Goal: Task Accomplishment & Management: Use online tool/utility

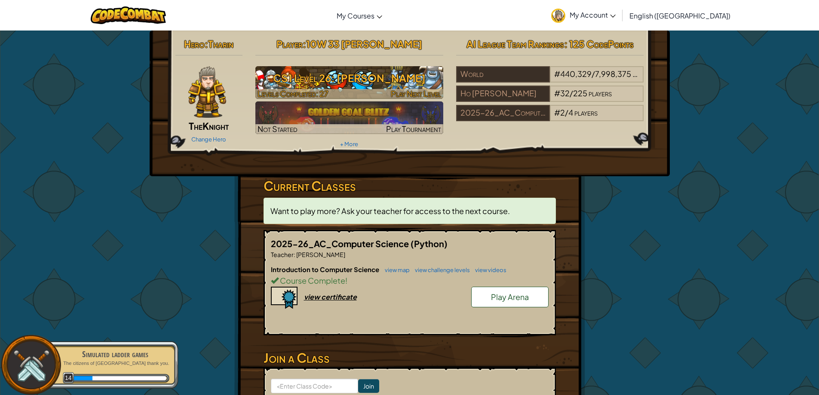
click at [357, 74] on h3 "CS1 Level 26: [PERSON_NAME]" at bounding box center [349, 77] width 188 height 19
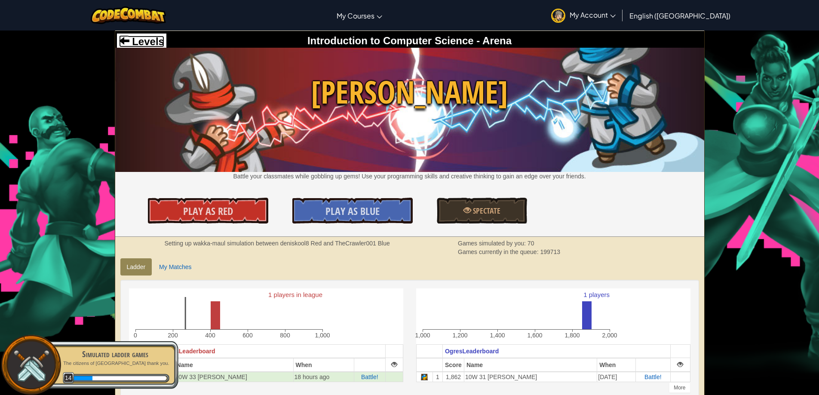
click at [122, 42] on span at bounding box center [124, 40] width 10 height 10
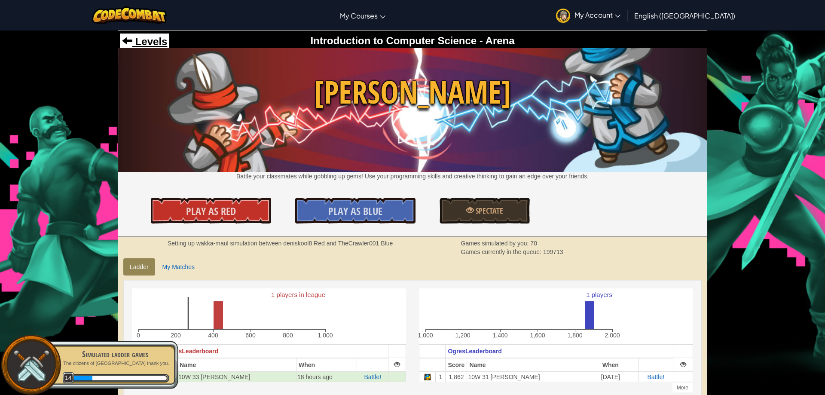
select select "en-[GEOGRAPHIC_DATA]"
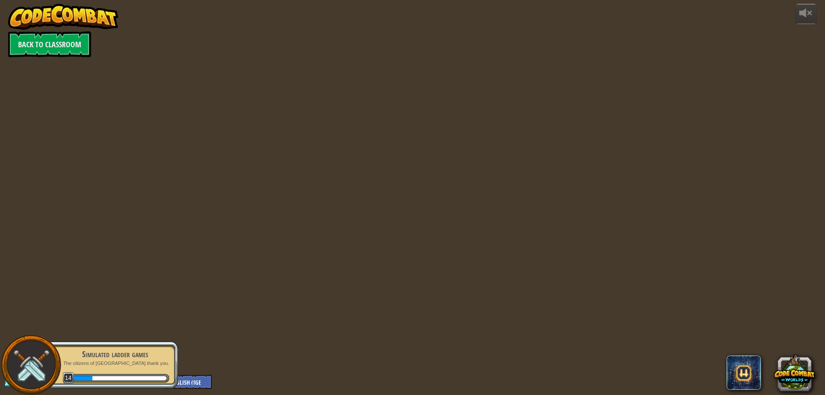
select select "en-[GEOGRAPHIC_DATA]"
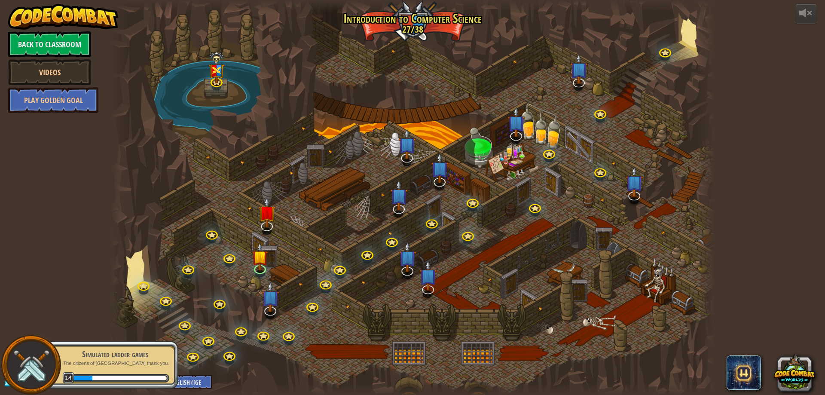
select select "en-[GEOGRAPHIC_DATA]"
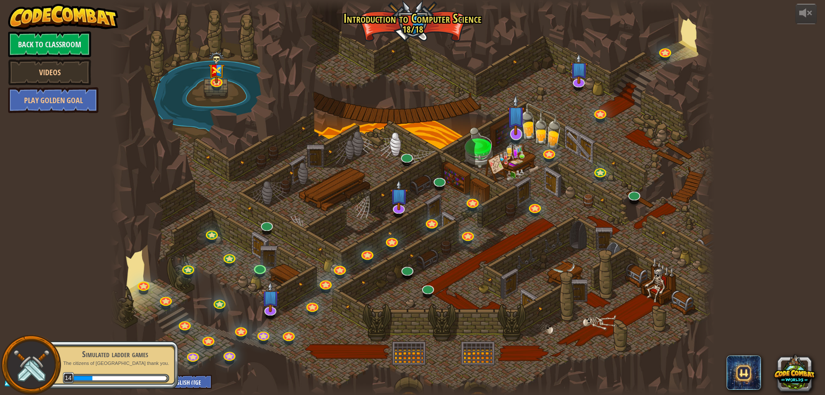
select select "en-[GEOGRAPHIC_DATA]"
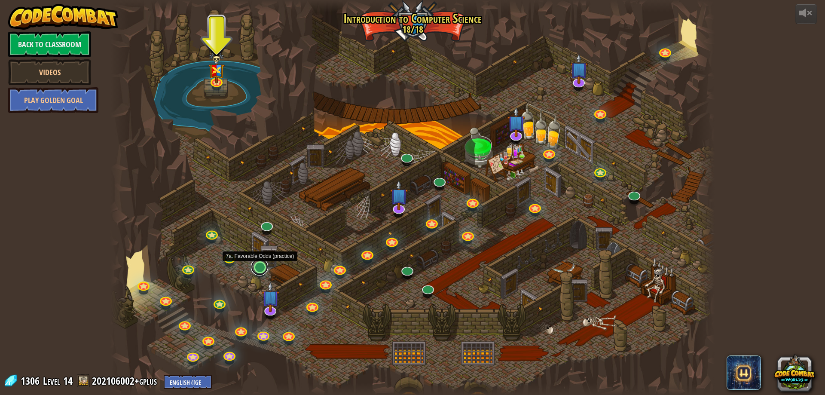
click at [257, 272] on link at bounding box center [259, 266] width 17 height 17
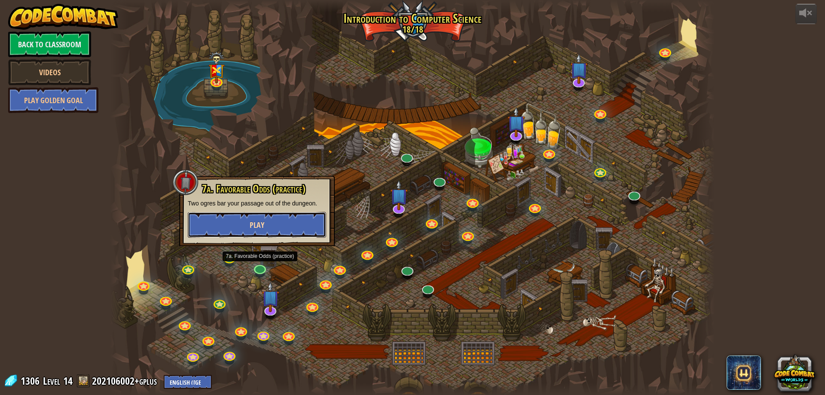
click at [267, 217] on button "Play" at bounding box center [257, 225] width 138 height 26
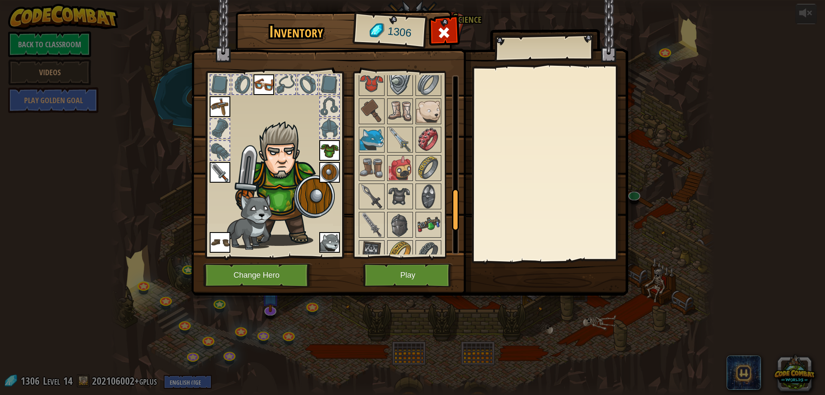
scroll to position [559, 0]
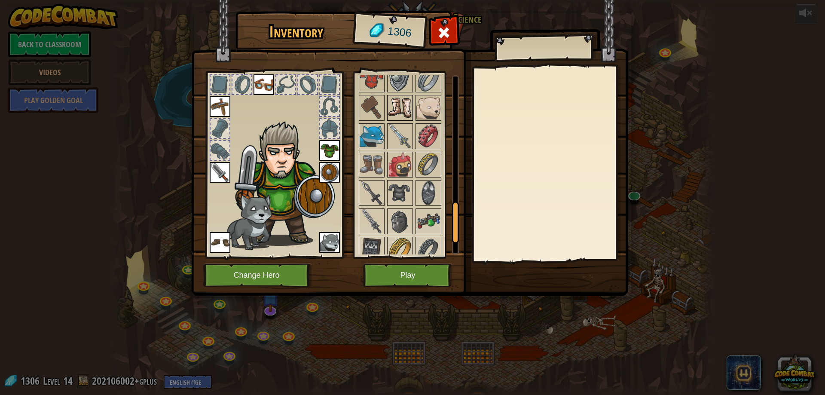
click at [396, 117] on img at bounding box center [400, 108] width 24 height 24
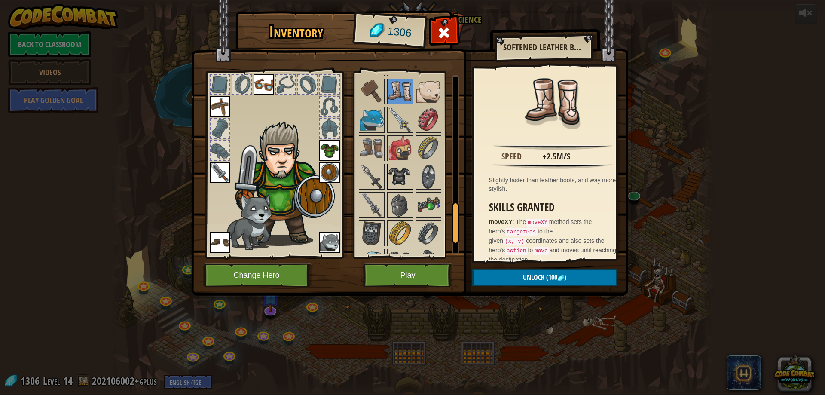
scroll to position [602, 0]
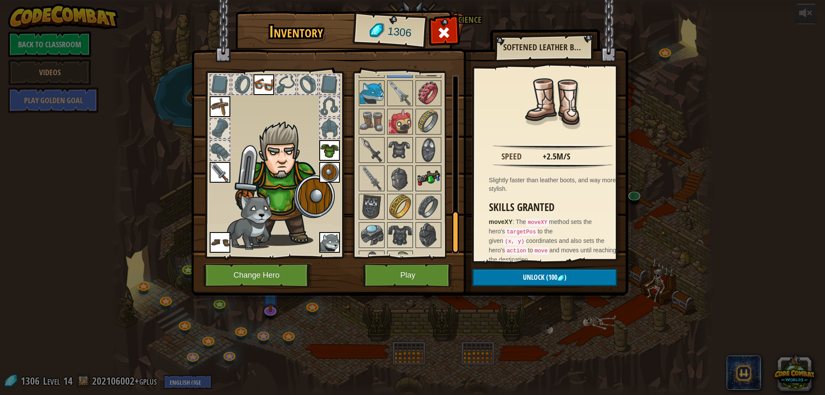
click at [433, 170] on img at bounding box center [429, 178] width 24 height 24
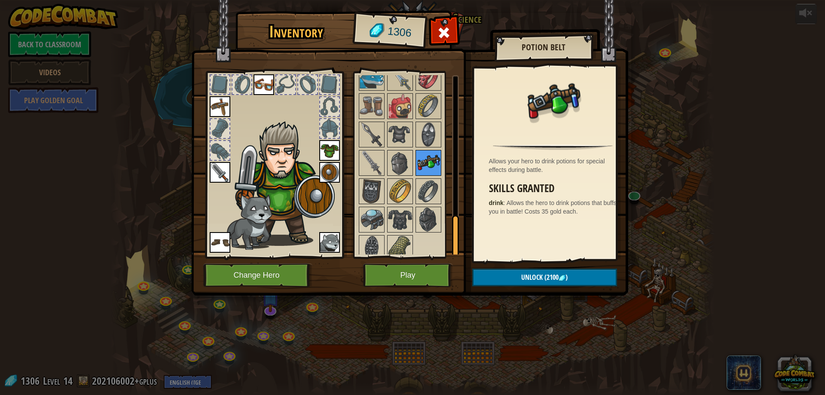
scroll to position [625, 0]
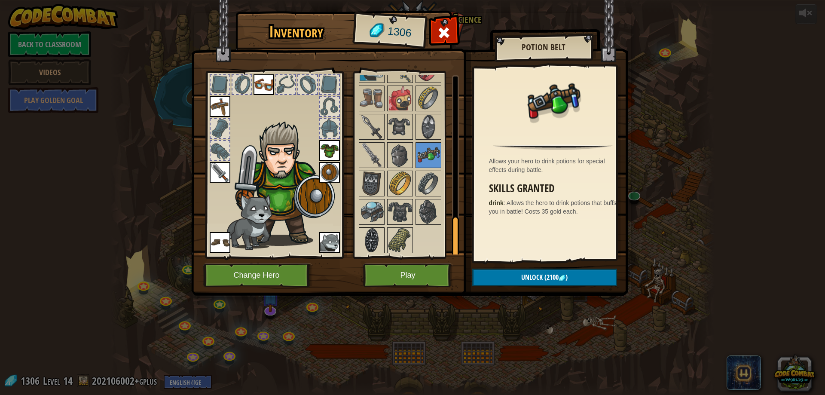
click at [384, 233] on div at bounding box center [372, 240] width 26 height 26
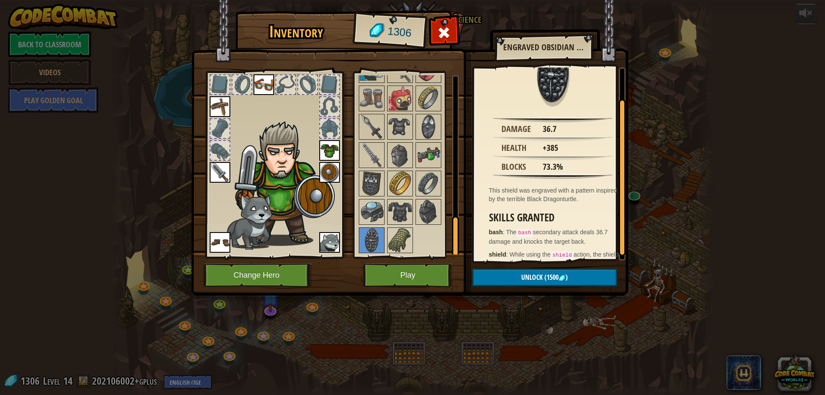
scroll to position [42, 0]
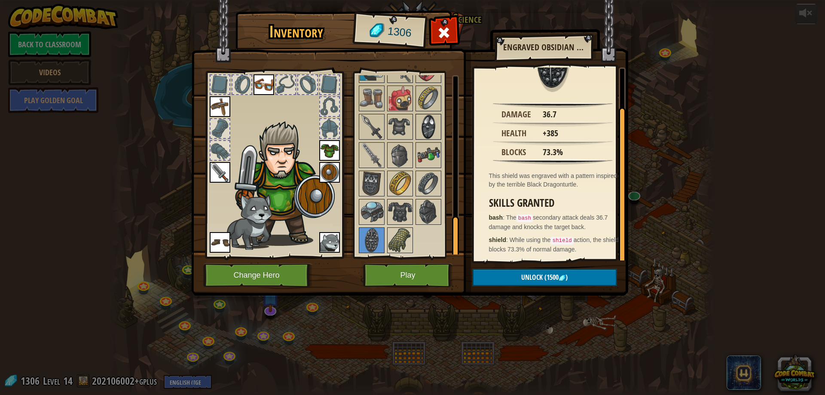
click at [432, 134] on img at bounding box center [429, 127] width 24 height 24
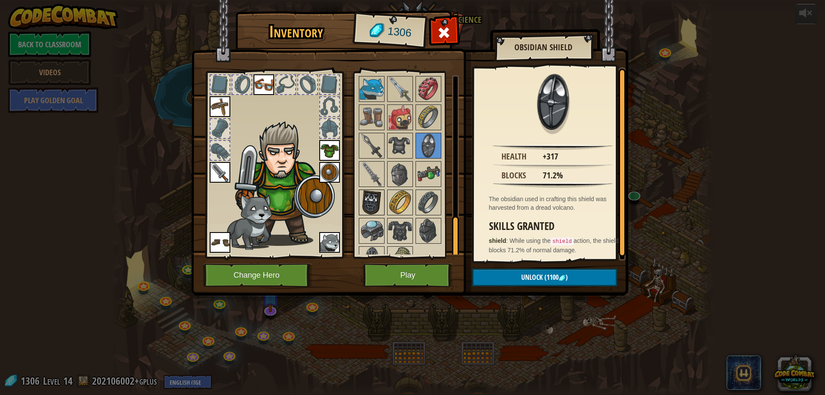
scroll to position [625, 0]
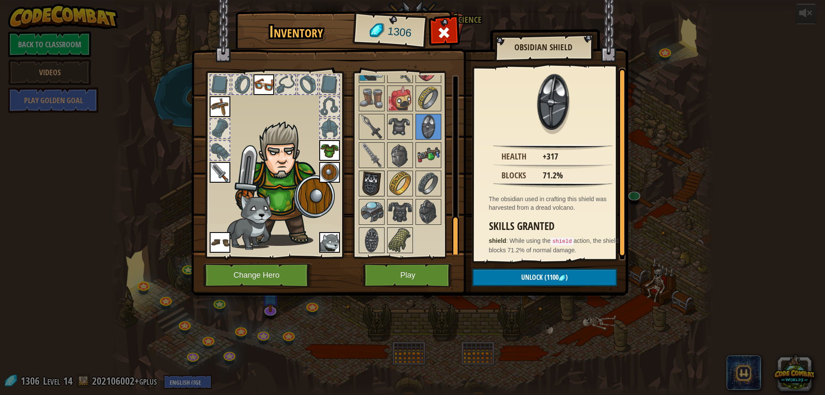
click at [374, 232] on img at bounding box center [372, 240] width 24 height 24
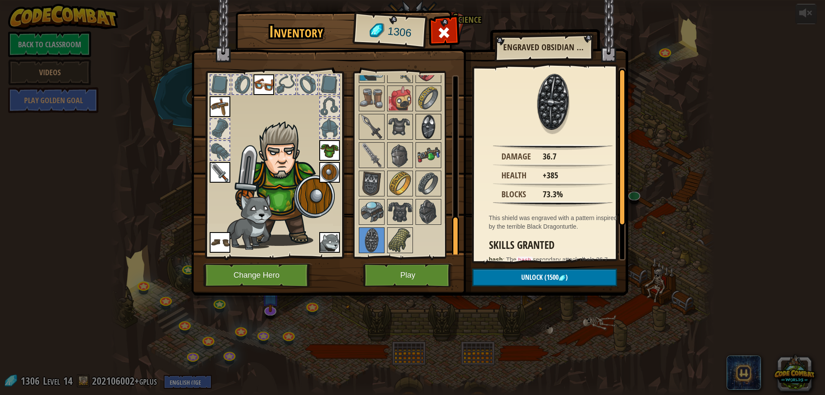
click at [433, 132] on img at bounding box center [429, 127] width 24 height 24
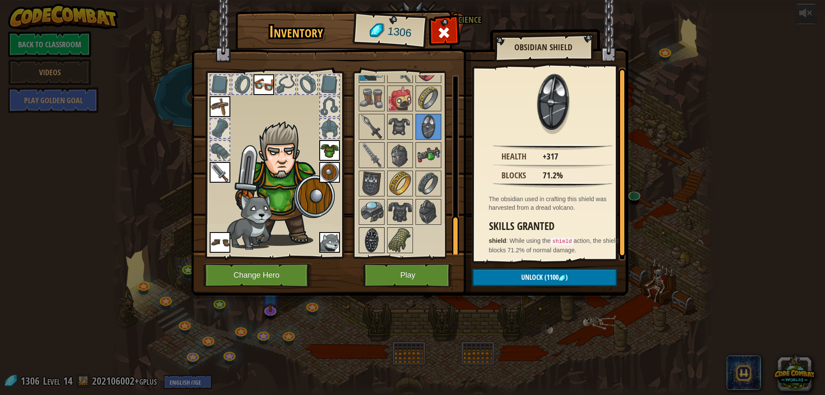
click at [380, 239] on img at bounding box center [372, 240] width 24 height 24
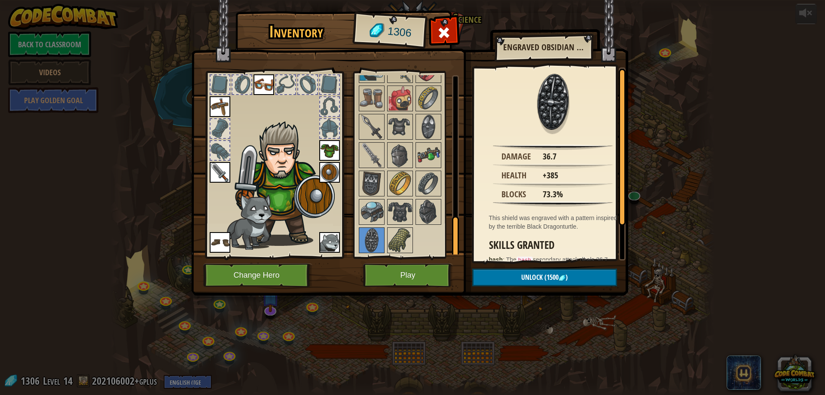
click at [368, 224] on div "Available Equip Equip Equip Equip Equip Equip Equip Equip (double-click to equi…" at bounding box center [412, 164] width 108 height 179
click at [368, 219] on img at bounding box center [372, 212] width 24 height 24
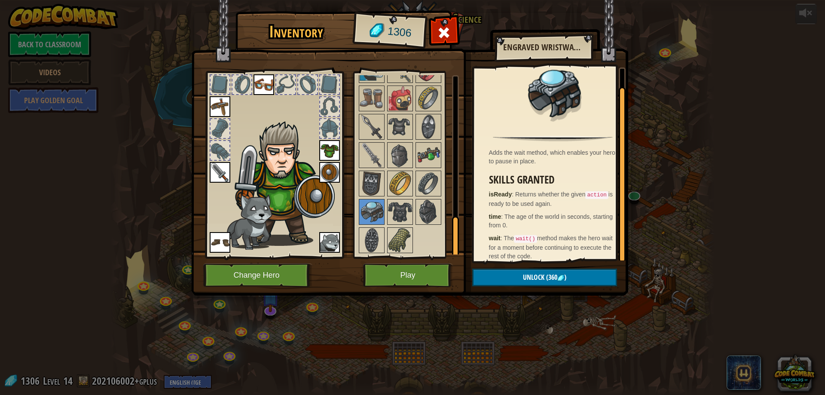
scroll to position [15, 0]
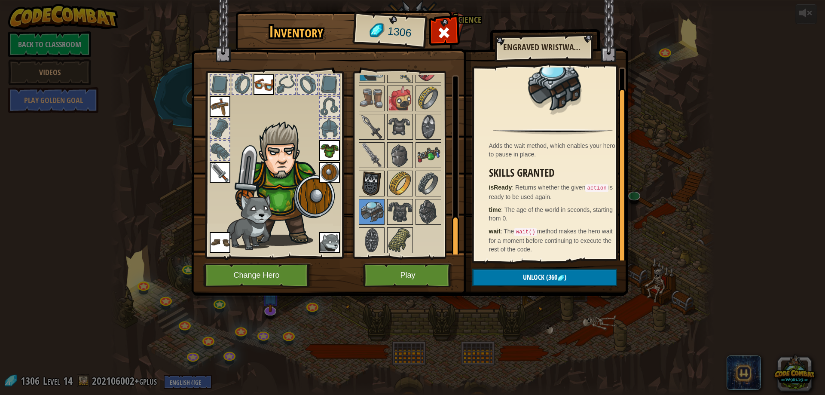
click at [379, 185] on img at bounding box center [372, 184] width 24 height 24
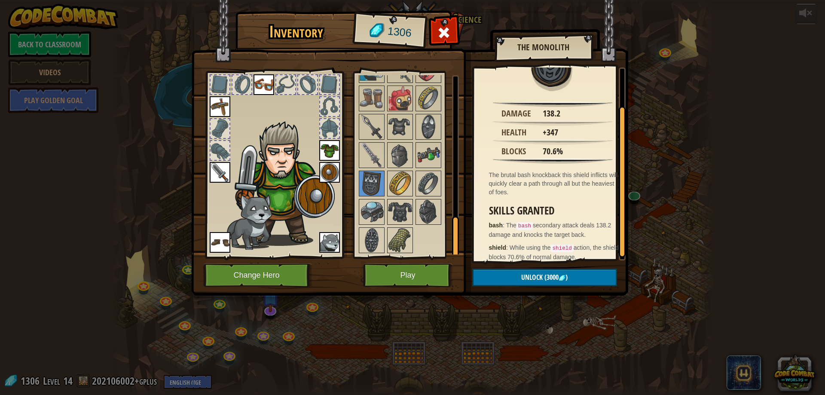
scroll to position [51, 0]
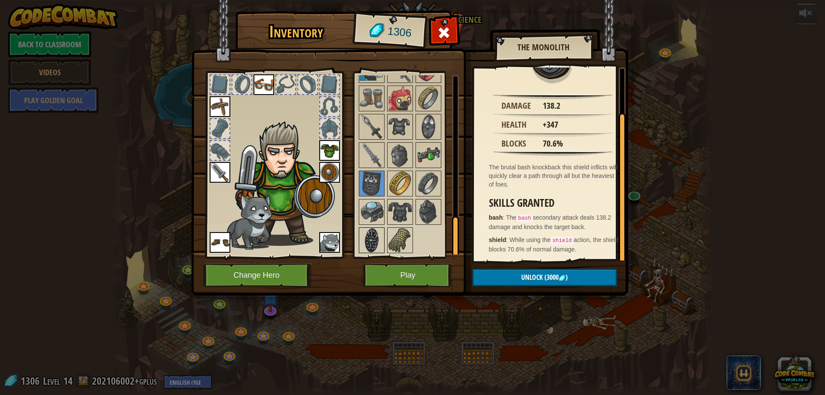
click at [377, 234] on img at bounding box center [372, 240] width 24 height 24
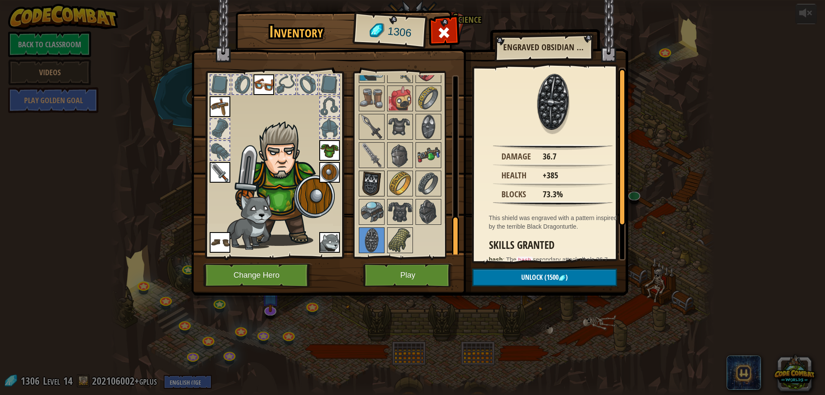
click at [376, 188] on img at bounding box center [372, 184] width 24 height 24
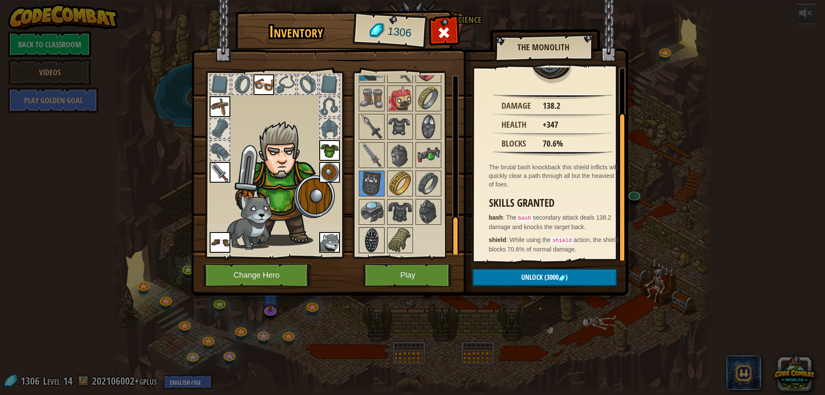
click at [374, 237] on img at bounding box center [372, 240] width 24 height 24
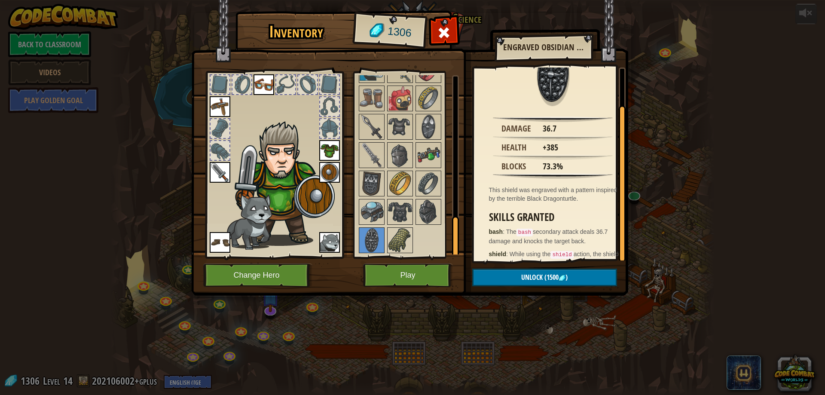
scroll to position [42, 0]
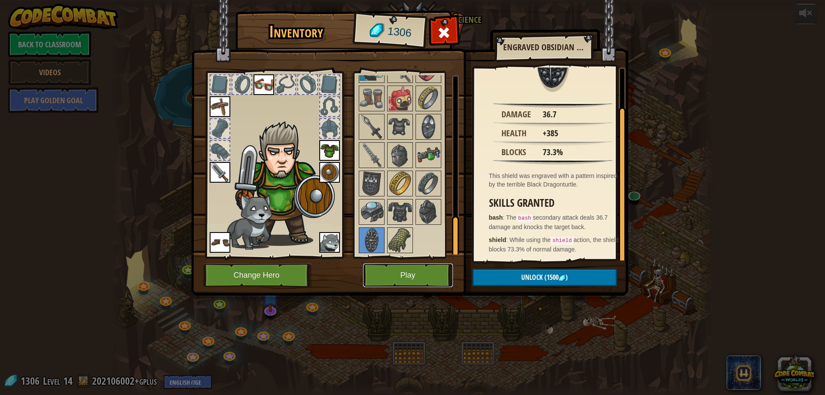
click at [392, 275] on button "Play" at bounding box center [408, 276] width 90 height 24
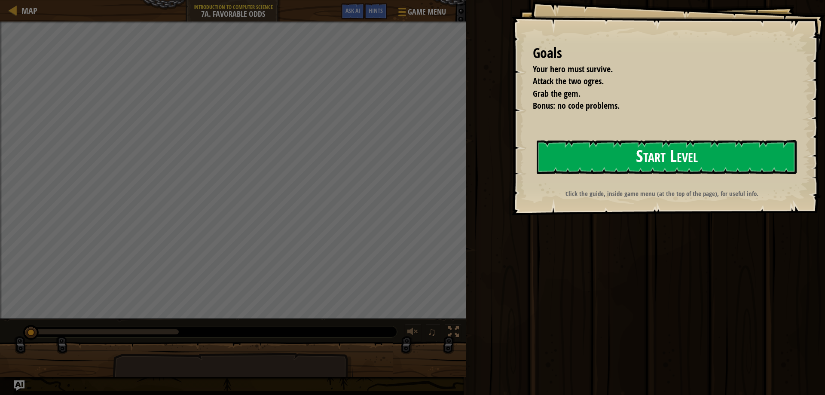
click at [594, 159] on button "Start Level" at bounding box center [667, 157] width 260 height 34
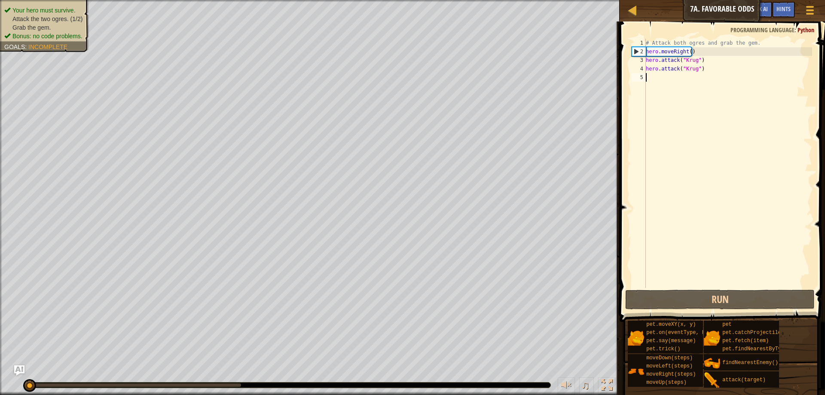
scroll to position [4, 0]
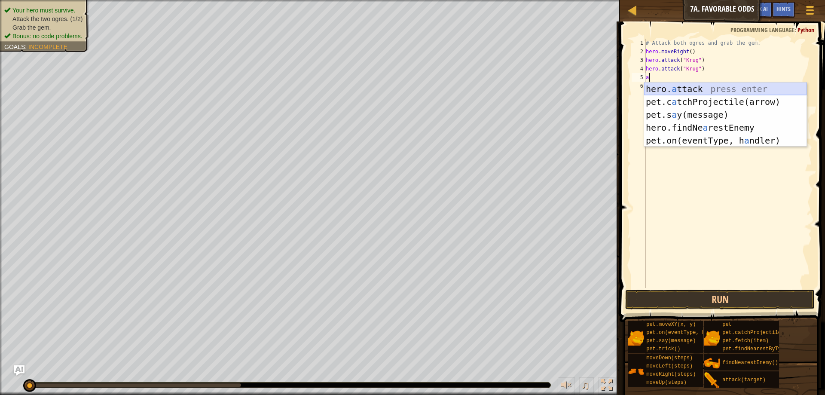
click at [668, 92] on div "hero. a ttack press enter pet.c a tchProjectile(arrow) press enter pet.s a y(me…" at bounding box center [725, 128] width 163 height 90
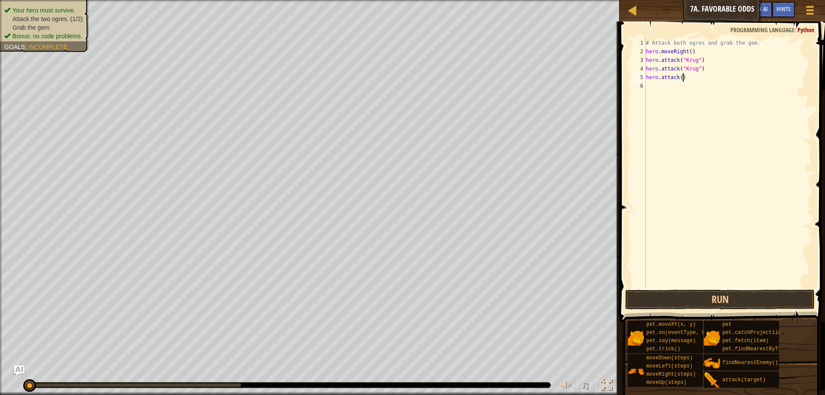
click at [711, 77] on div "# Attack both ogres and grab the gem. hero . moveRight ( ) hero . attack ( "[PE…" at bounding box center [728, 172] width 168 height 267
type textarea "h"
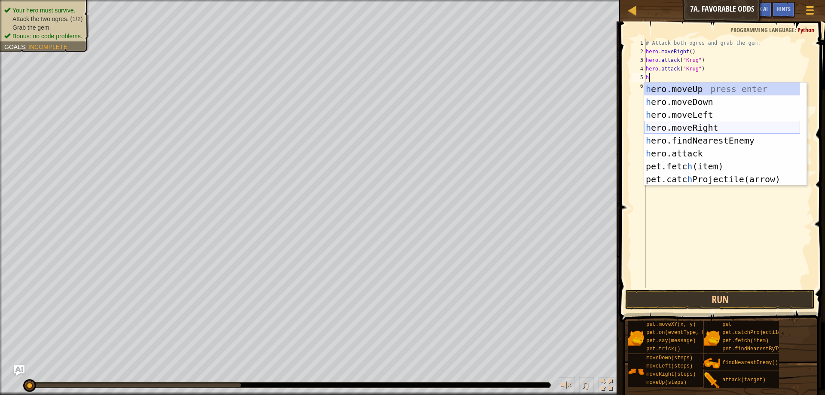
click at [683, 126] on div "h ero.moveUp press enter h ero.moveDown press enter h ero.moveLeft press enter …" at bounding box center [722, 147] width 156 height 129
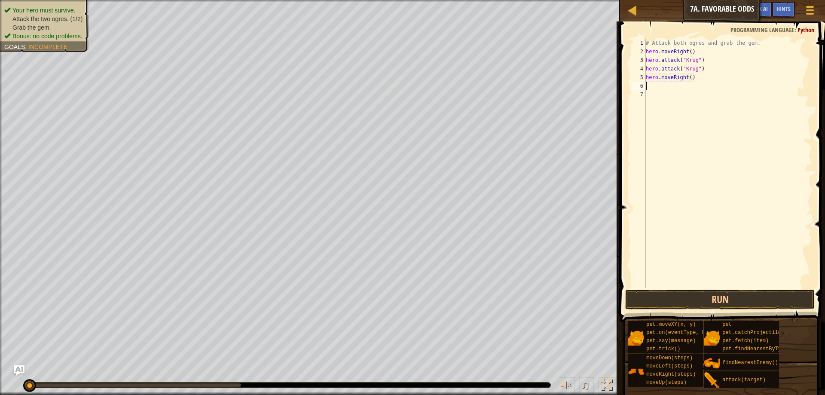
type textarea "h"
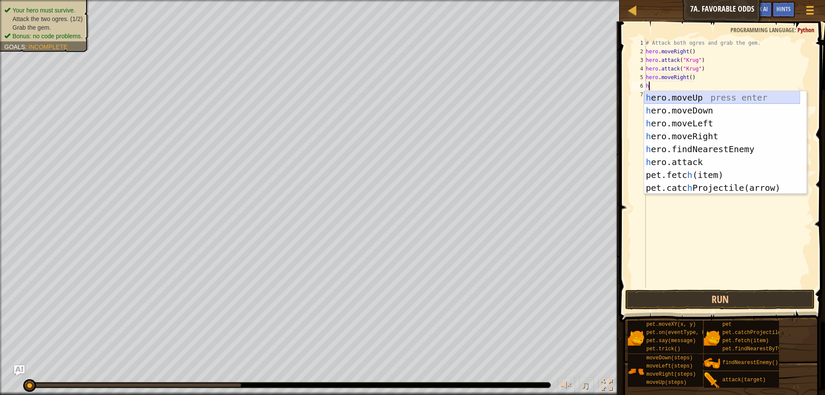
click at [682, 98] on div "h ero.moveUp press enter h ero.moveDown press enter h ero.moveLeft press enter …" at bounding box center [722, 155] width 156 height 129
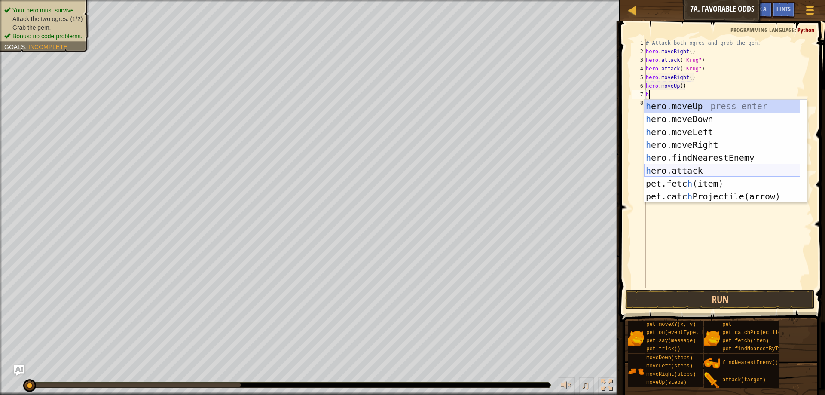
click at [691, 166] on div "h ero.moveUp press enter h ero.moveDown press enter h ero.moveLeft press enter …" at bounding box center [722, 164] width 156 height 129
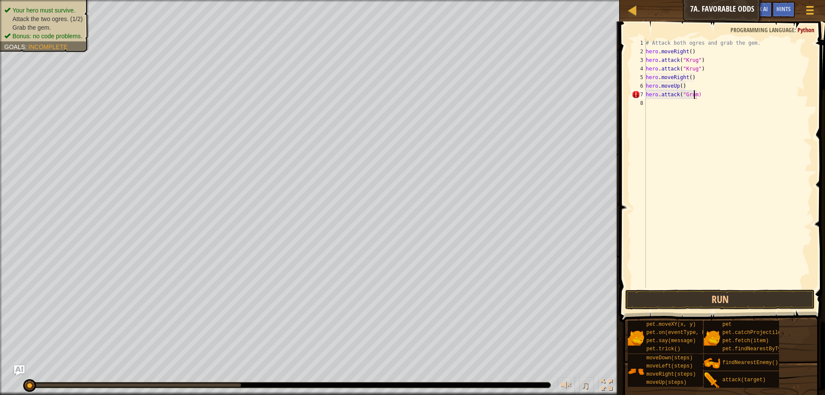
scroll to position [4, 4]
type textarea "hero.attack("Grump")"
click at [656, 103] on div "# Attack both ogres and grab the gem. hero . moveRight ( ) hero . attack ( "[PE…" at bounding box center [728, 172] width 168 height 267
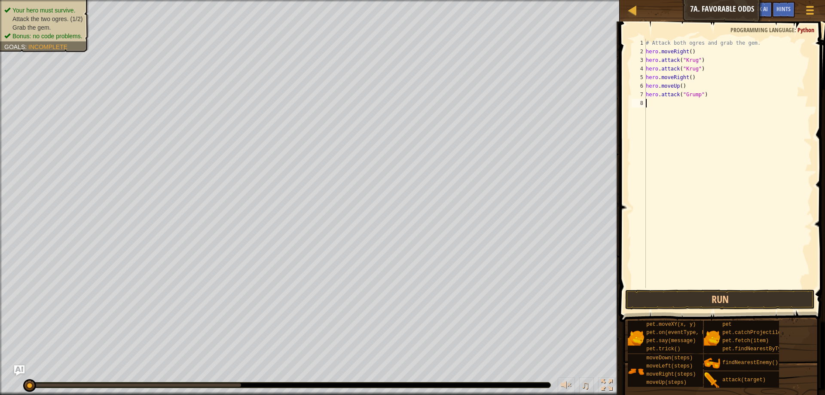
type textarea "h"
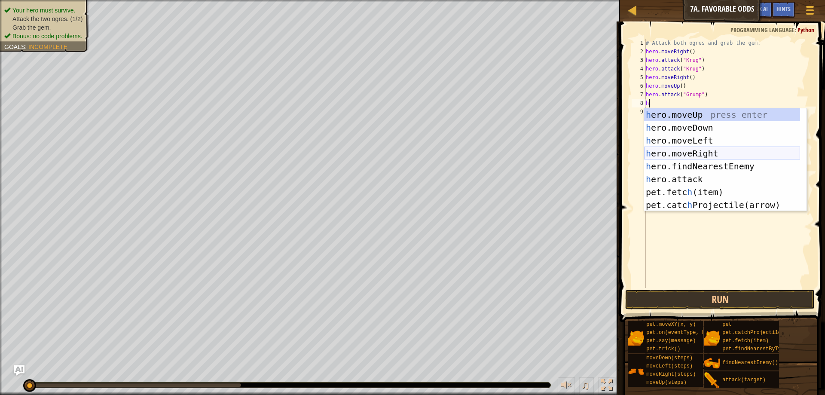
click at [686, 152] on div "h ero.moveUp press enter h ero.moveDown press enter h ero.moveLeft press enter …" at bounding box center [722, 172] width 156 height 129
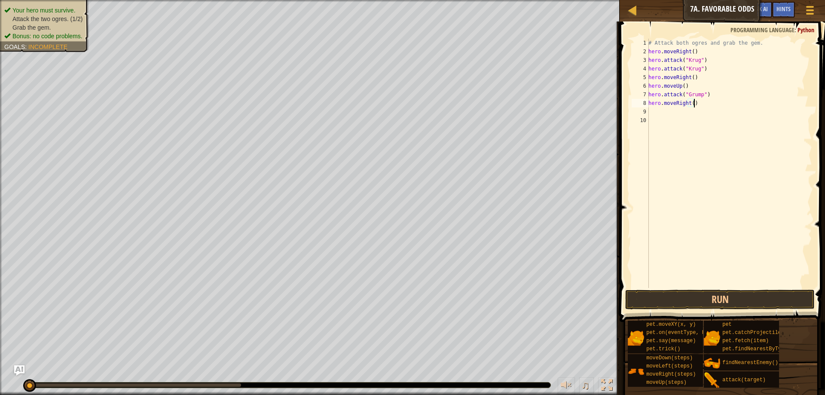
click at [721, 100] on div "# Attack both ogres and grab the gem. hero . moveRight ( ) hero . attack ( "[PE…" at bounding box center [730, 172] width 166 height 267
type textarea "hero.attack("Grump")"
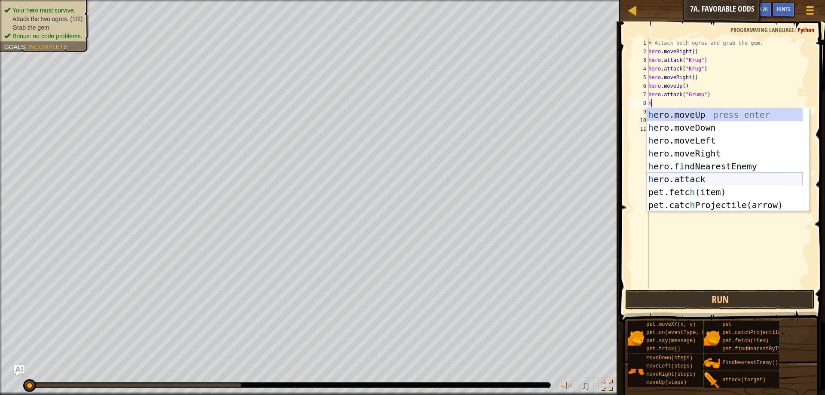
click at [695, 178] on div "h ero.moveUp press enter h ero.moveDown press enter h ero.moveLeft press enter …" at bounding box center [725, 172] width 156 height 129
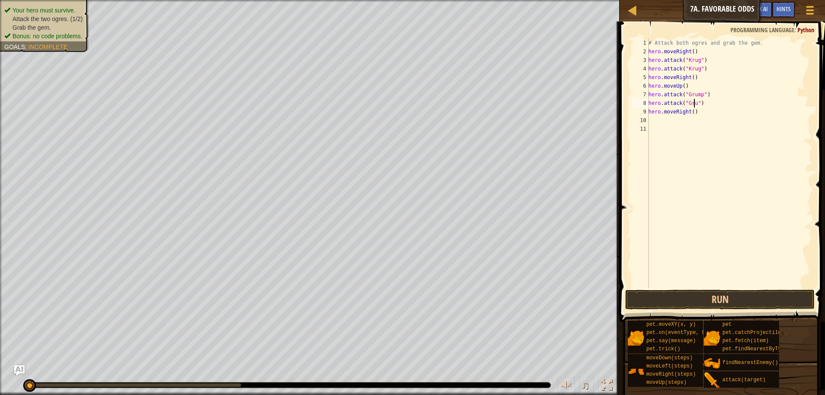
scroll to position [4, 4]
type textarea "hero.attack("Grump")"
click at [721, 299] on button "Run" at bounding box center [721, 300] width 190 height 20
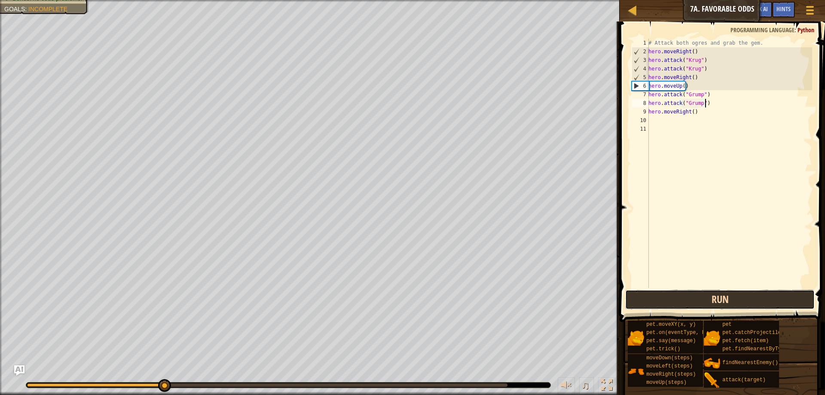
click at [653, 296] on button "Run" at bounding box center [721, 300] width 190 height 20
click at [689, 111] on div "# Attack both ogres and grab the gem. hero . moveRight ( ) hero . attack ( "[PE…" at bounding box center [730, 172] width 166 height 267
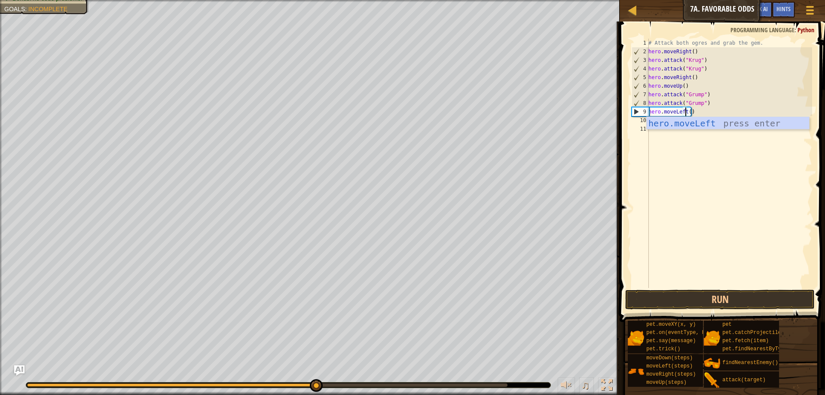
scroll to position [4, 3]
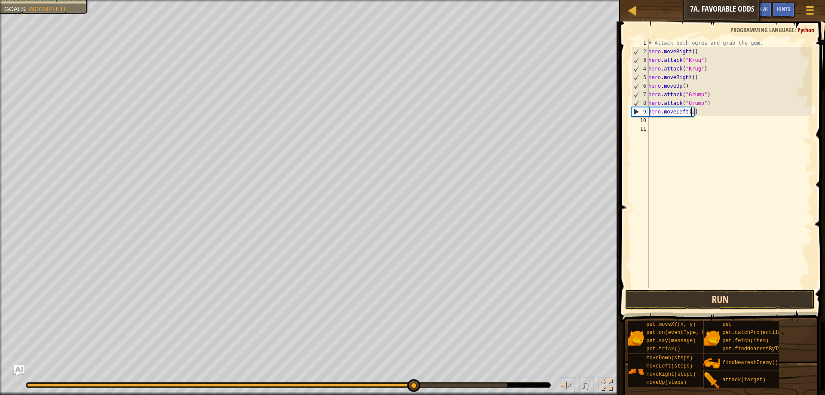
type textarea "hero.moveLeft(2)"
click at [708, 297] on button "Run" at bounding box center [721, 300] width 190 height 20
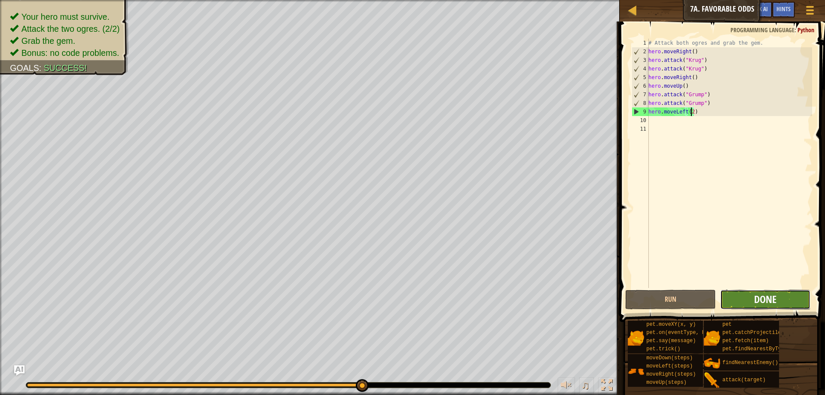
click at [761, 294] on span "Done" at bounding box center [765, 299] width 22 height 14
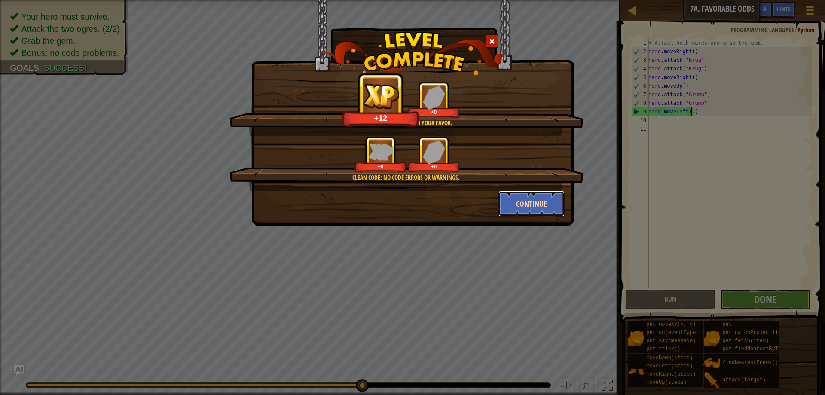
click at [540, 204] on button "Continue" at bounding box center [532, 204] width 67 height 26
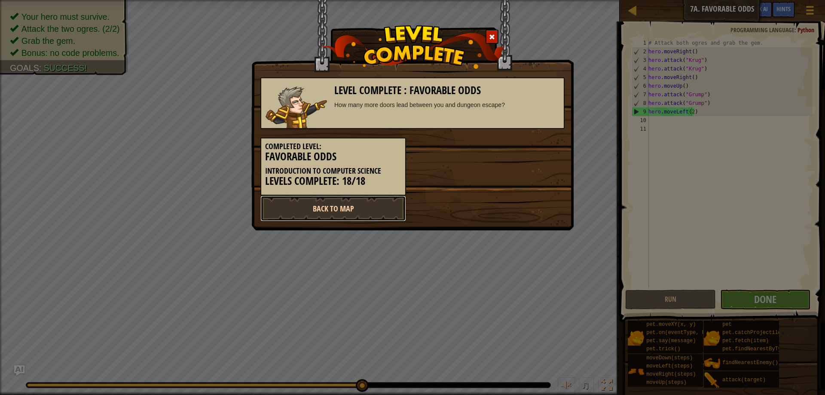
click at [343, 204] on link "Back to Map" at bounding box center [334, 209] width 146 height 26
select select "en-[GEOGRAPHIC_DATA]"
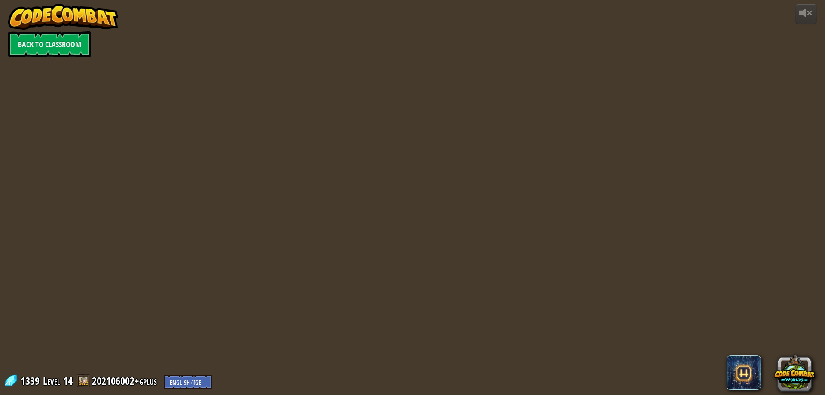
select select "en-[GEOGRAPHIC_DATA]"
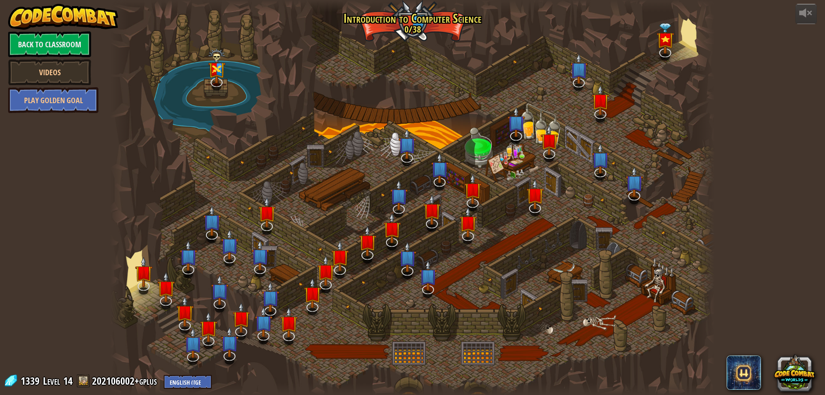
select select "en-[GEOGRAPHIC_DATA]"
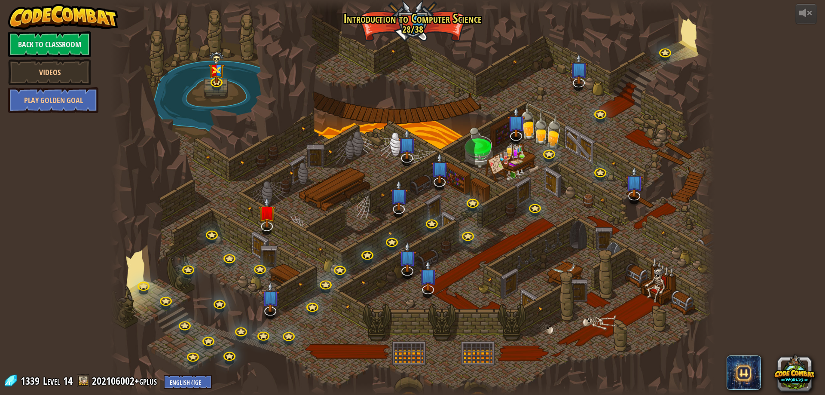
select select "en-[GEOGRAPHIC_DATA]"
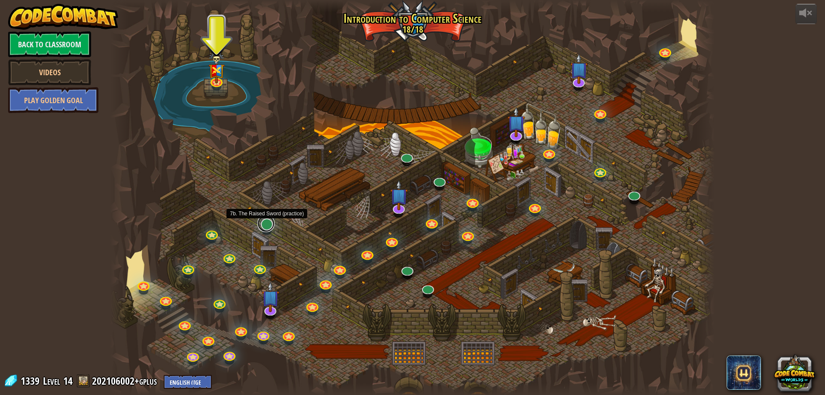
click at [264, 224] on link at bounding box center [266, 223] width 17 height 17
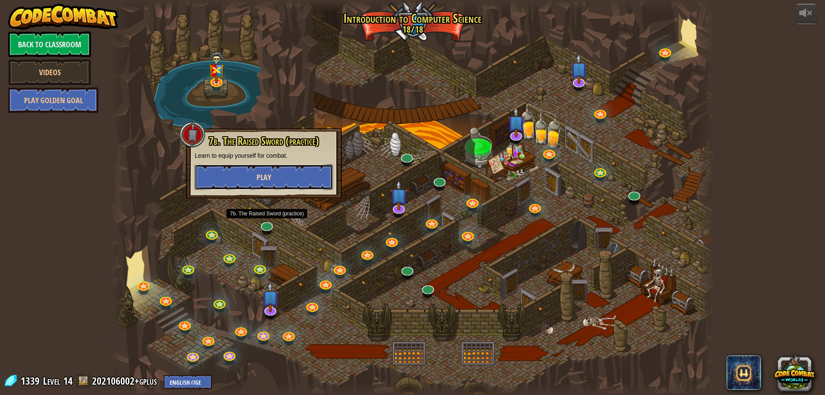
click at [285, 166] on button "Play" at bounding box center [264, 177] width 138 height 26
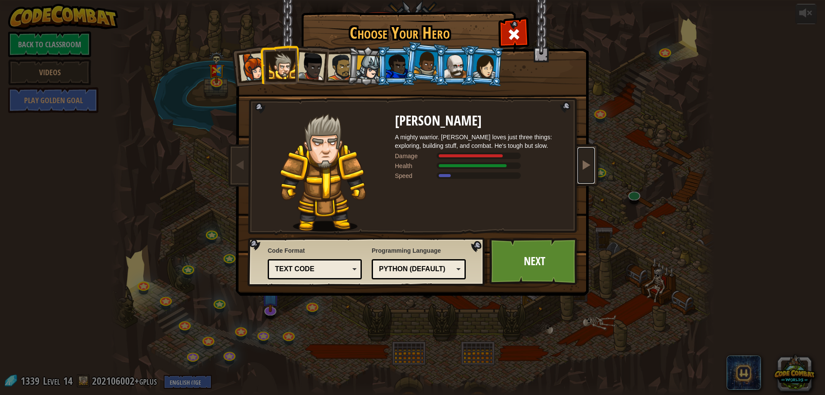
click at [592, 164] on link at bounding box center [586, 165] width 17 height 36
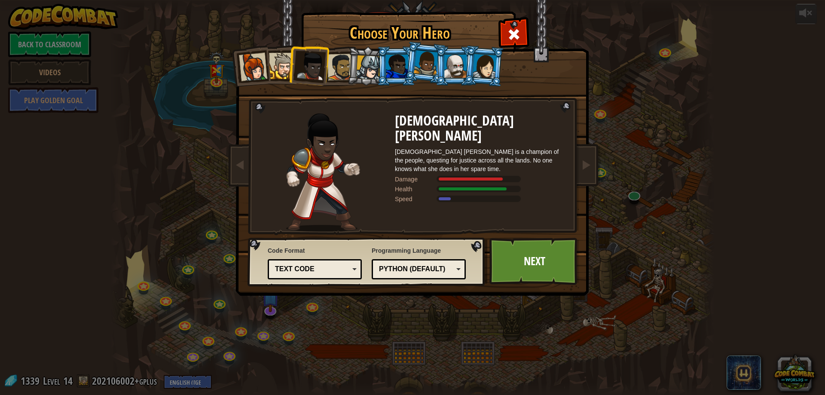
click at [279, 65] on div at bounding box center [282, 66] width 26 height 26
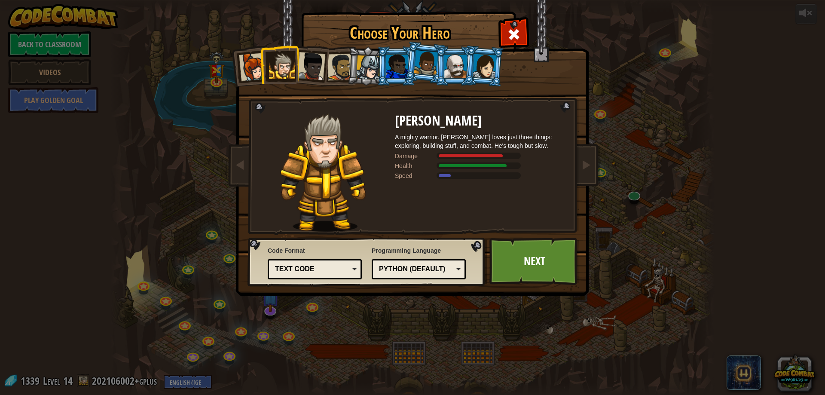
click at [250, 82] on li at bounding box center [250, 66] width 42 height 42
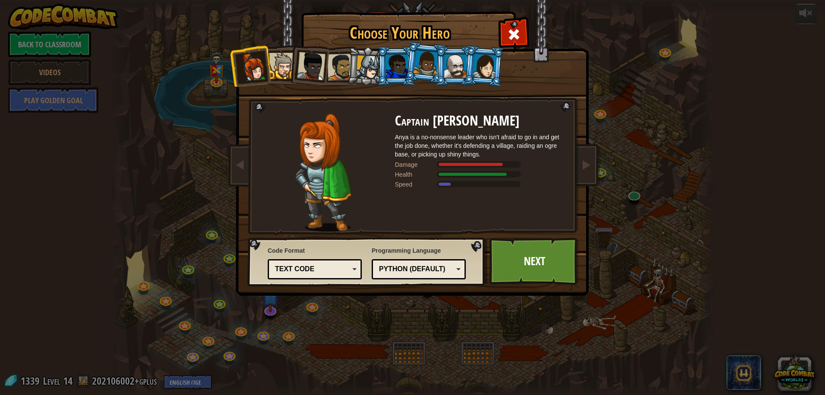
click at [332, 71] on div at bounding box center [341, 67] width 27 height 27
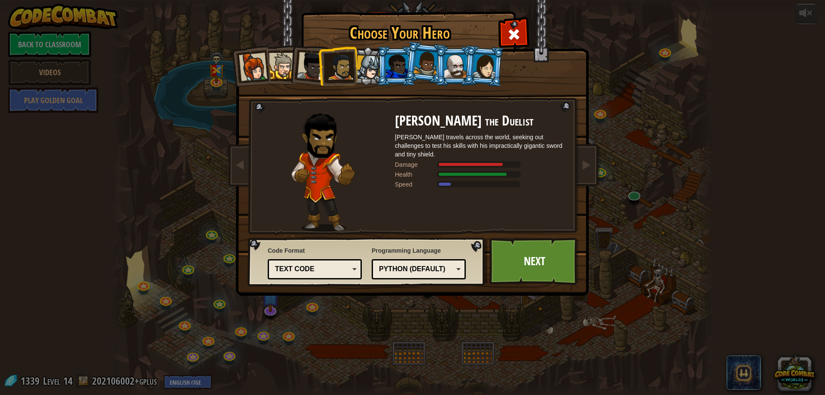
click at [371, 72] on div at bounding box center [368, 67] width 25 height 25
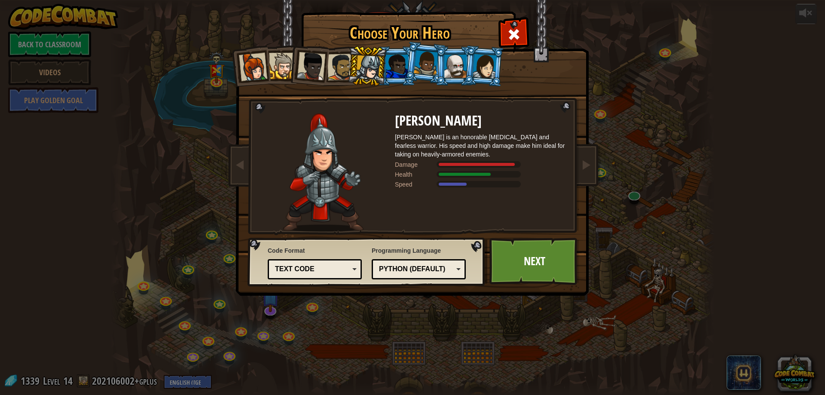
click at [280, 66] on div at bounding box center [282, 66] width 26 height 26
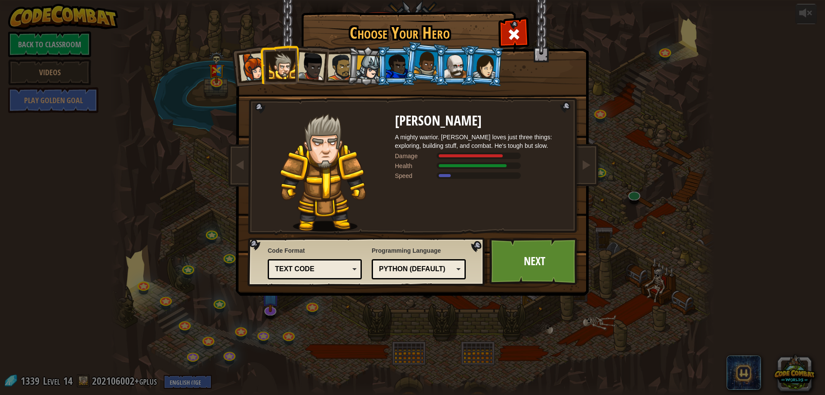
click at [344, 51] on li at bounding box center [338, 66] width 40 height 40
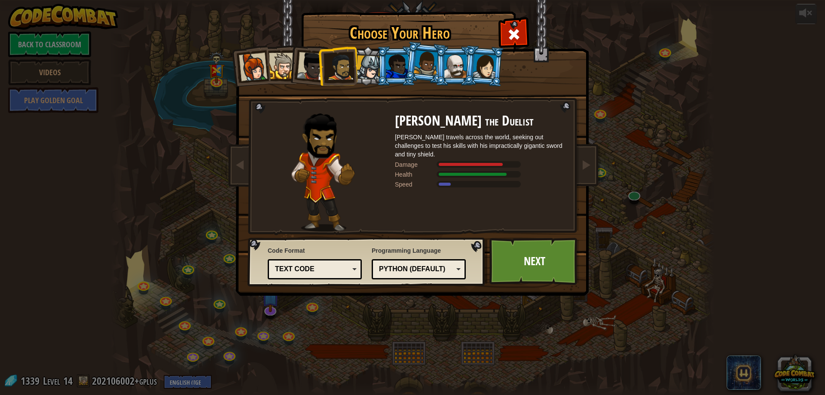
click at [358, 55] on div at bounding box center [368, 67] width 25 height 25
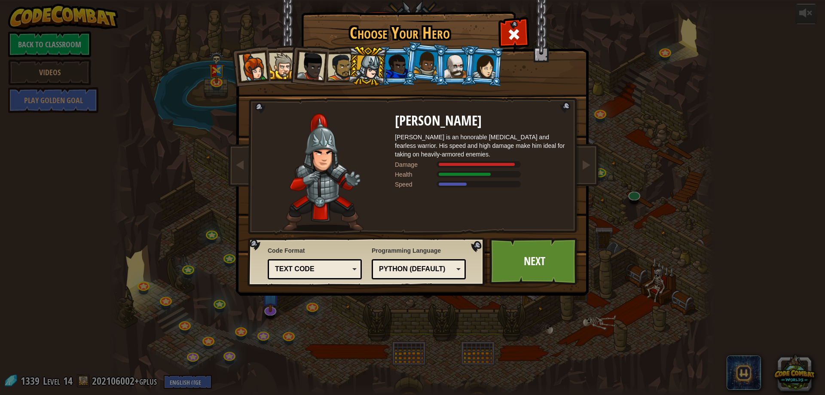
click at [366, 58] on div at bounding box center [368, 67] width 25 height 25
click at [447, 59] on div at bounding box center [456, 66] width 22 height 23
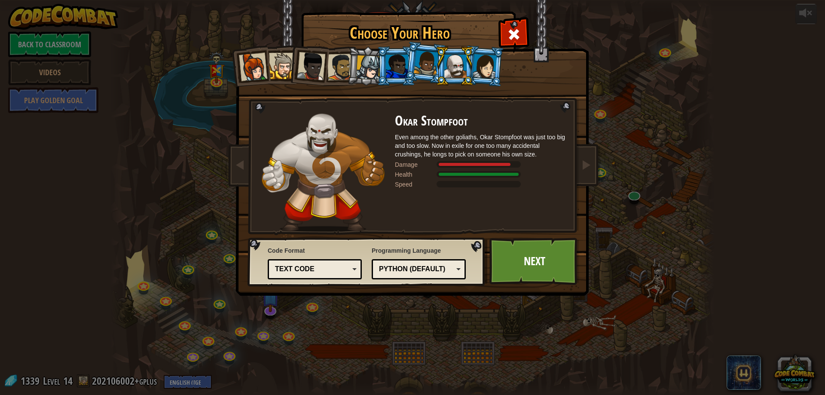
click at [476, 63] on div at bounding box center [485, 66] width 24 height 25
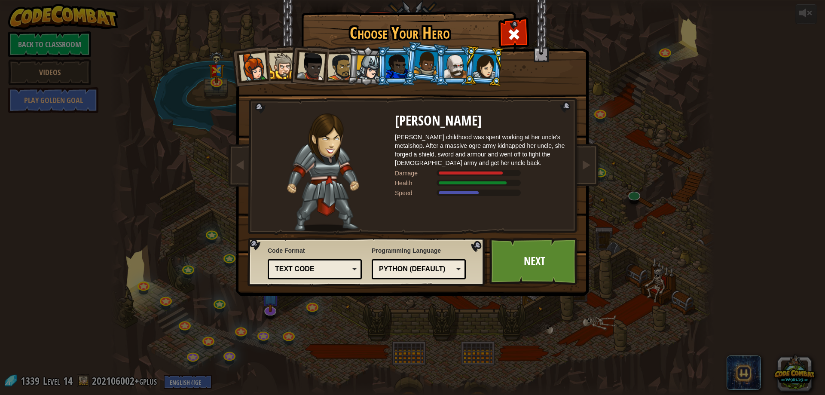
click at [371, 60] on div at bounding box center [368, 67] width 25 height 25
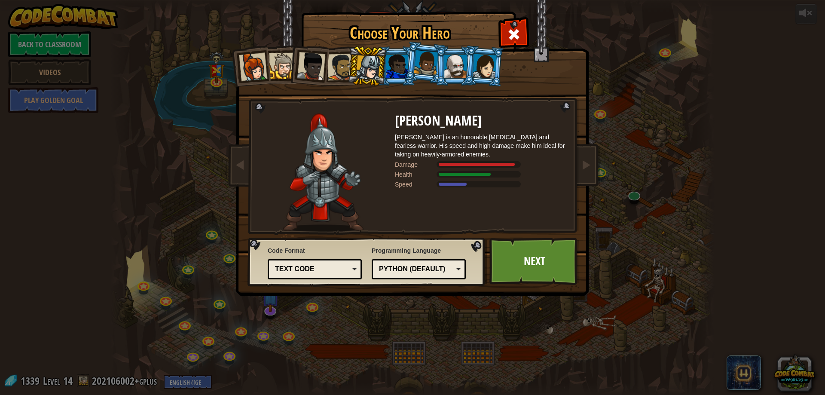
click at [486, 72] on div at bounding box center [485, 66] width 24 height 25
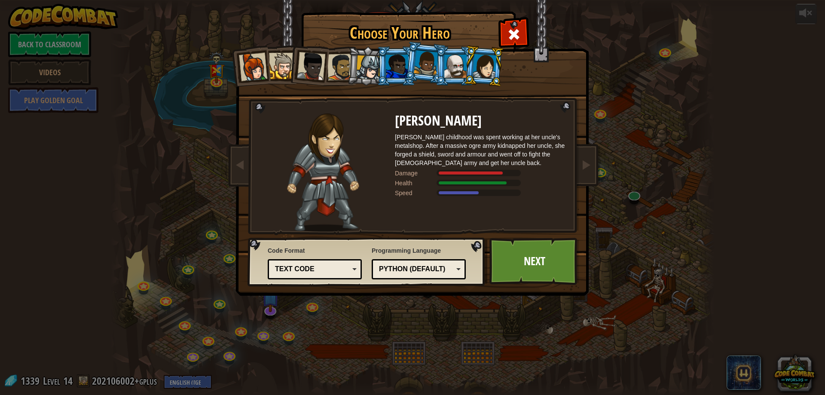
click at [418, 71] on div at bounding box center [426, 62] width 25 height 25
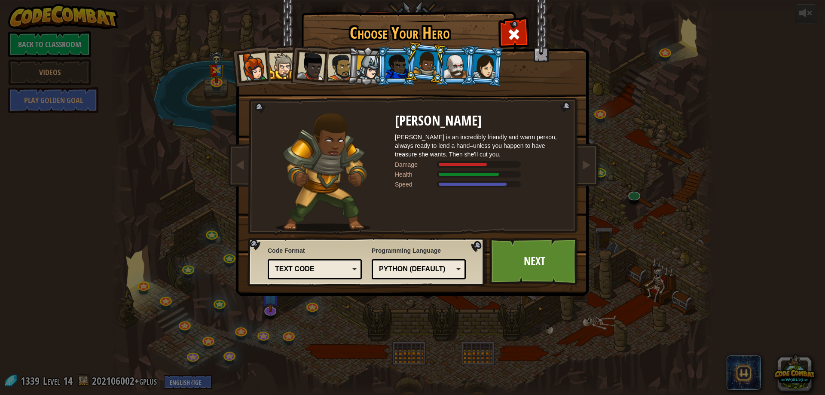
click at [407, 76] on li at bounding box center [425, 62] width 43 height 43
click at [398, 78] on li at bounding box center [396, 65] width 39 height 39
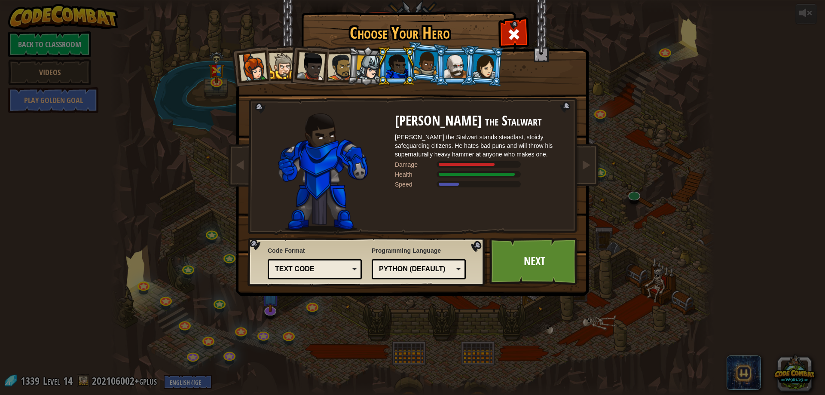
click at [277, 75] on div at bounding box center [282, 66] width 26 height 26
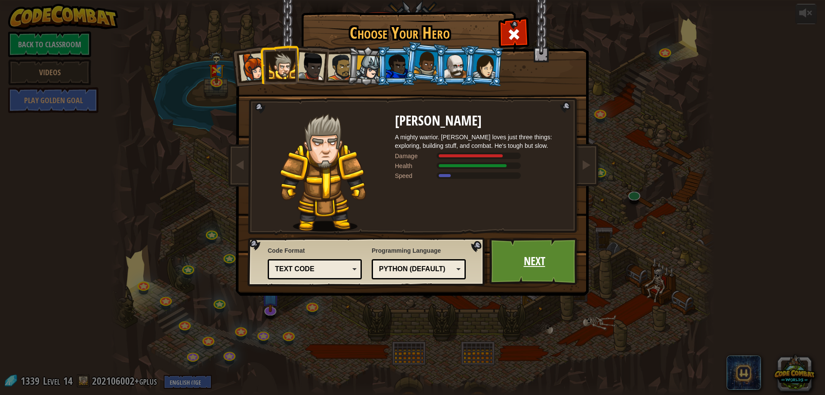
click at [521, 263] on link "Next" at bounding box center [535, 261] width 90 height 47
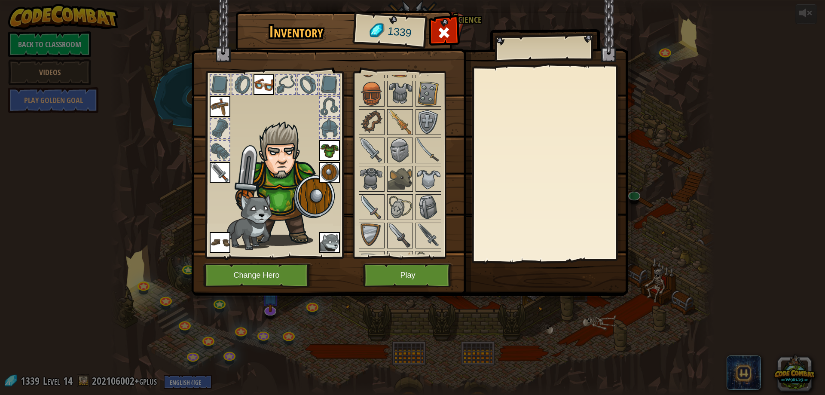
scroll to position [301, 0]
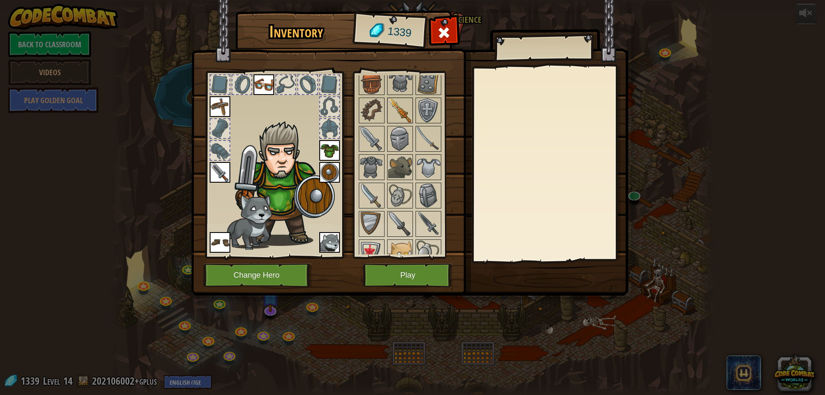
click at [394, 98] on div at bounding box center [400, 111] width 26 height 26
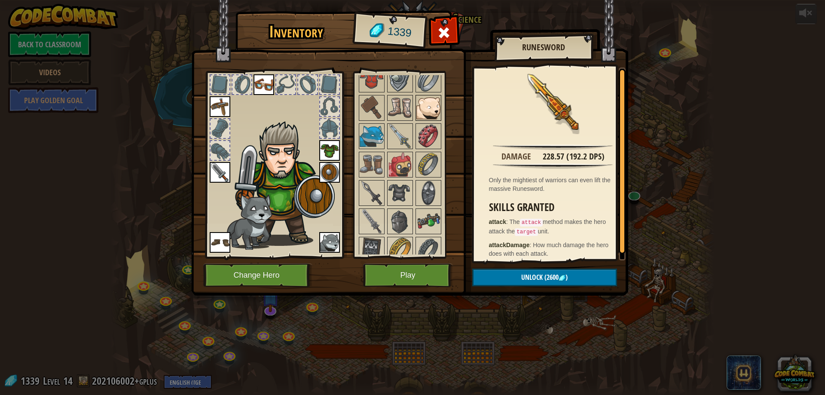
scroll to position [602, 0]
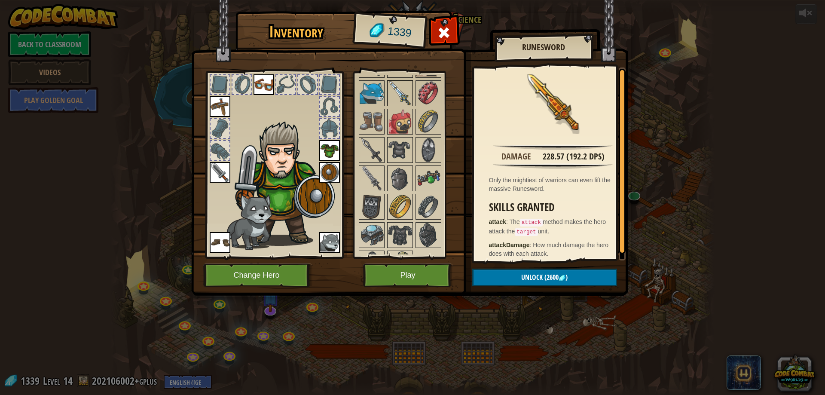
click at [402, 97] on img at bounding box center [400, 93] width 24 height 24
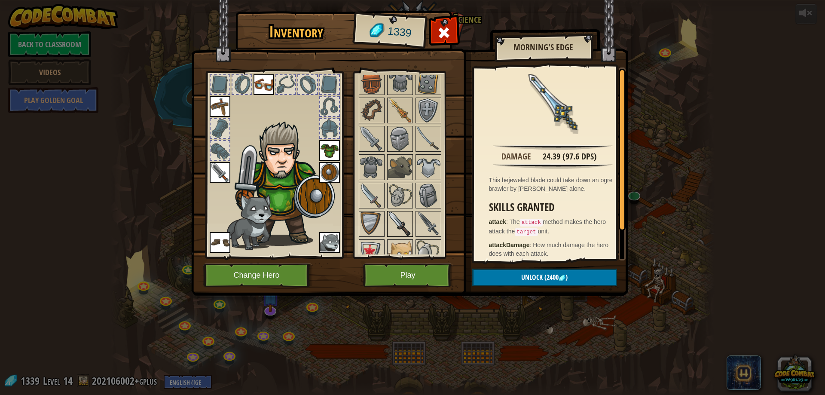
scroll to position [258, 0]
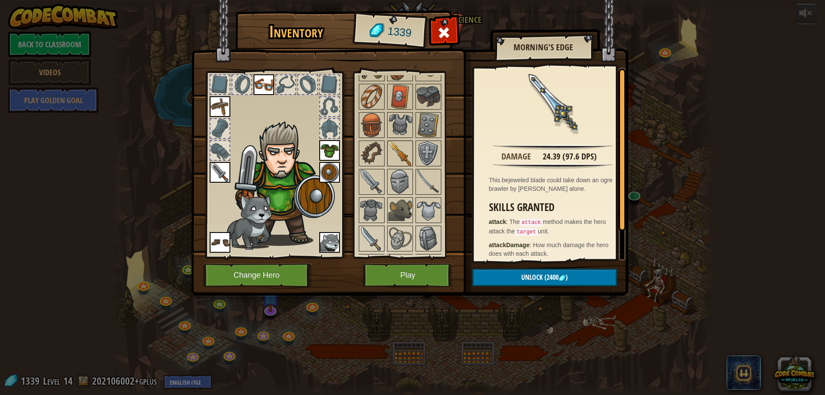
click at [399, 151] on img at bounding box center [400, 153] width 24 height 24
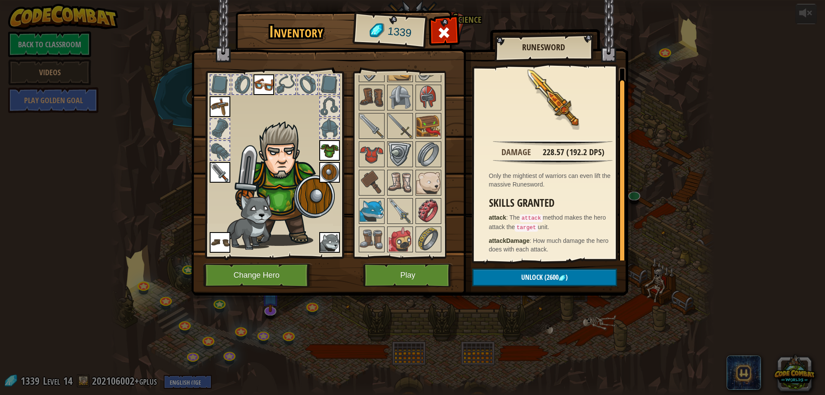
scroll to position [516, 0]
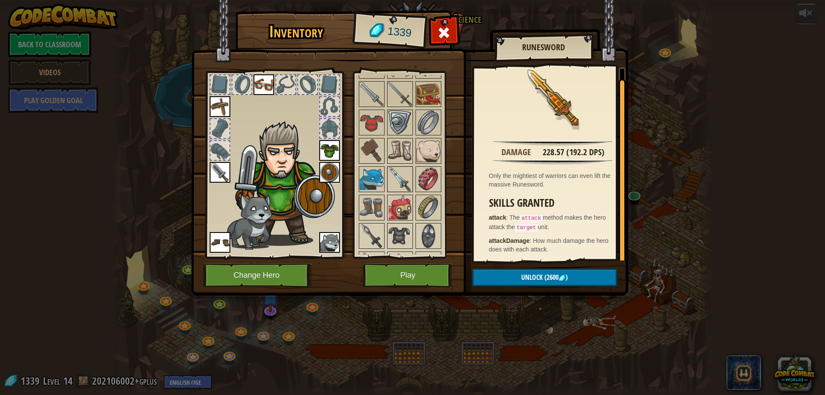
click at [407, 175] on img at bounding box center [400, 179] width 24 height 24
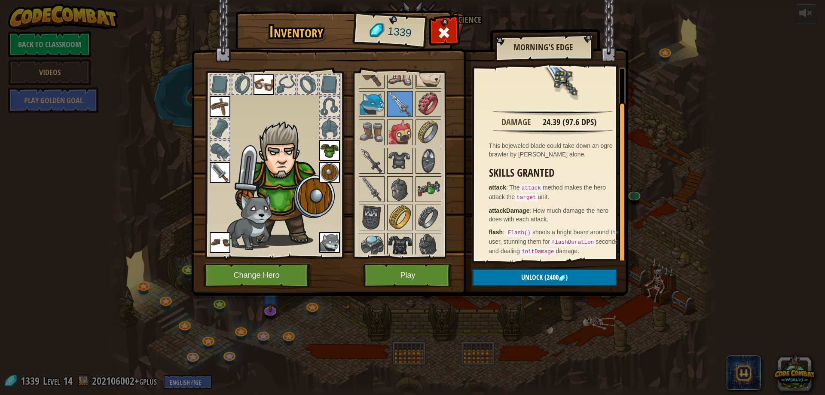
scroll to position [625, 0]
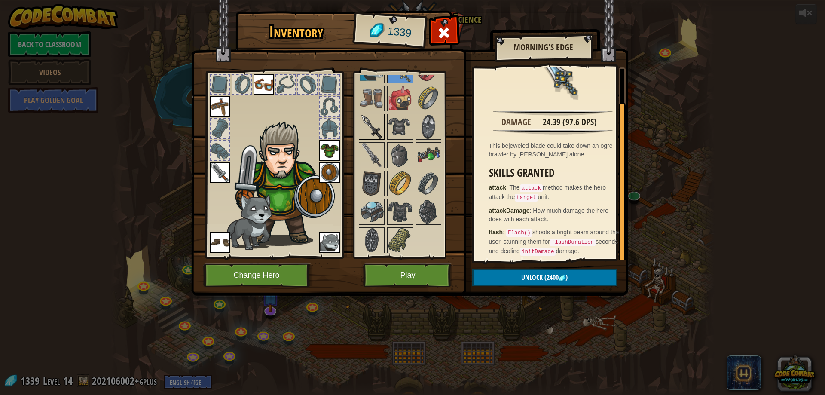
click at [368, 123] on img at bounding box center [372, 127] width 24 height 24
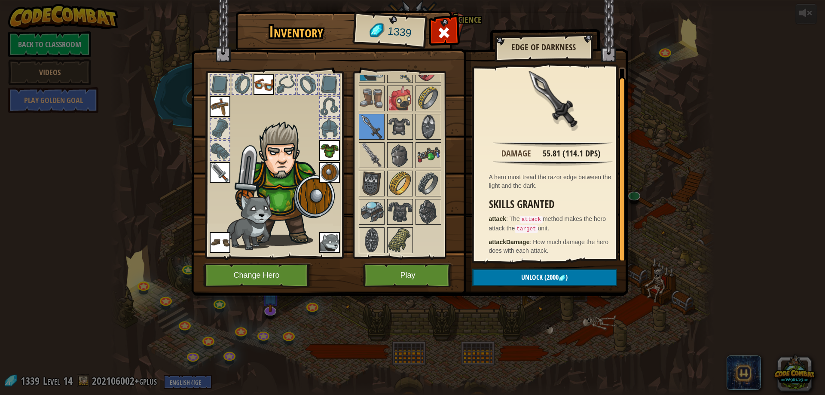
scroll to position [4, 0]
click at [373, 158] on img at bounding box center [372, 155] width 24 height 24
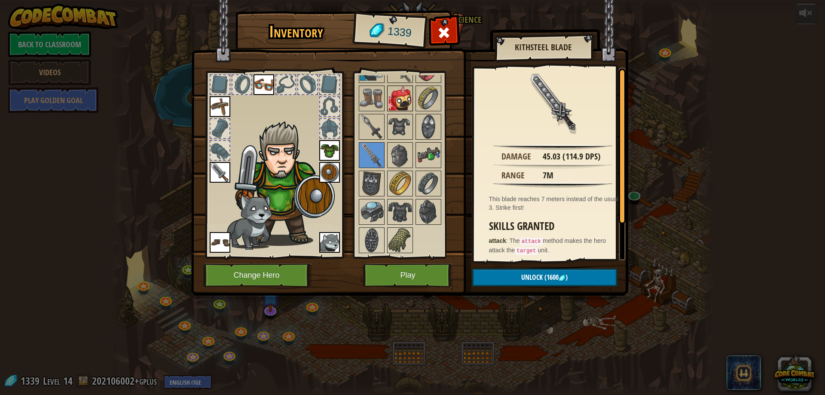
click at [410, 107] on img at bounding box center [400, 98] width 24 height 24
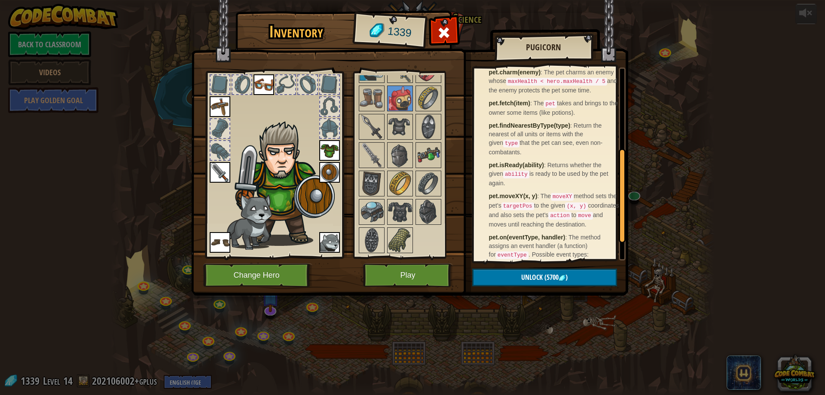
scroll to position [205, 0]
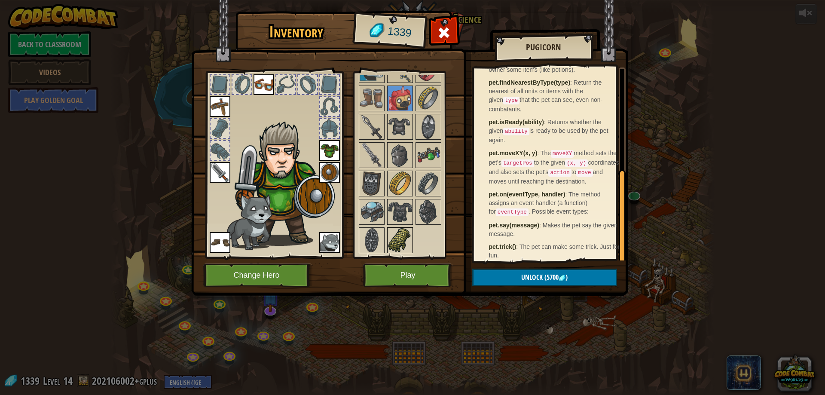
click at [409, 242] on img at bounding box center [400, 240] width 24 height 24
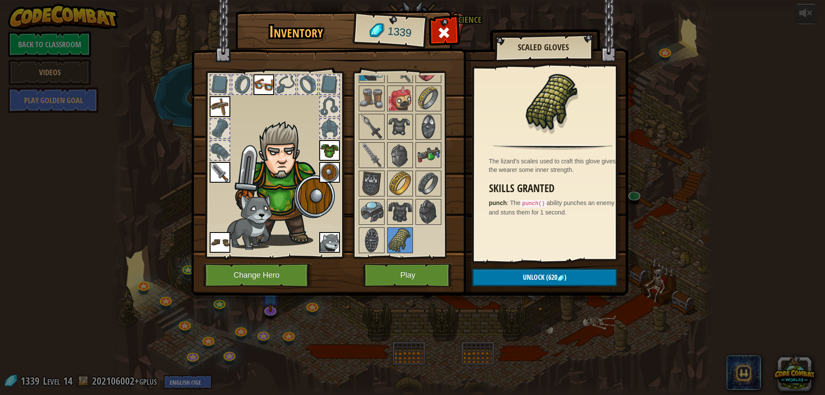
click at [431, 201] on img at bounding box center [429, 212] width 24 height 24
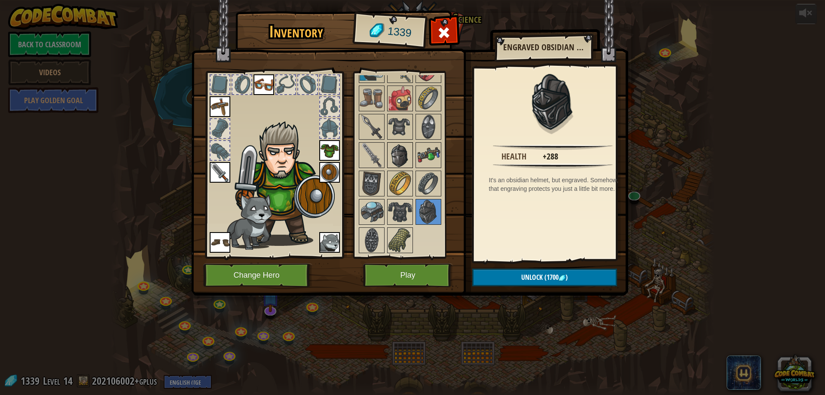
click at [401, 157] on img at bounding box center [400, 155] width 24 height 24
click at [433, 219] on img at bounding box center [429, 212] width 24 height 24
click at [406, 165] on img at bounding box center [400, 155] width 24 height 24
click at [434, 213] on img at bounding box center [429, 212] width 24 height 24
click at [406, 162] on img at bounding box center [400, 155] width 24 height 24
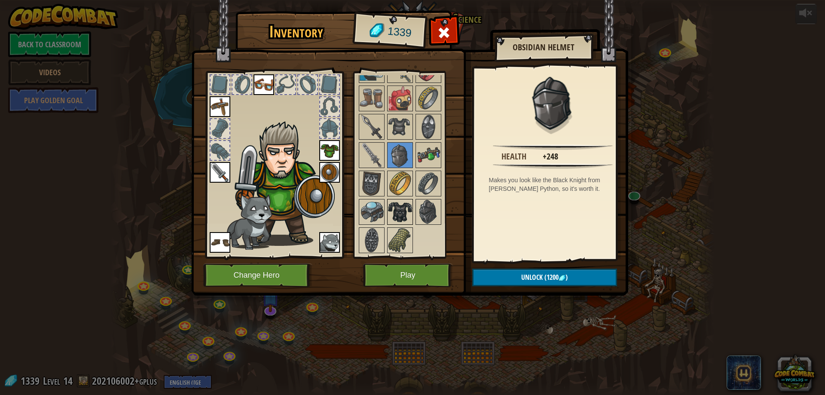
click at [399, 209] on img at bounding box center [400, 212] width 24 height 24
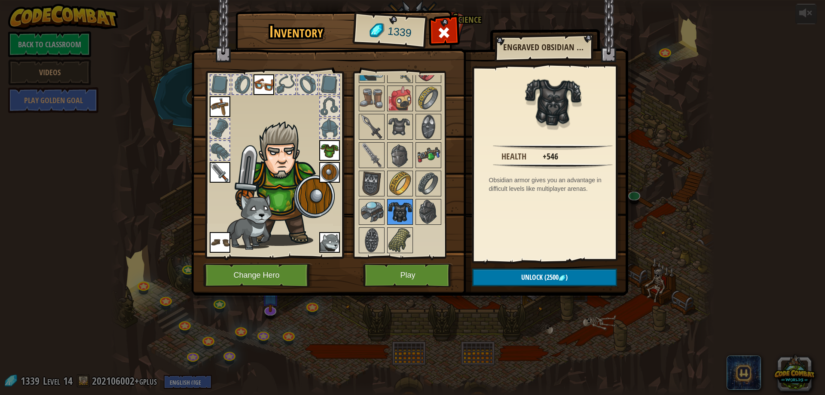
click at [403, 209] on img at bounding box center [400, 212] width 24 height 24
click at [378, 269] on button "Play" at bounding box center [408, 276] width 90 height 24
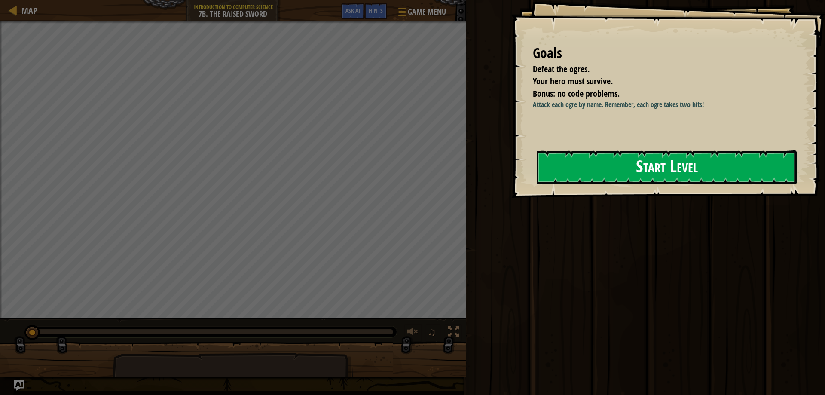
click at [653, 165] on button "Start Level" at bounding box center [667, 167] width 260 height 34
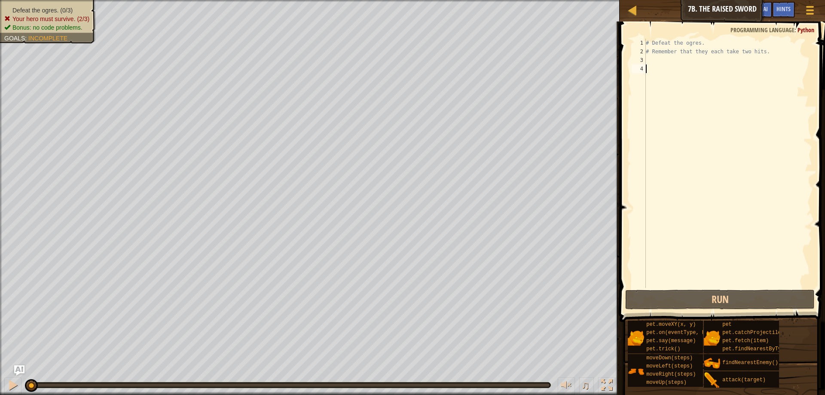
click at [705, 61] on div "# Defeat the ogres. # Remember that they each take two hits." at bounding box center [728, 172] width 168 height 267
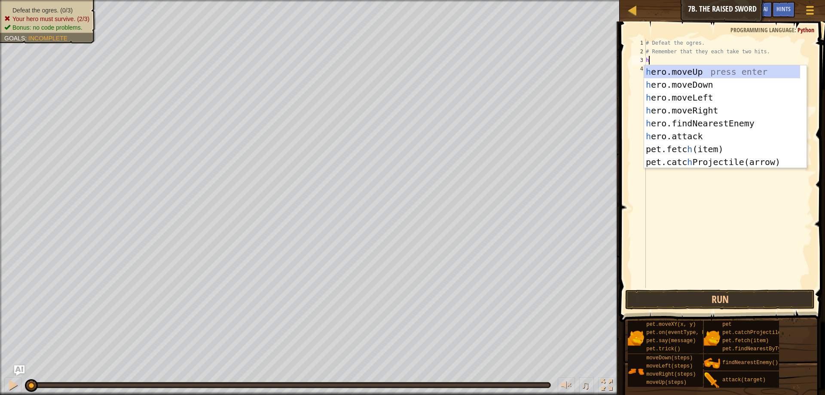
scroll to position [4, 0]
click at [697, 135] on div "h ero.moveUp press enter h ero.moveDown press enter h ero.moveLeft press enter …" at bounding box center [722, 129] width 156 height 129
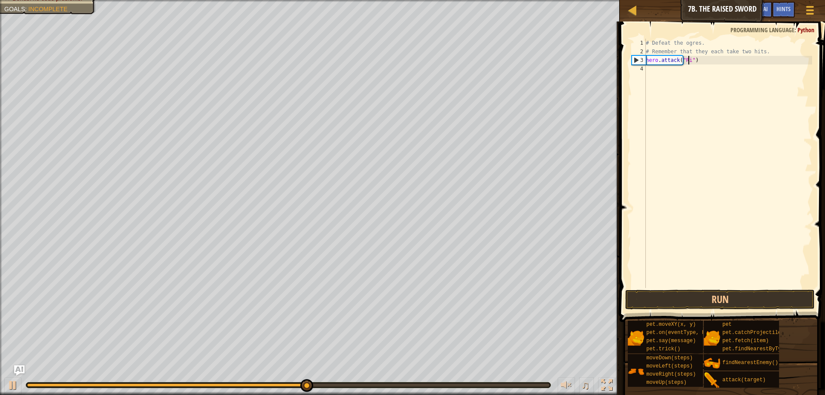
scroll to position [4, 3]
click at [770, 53] on div "# Defeat the ogres. # Remember that they each take two hits. hero . attack ( "R…" at bounding box center [728, 172] width 168 height 267
type textarea "# Remember that they each take two hits."
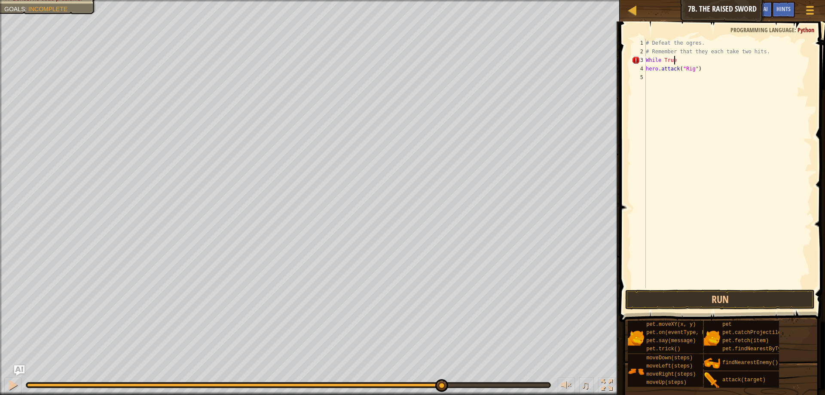
scroll to position [4, 2]
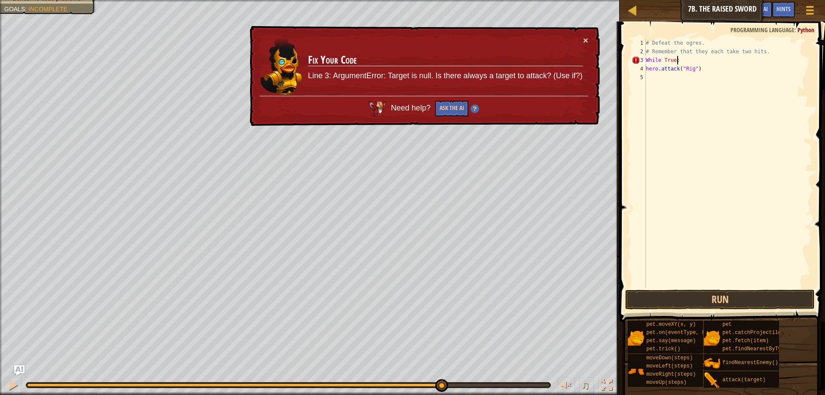
click at [647, 71] on div "# Defeat the ogres. # Remember that they each take two hits. While True : hero …" at bounding box center [728, 172] width 168 height 267
click at [656, 60] on div "# Defeat the ogres. # Remember that they each take two hits. While True : hero …" at bounding box center [728, 172] width 168 height 267
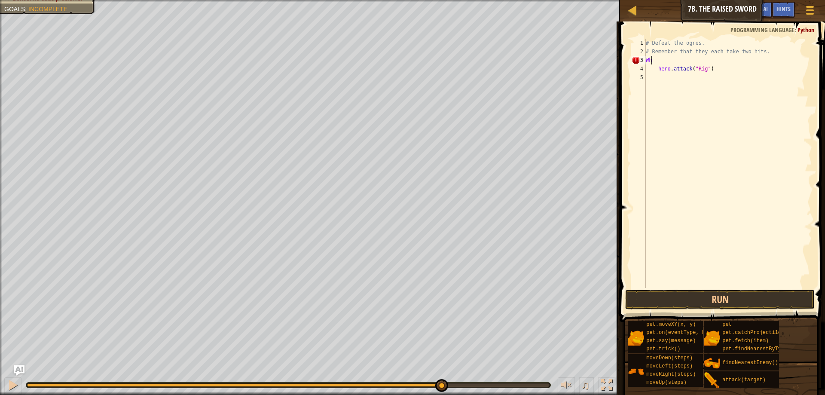
scroll to position [4, 0]
type textarea "W"
type textarea "hero.attack("Rig")"
type textarea "y"
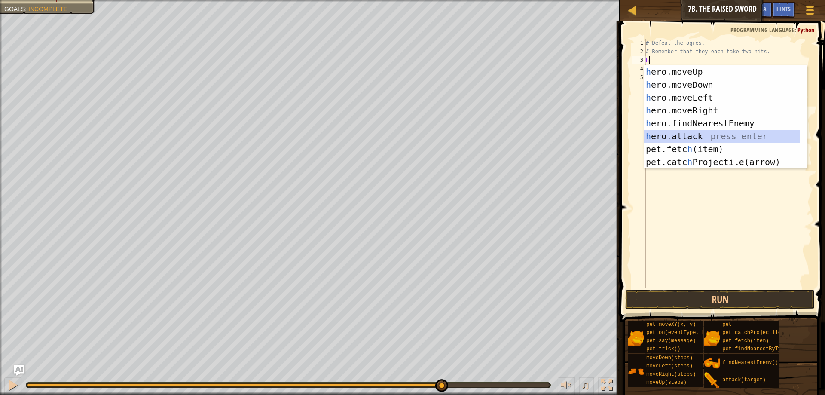
click at [689, 137] on div "h ero.moveUp press enter h ero.moveDown press enter h ero.moveLeft press enter …" at bounding box center [722, 129] width 156 height 129
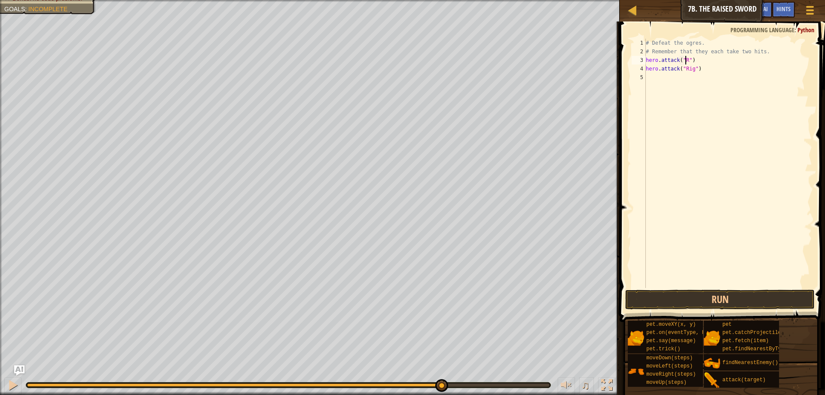
scroll to position [4, 3]
type textarea "hero.attack("Rig")"
click at [673, 80] on div "# Defeat the ogres. # Remember that they each take two hits. hero . attack ( "R…" at bounding box center [728, 172] width 168 height 267
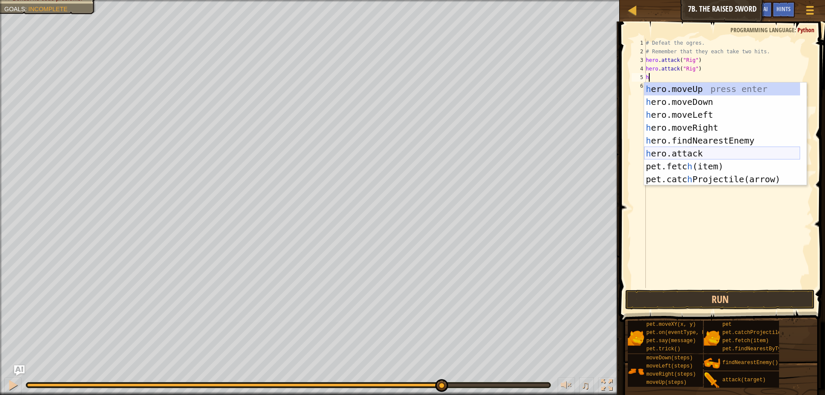
click at [674, 155] on div "h ero.moveUp press enter h ero.moveDown press enter h ero.moveLeft press enter …" at bounding box center [722, 147] width 156 height 129
type textarea "hero.attack(enemy)"
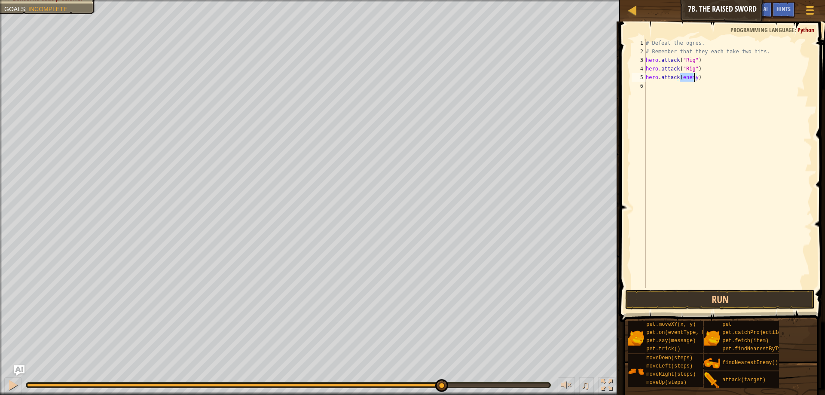
click at [662, 82] on div "# Defeat the ogres. # Remember that they each take two hits. hero . attack ( "R…" at bounding box center [728, 172] width 168 height 267
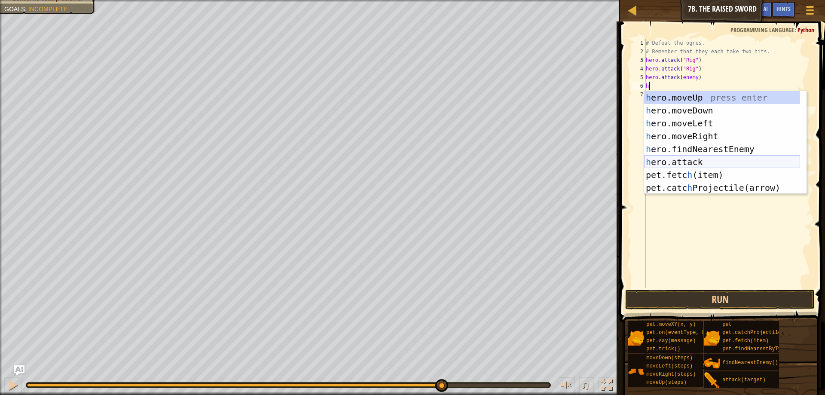
click at [675, 158] on div "h ero.moveUp press enter h ero.moveDown press enter h ero.moveLeft press enter …" at bounding box center [722, 155] width 156 height 129
type textarea "hero.attack(enemy)"
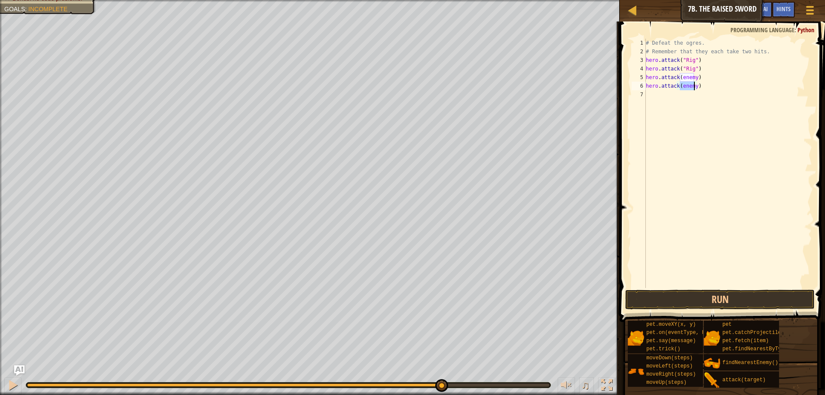
click at [662, 95] on div "# Defeat the ogres. # Remember that they each take two hits. hero . attack ( "R…" at bounding box center [728, 172] width 168 height 267
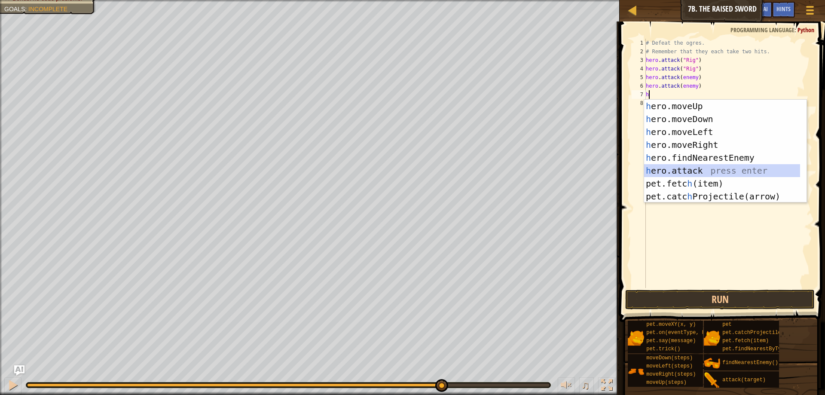
click at [677, 167] on div "h ero.moveUp press enter h ero.moveDown press enter h ero.moveLeft press enter …" at bounding box center [722, 164] width 156 height 129
type textarea "hero.attack(enemy)"
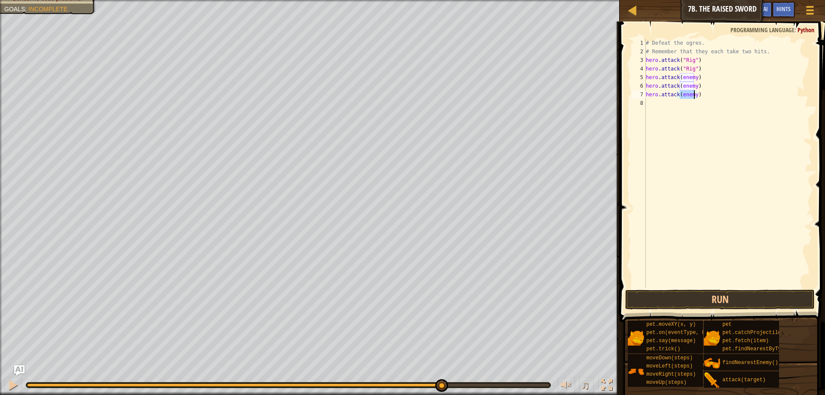
click at [665, 98] on div "# Defeat the ogres. # Remember that they each take two hits. hero . attack ( "R…" at bounding box center [728, 172] width 168 height 267
click at [665, 109] on div "# Defeat the ogres. # Remember that they each take two hits. hero . attack ( "R…" at bounding box center [728, 172] width 168 height 267
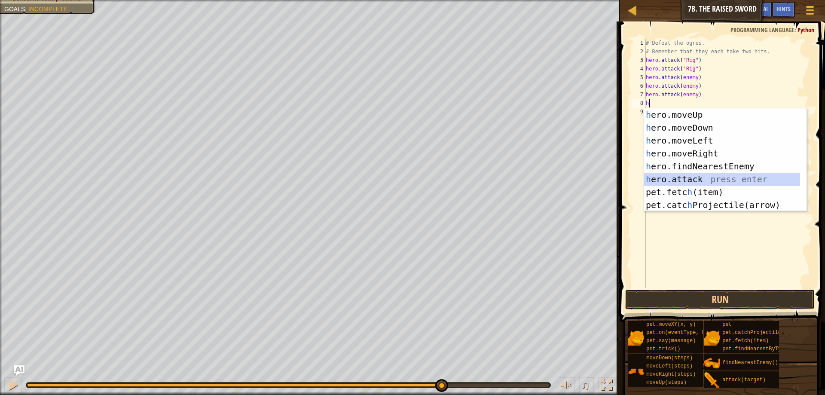
click at [678, 175] on div "h ero.moveUp press enter h ero.moveDown press enter h ero.moveLeft press enter …" at bounding box center [722, 172] width 156 height 129
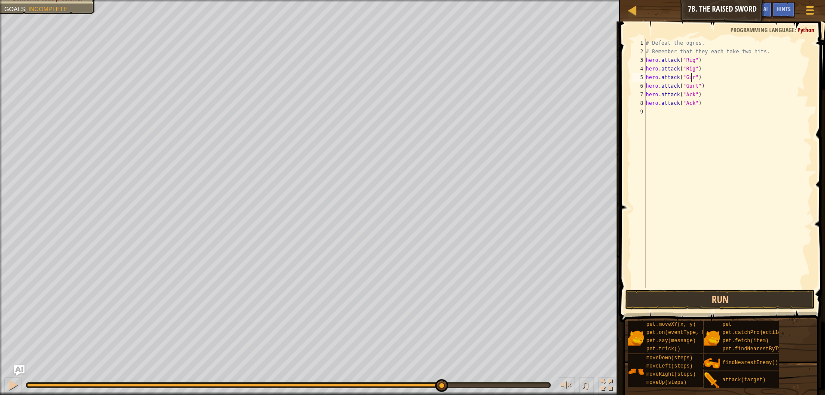
scroll to position [4, 4]
type textarea "hero.attack("Gurt")"
click at [666, 289] on span at bounding box center [723, 160] width 212 height 326
click at [666, 294] on button "Run" at bounding box center [721, 300] width 190 height 20
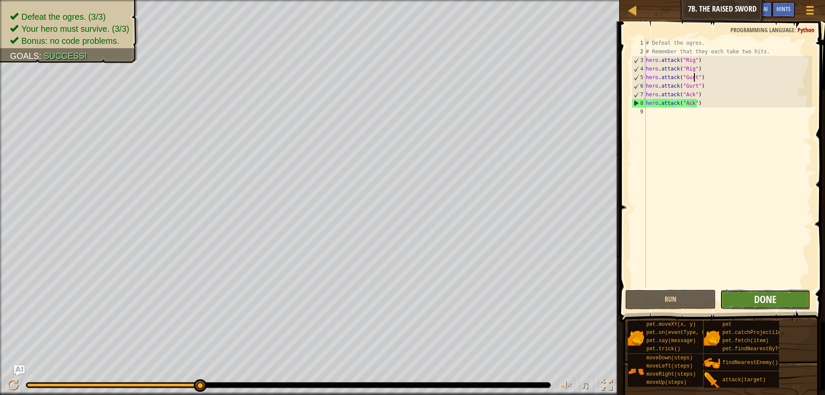
click at [776, 301] on span "Done" at bounding box center [765, 299] width 22 height 14
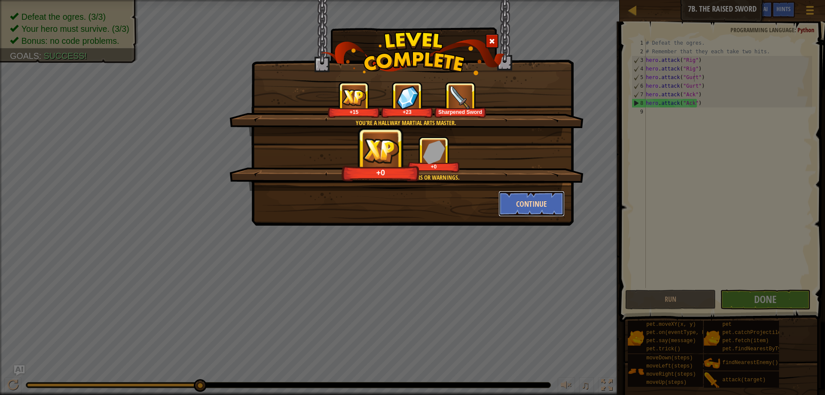
click at [529, 211] on button "Continue" at bounding box center [532, 204] width 67 height 26
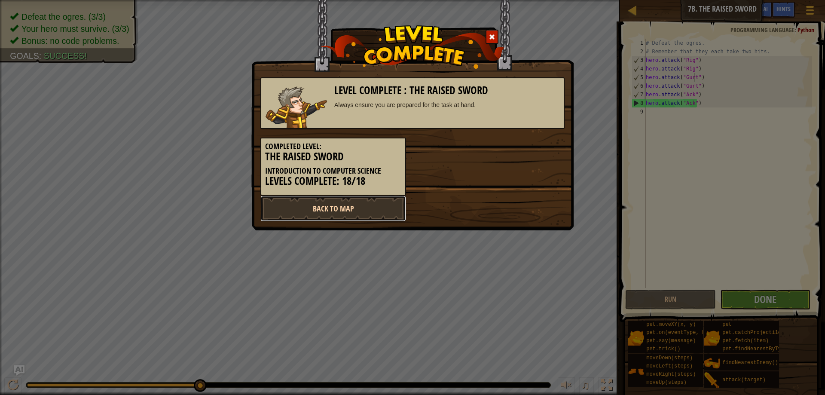
click at [383, 210] on link "Back to Map" at bounding box center [334, 209] width 146 height 26
select select "en-[GEOGRAPHIC_DATA]"
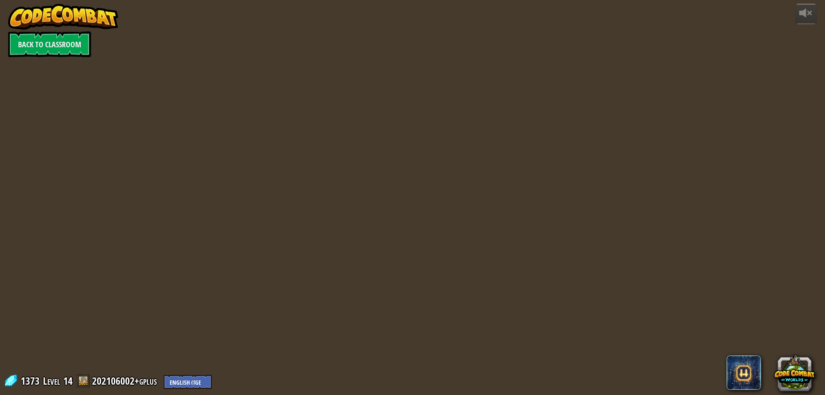
select select "en-[GEOGRAPHIC_DATA]"
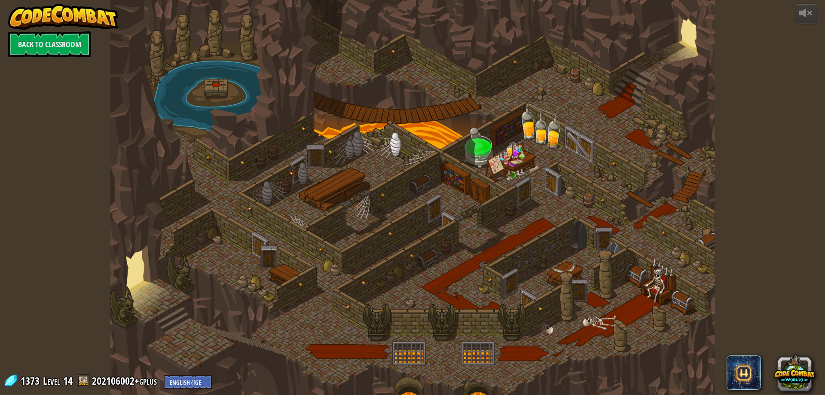
select select "en-[GEOGRAPHIC_DATA]"
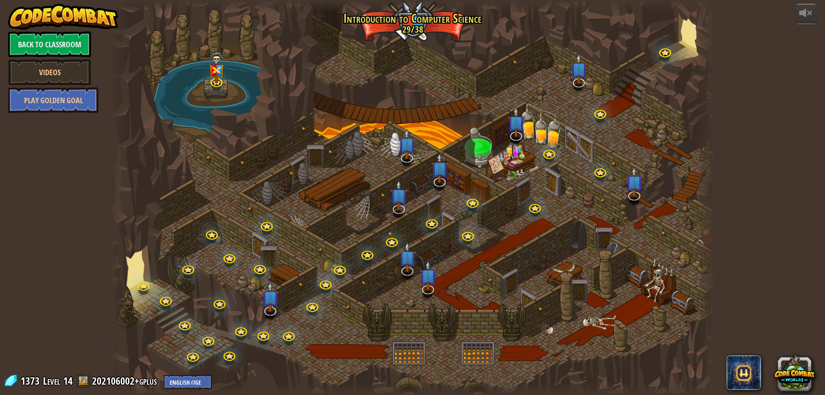
select select "en-[GEOGRAPHIC_DATA]"
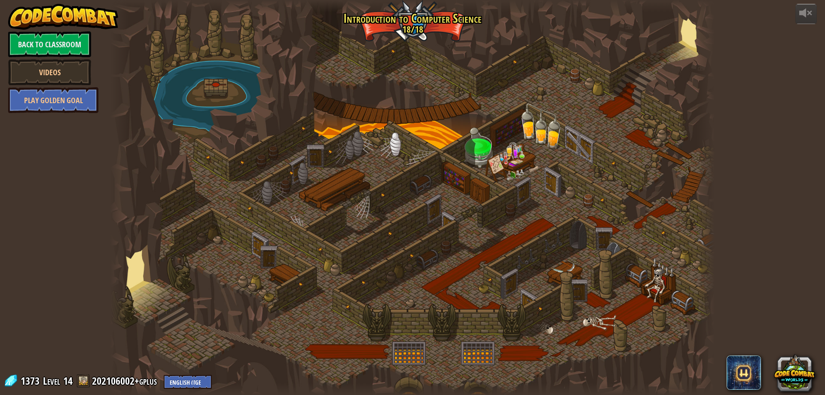
select select "en-[GEOGRAPHIC_DATA]"
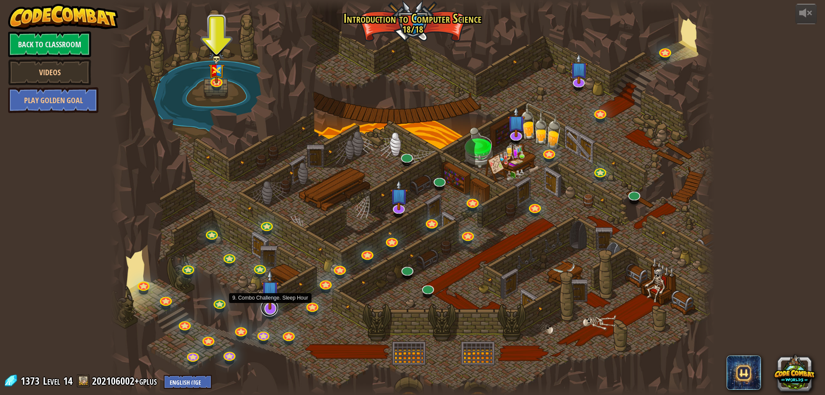
click at [269, 311] on link at bounding box center [269, 307] width 17 height 17
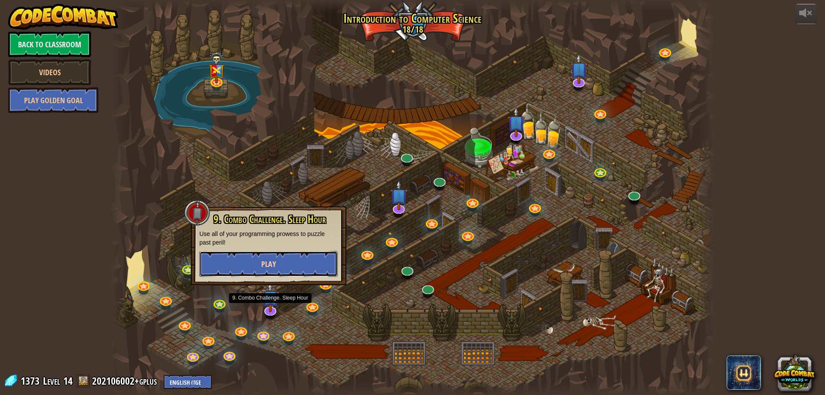
click at [282, 272] on button "Play" at bounding box center [268, 264] width 138 height 26
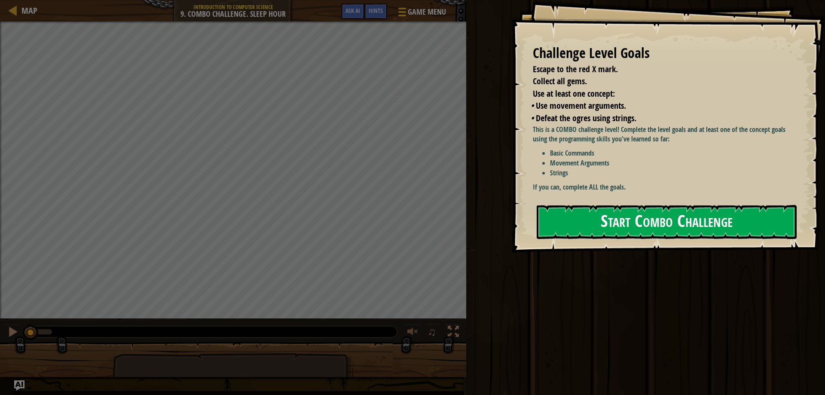
drag, startPoint x: 601, startPoint y: 233, endPoint x: 589, endPoint y: 217, distance: 19.3
click at [591, 217] on button "Start Combo Challenge" at bounding box center [667, 222] width 260 height 34
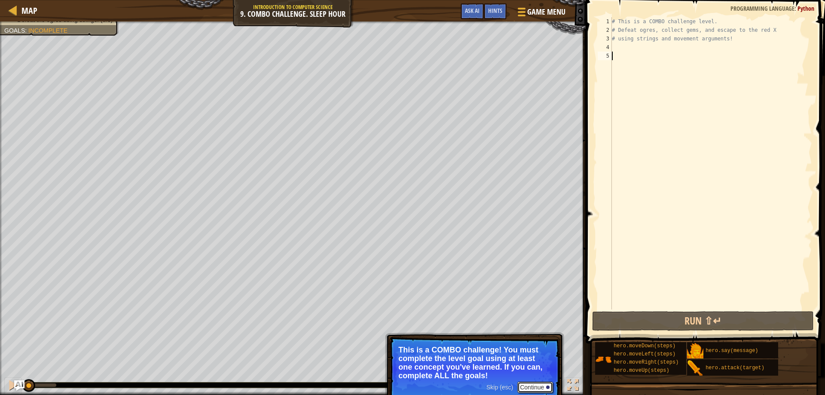
click at [535, 389] on button "Continue" at bounding box center [536, 387] width 36 height 11
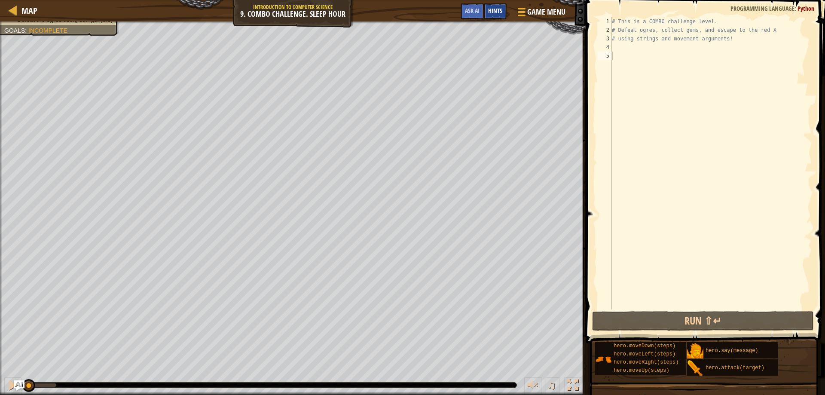
click at [490, 12] on span "Hints" at bounding box center [495, 10] width 14 height 8
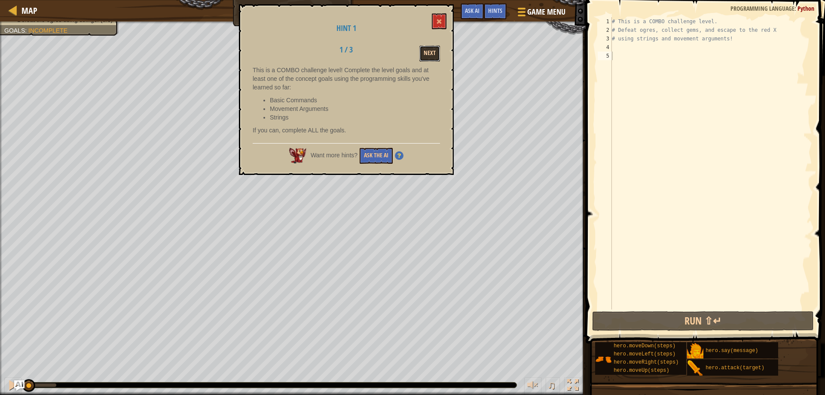
click at [421, 50] on button "Next" at bounding box center [430, 54] width 21 height 16
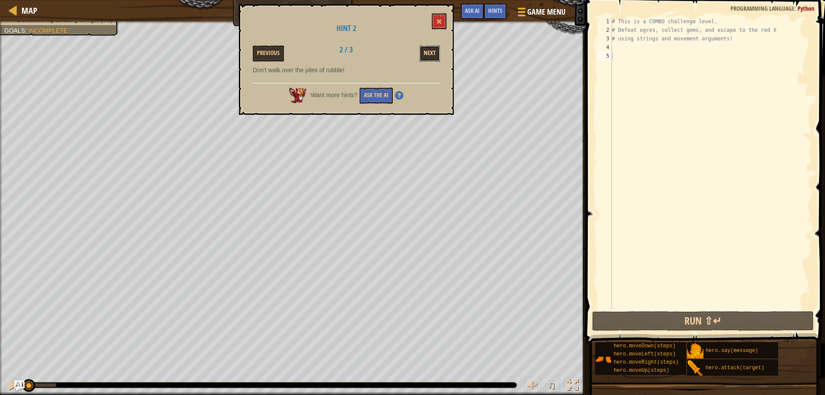
click at [425, 51] on button "Next" at bounding box center [430, 54] width 21 height 16
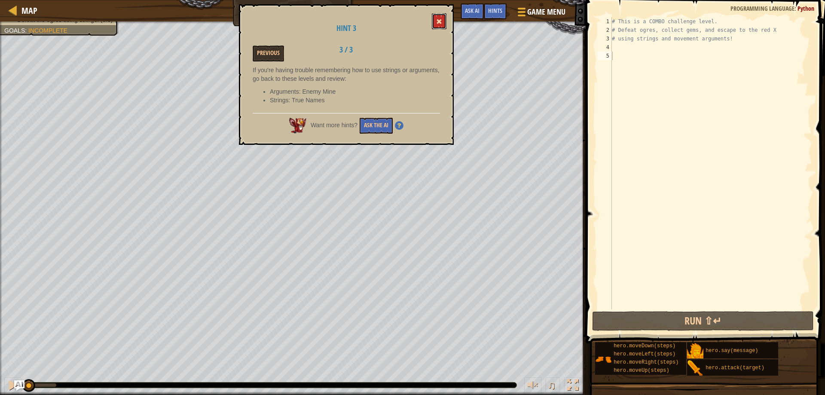
click at [441, 19] on span at bounding box center [439, 21] width 6 height 6
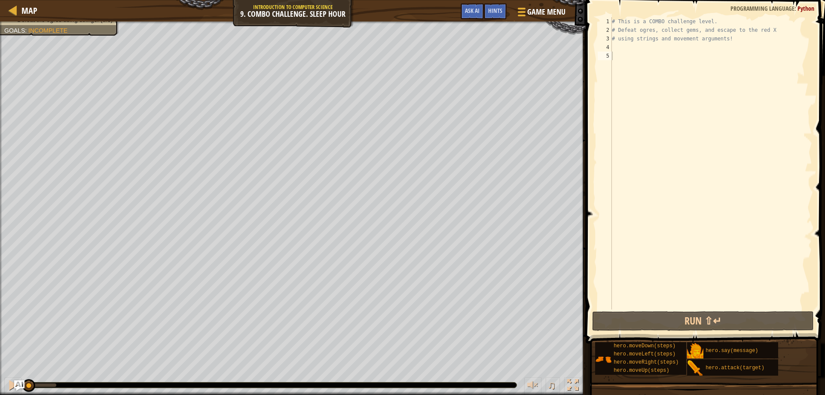
click at [616, 75] on div "# This is a COMBO challenge level. # Defeat [PERSON_NAME], collect gems, and es…" at bounding box center [711, 172] width 202 height 310
click at [623, 53] on div "# This is a COMBO challenge level. # Defeat [PERSON_NAME], collect gems, and es…" at bounding box center [711, 172] width 202 height 310
click at [624, 48] on div "# This is a COMBO challenge level. # Defeat [PERSON_NAME], collect gems, and es…" at bounding box center [711, 172] width 202 height 310
type textarea "h"
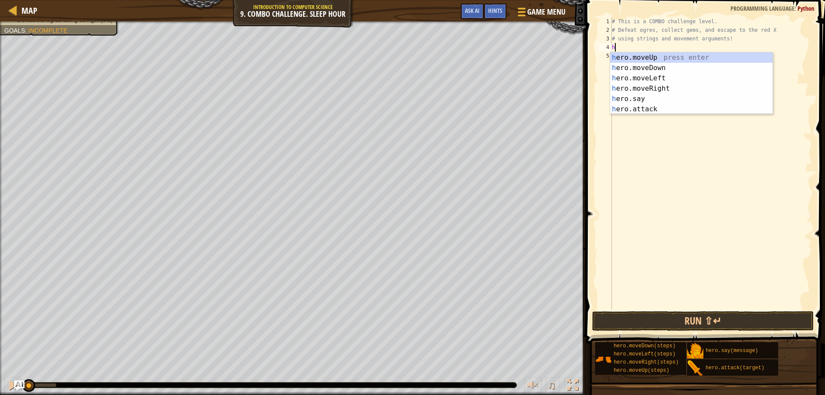
scroll to position [4, 0]
click at [629, 70] on div "h ero.moveUp press enter h ero.moveDown press enter h ero.moveLeft press enter …" at bounding box center [691, 93] width 163 height 83
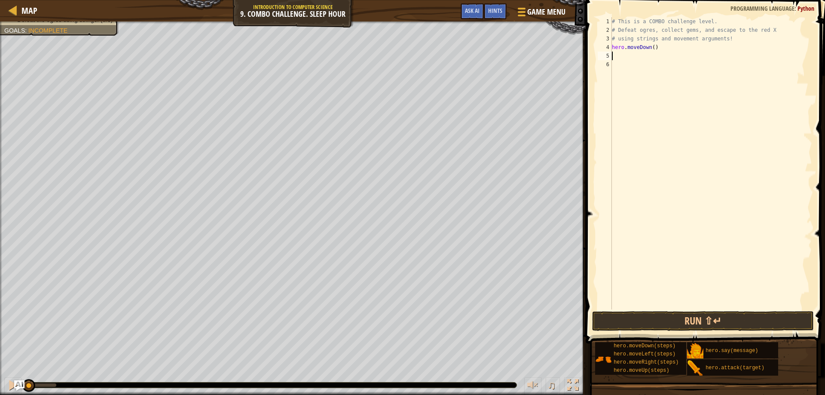
type textarea "h"
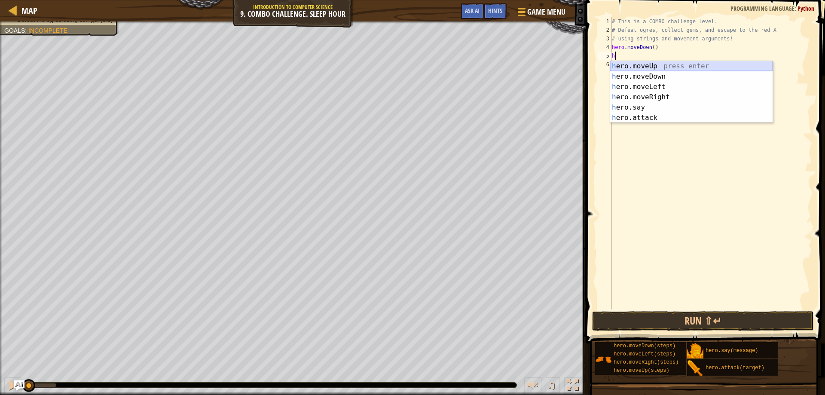
click at [636, 66] on div "h ero.moveUp press enter h ero.moveDown press enter h ero.moveLeft press enter …" at bounding box center [691, 102] width 163 height 83
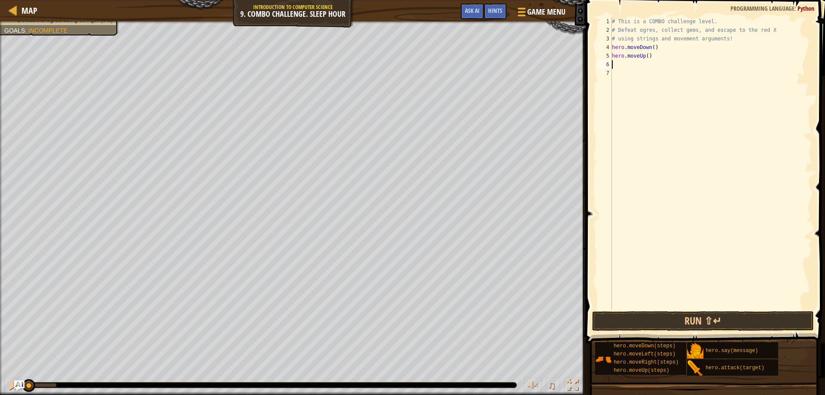
click at [647, 54] on div "# This is a COMBO challenge level. # Defeat [PERSON_NAME], collect gems, and es…" at bounding box center [711, 172] width 202 height 310
type textarea "hero.moveUp(2)"
click at [633, 65] on div "# This is a COMBO challenge level. # Defeat [PERSON_NAME], collect gems, and es…" at bounding box center [711, 172] width 202 height 310
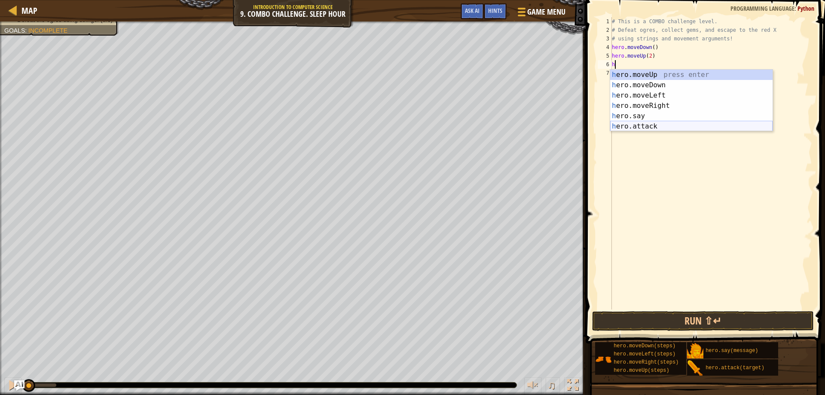
click at [628, 126] on div "h ero.moveUp press enter h ero.moveDown press enter h ero.moveLeft press enter …" at bounding box center [691, 111] width 163 height 83
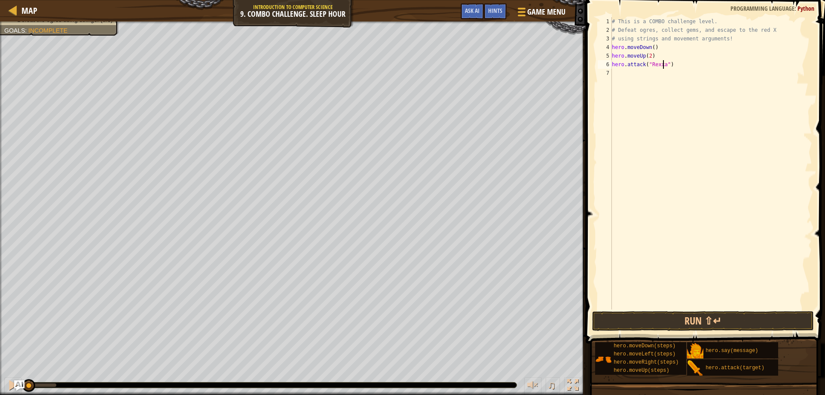
type textarea "hero.attack("Rexxar")"
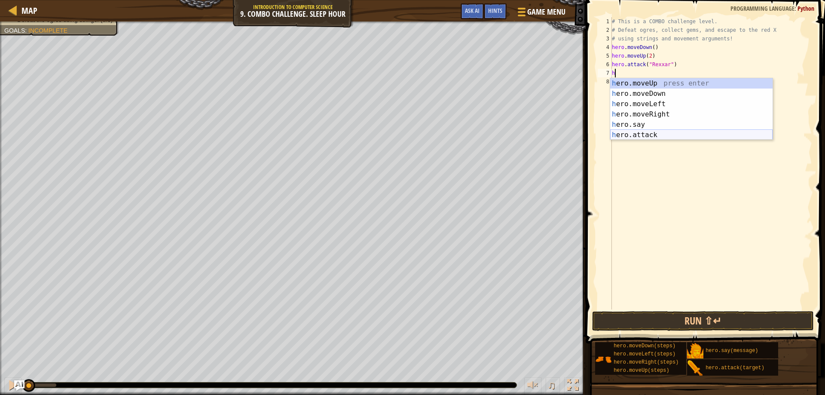
click at [675, 134] on div "h ero.moveUp press enter h ero.moveDown press enter h ero.moveLeft press enter …" at bounding box center [691, 119] width 163 height 83
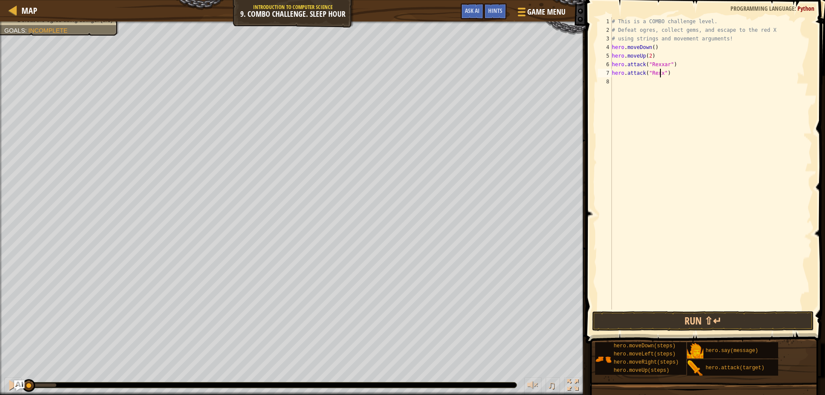
type textarea "hero.attack("Rexxar")"
drag, startPoint x: 655, startPoint y: 82, endPoint x: 641, endPoint y: 81, distance: 14.6
click at [651, 81] on div "# This is a COMBO challenge level. # Defeat [PERSON_NAME], collect gems, and es…" at bounding box center [711, 172] width 202 height 310
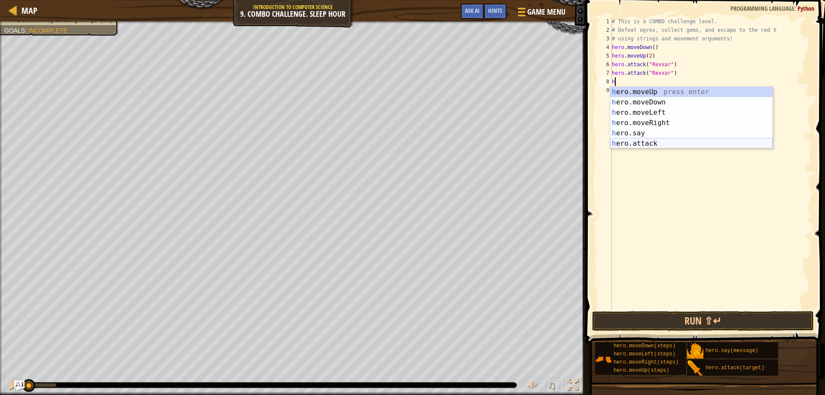
click at [635, 143] on div "h ero.moveUp press enter h ero.moveDown press enter h ero.moveLeft press enter …" at bounding box center [691, 128] width 163 height 83
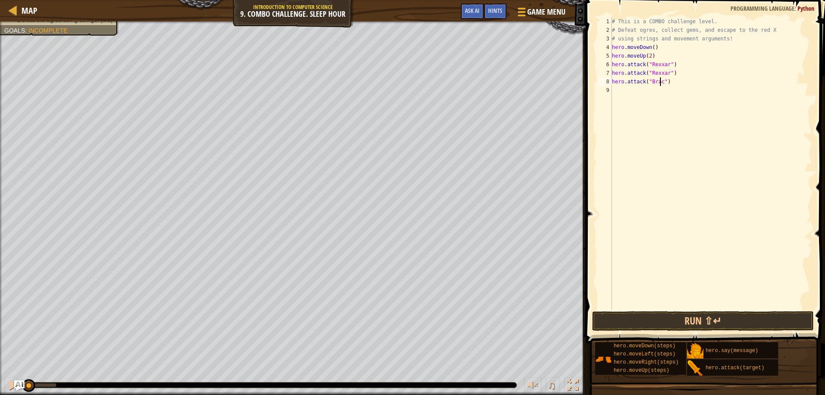
type textarea "hero.attack("Brack")"
click at [644, 92] on div "# This is a COMBO challenge level. # Defeat [PERSON_NAME], collect gems, and es…" at bounding box center [711, 172] width 202 height 310
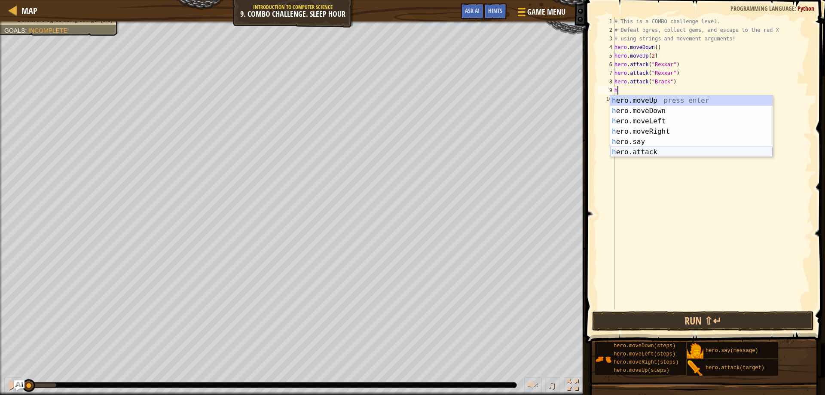
click at [650, 153] on div "h ero.moveUp press enter h ero.moveDown press enter h ero.moveLeft press enter …" at bounding box center [691, 136] width 163 height 83
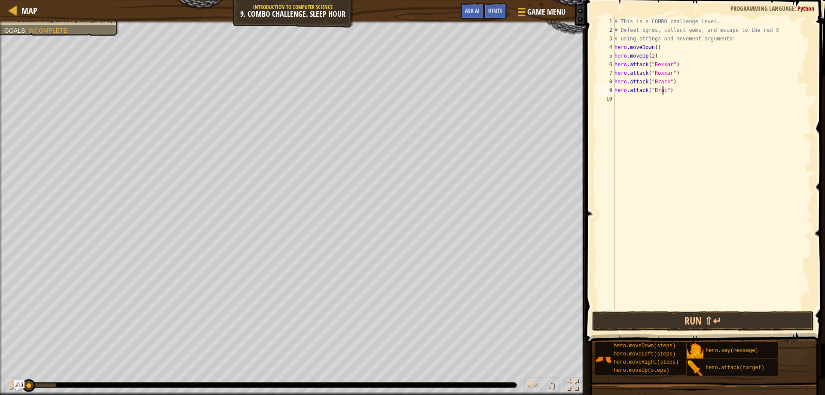
scroll to position [4, 4]
type textarea "hero.attack("Brack")"
click at [704, 322] on button "Run ⇧↵" at bounding box center [703, 321] width 222 height 20
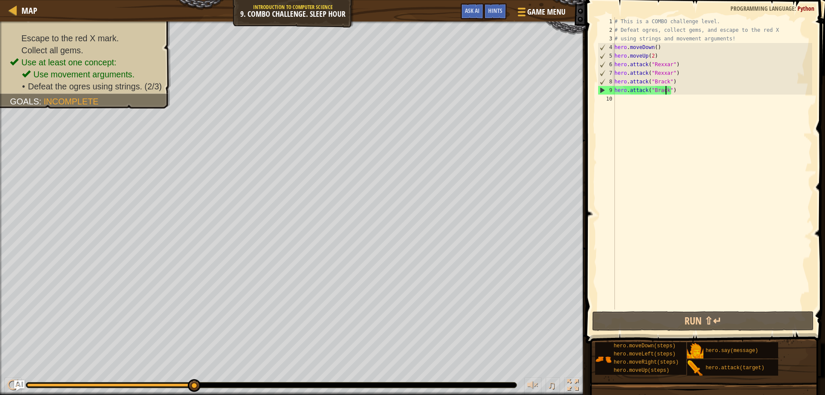
click at [632, 101] on div "# This is a COMBO challenge level. # Defeat [PERSON_NAME], collect gems, and es…" at bounding box center [712, 172] width 199 height 310
type textarea "h"
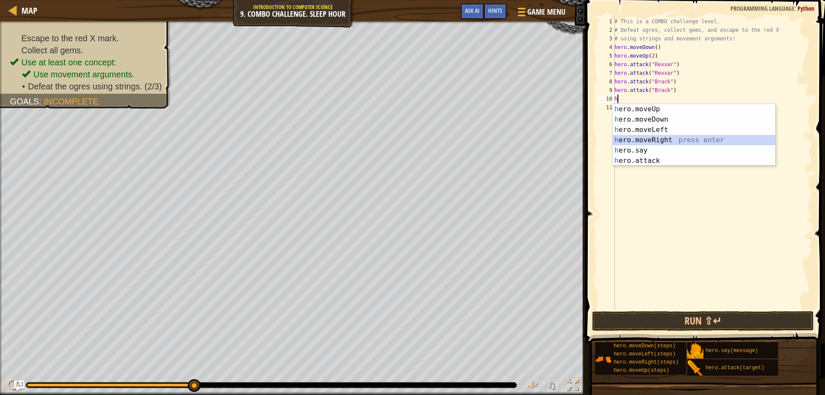
click at [665, 137] on div "h ero.moveUp press enter h ero.moveDown press enter h ero.moveLeft press enter …" at bounding box center [694, 145] width 163 height 83
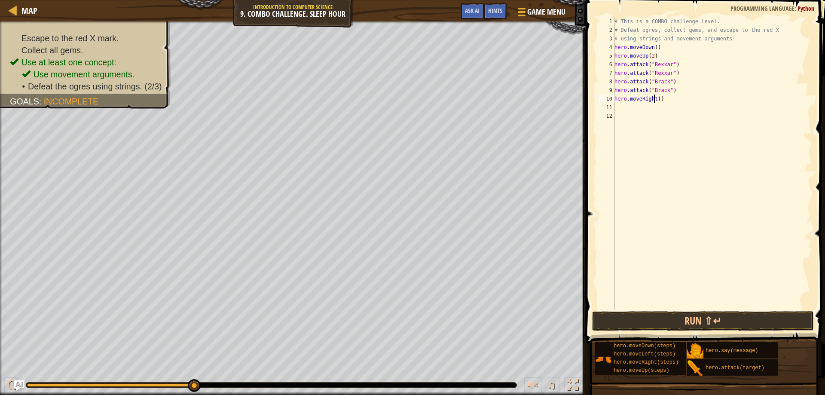
click at [656, 99] on div "# This is a COMBO challenge level. # Defeat [PERSON_NAME], collect gems, and es…" at bounding box center [712, 172] width 199 height 310
click at [658, 112] on div "hero.moveL eft press enter" at bounding box center [694, 119] width 163 height 31
type textarea "hero.moveLeft()"
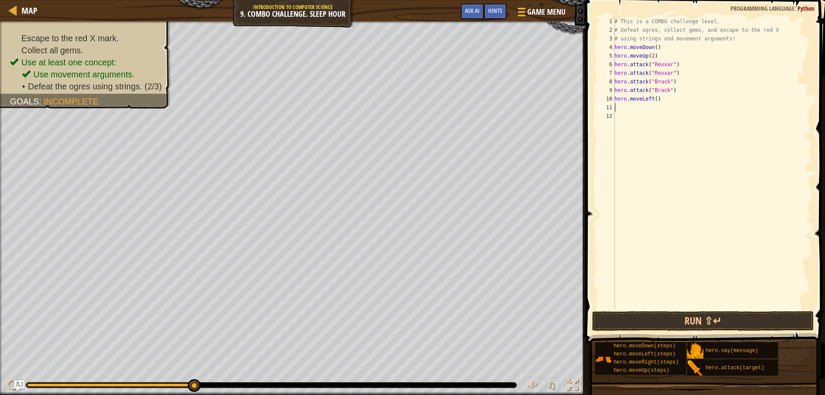
click at [627, 107] on div "# This is a COMBO challenge level. # Defeat [PERSON_NAME], collect gems, and es…" at bounding box center [712, 172] width 199 height 310
type textarea "h"
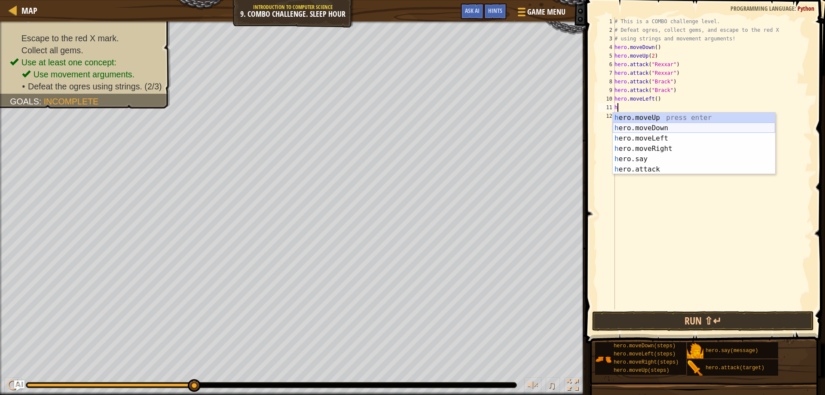
click at [640, 129] on div "h ero.moveUp press enter h ero.moveDown press enter h ero.moveLeft press enter …" at bounding box center [694, 154] width 163 height 83
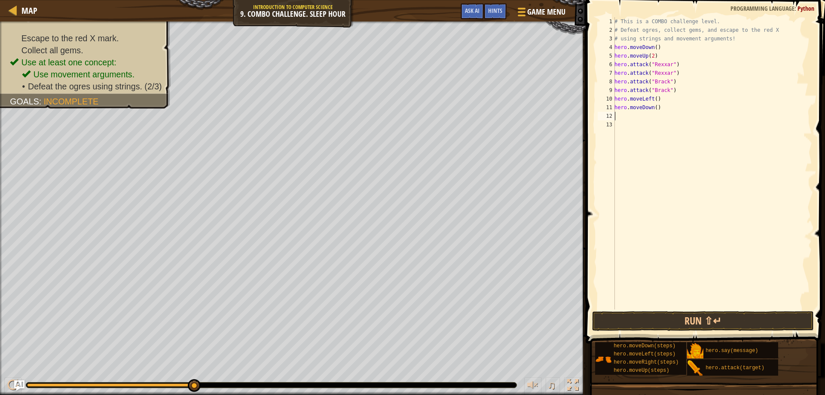
type textarea "h"
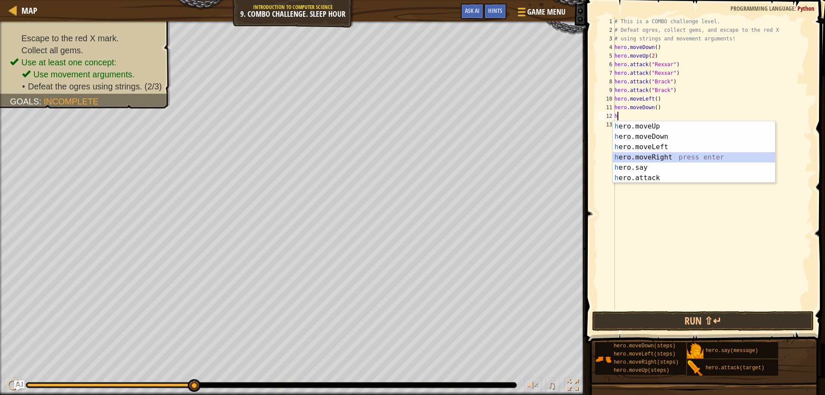
click at [653, 156] on div "h ero.moveUp press enter h ero.moveDown press enter h ero.moveLeft press enter …" at bounding box center [694, 162] width 163 height 83
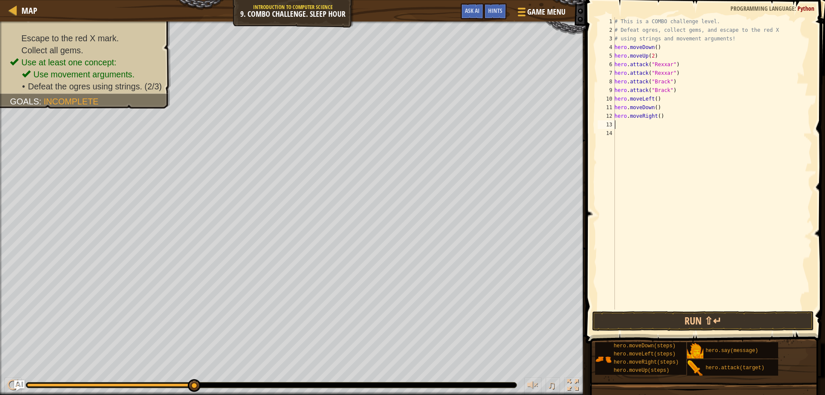
click at [657, 121] on div "# This is a COMBO challenge level. # Defeat [PERSON_NAME], collect gems, and es…" at bounding box center [712, 172] width 199 height 310
click at [657, 118] on div "# This is a COMBO challenge level. # Defeat [PERSON_NAME], collect gems, and es…" at bounding box center [712, 172] width 199 height 310
type textarea "hero.moveRight(2)"
click at [648, 126] on div "# This is a COMBO challenge level. # Defeat [PERSON_NAME], collect gems, and es…" at bounding box center [712, 172] width 199 height 310
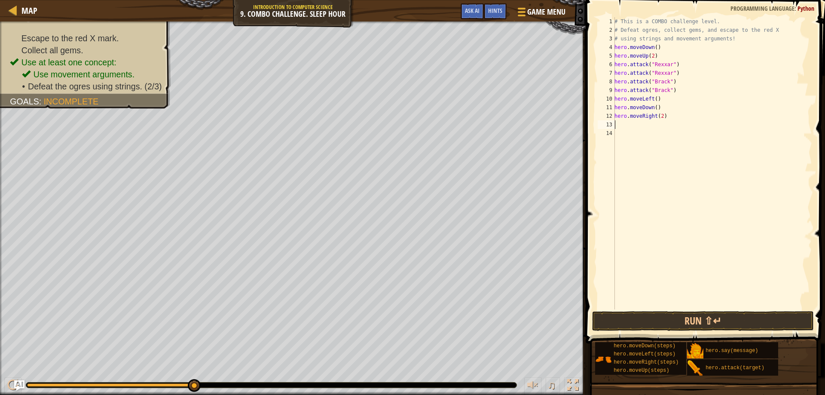
scroll to position [4, 0]
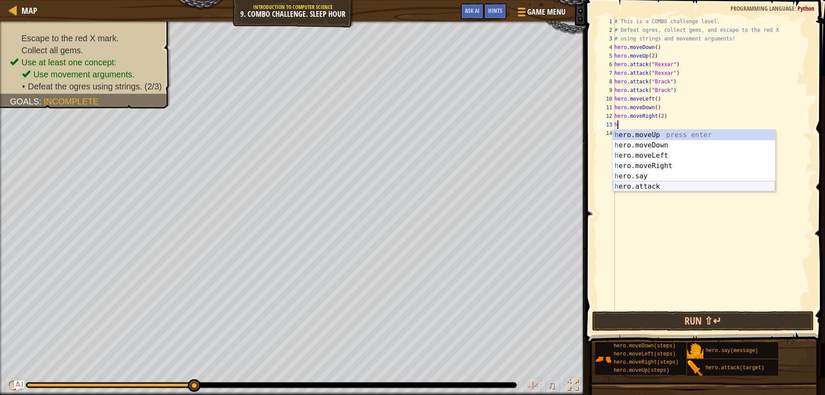
click at [644, 184] on div "h ero.moveUp press enter h ero.moveDown press enter h ero.moveLeft press enter …" at bounding box center [694, 171] width 163 height 83
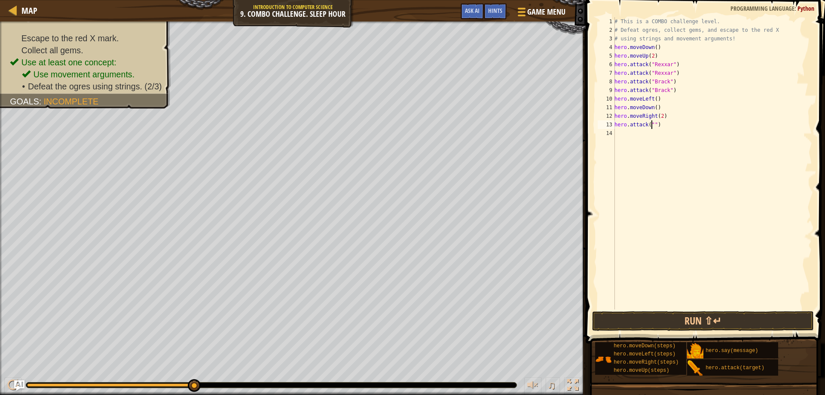
scroll to position [4, 3]
type textarea "hero.attack("Ursa")"
click at [635, 138] on div "# This is a COMBO challenge level. # Defeat [PERSON_NAME], collect gems, and es…" at bounding box center [712, 172] width 199 height 310
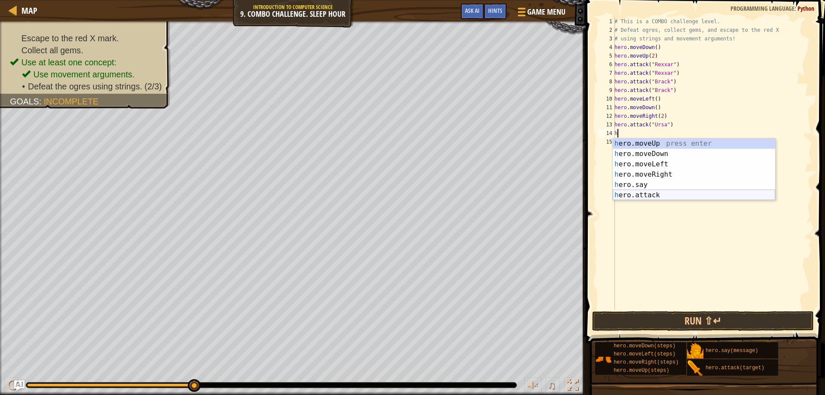
click at [653, 197] on div "h ero.moveUp press enter h ero.moveDown press enter h ero.moveLeft press enter …" at bounding box center [694, 179] width 163 height 83
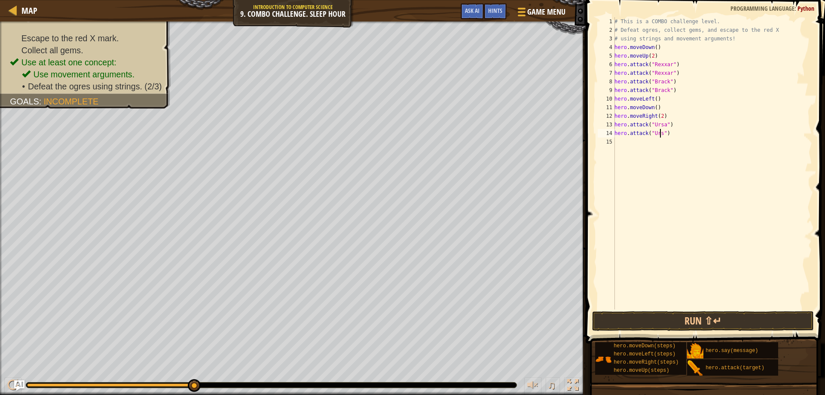
scroll to position [4, 4]
type textarea "hero.attack("Ursa")"
click at [653, 144] on div "# This is a COMBO challenge level. # Defeat [PERSON_NAME], collect gems, and es…" at bounding box center [712, 172] width 199 height 310
type textarea "h"
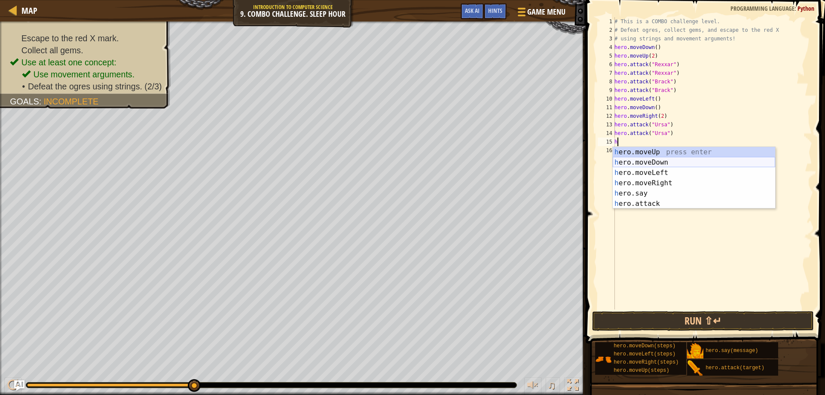
click at [663, 158] on div "h ero.moveUp press enter h ero.moveDown press enter h ero.moveLeft press enter …" at bounding box center [694, 188] width 163 height 83
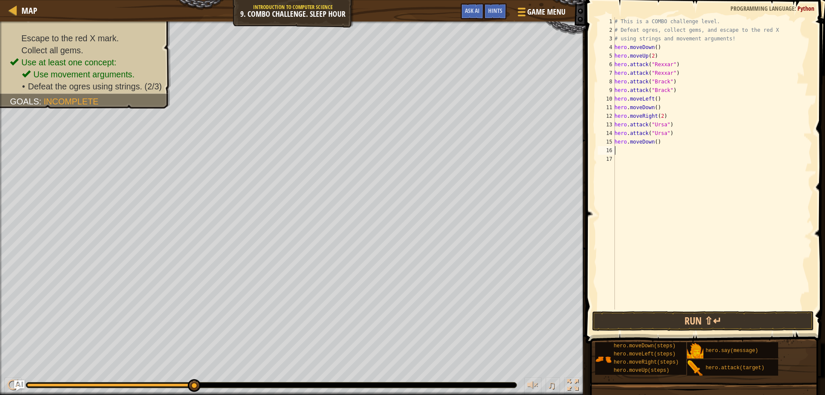
type textarea "h"
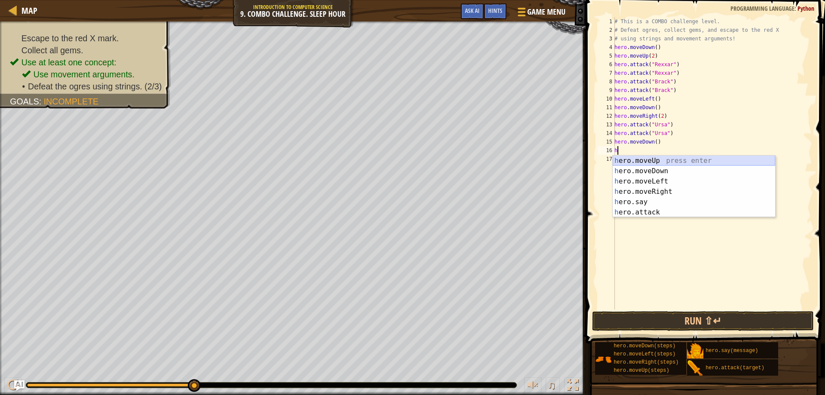
click at [662, 160] on div "h ero.moveUp press enter h ero.moveDown press enter h ero.moveLeft press enter …" at bounding box center [694, 197] width 163 height 83
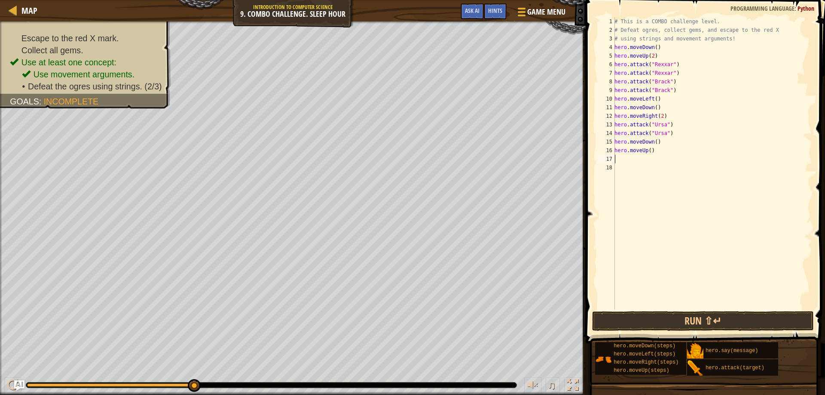
type textarea "h"
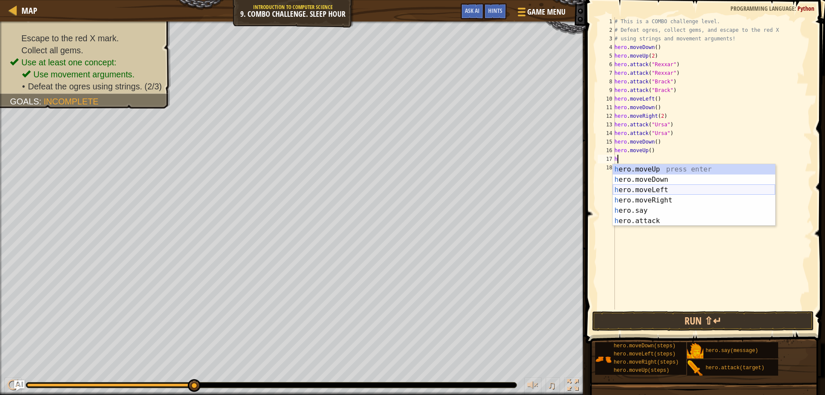
click at [658, 190] on div "h ero.moveUp press enter h ero.moveDown press enter h ero.moveLeft press enter …" at bounding box center [694, 205] width 163 height 83
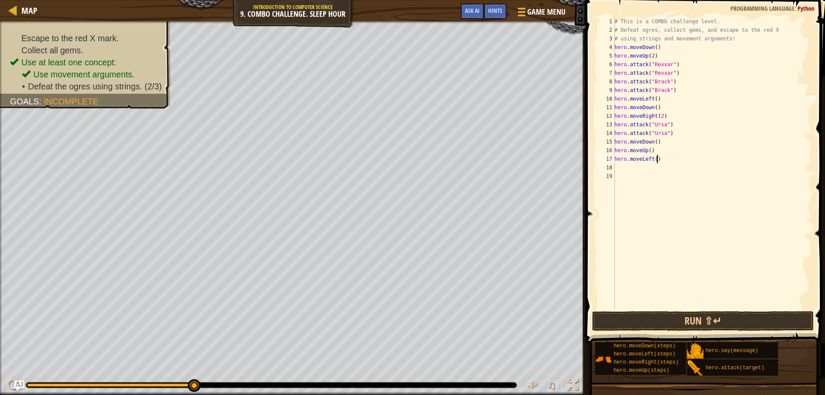
click at [656, 160] on div "# This is a COMBO challenge level. # Defeat [PERSON_NAME], collect gems, and es…" at bounding box center [712, 172] width 199 height 310
click at [654, 160] on div "# This is a COMBO challenge level. # Defeat [PERSON_NAME], collect gems, and es…" at bounding box center [712, 172] width 199 height 310
type textarea "hero.moveLeft(2)"
click at [651, 166] on div "# This is a COMBO challenge level. # Defeat [PERSON_NAME], collect gems, and es…" at bounding box center [712, 172] width 199 height 310
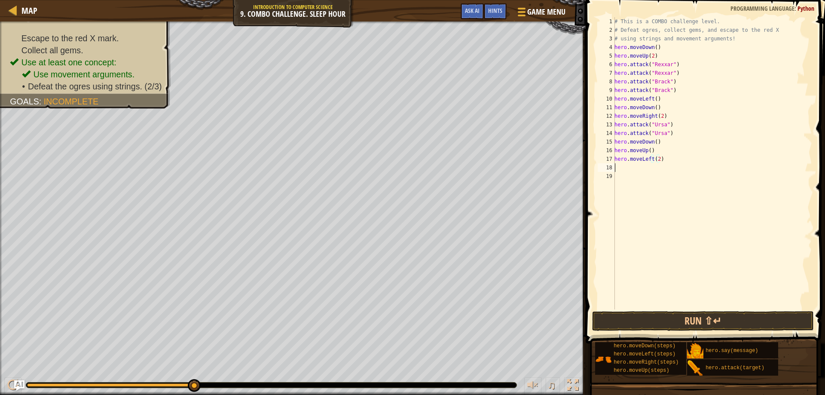
scroll to position [4, 0]
type textarea "h"
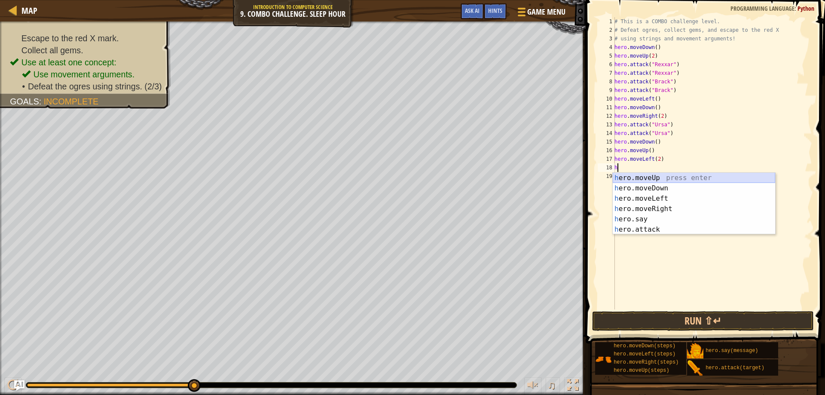
click at [654, 173] on div "h ero.moveUp press enter h ero.moveDown press enter h ero.moveLeft press enter …" at bounding box center [694, 214] width 163 height 83
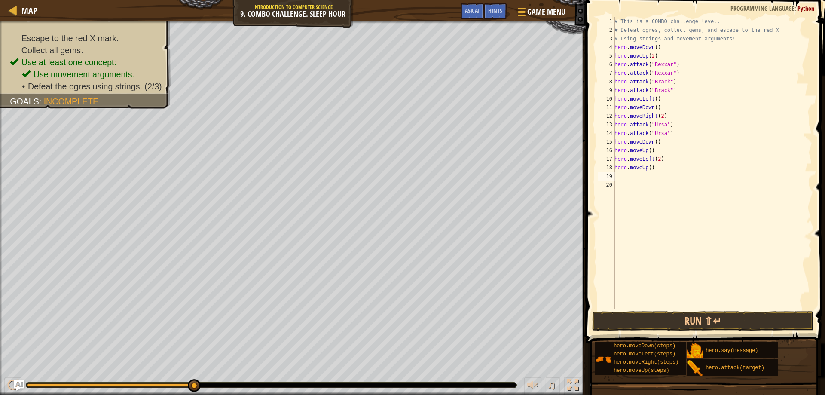
type textarea "h"
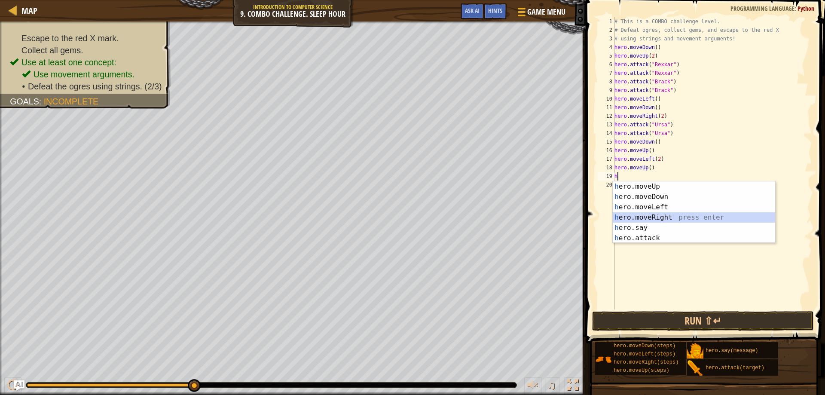
click at [657, 215] on div "h ero.moveUp press enter h ero.moveDown press enter h ero.moveLeft press enter …" at bounding box center [694, 222] width 163 height 83
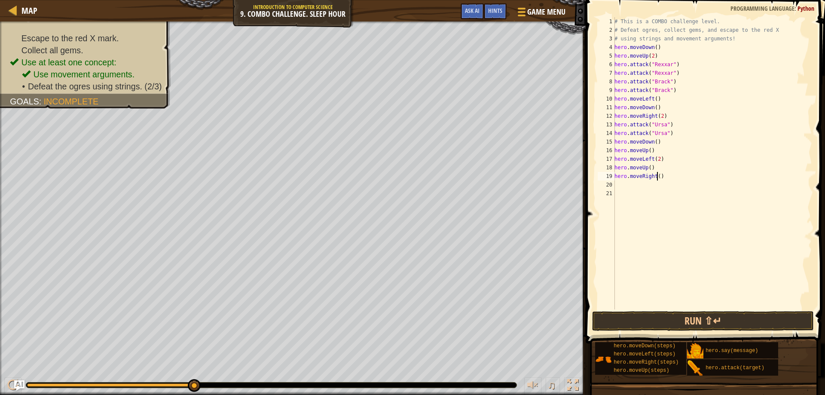
click at [659, 173] on div "# This is a COMBO challenge level. # Defeat [PERSON_NAME], collect gems, and es…" at bounding box center [712, 172] width 199 height 310
click at [688, 324] on button "Run ⇧↵" at bounding box center [703, 321] width 222 height 20
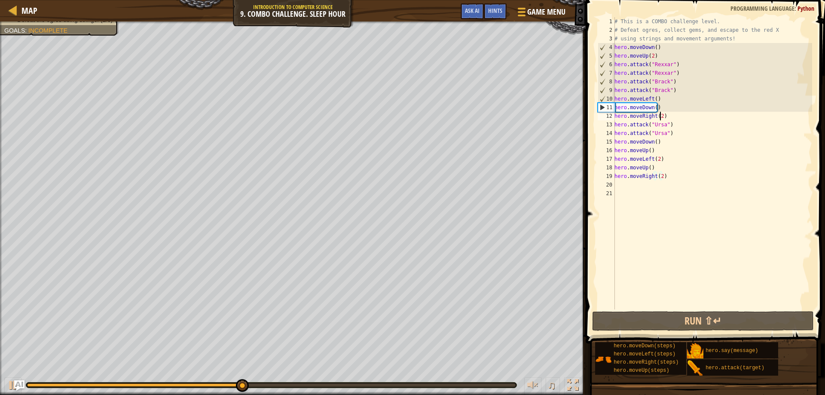
click at [661, 117] on div "# This is a COMBO challenge level. # Defeat [PERSON_NAME], collect gems, and es…" at bounding box center [712, 172] width 199 height 310
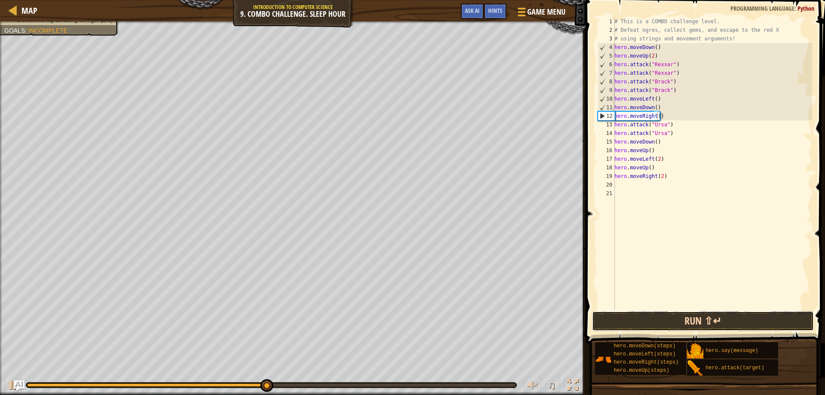
click at [693, 319] on button "Run ⇧↵" at bounding box center [703, 321] width 222 height 20
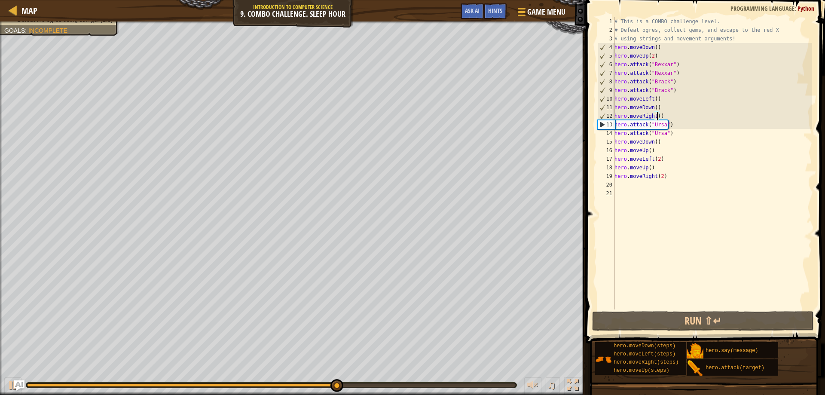
click at [657, 103] on div "# This is a COMBO challenge level. # Defeat [PERSON_NAME], collect gems, and es…" at bounding box center [712, 172] width 199 height 310
click at [661, 103] on div "# This is a COMBO challenge level. # Defeat [PERSON_NAME], collect gems, and es…" at bounding box center [712, 172] width 199 height 310
click at [659, 100] on div "# This is a COMBO challenge level. # Defeat [PERSON_NAME], collect gems, and es…" at bounding box center [712, 172] width 199 height 310
click at [659, 107] on div "# This is a COMBO challenge level. # Defeat [PERSON_NAME], collect gems, and es…" at bounding box center [712, 172] width 199 height 310
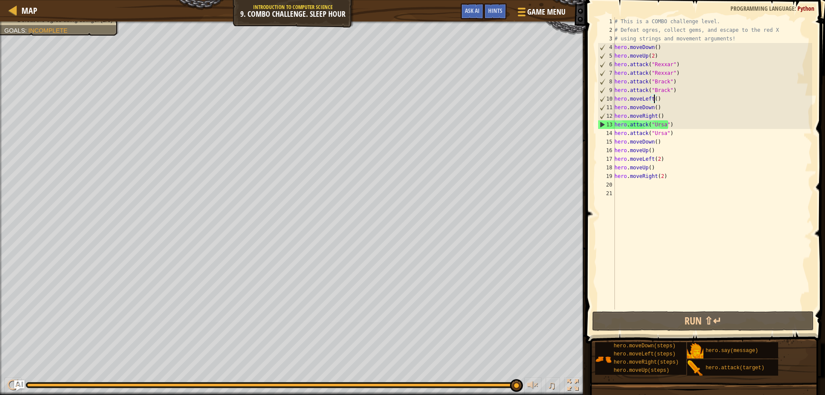
click at [653, 99] on div "# This is a COMBO challenge level. # Defeat [PERSON_NAME], collect gems, and es…" at bounding box center [712, 172] width 199 height 310
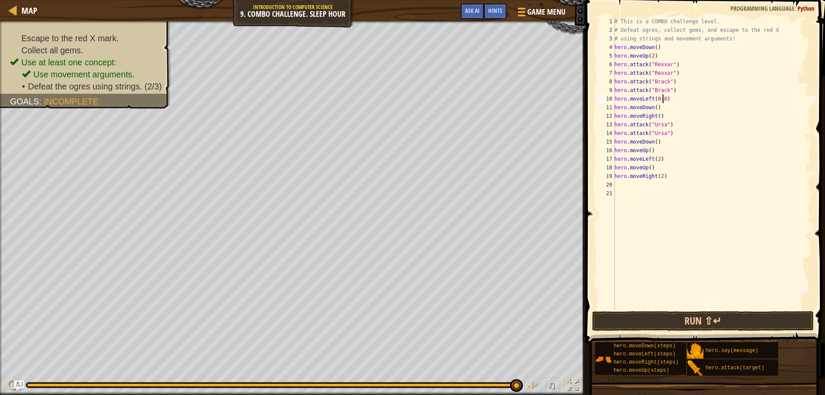
scroll to position [4, 4]
click at [718, 314] on button "Run ⇧↵" at bounding box center [703, 321] width 222 height 20
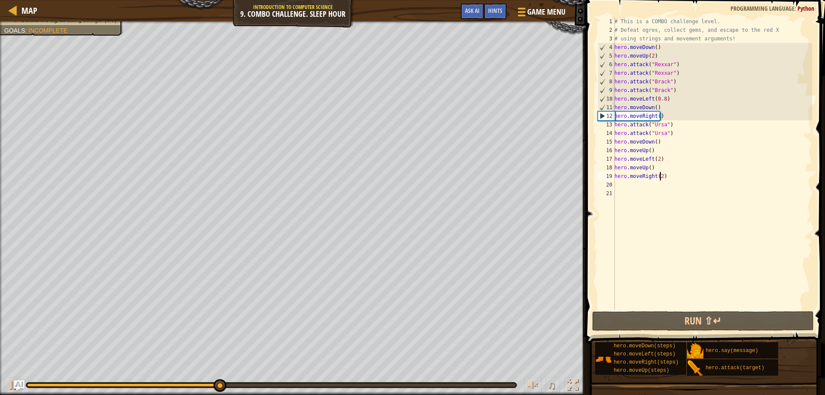
click at [661, 179] on div "# This is a COMBO challenge level. # Defeat [PERSON_NAME], collect gems, and es…" at bounding box center [712, 172] width 199 height 310
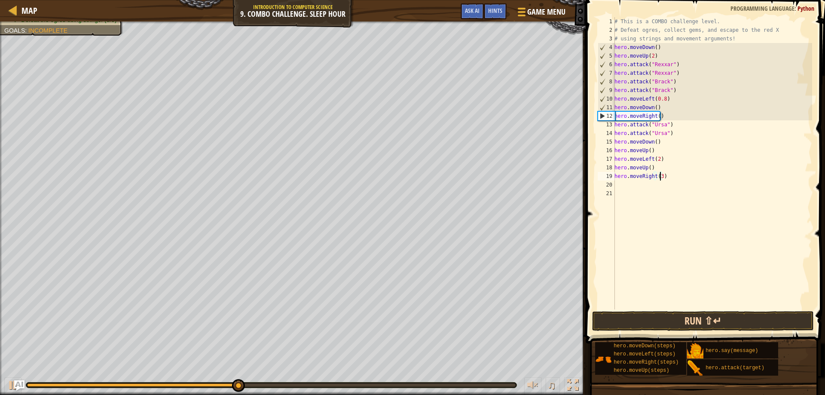
type textarea "hero.moveRight(3)"
click at [709, 314] on button "Run ⇧↵" at bounding box center [703, 321] width 222 height 20
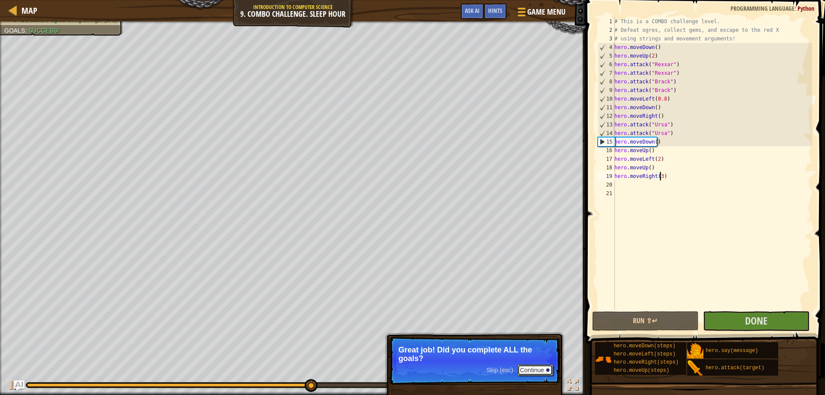
click at [529, 365] on button "Continue" at bounding box center [536, 370] width 36 height 11
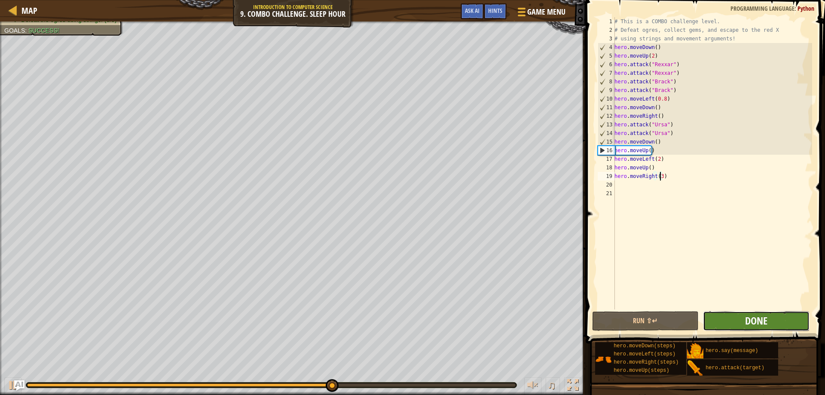
click at [768, 323] on span "Done" at bounding box center [756, 321] width 22 height 14
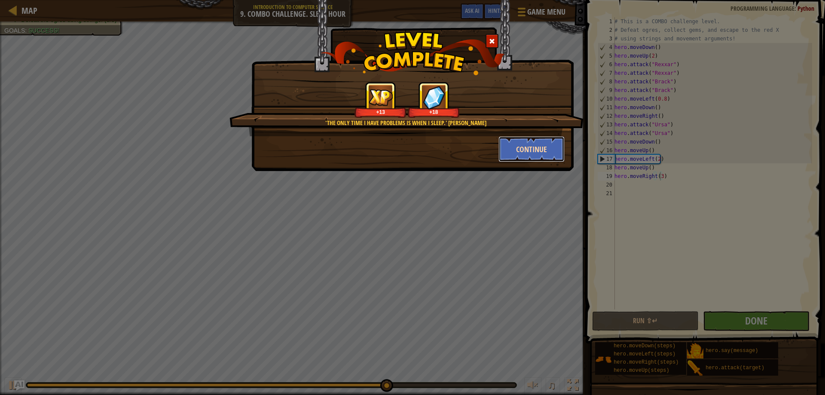
click at [518, 146] on button "Continue" at bounding box center [532, 149] width 67 height 26
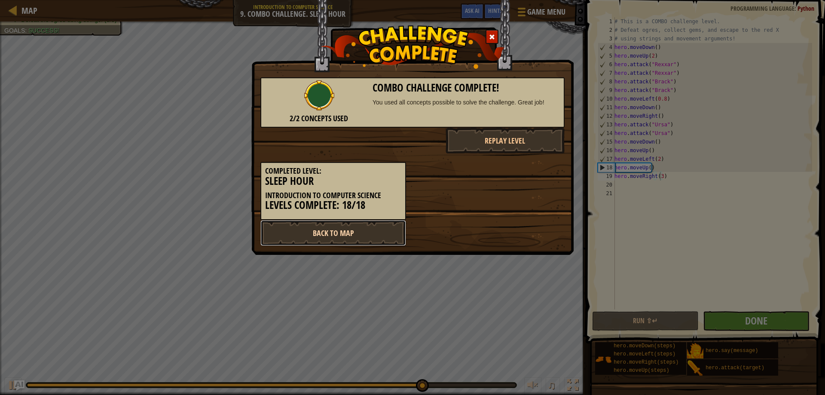
click at [389, 225] on link "Back to Map" at bounding box center [334, 233] width 146 height 26
select select "en-[GEOGRAPHIC_DATA]"
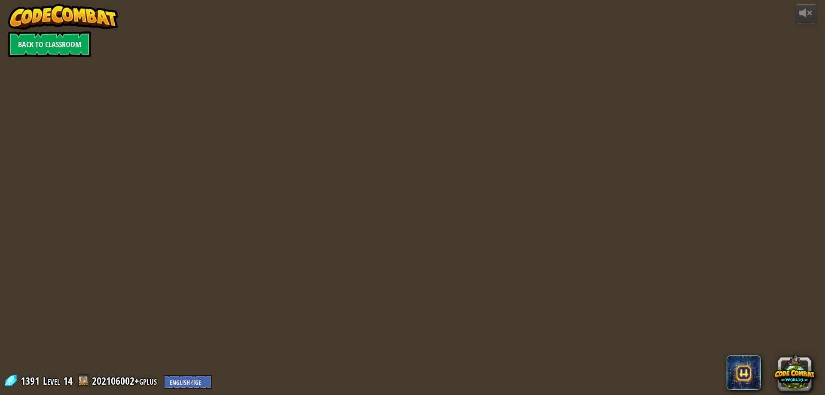
select select "en-[GEOGRAPHIC_DATA]"
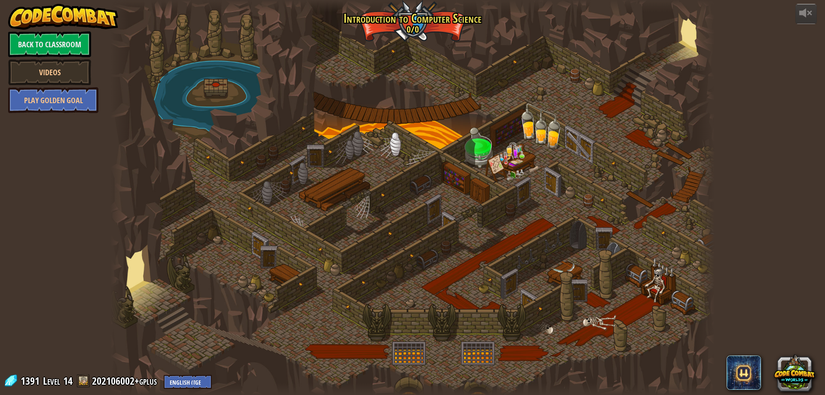
select select "en-[GEOGRAPHIC_DATA]"
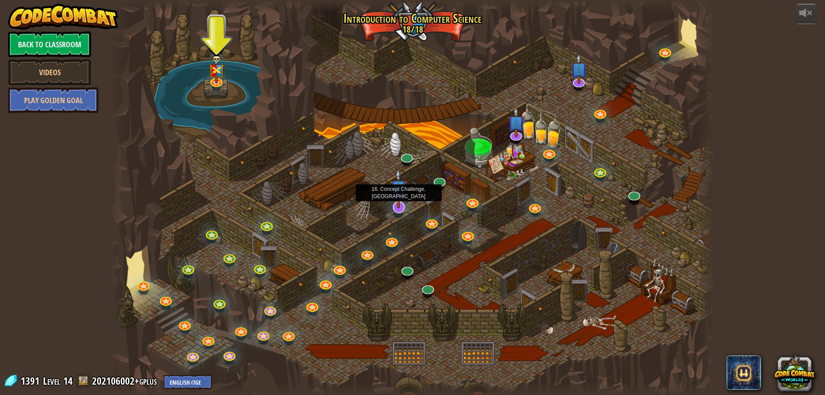
click at [406, 203] on img at bounding box center [399, 188] width 18 height 40
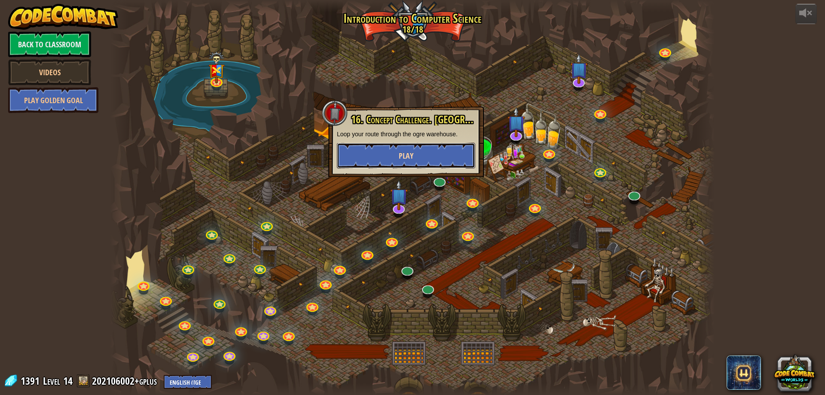
click at [415, 144] on button "Play" at bounding box center [406, 156] width 138 height 26
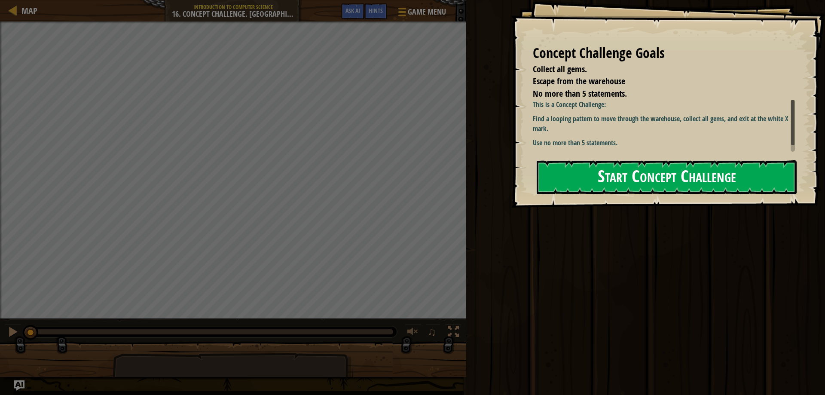
click at [585, 172] on button "Start Concept Challenge" at bounding box center [667, 177] width 260 height 34
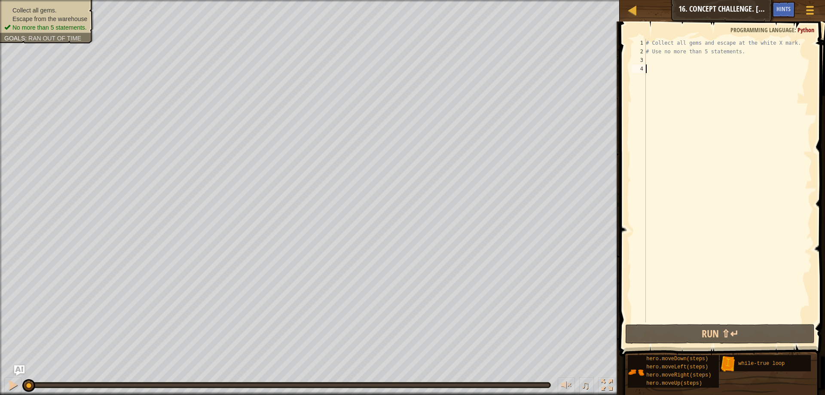
click at [669, 66] on div "# Collect all gems and escape at the white X mark. # Use no more than 5 stateme…" at bounding box center [728, 189] width 168 height 301
click at [669, 63] on div "# Collect all gems and escape at the white X mark. # Use no more than 5 stateme…" at bounding box center [728, 189] width 168 height 301
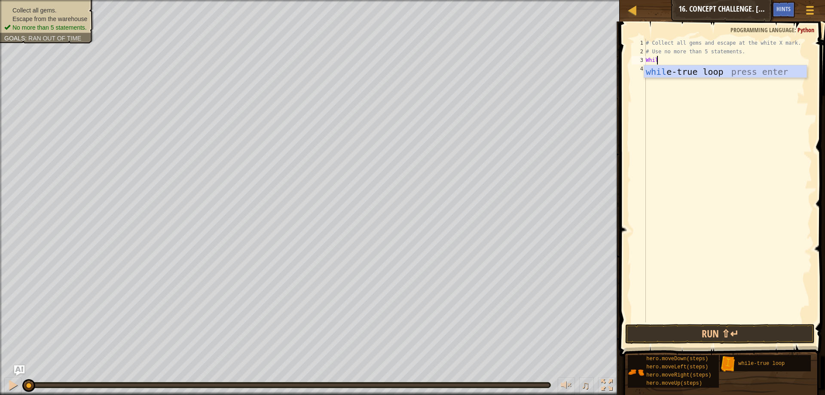
scroll to position [4, 0]
type textarea "While"
click at [687, 69] on div "while -true loop press enter" at bounding box center [725, 84] width 163 height 39
type textarea "m"
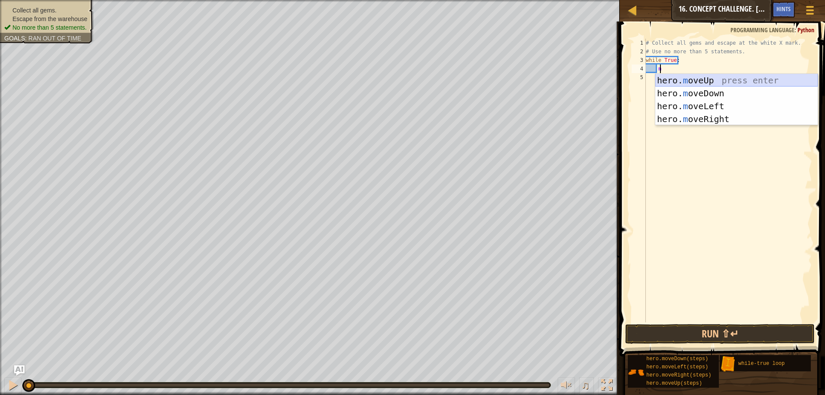
click at [687, 77] on div "hero. m oveUp press enter hero. m oveDown press enter hero. m oveLeft press ent…" at bounding box center [737, 112] width 163 height 77
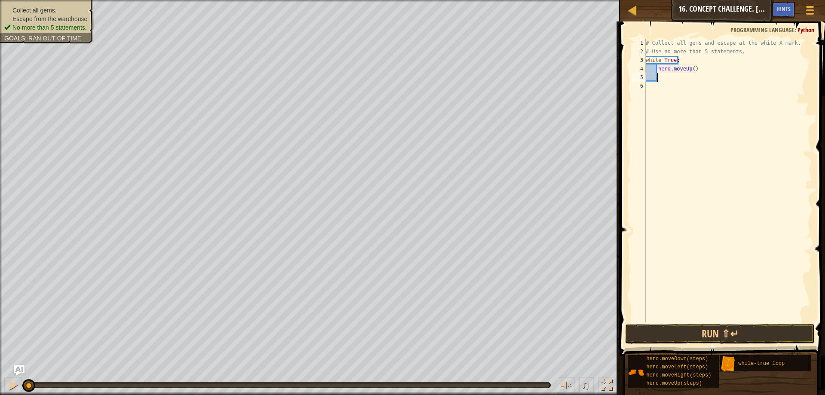
type textarea "h"
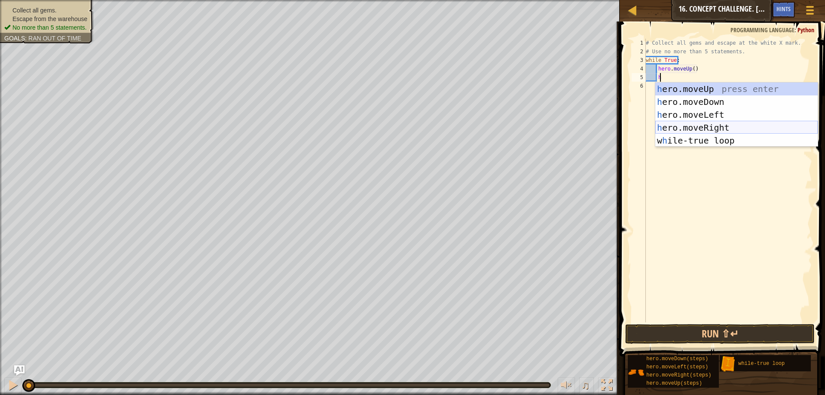
click at [680, 128] on div "h ero.moveUp press enter h ero.moveDown press enter h ero.moveLeft press enter …" at bounding box center [737, 128] width 163 height 90
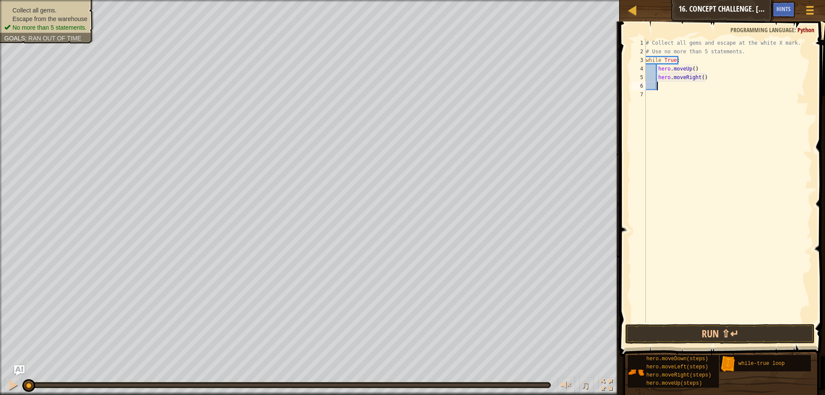
type textarea "h"
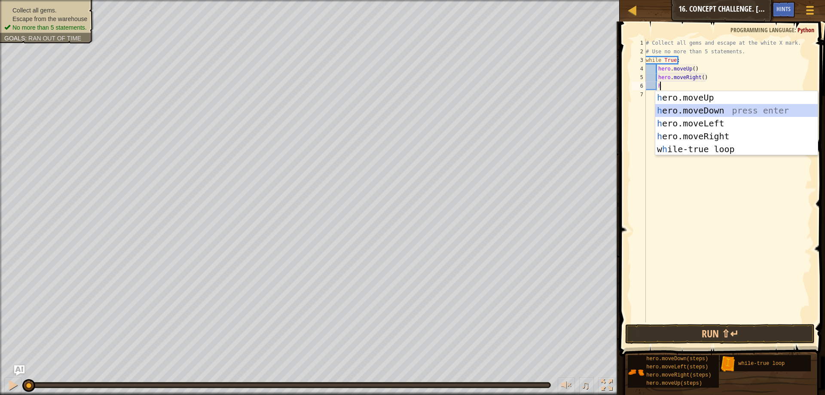
click at [682, 114] on div "h ero.moveUp press enter h ero.moveDown press enter h ero.moveLeft press enter …" at bounding box center [737, 136] width 163 height 90
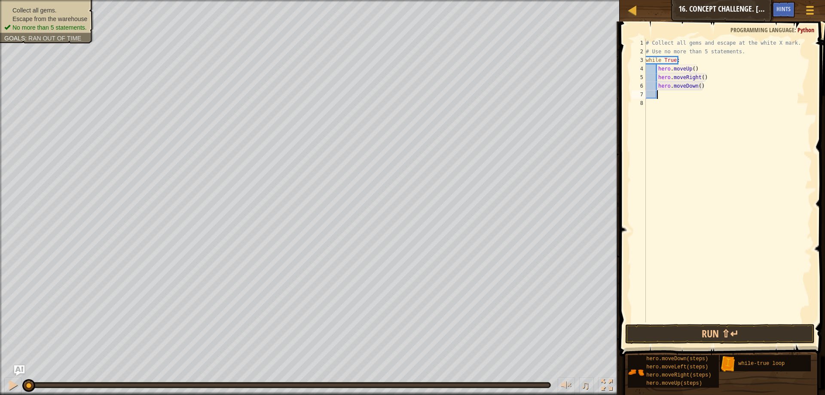
type textarea "h"
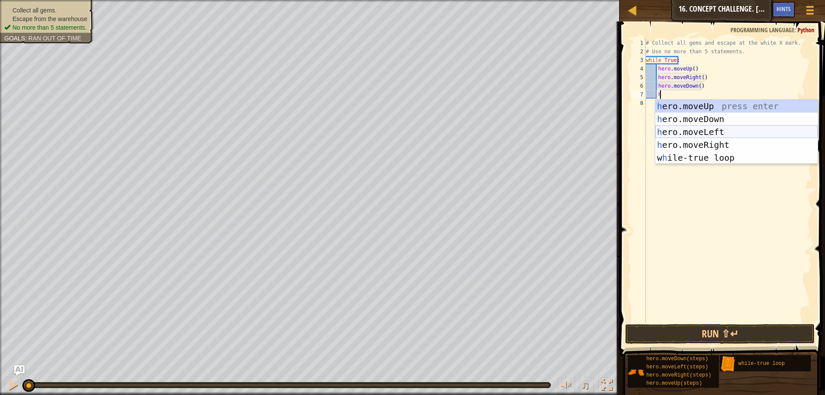
click at [681, 130] on div "h ero.moveUp press enter h ero.moveDown press enter h ero.moveLeft press enter …" at bounding box center [737, 145] width 163 height 90
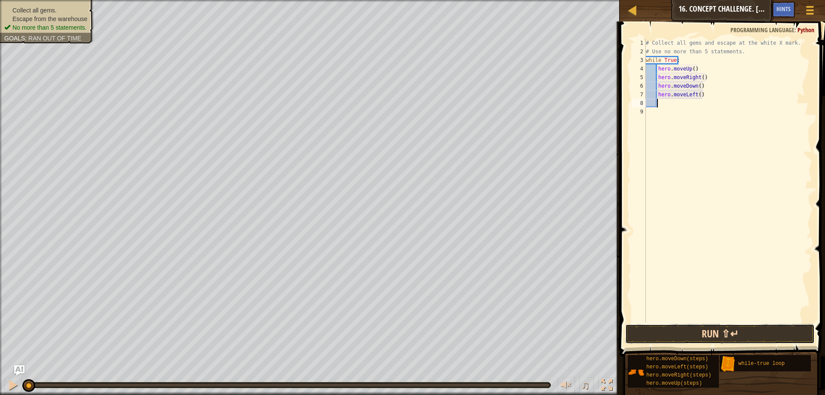
click at [656, 326] on button "Run ⇧↵" at bounding box center [721, 334] width 190 height 20
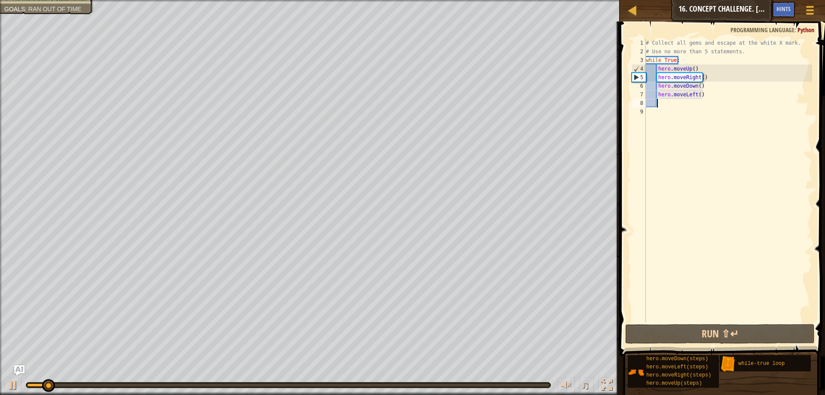
click at [690, 68] on div "# Collect all gems and escape at the white X mark. # Use no more than 5 stateme…" at bounding box center [728, 189] width 168 height 301
click at [684, 334] on button "Run ⇧↵" at bounding box center [721, 334] width 190 height 20
click at [696, 87] on div "# Collect all gems and escape at the white X mark. # Use no more than 5 stateme…" at bounding box center [728, 189] width 168 height 301
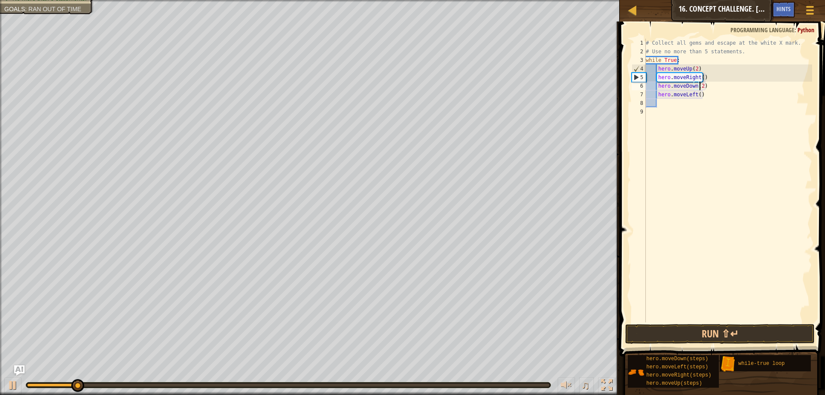
scroll to position [4, 4]
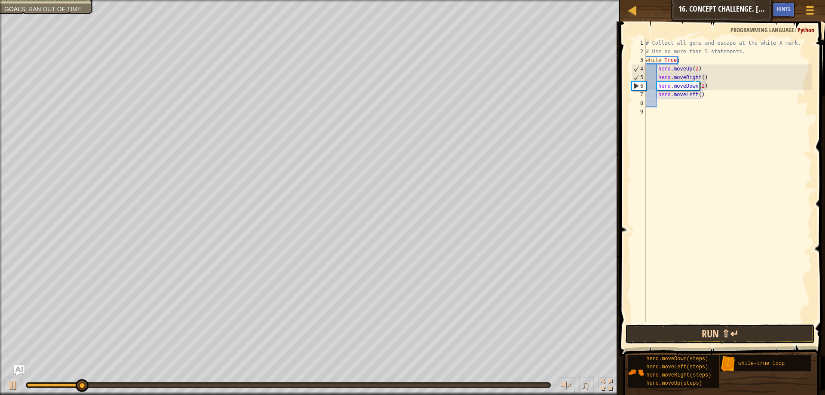
click at [691, 327] on button "Run ⇧↵" at bounding box center [721, 334] width 190 height 20
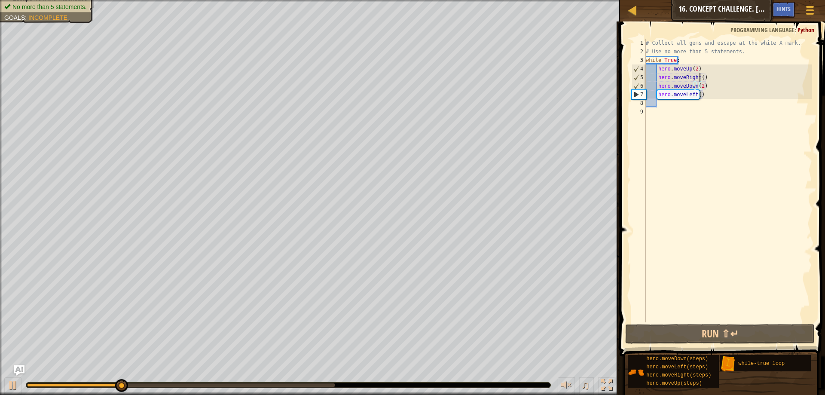
click at [700, 77] on div "# Collect all gems and escape at the white X mark. # Use no more than 5 stateme…" at bounding box center [728, 189] width 168 height 301
click at [720, 332] on button "Run ⇧↵" at bounding box center [721, 334] width 190 height 20
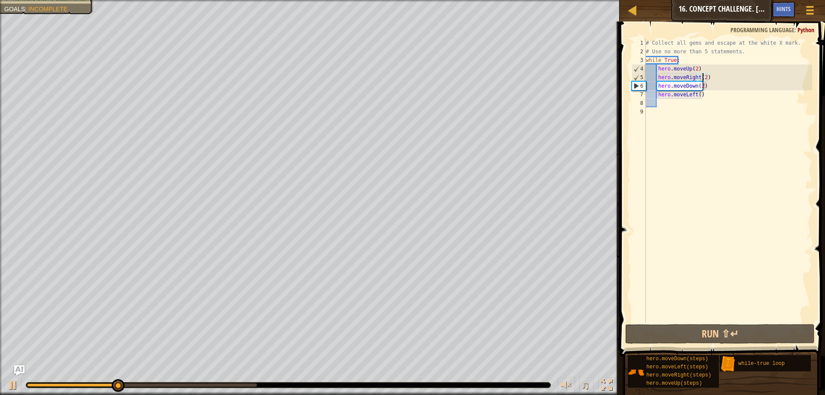
click at [700, 85] on div "# Collect all gems and escape at the white X mark. # Use no more than 5 stateme…" at bounding box center [728, 189] width 168 height 301
type textarea "hero.moveDown()"
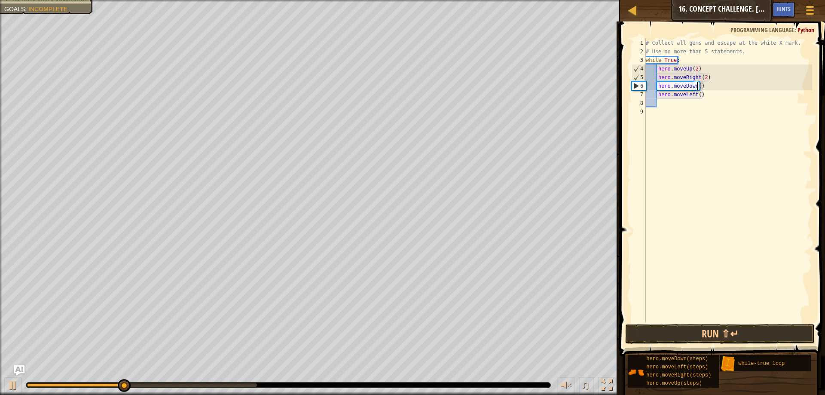
scroll to position [4, 4]
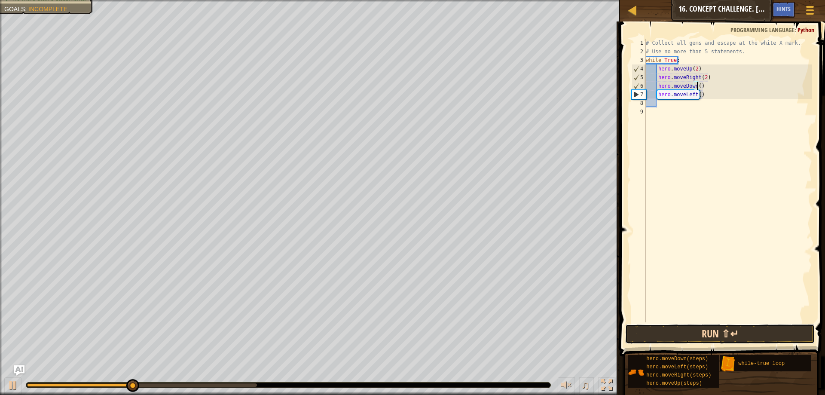
click at [661, 332] on button "Run ⇧↵" at bounding box center [721, 334] width 190 height 20
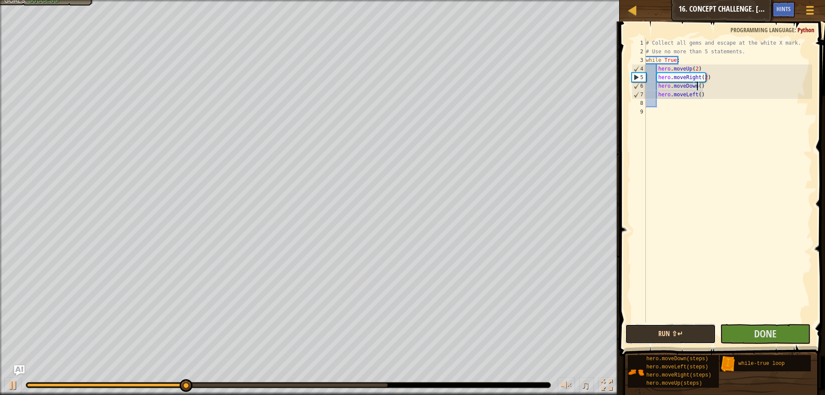
click at [653, 328] on button "Run ⇧↵" at bounding box center [671, 334] width 90 height 20
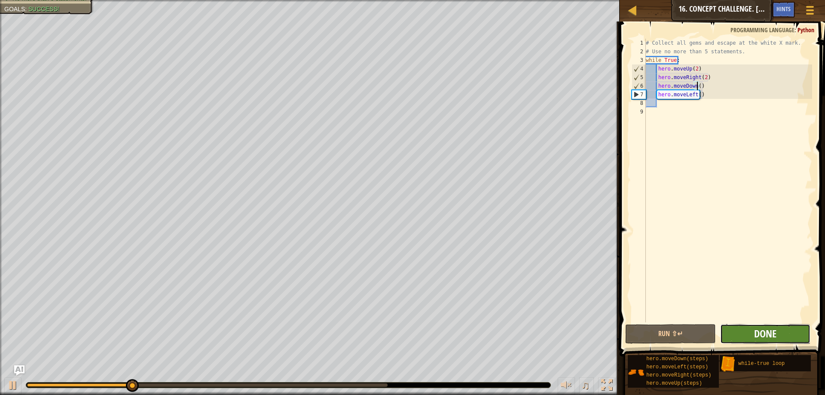
click at [757, 333] on span "Done" at bounding box center [765, 334] width 22 height 14
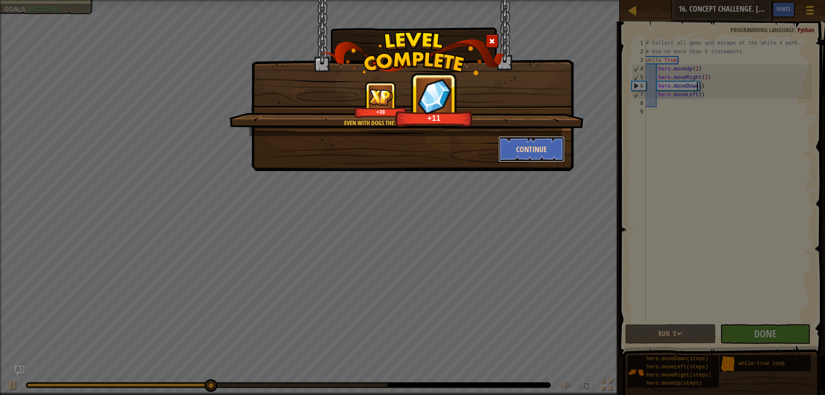
click at [510, 150] on button "Continue" at bounding box center [532, 149] width 67 height 26
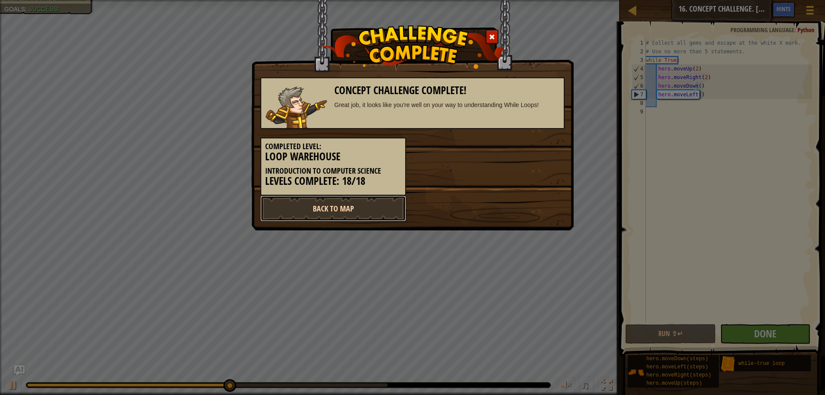
click at [383, 213] on link "Back to Map" at bounding box center [334, 209] width 146 height 26
select select "en-[GEOGRAPHIC_DATA]"
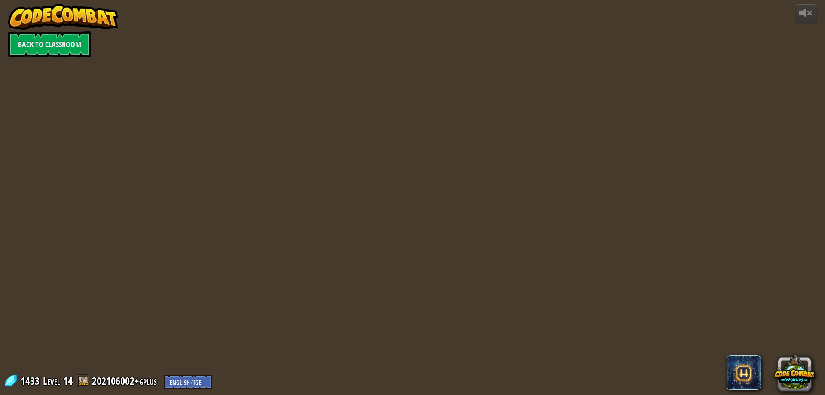
select select "en-[GEOGRAPHIC_DATA]"
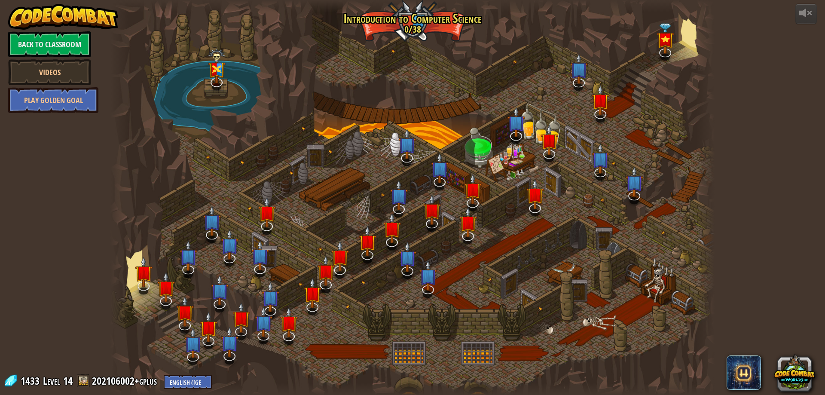
select select "en-[GEOGRAPHIC_DATA]"
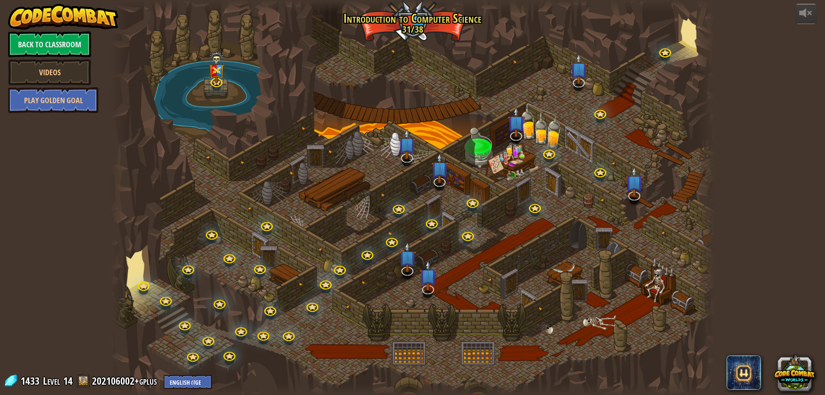
select select "en-[GEOGRAPHIC_DATA]"
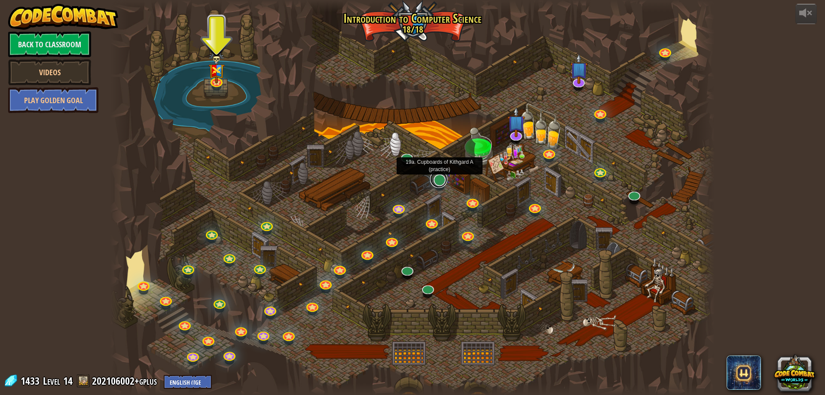
click at [435, 178] on link at bounding box center [438, 179] width 17 height 17
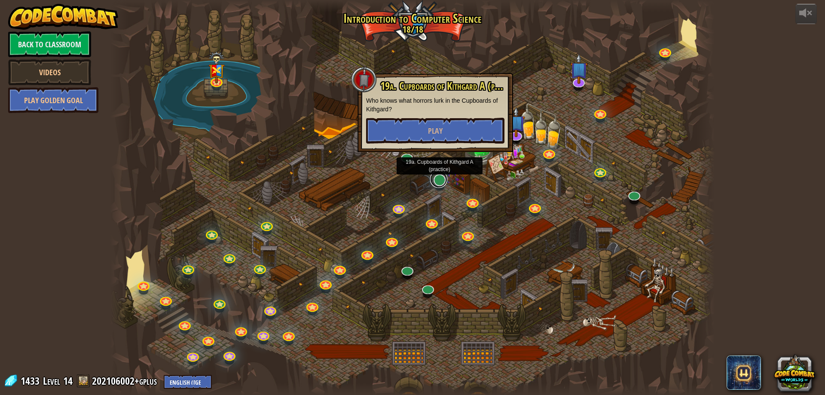
click at [435, 178] on link at bounding box center [438, 179] width 17 height 17
click at [490, 209] on div at bounding box center [412, 197] width 604 height 395
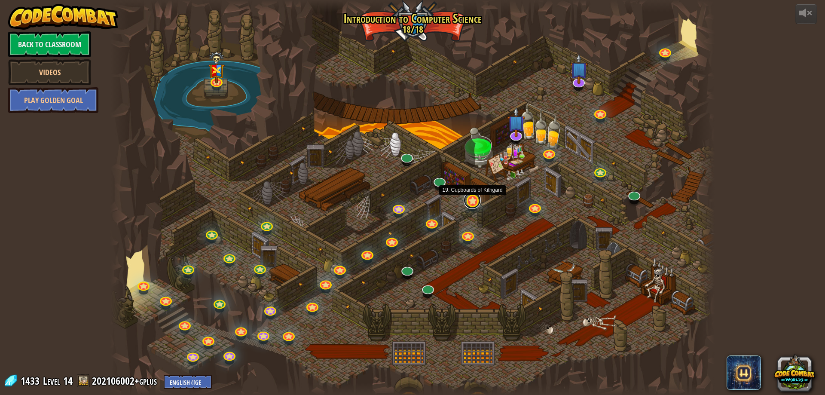
click at [473, 205] on link at bounding box center [472, 200] width 17 height 17
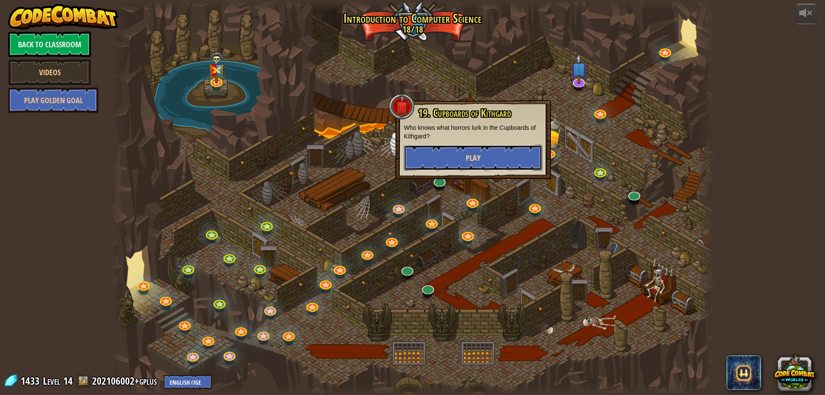
click at [484, 158] on button "Play" at bounding box center [473, 158] width 138 height 26
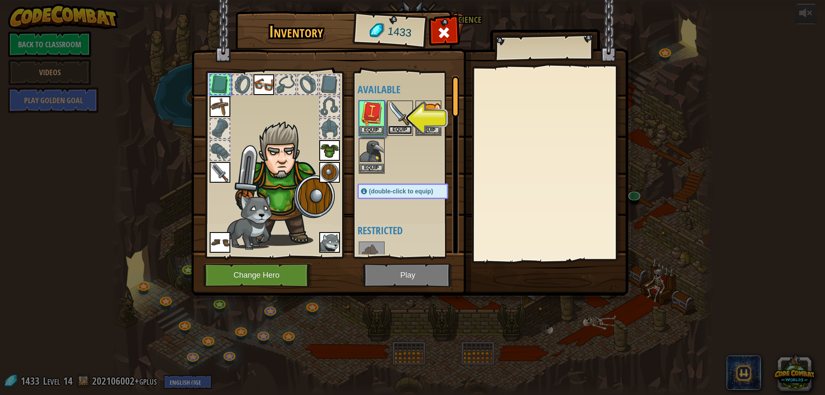
click at [411, 129] on button "Equip" at bounding box center [400, 130] width 24 height 9
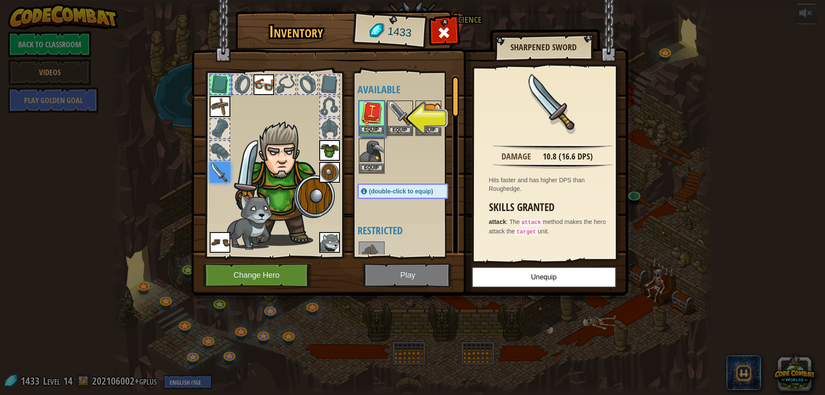
click at [377, 125] on img at bounding box center [372, 113] width 24 height 24
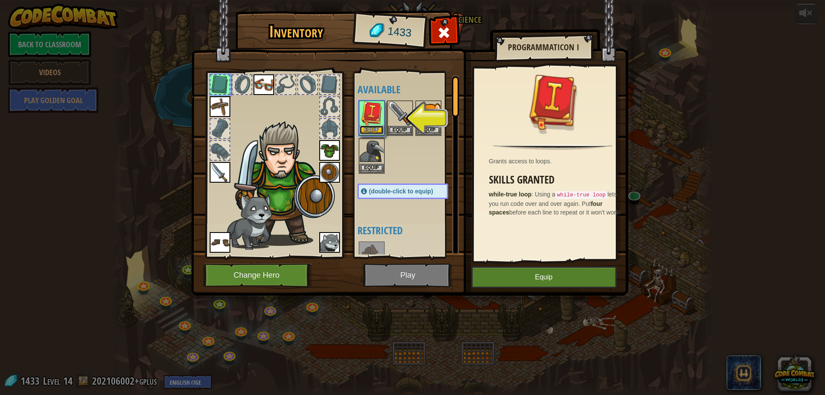
click at [378, 129] on button "Equip" at bounding box center [372, 130] width 24 height 9
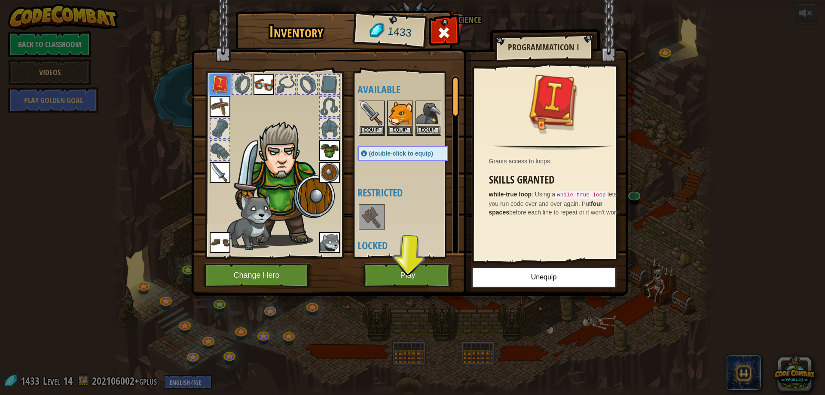
click at [218, 172] on img at bounding box center [220, 172] width 21 height 21
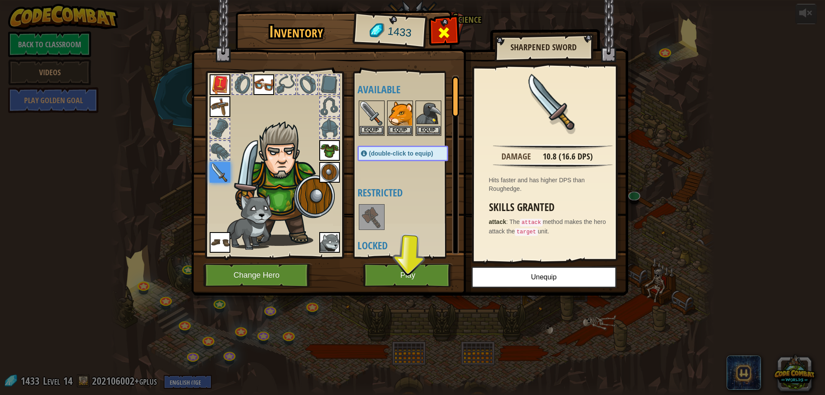
click at [452, 28] on div at bounding box center [444, 34] width 27 height 27
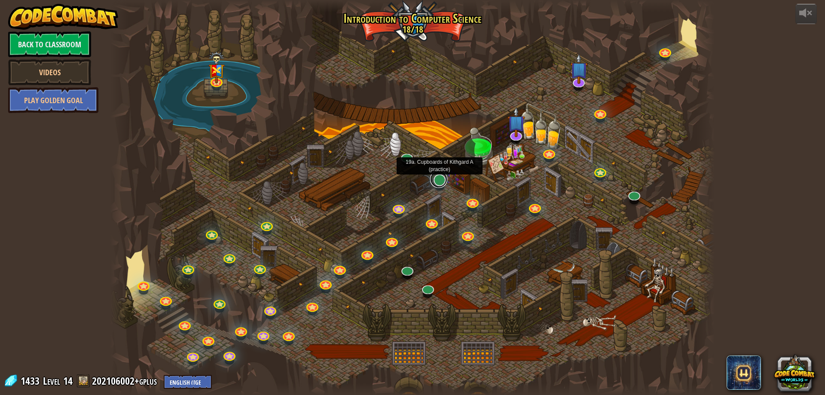
click at [437, 183] on link at bounding box center [438, 179] width 17 height 17
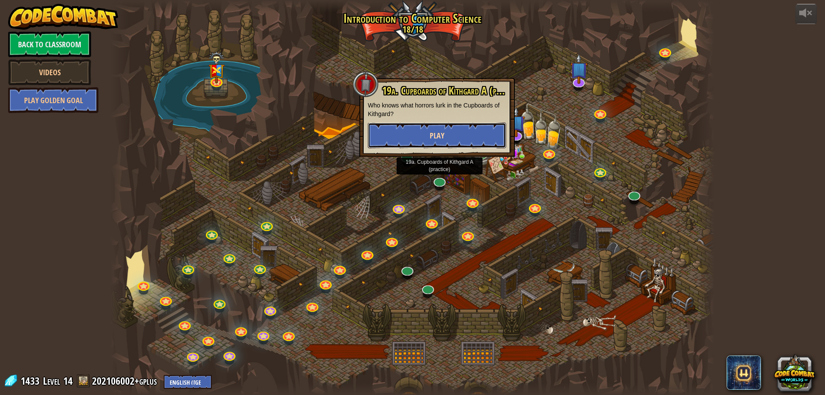
click at [445, 131] on button "Play" at bounding box center [437, 136] width 138 height 26
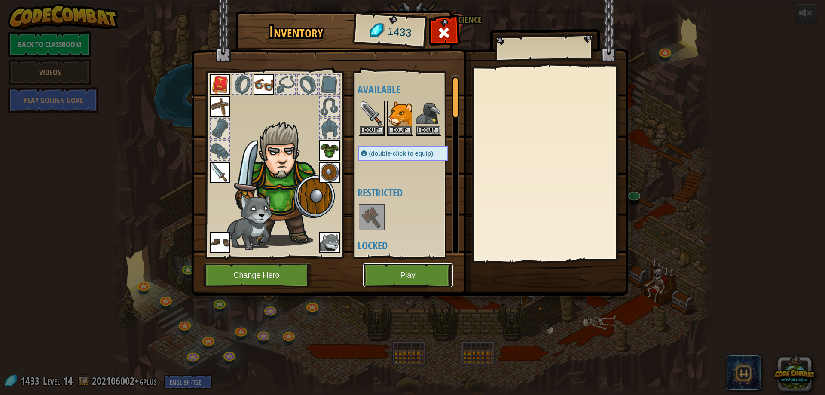
click at [404, 271] on button "Play" at bounding box center [408, 276] width 90 height 24
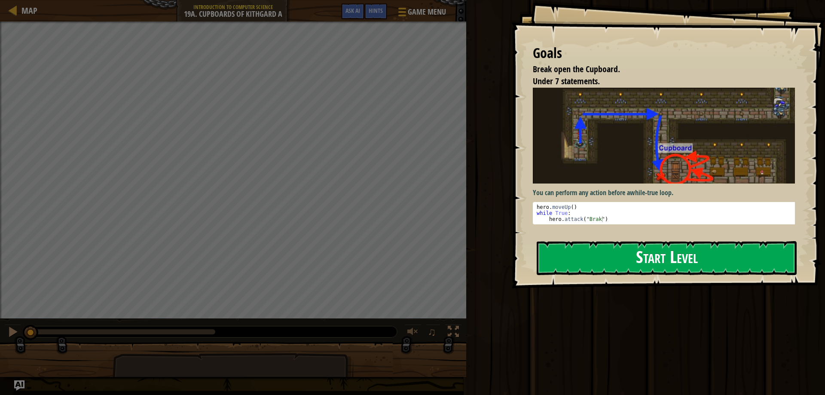
click at [668, 246] on button "Start Level" at bounding box center [667, 258] width 260 height 34
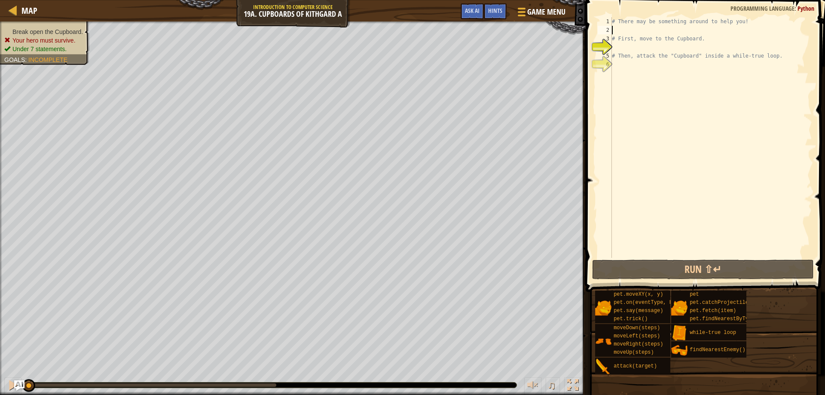
click at [656, 31] on div "# There may be something around to help you! # First, move to the Cupboard. # T…" at bounding box center [711, 146] width 202 height 258
type textarea "h"
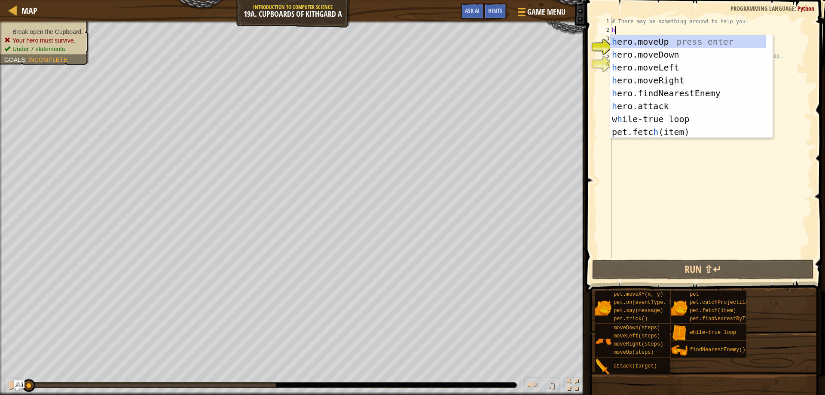
scroll to position [4, 0]
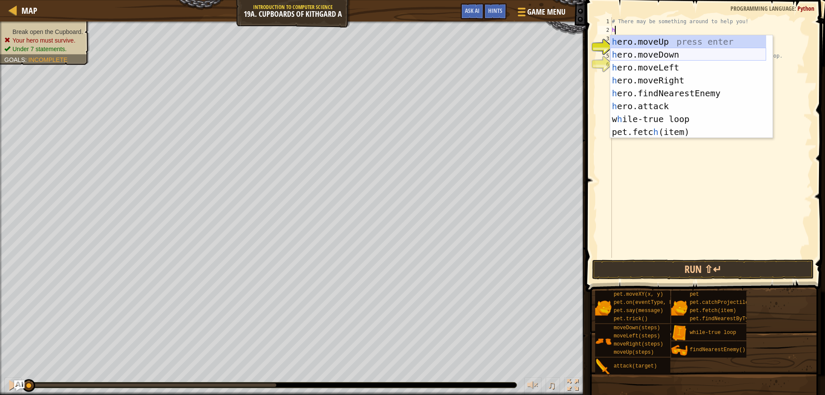
click at [646, 54] on div "h ero.moveUp press enter h ero.moveDown press enter h ero.moveLeft press enter …" at bounding box center [688, 99] width 156 height 129
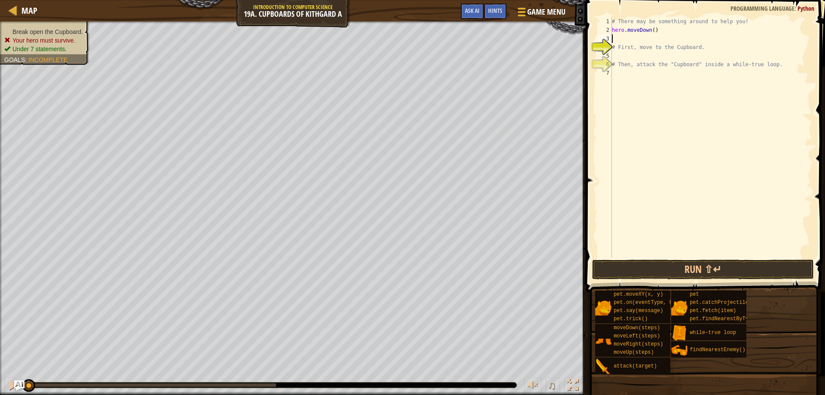
click at [646, 57] on div "# There may be something around to help you! hero . moveDown ( ) # First, move …" at bounding box center [711, 146] width 202 height 258
type textarea "h"
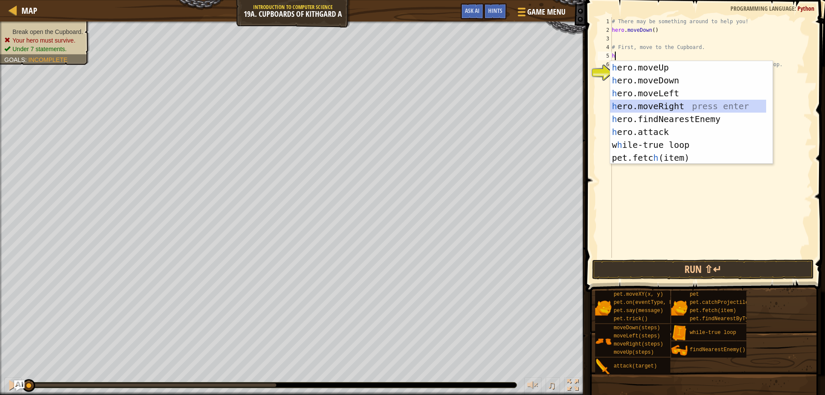
click at [649, 107] on div "h ero.moveUp press enter h ero.moveDown press enter h ero.moveLeft press enter …" at bounding box center [688, 125] width 156 height 129
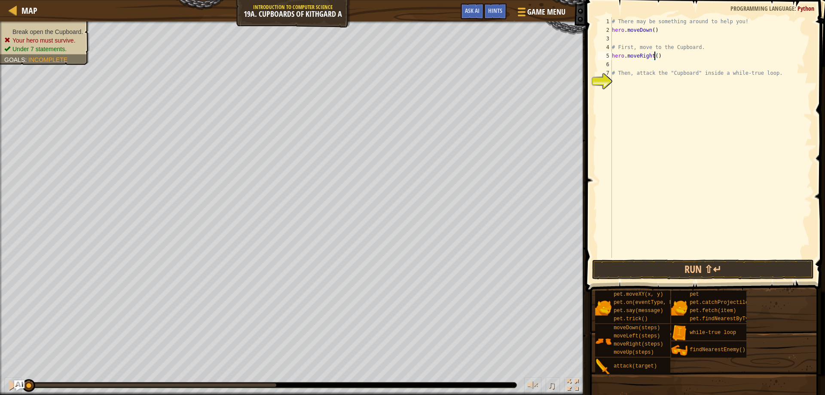
click at [654, 57] on div "# There may be something around to help you! hero . moveDown ( ) # First, move …" at bounding box center [711, 146] width 202 height 258
type textarea "hero.moveRight(2)"
click at [655, 80] on div "# There may be something around to help you! hero . moveDown ( ) # First, move …" at bounding box center [711, 146] width 202 height 258
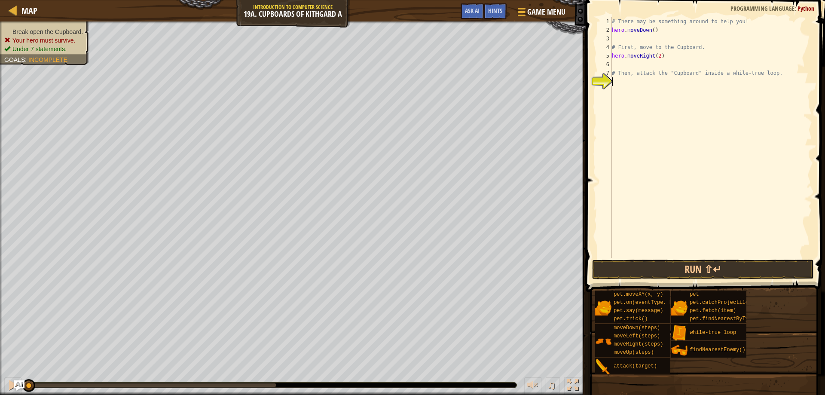
type textarea "h"
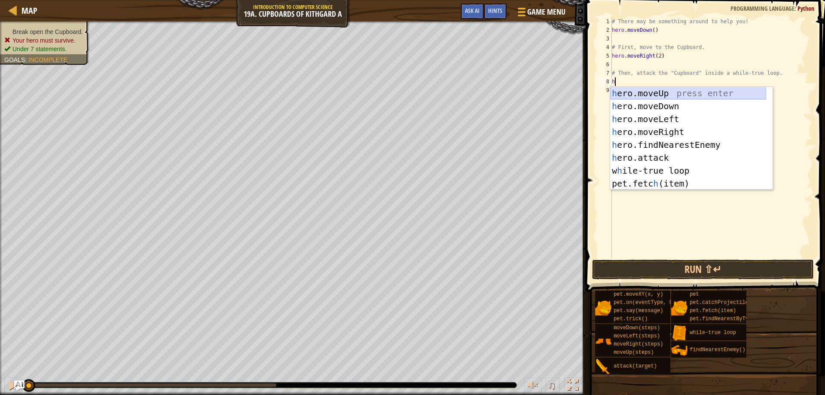
click at [666, 92] on div "h ero.moveUp press enter h ero.moveDown press enter h ero.moveLeft press enter …" at bounding box center [688, 151] width 156 height 129
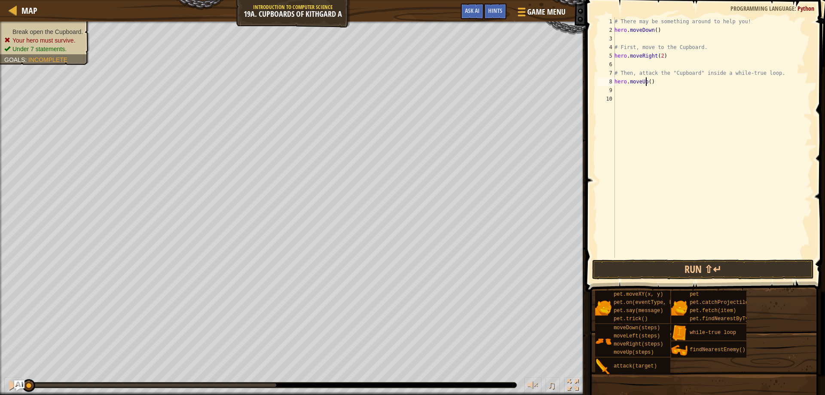
click at [647, 82] on div "# There may be something around to help you! hero . moveDown ( ) # First, move …" at bounding box center [712, 146] width 199 height 258
click at [647, 84] on div "# There may be something around to help you! hero . moveDown ( ) # First, move …" at bounding box center [712, 146] width 199 height 258
click at [651, 79] on div "# There may be something around to help you! hero . moveDown ( ) # First, move …" at bounding box center [712, 146] width 199 height 258
click at [649, 80] on div "# There may be something around to help you! hero . moveDown ( ) # First, move …" at bounding box center [712, 146] width 199 height 258
type textarea "hero.moveUp(2)"
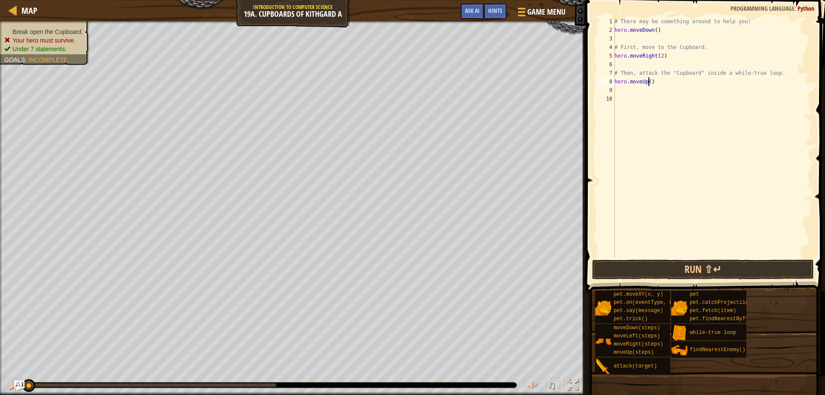
scroll to position [4, 3]
click at [648, 90] on div "# There may be something around to help you! hero . moveDown ( ) # First, move …" at bounding box center [712, 146] width 199 height 258
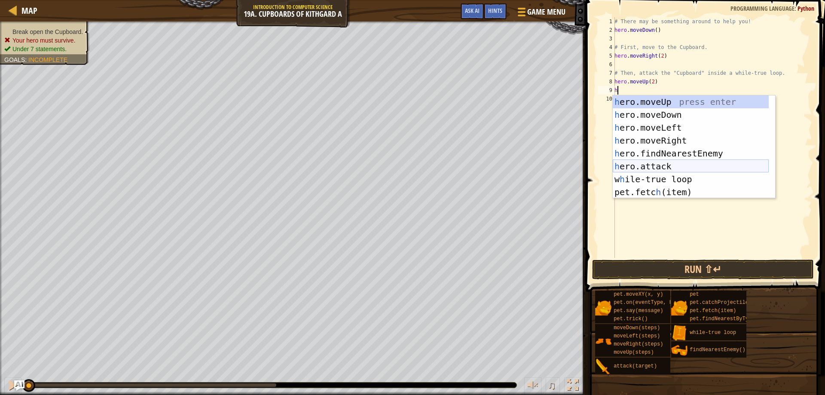
click at [647, 166] on div "h ero.moveUp press enter h ero.moveDown press enter h ero.moveLeft press enter …" at bounding box center [691, 159] width 156 height 129
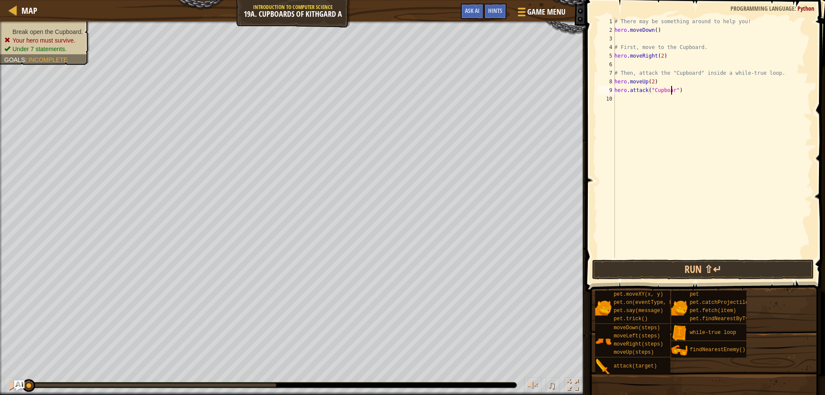
scroll to position [4, 5]
click at [687, 83] on div "# There may be something around to help you! hero . moveDown ( ) # First, move …" at bounding box center [712, 146] width 199 height 258
type textarea "hero.moveUp(2)"
type textarea "w"
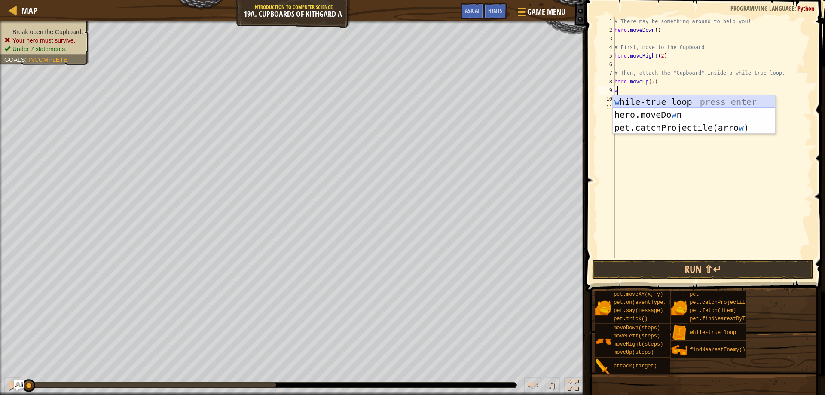
click at [682, 102] on div "w [PERSON_NAME]-true loop press enter hero.moveDo w n press enter pet.catchProj…" at bounding box center [694, 127] width 163 height 64
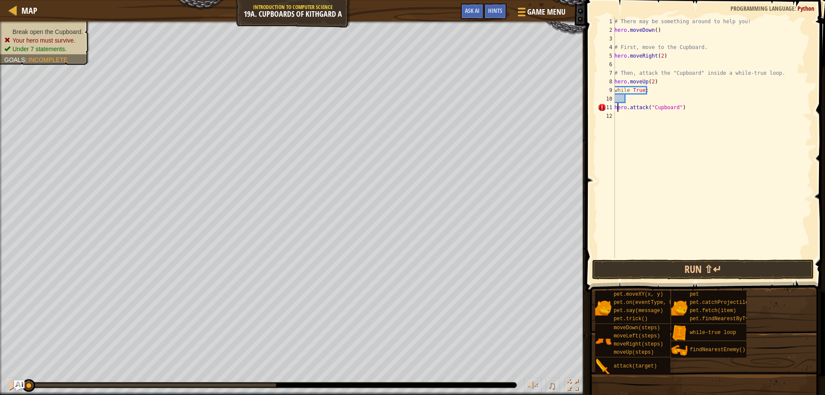
click at [617, 108] on div "# There may be something around to help you! hero . moveDown ( ) # First, move …" at bounding box center [712, 146] width 199 height 258
click at [615, 108] on div "# There may be something around to help you! hero . moveDown ( ) # First, move …" at bounding box center [712, 146] width 199 height 258
type textarea "hero.attack("Cupboard")"
click at [628, 100] on div "# There may be something around to help you! hero . moveDown ( ) # First, move …" at bounding box center [712, 146] width 199 height 258
click at [723, 273] on button "Run ⇧↵" at bounding box center [703, 270] width 222 height 20
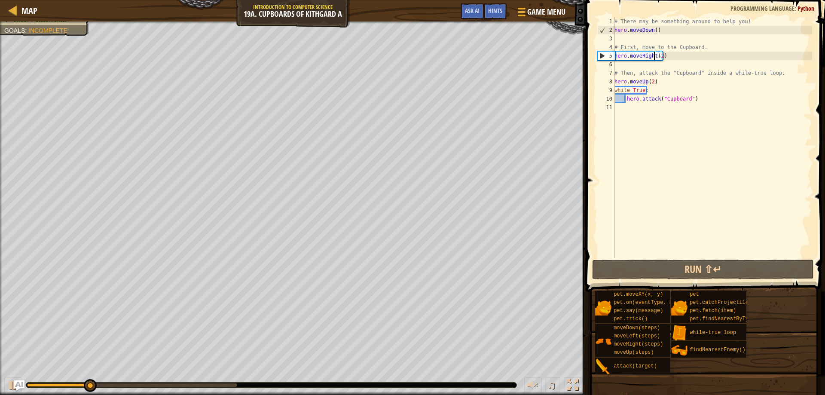
click at [653, 56] on div "# There may be something around to help you! hero . moveDown ( ) # First, move …" at bounding box center [712, 146] width 199 height 258
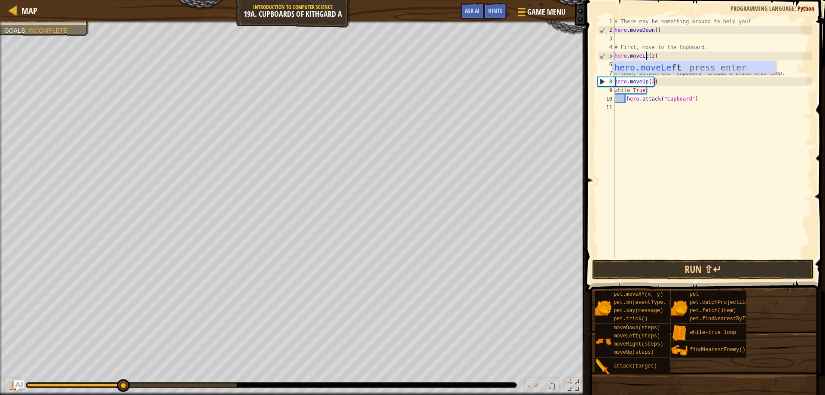
scroll to position [4, 3]
type textarea "hero.moveLeft(2)"
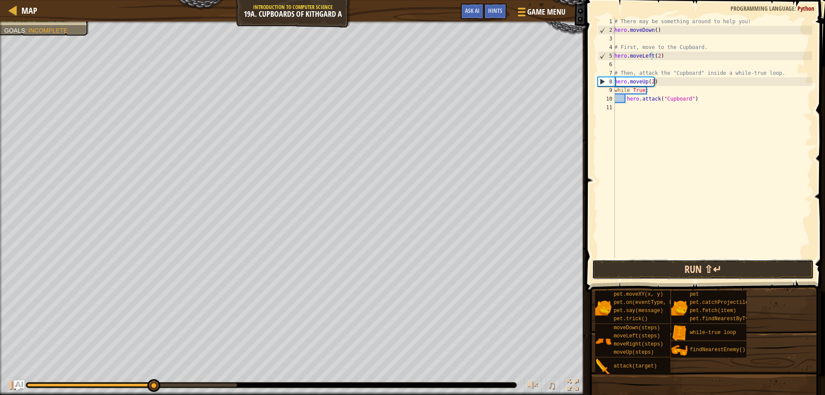
click at [608, 273] on button "Run ⇧↵" at bounding box center [703, 270] width 222 height 20
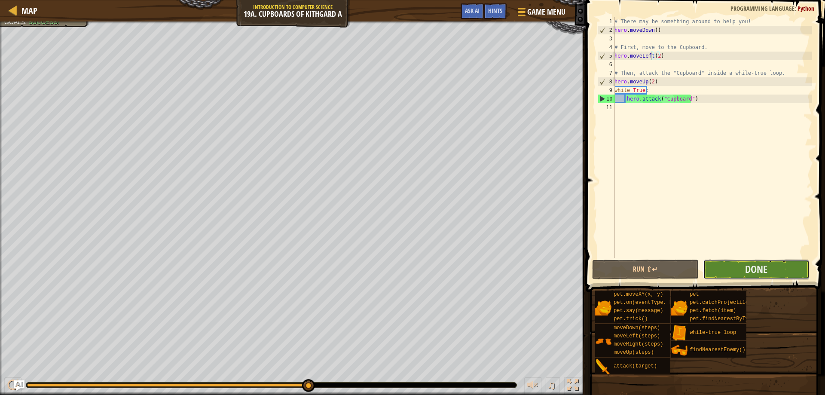
click at [711, 273] on button "Done" at bounding box center [756, 270] width 107 height 20
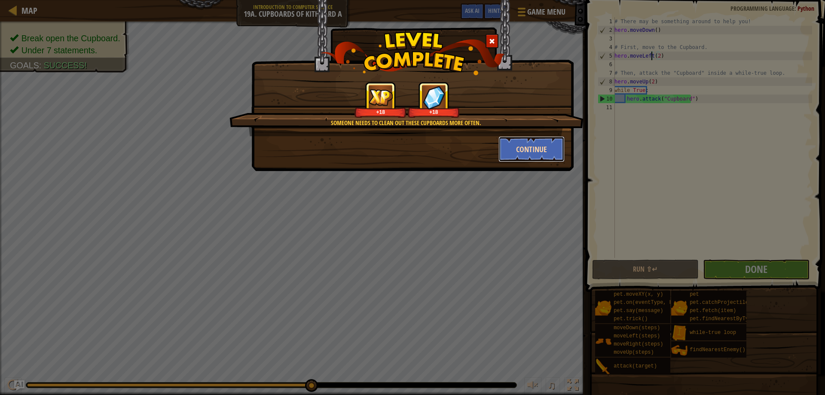
click at [511, 149] on button "Continue" at bounding box center [532, 149] width 67 height 26
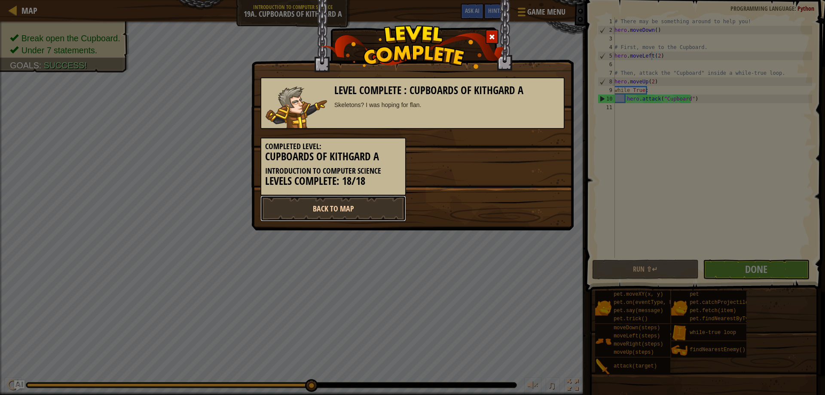
click at [377, 209] on link "Back to Map" at bounding box center [334, 209] width 146 height 26
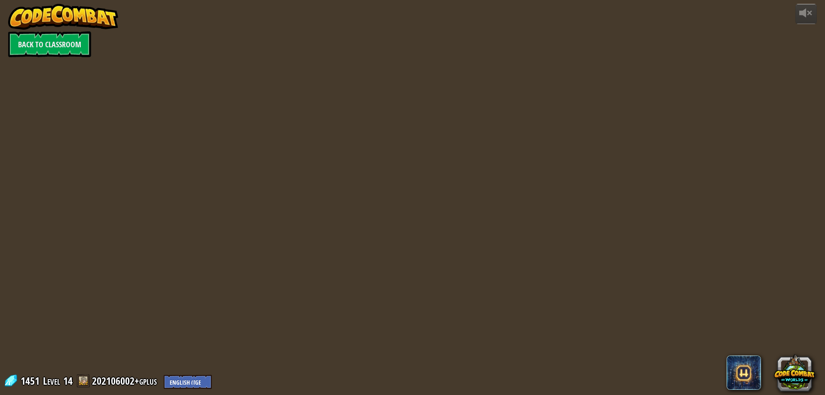
select select "en-[GEOGRAPHIC_DATA]"
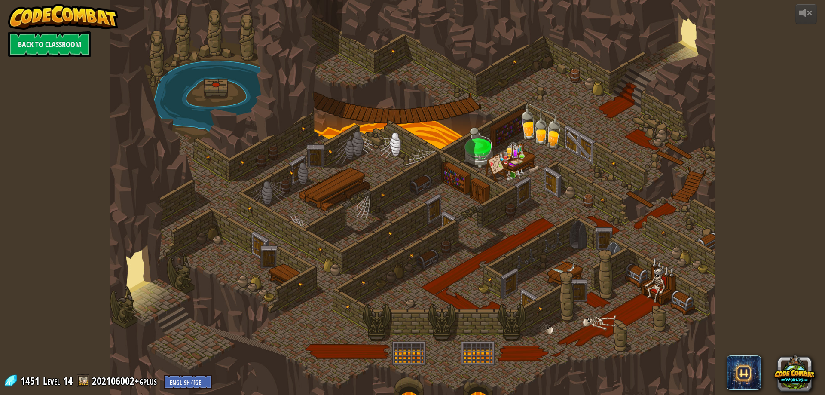
select select "en-[GEOGRAPHIC_DATA]"
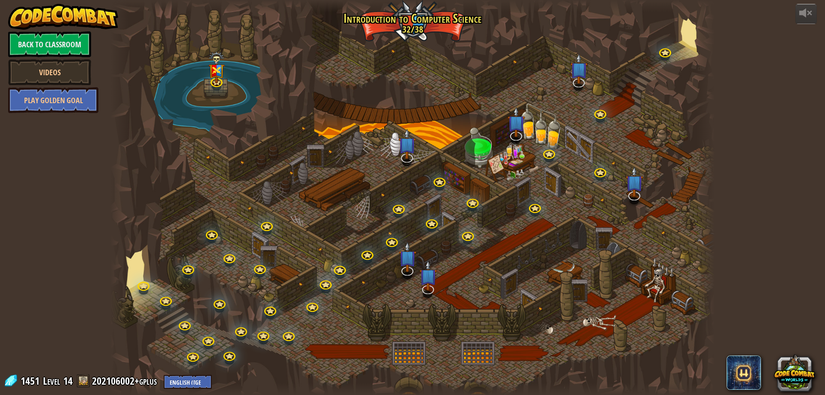
select select "en-[GEOGRAPHIC_DATA]"
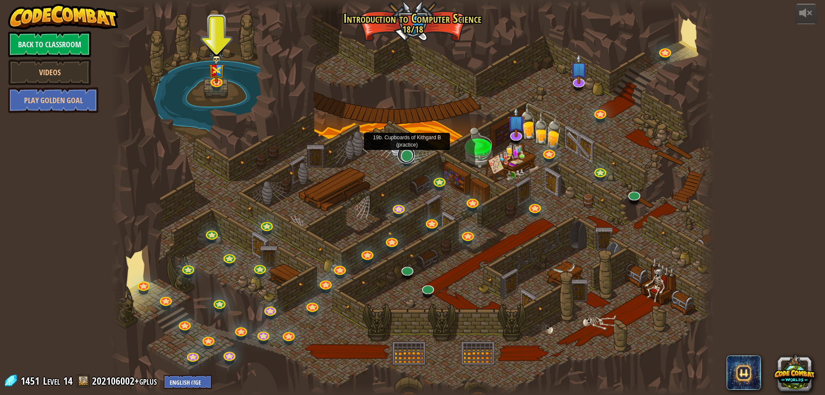
click at [407, 159] on link at bounding box center [406, 154] width 17 height 17
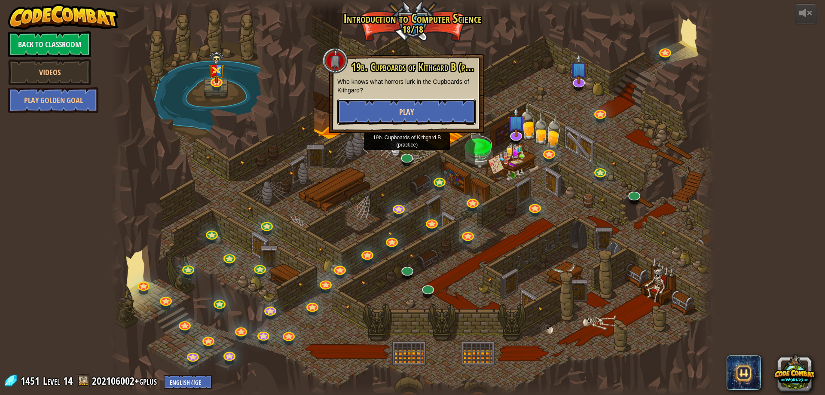
click at [423, 117] on button "Play" at bounding box center [406, 112] width 138 height 26
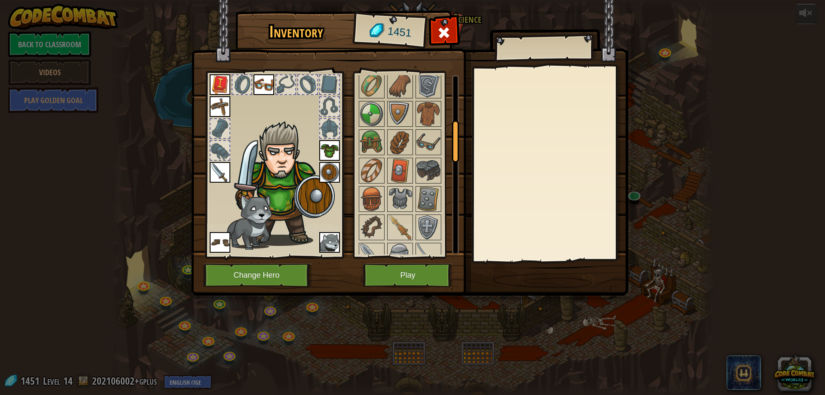
scroll to position [215, 0]
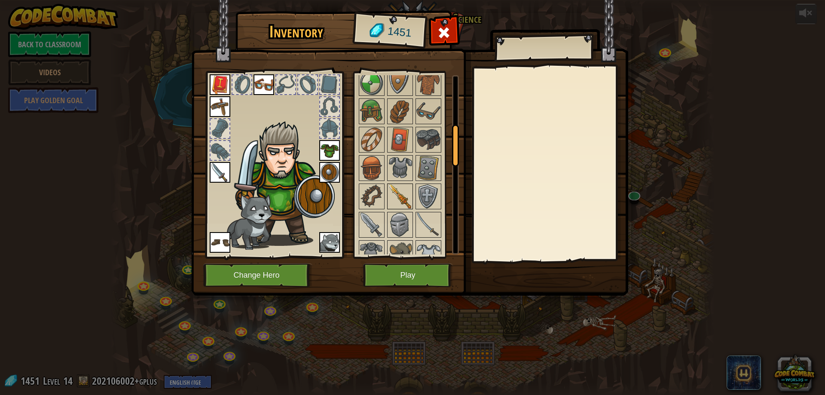
click at [407, 196] on img at bounding box center [400, 196] width 24 height 24
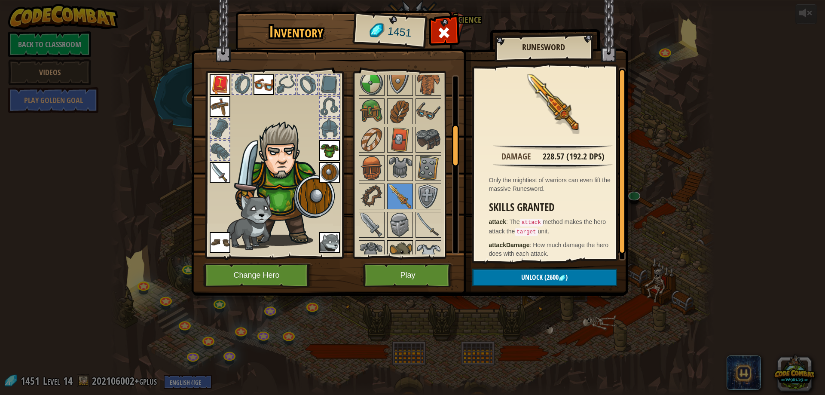
click at [402, 247] on img at bounding box center [400, 253] width 24 height 24
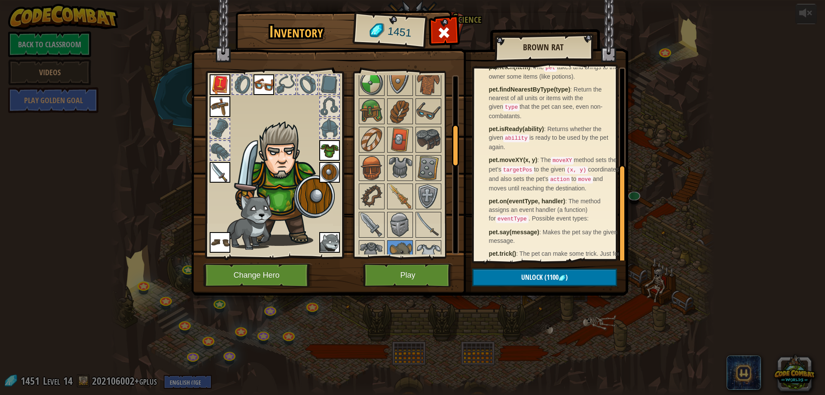
scroll to position [187, 0]
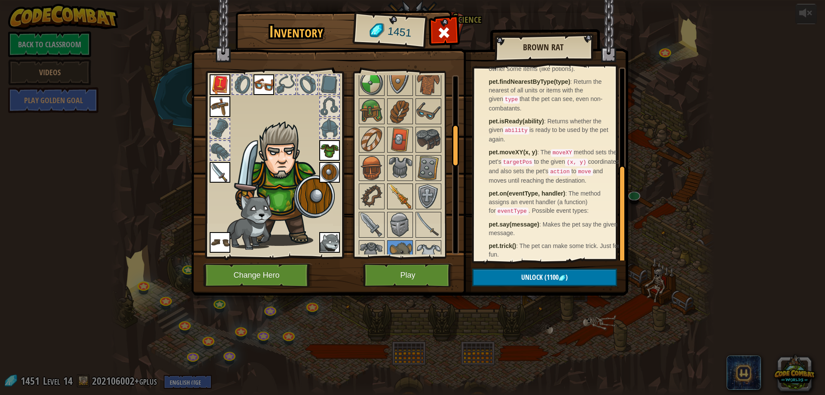
click at [409, 205] on img at bounding box center [400, 196] width 24 height 24
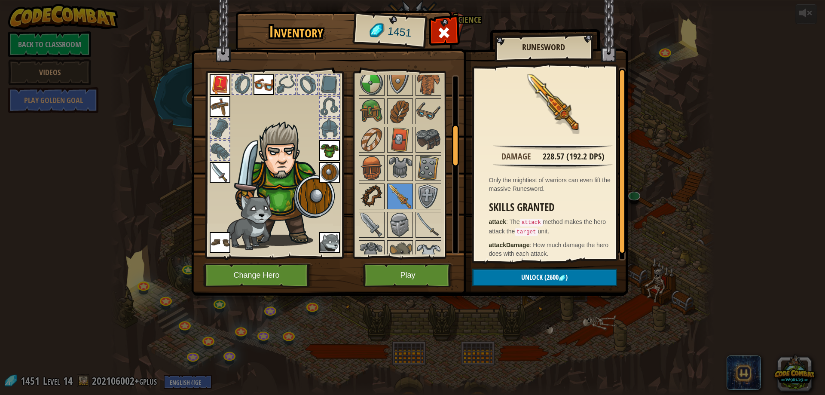
click at [368, 198] on img at bounding box center [372, 196] width 24 height 24
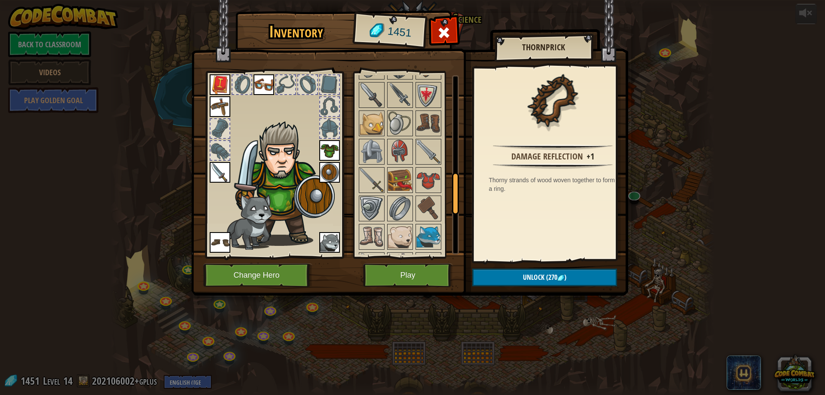
scroll to position [507, 0]
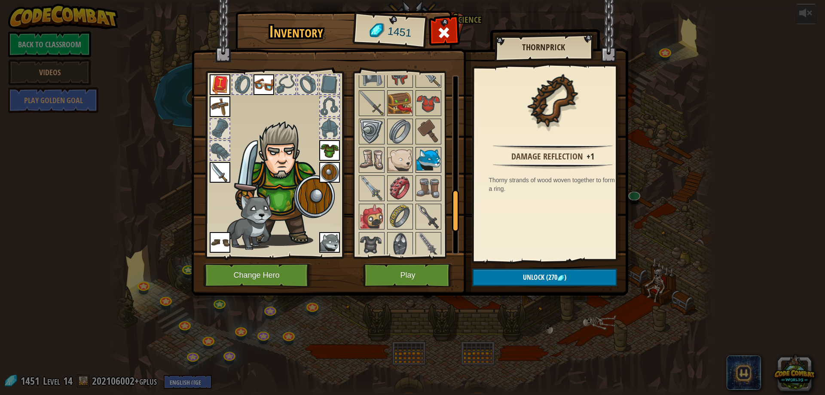
click at [426, 162] on img at bounding box center [429, 160] width 24 height 24
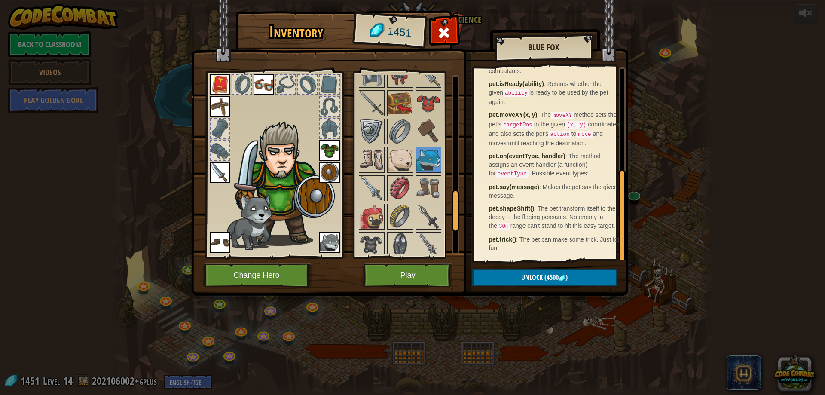
scroll to position [205, 0]
click at [410, 164] on img at bounding box center [400, 160] width 24 height 24
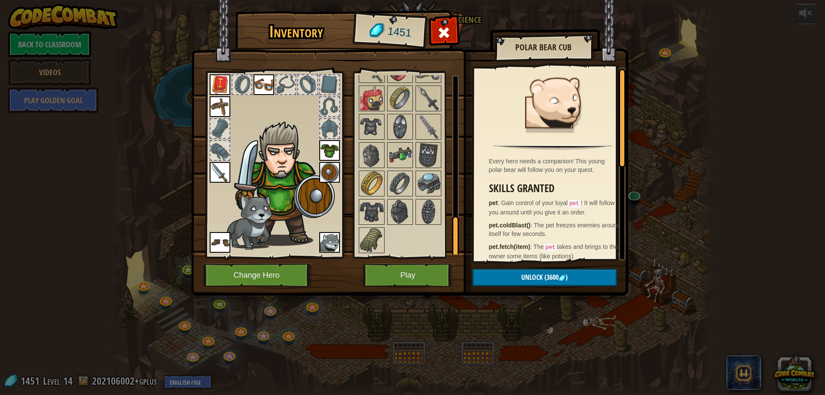
scroll to position [625, 0]
click at [376, 235] on img at bounding box center [372, 240] width 24 height 24
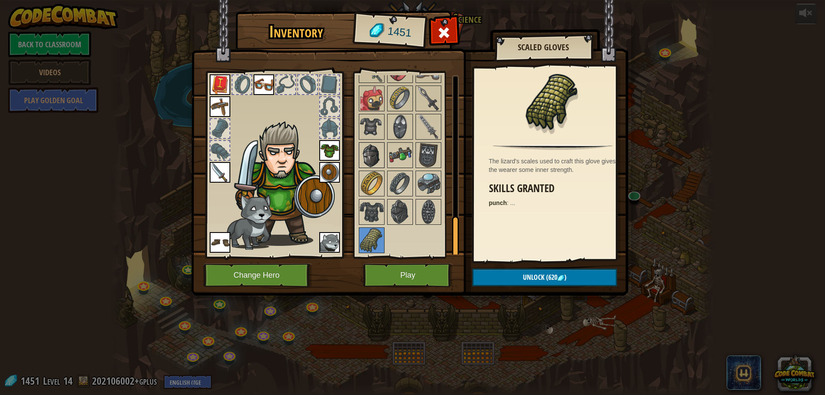
click at [371, 158] on img at bounding box center [372, 155] width 24 height 24
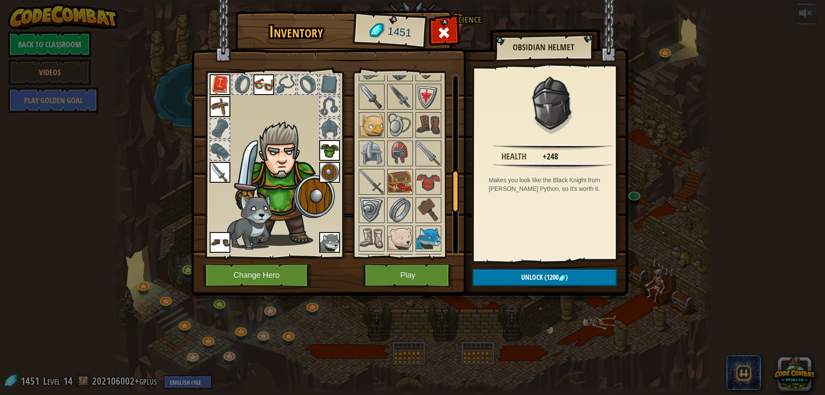
scroll to position [410, 0]
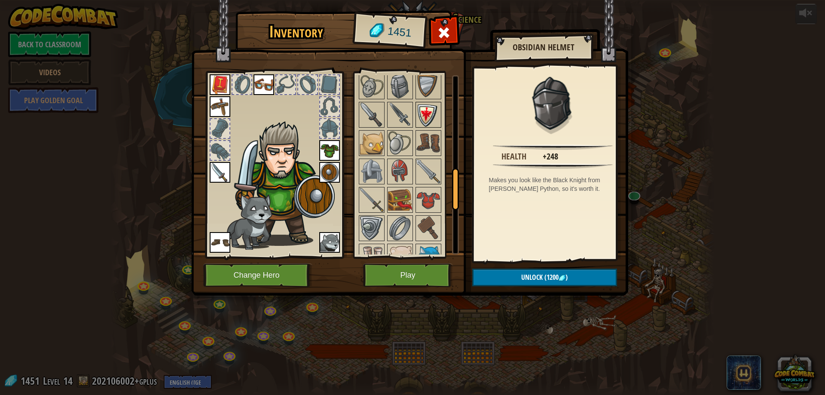
click at [422, 125] on img at bounding box center [429, 115] width 24 height 24
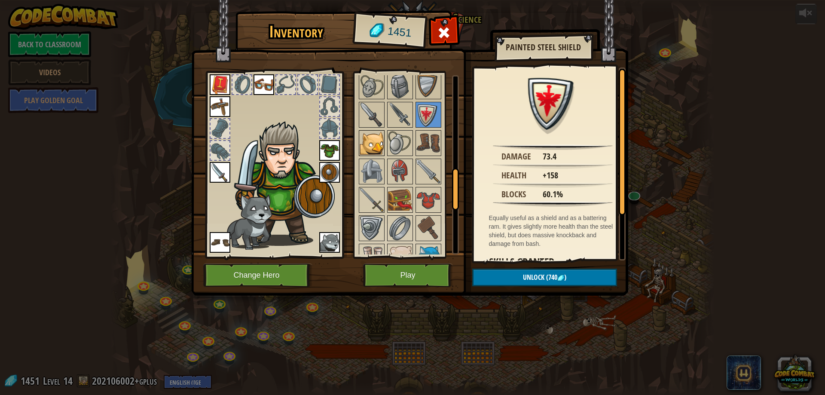
click at [371, 138] on img at bounding box center [372, 143] width 24 height 24
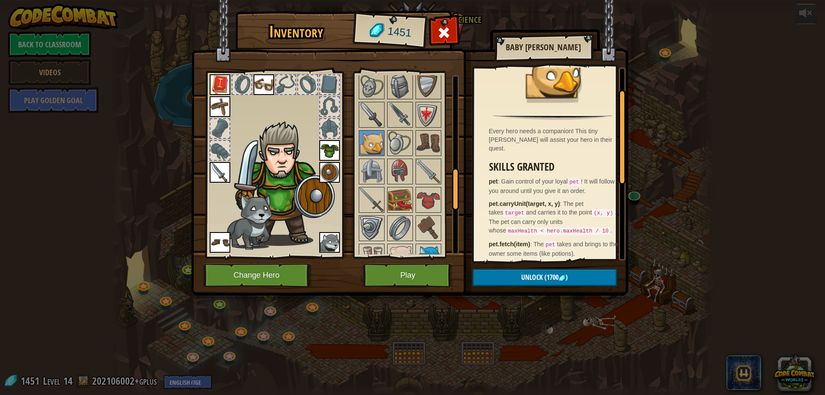
scroll to position [43, 0]
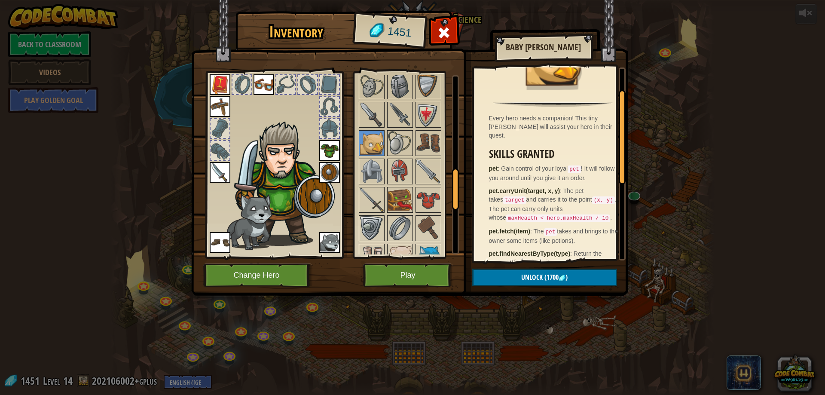
click at [316, 232] on img at bounding box center [283, 183] width 105 height 125
click at [327, 239] on img at bounding box center [329, 242] width 21 height 21
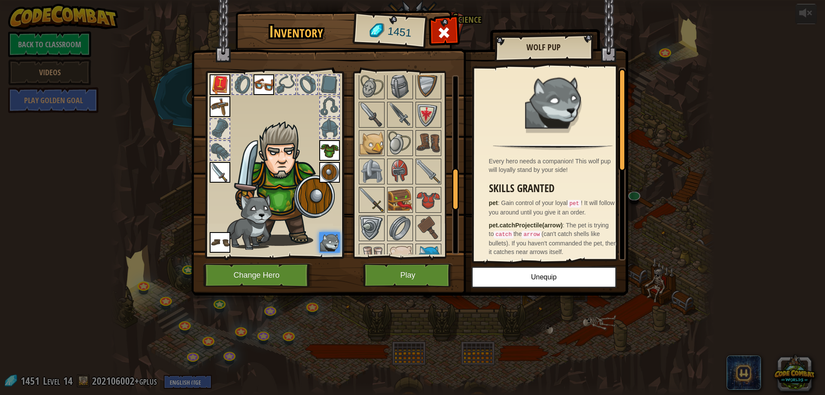
click at [366, 212] on img at bounding box center [372, 200] width 24 height 24
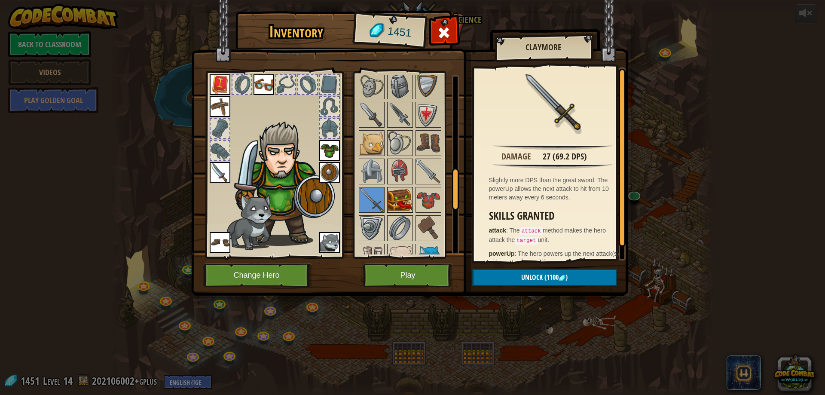
click at [411, 190] on img at bounding box center [400, 200] width 24 height 24
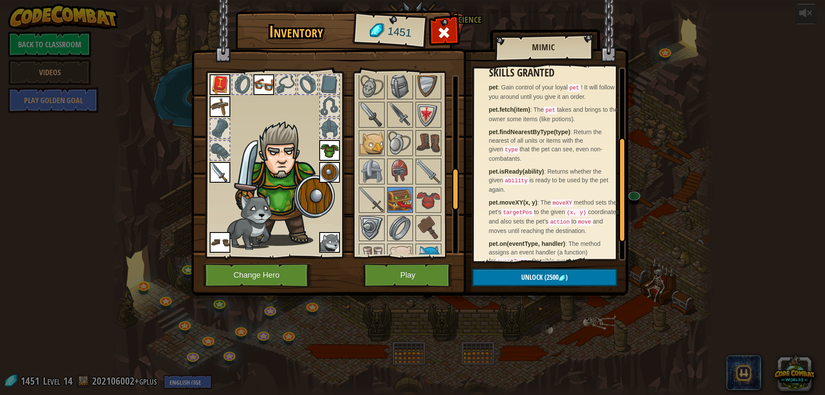
scroll to position [129, 0]
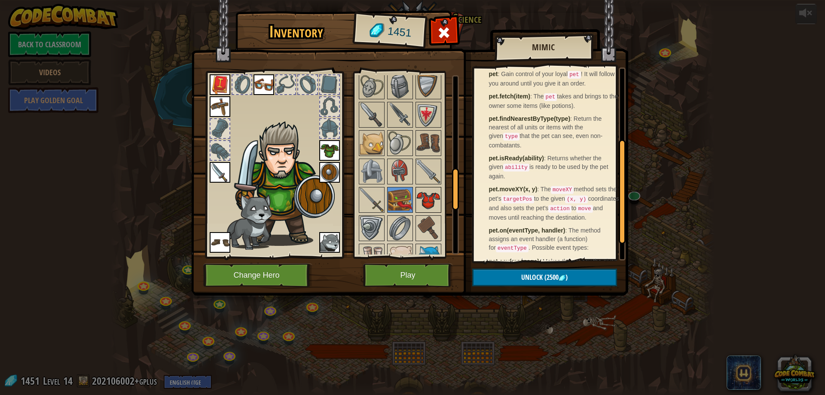
click at [417, 199] on img at bounding box center [429, 200] width 24 height 24
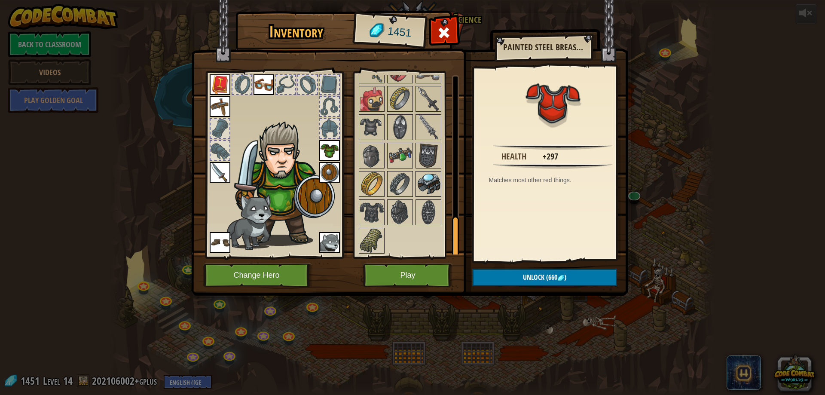
scroll to position [625, 0]
click at [372, 181] on img at bounding box center [372, 184] width 24 height 24
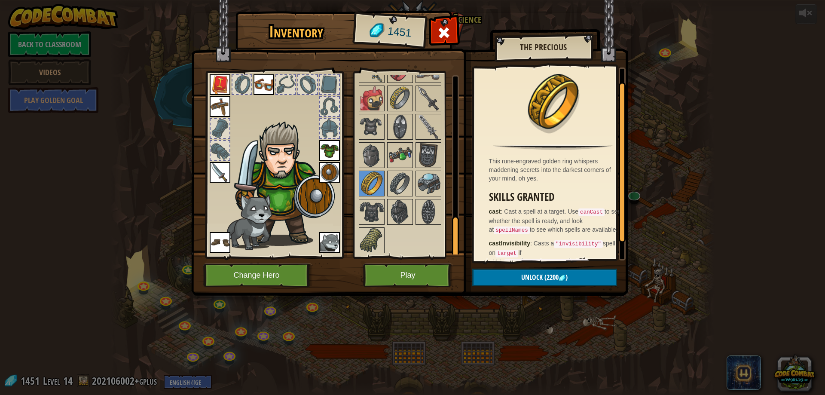
scroll to position [37, 0]
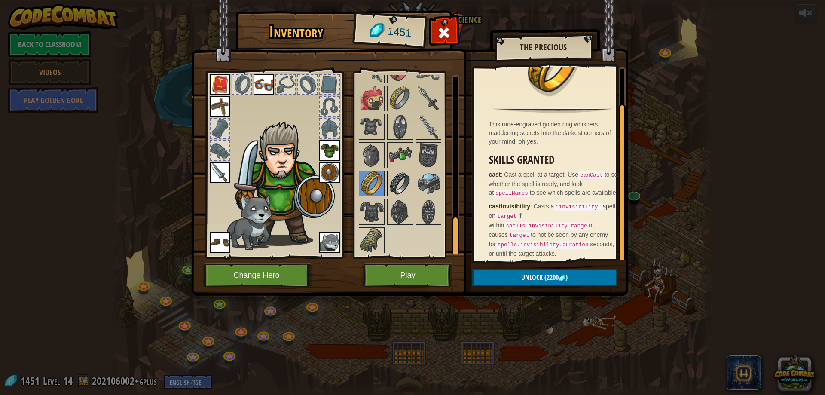
click at [395, 187] on img at bounding box center [400, 184] width 24 height 24
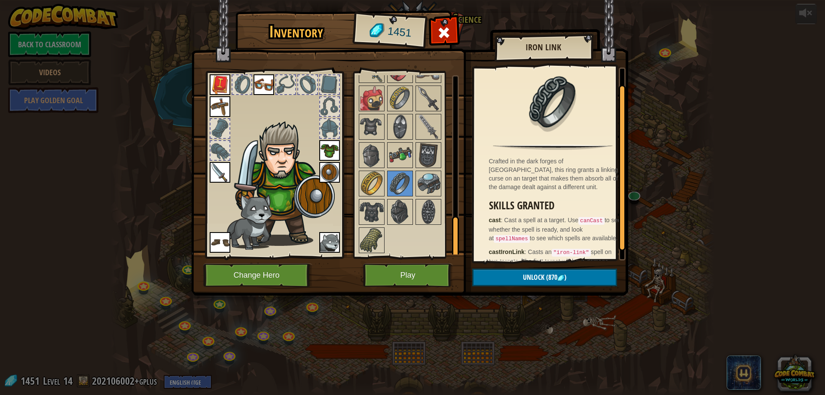
scroll to position [28, 0]
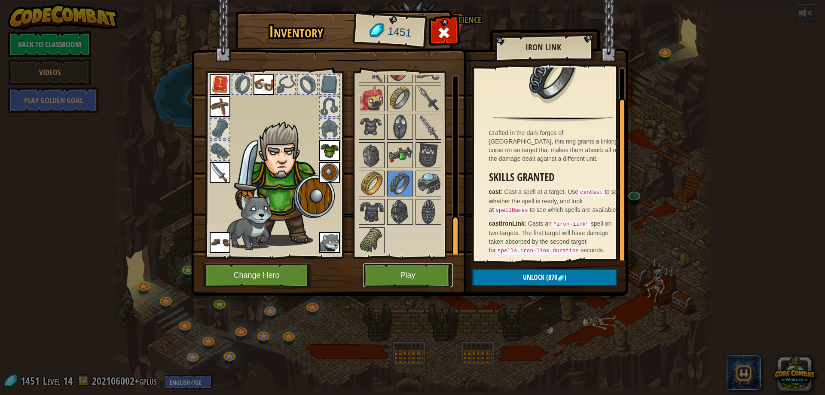
drag, startPoint x: 386, startPoint y: 276, endPoint x: 387, endPoint y: 281, distance: 5.0
click at [387, 281] on button "Play" at bounding box center [408, 276] width 90 height 24
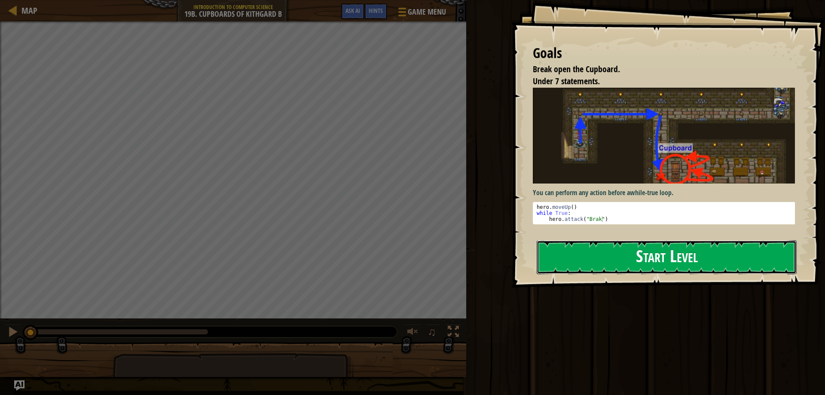
click at [611, 240] on button "Start Level" at bounding box center [667, 257] width 260 height 34
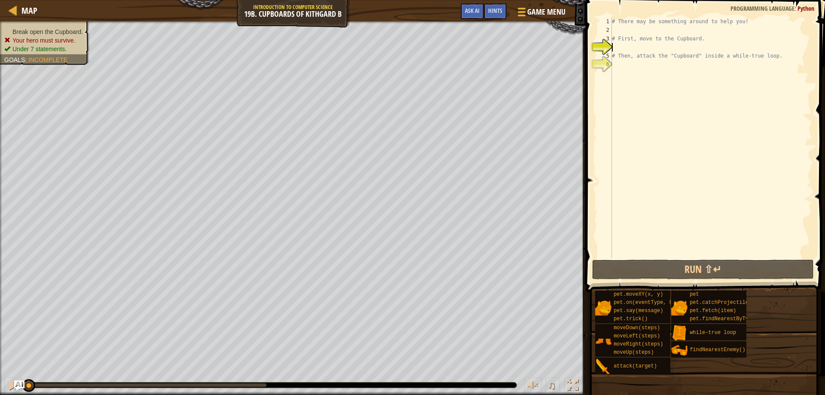
click at [669, 31] on div "# There may be something around to help you! # First, move to the Cupboard. # T…" at bounding box center [711, 146] width 202 height 258
type textarea "h"
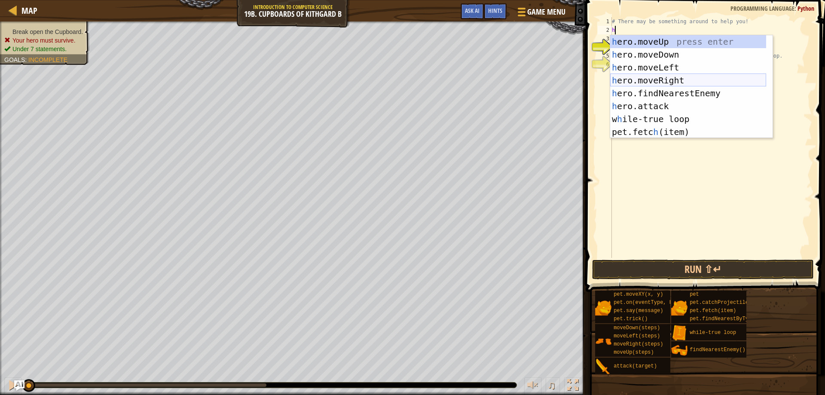
click at [651, 80] on div "h ero.moveUp press enter h ero.moveDown press enter h ero.moveLeft press enter …" at bounding box center [688, 99] width 156 height 129
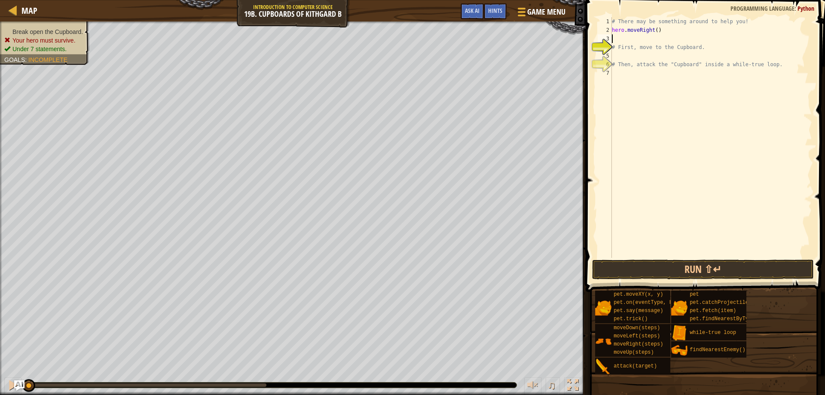
type textarea "h"
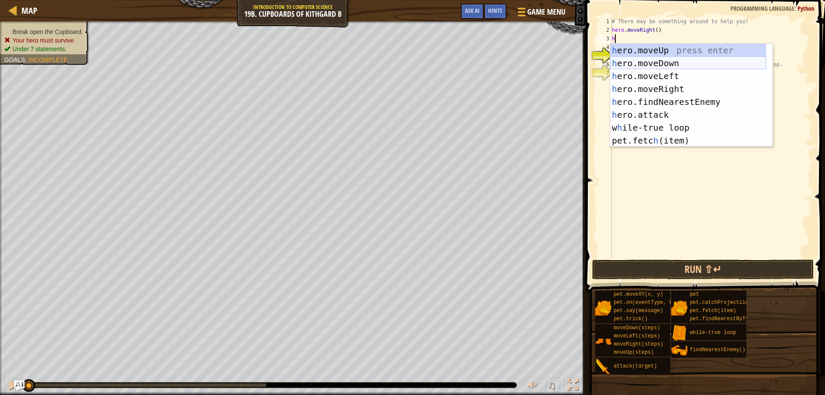
click at [637, 63] on div "h ero.moveUp press enter h ero.moveDown press enter h ero.moveLeft press enter …" at bounding box center [688, 108] width 156 height 129
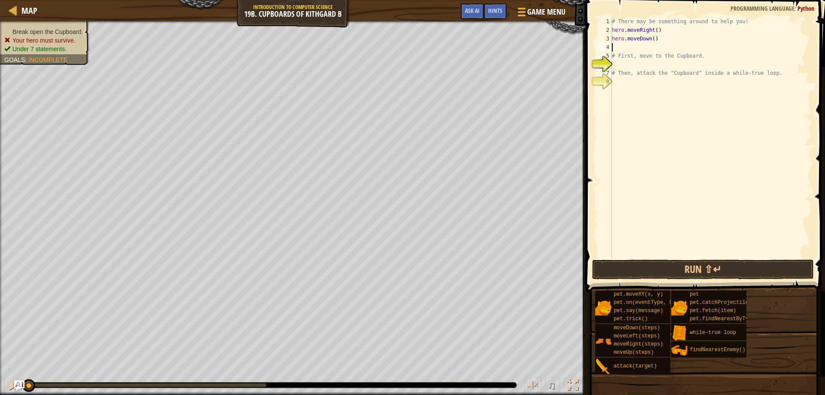
type textarea "h"
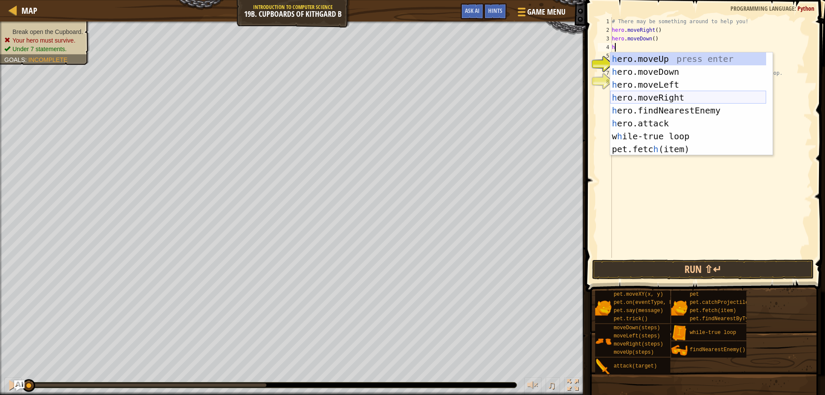
click at [651, 92] on div "h ero.moveUp press enter h ero.moveDown press enter h ero.moveLeft press enter …" at bounding box center [688, 116] width 156 height 129
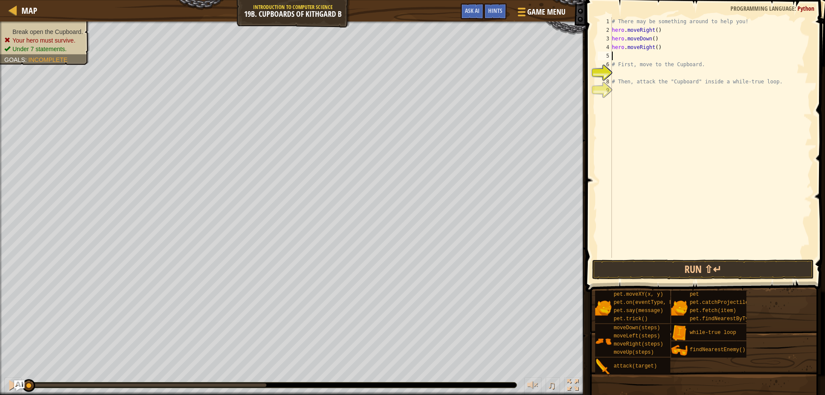
type textarea "h"
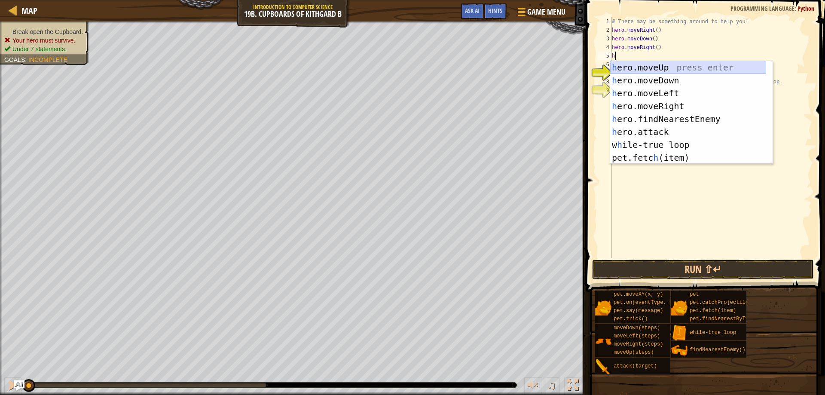
click at [654, 74] on div "h ero.moveUp press enter h ero.moveDown press enter h ero.moveLeft press enter …" at bounding box center [688, 125] width 156 height 129
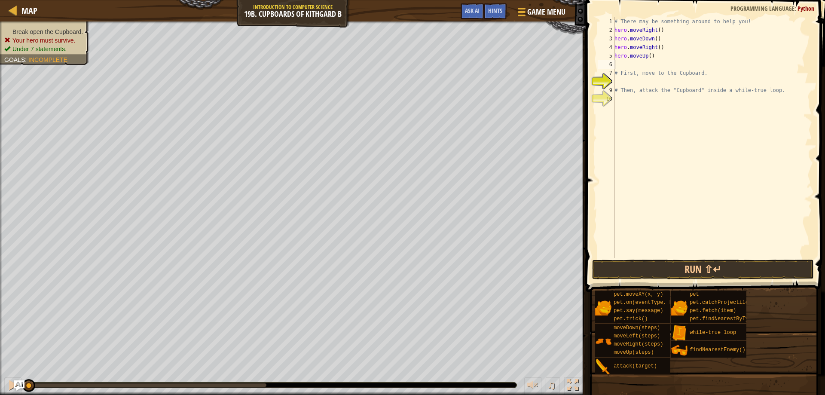
click at [644, 53] on div "# There may be something around to help you! hero . moveRight ( ) hero . moveDo…" at bounding box center [712, 146] width 199 height 258
click at [645, 58] on div "# There may be something around to help you! hero . moveRight ( ) hero . moveDo…" at bounding box center [712, 146] width 199 height 258
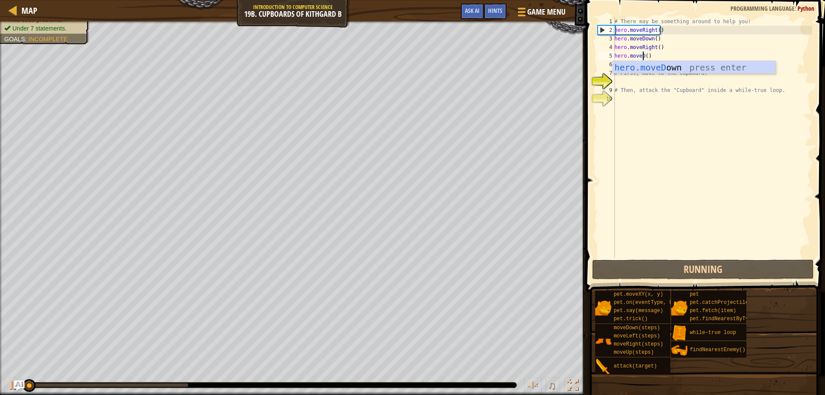
scroll to position [4, 3]
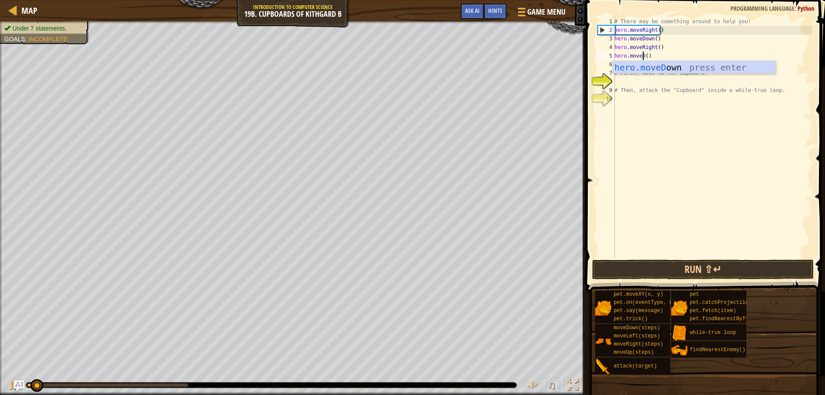
click at [655, 63] on div "hero.moveD own press enter" at bounding box center [694, 80] width 163 height 39
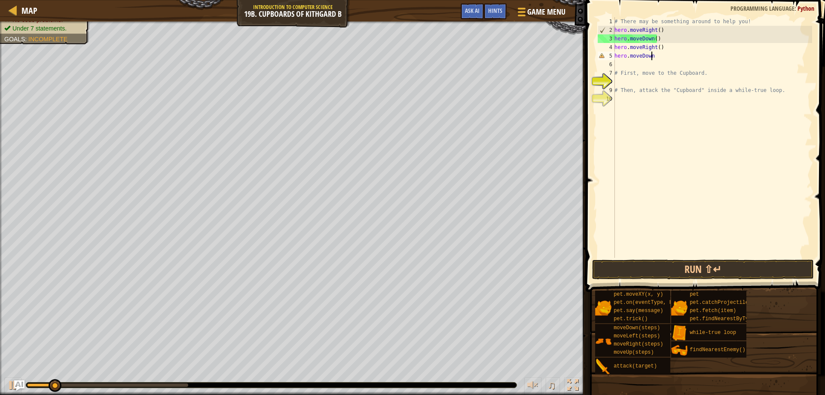
scroll to position [4, 3]
type textarea "hero.moveDown(2)"
click at [658, 85] on div "# There may be something around to help you! hero . moveRight ( ) hero . moveDo…" at bounding box center [712, 146] width 199 height 258
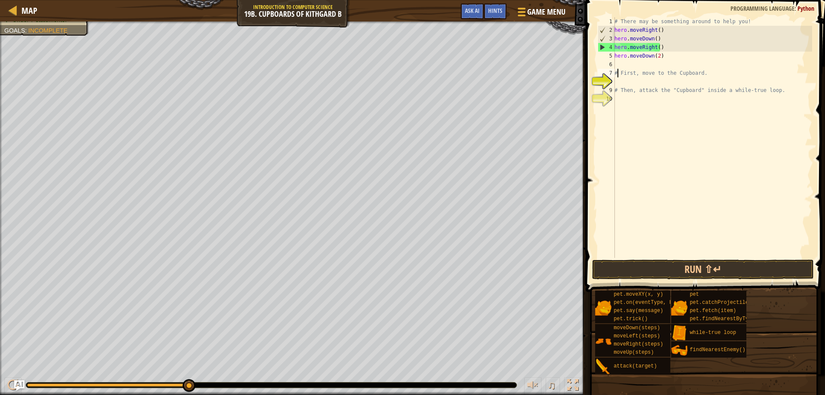
click at [619, 69] on div "# There may be something around to help you! hero . moveRight ( ) hero . moveDo…" at bounding box center [712, 146] width 199 height 258
type textarea "# First, move to the Cupboard."
click at [622, 61] on div "# There may be something around to help you! hero . moveRight ( ) hero . moveDo…" at bounding box center [712, 146] width 199 height 258
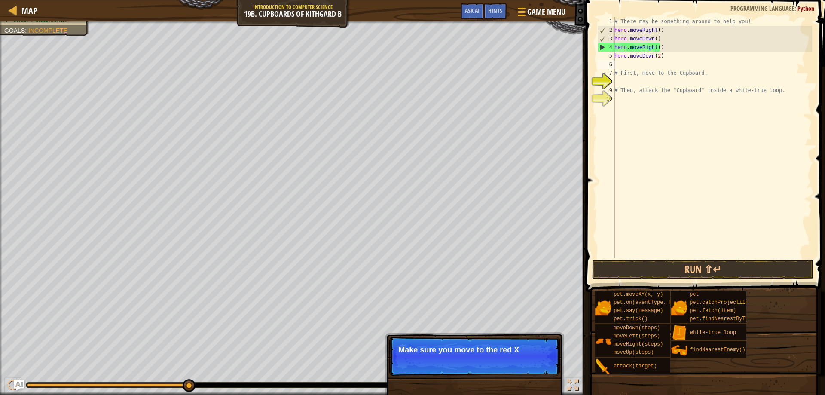
type textarea "w"
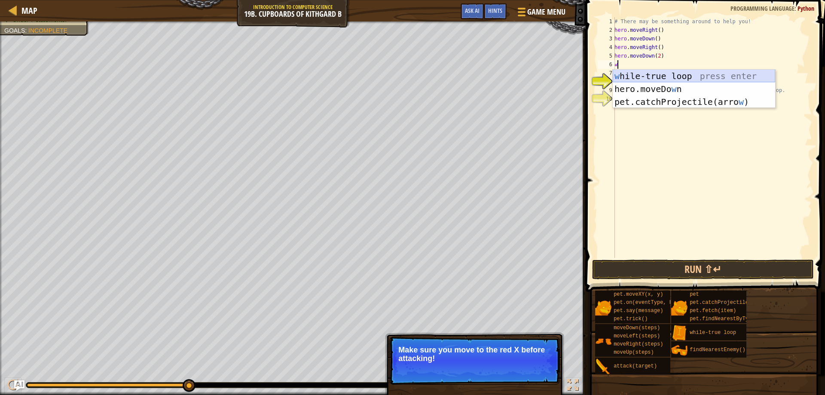
click at [632, 74] on div "w [PERSON_NAME]-true loop press enter hero.moveDo w n press enter pet.catchProj…" at bounding box center [694, 102] width 163 height 64
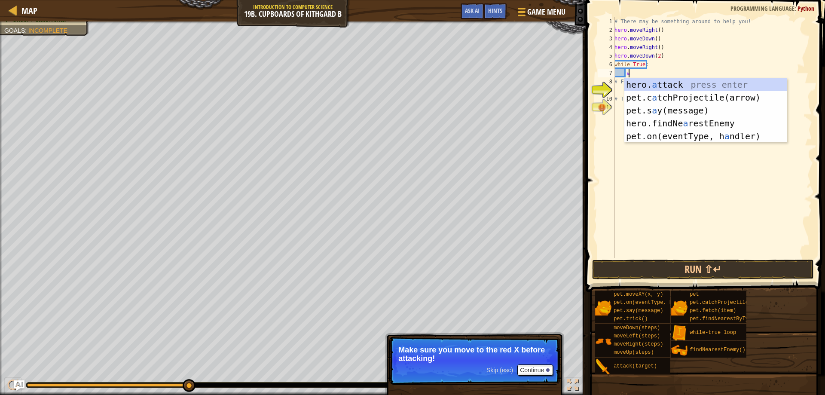
scroll to position [4, 1]
click at [639, 83] on div "hero. a ttack press enter pet.c a tchProjectile(arrow) press enter pet.s a y(me…" at bounding box center [706, 123] width 163 height 90
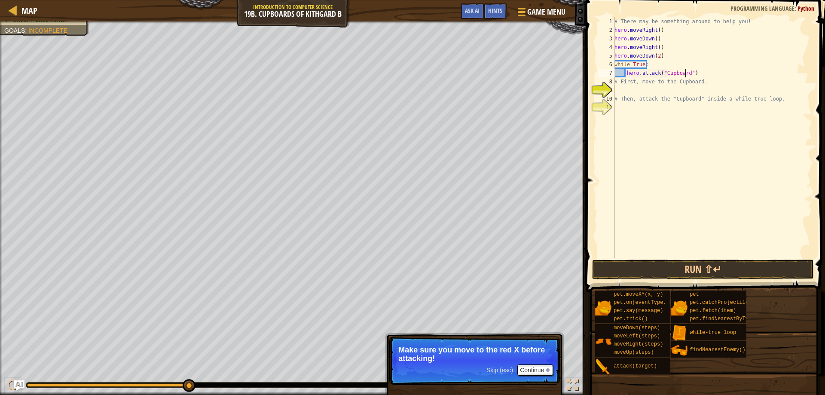
scroll to position [4, 6]
type textarea "hero.attack("Cupboard")"
click at [713, 267] on button "Run ⇧↵" at bounding box center [703, 270] width 222 height 20
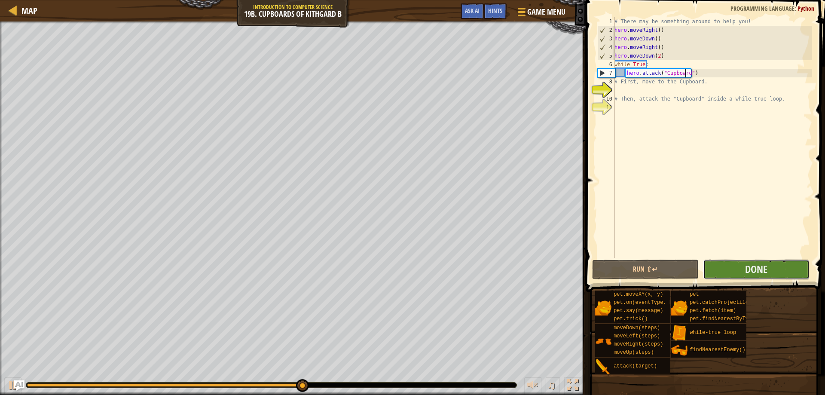
click at [726, 264] on button "Done" at bounding box center [756, 270] width 107 height 20
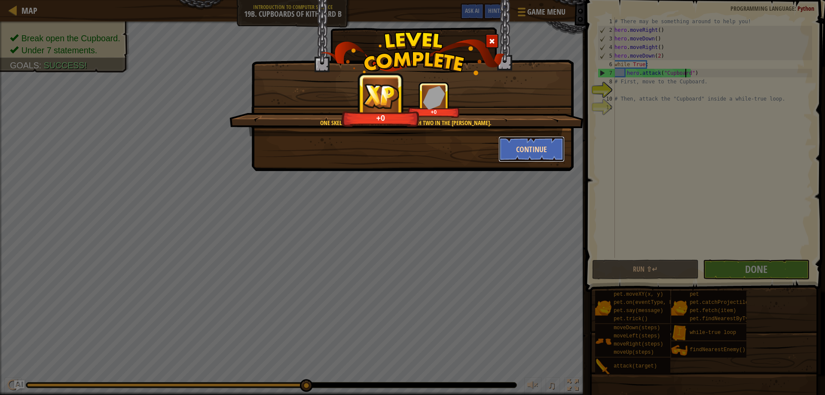
click at [552, 144] on button "Continue" at bounding box center [532, 149] width 67 height 26
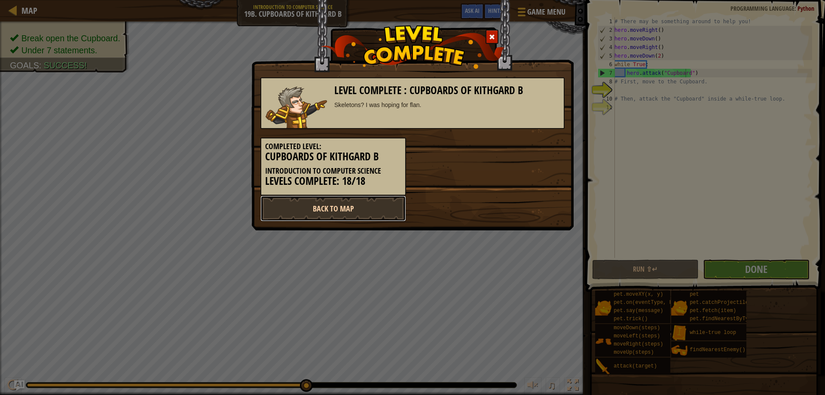
click at [324, 212] on link "Back to Map" at bounding box center [334, 209] width 146 height 26
select select "en-[GEOGRAPHIC_DATA]"
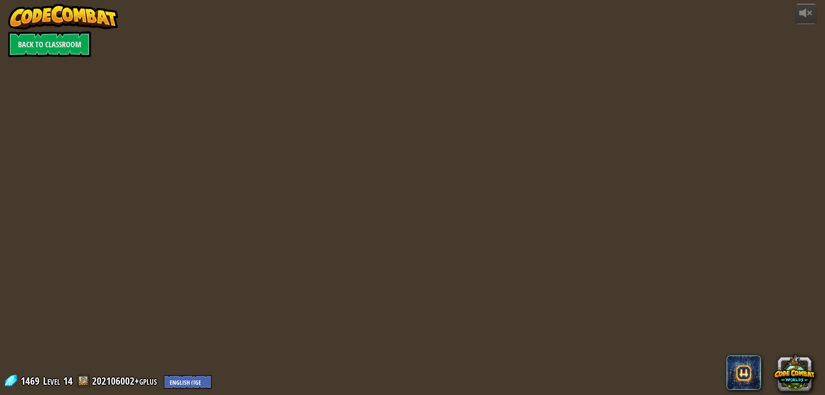
select select "en-[GEOGRAPHIC_DATA]"
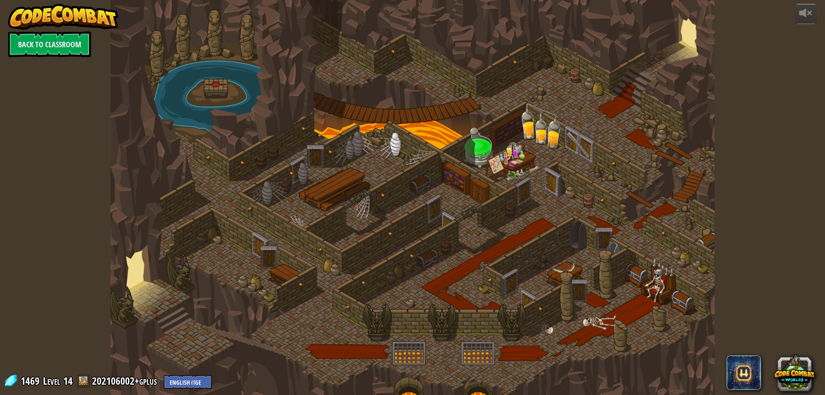
select select "en-[GEOGRAPHIC_DATA]"
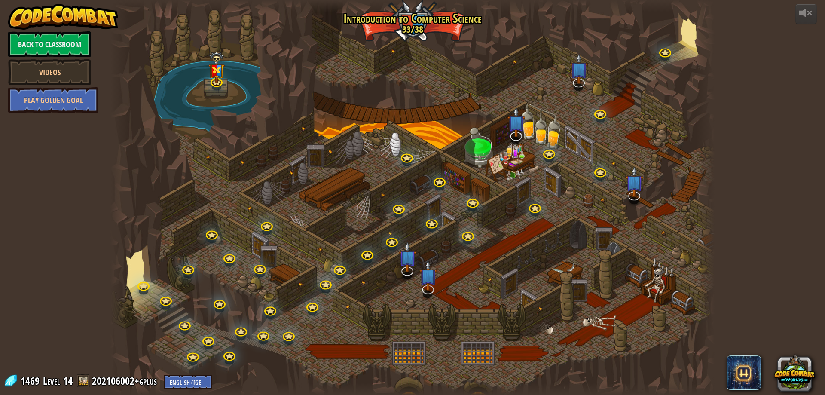
select select "en-[GEOGRAPHIC_DATA]"
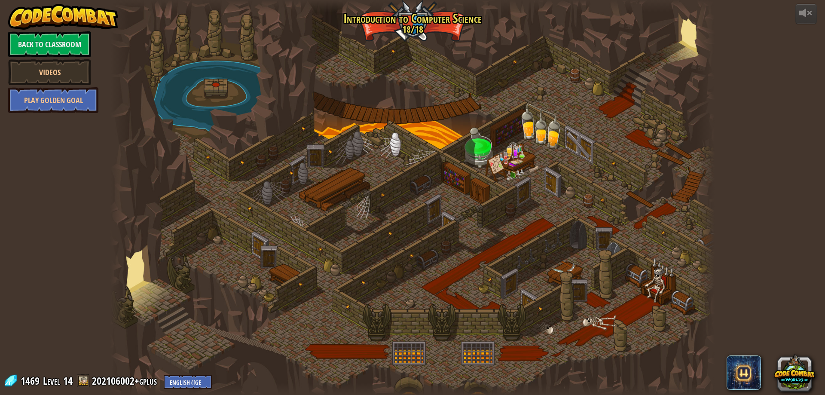
select select "en-[GEOGRAPHIC_DATA]"
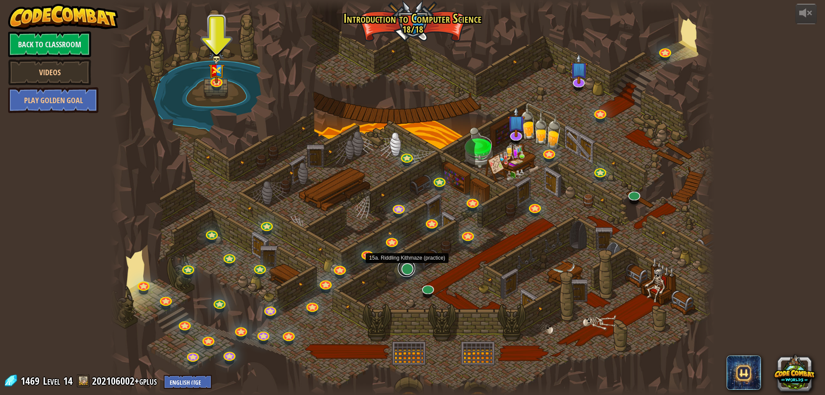
click at [404, 270] on link at bounding box center [406, 268] width 17 height 17
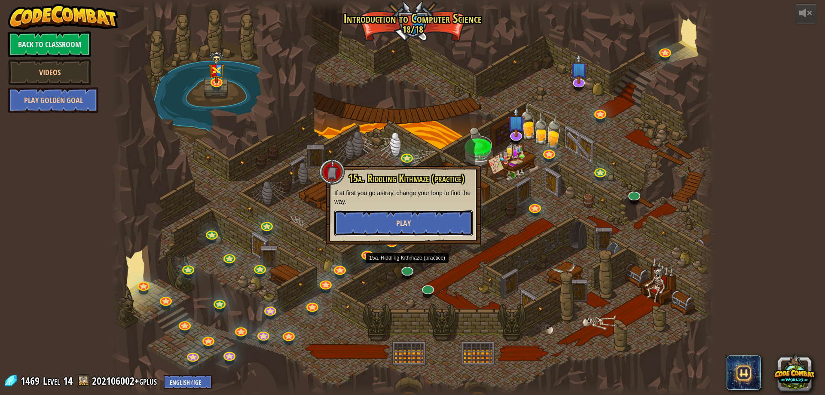
click at [411, 223] on span "Play" at bounding box center [403, 223] width 15 height 11
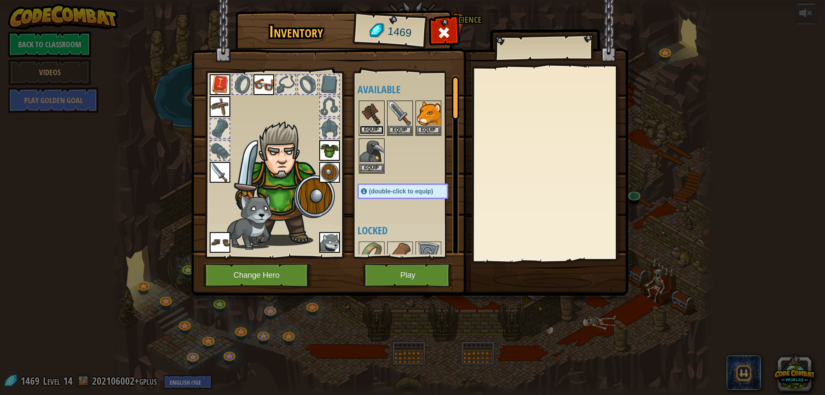
click at [379, 131] on button "Equip" at bounding box center [372, 130] width 24 height 9
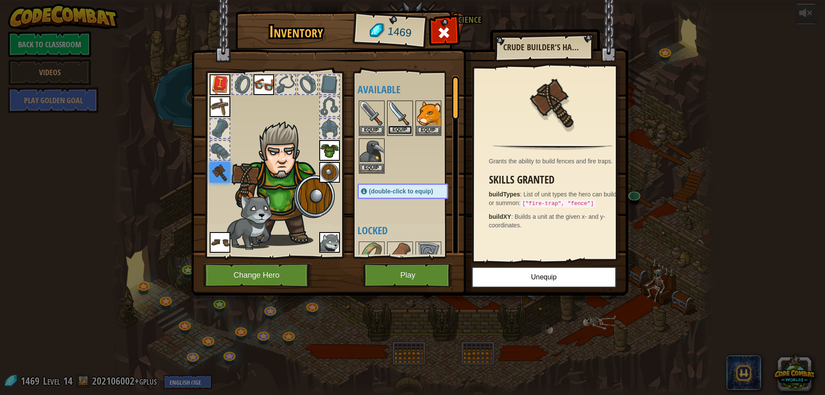
click at [396, 131] on button "Equip" at bounding box center [400, 130] width 24 height 9
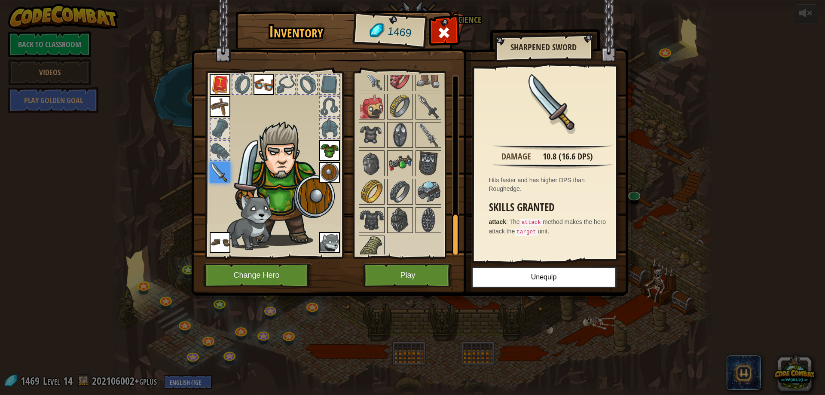
scroll to position [610, 0]
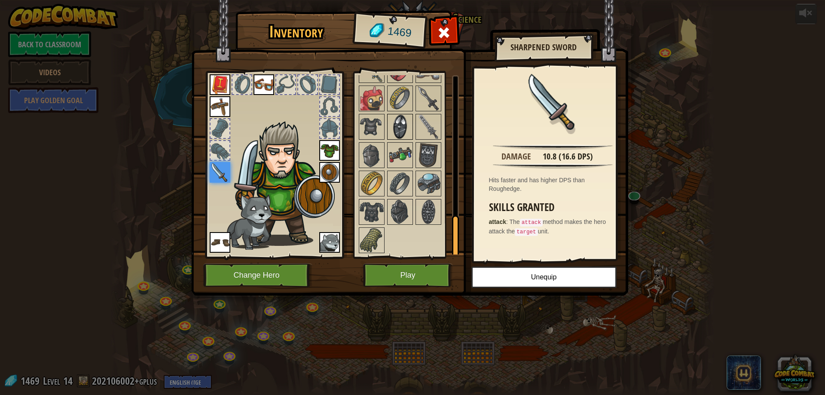
click at [393, 137] on img at bounding box center [400, 127] width 24 height 24
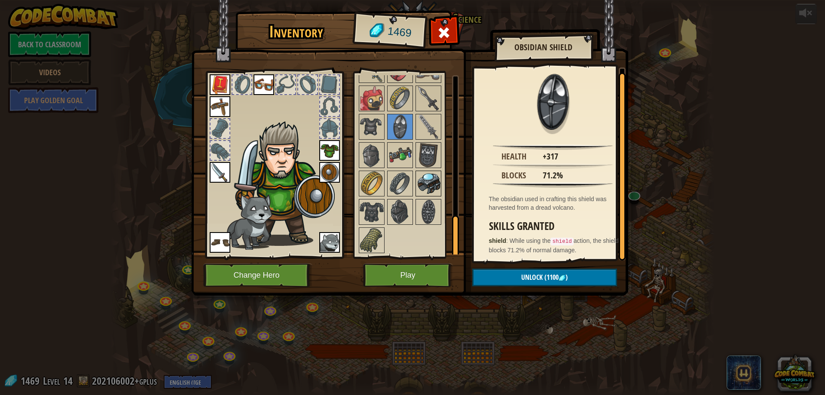
scroll to position [2, 0]
click at [423, 209] on img at bounding box center [429, 212] width 24 height 24
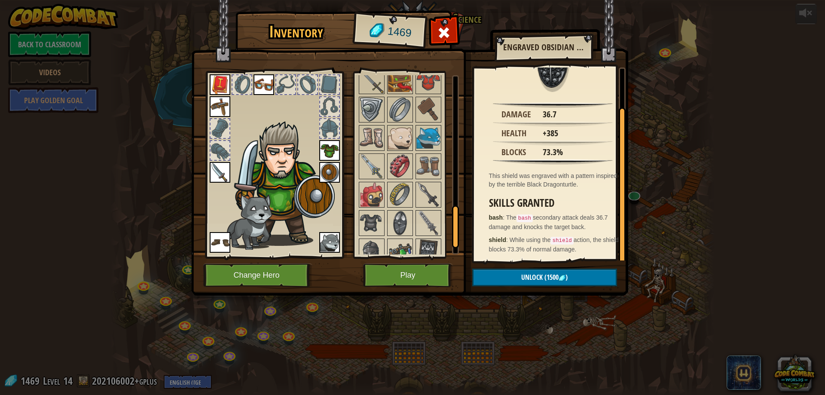
scroll to position [567, 0]
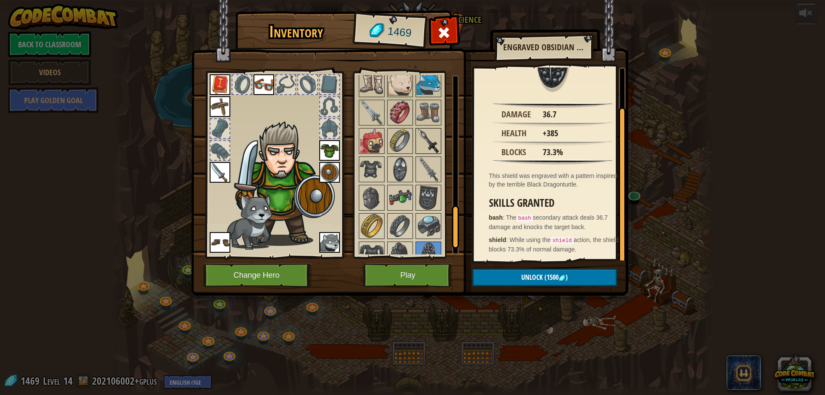
click at [431, 135] on img at bounding box center [429, 141] width 24 height 24
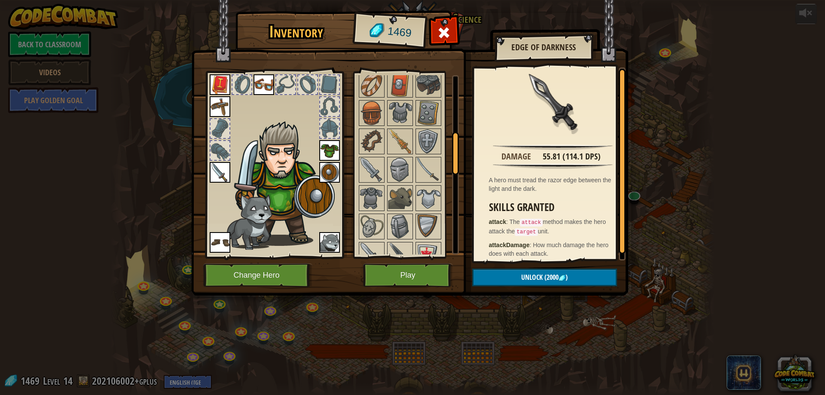
scroll to position [224, 0]
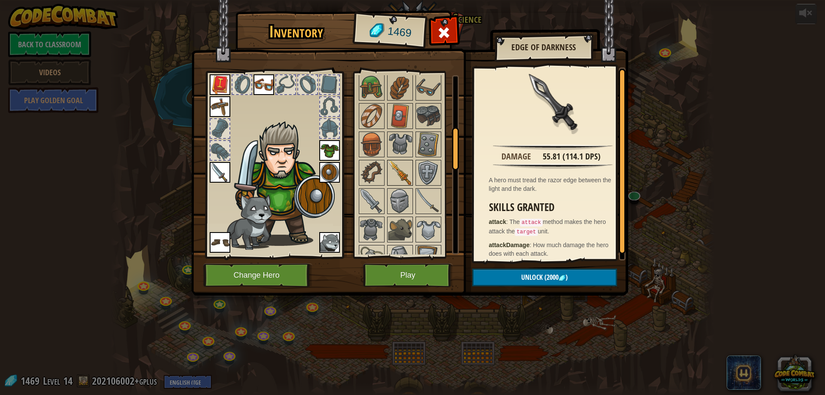
click at [405, 178] on img at bounding box center [400, 173] width 24 height 24
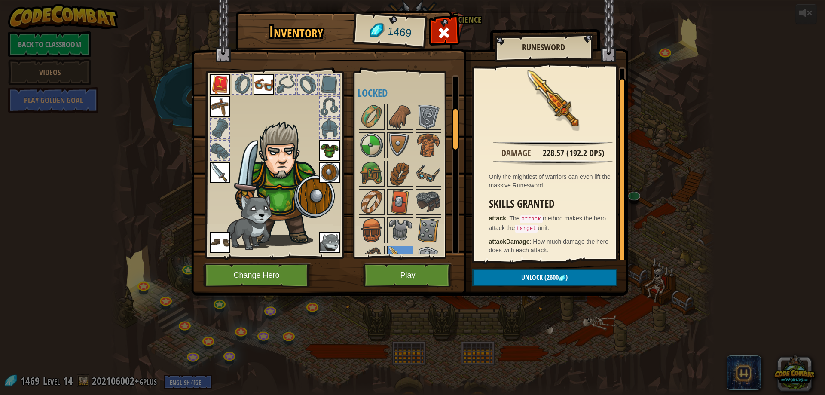
scroll to position [4, 0]
click at [359, 145] on div at bounding box center [372, 145] width 26 height 26
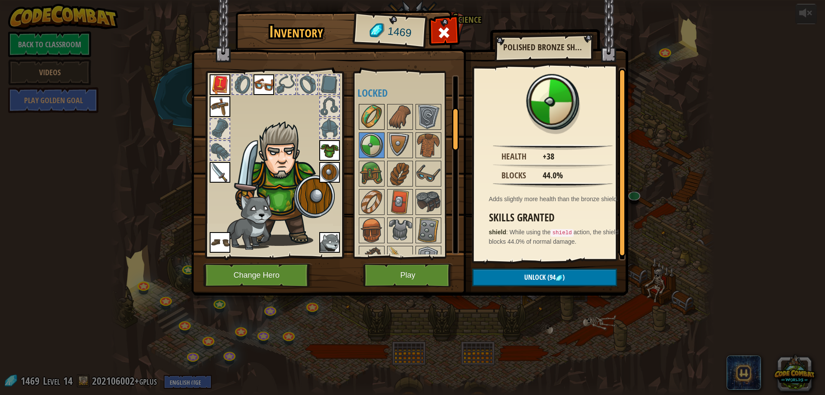
click at [371, 113] on img at bounding box center [372, 117] width 24 height 24
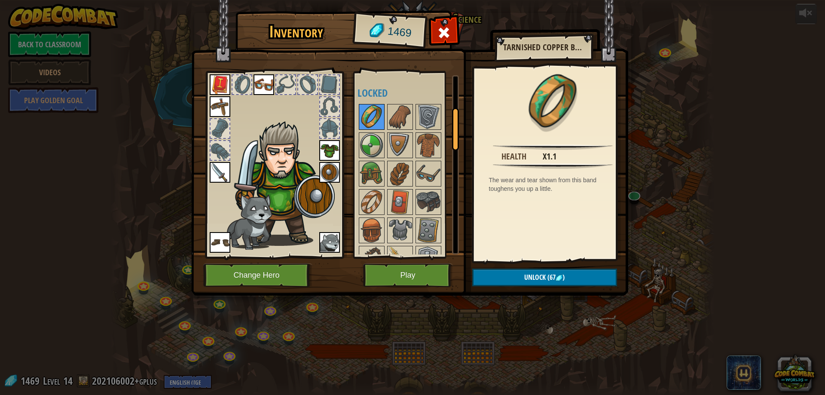
drag, startPoint x: 370, startPoint y: 125, endPoint x: 370, endPoint y: 129, distance: 4.3
click at [370, 129] on img at bounding box center [372, 117] width 24 height 24
click at [369, 136] on img at bounding box center [372, 145] width 24 height 24
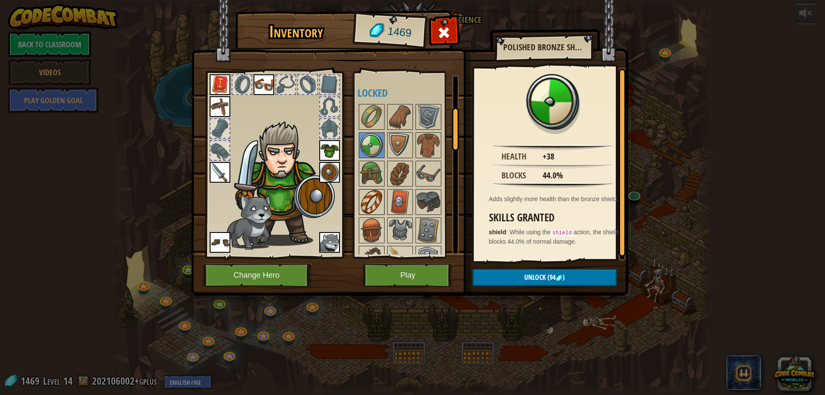
click at [376, 190] on img at bounding box center [372, 202] width 24 height 24
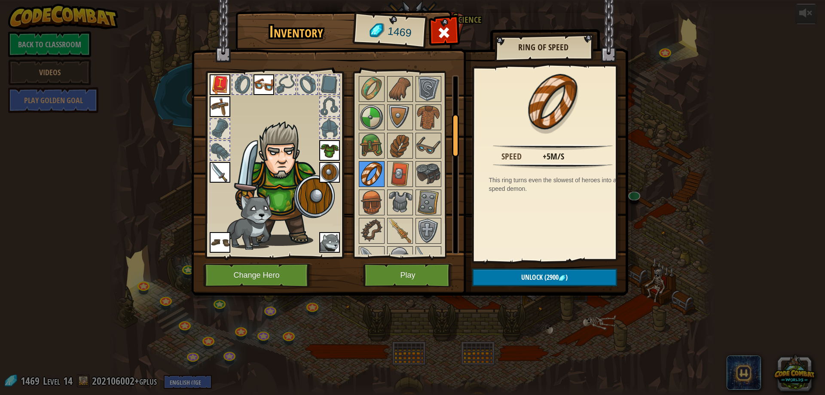
scroll to position [181, 0]
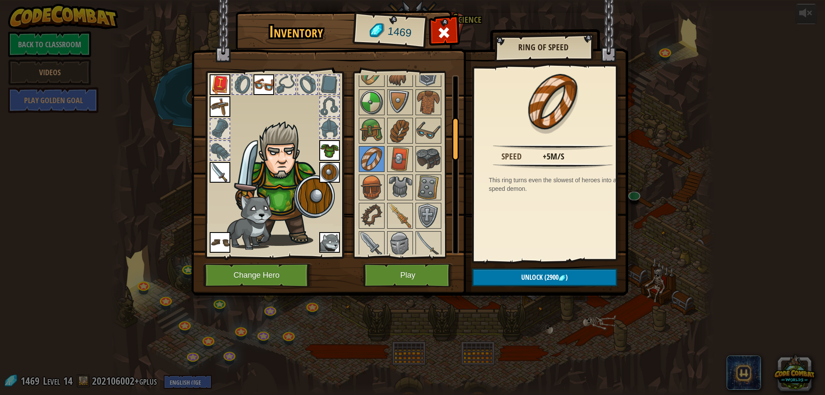
click at [215, 242] on img at bounding box center [220, 242] width 21 height 21
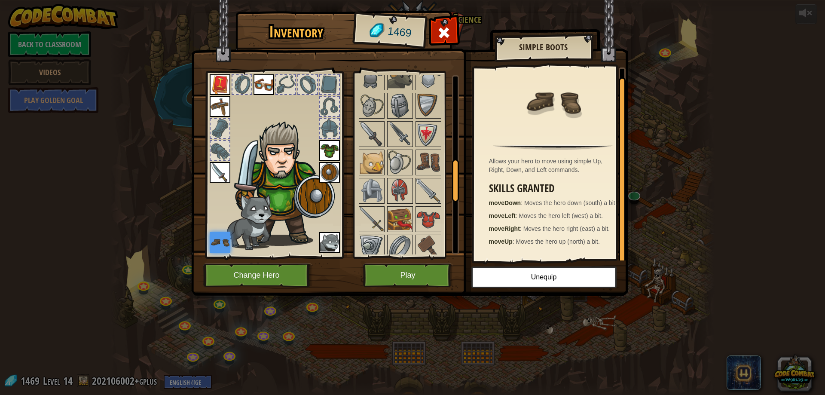
scroll to position [396, 0]
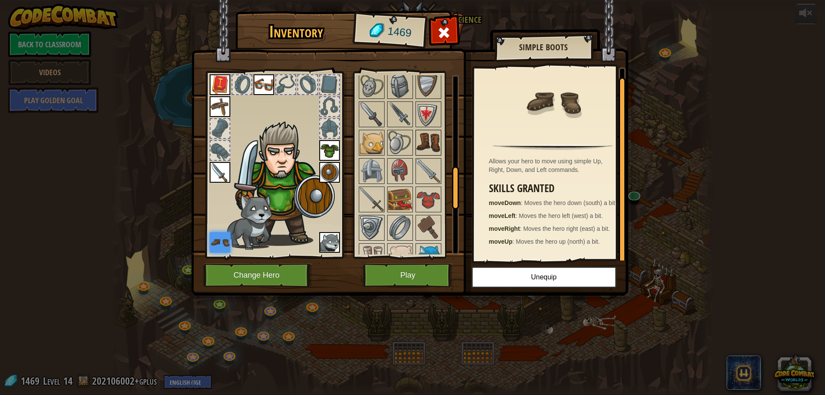
click at [423, 139] on img at bounding box center [429, 143] width 24 height 24
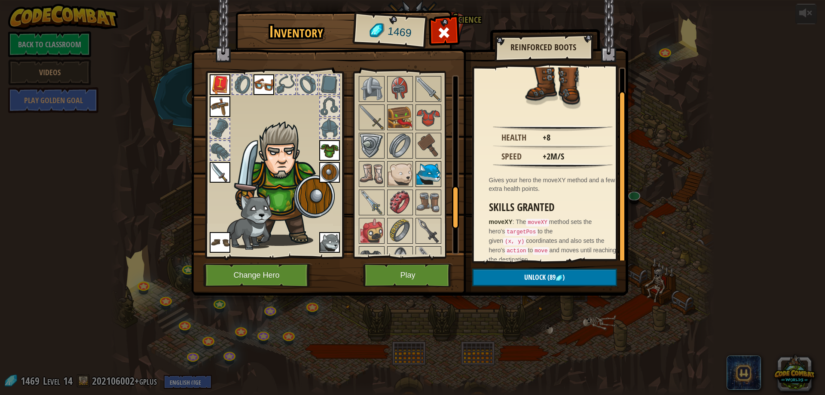
scroll to position [481, 0]
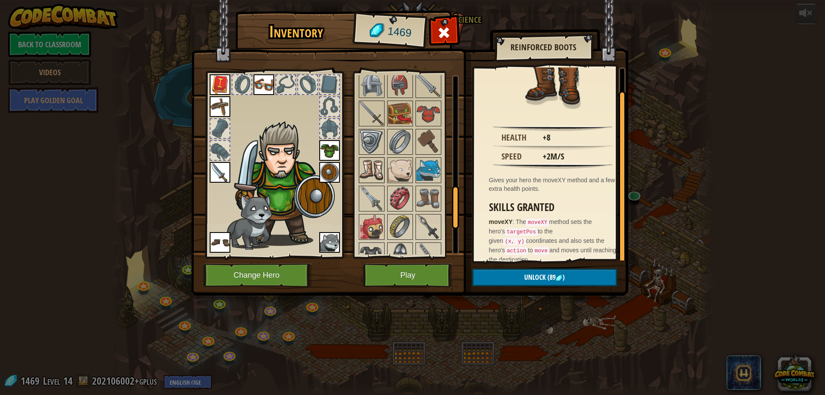
click at [365, 170] on img at bounding box center [372, 170] width 24 height 24
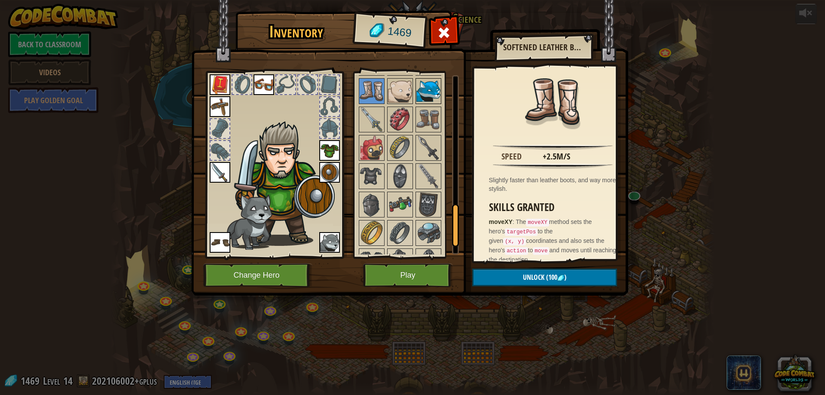
scroll to position [567, 0]
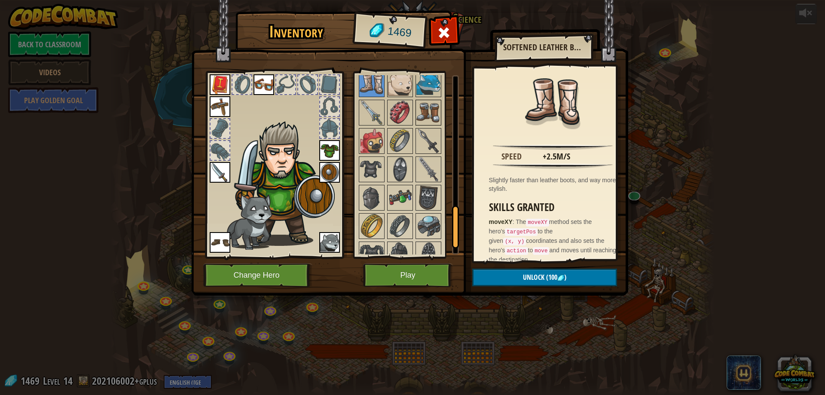
click at [436, 116] on img at bounding box center [429, 113] width 24 height 24
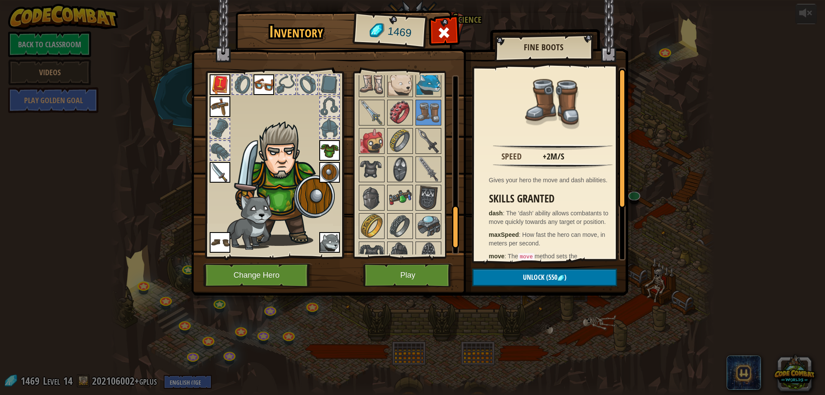
scroll to position [43, 0]
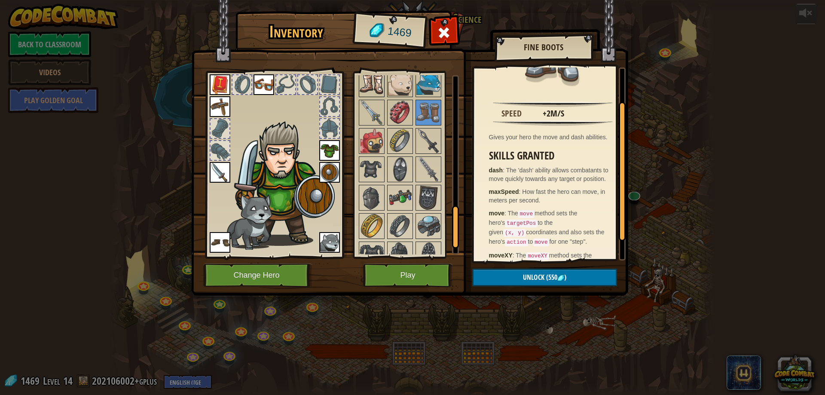
click at [373, 83] on img at bounding box center [372, 84] width 24 height 24
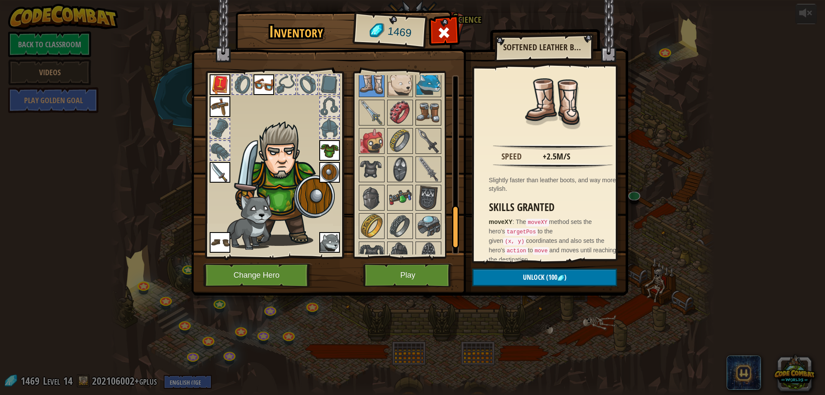
click at [427, 118] on img at bounding box center [429, 113] width 24 height 24
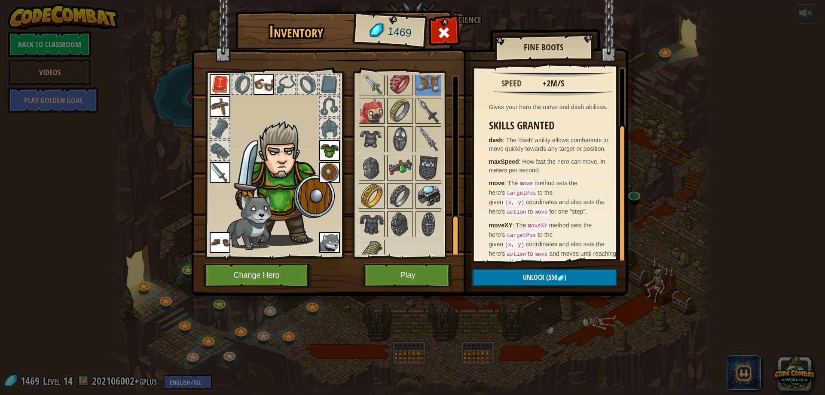
scroll to position [610, 0]
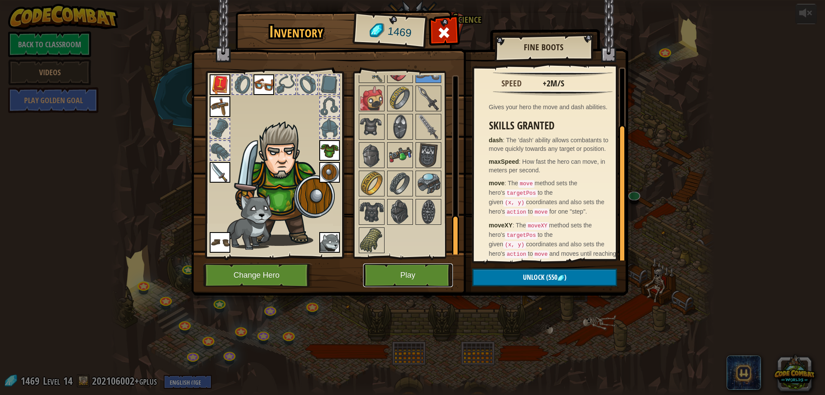
click at [416, 268] on button "Play" at bounding box center [408, 276] width 90 height 24
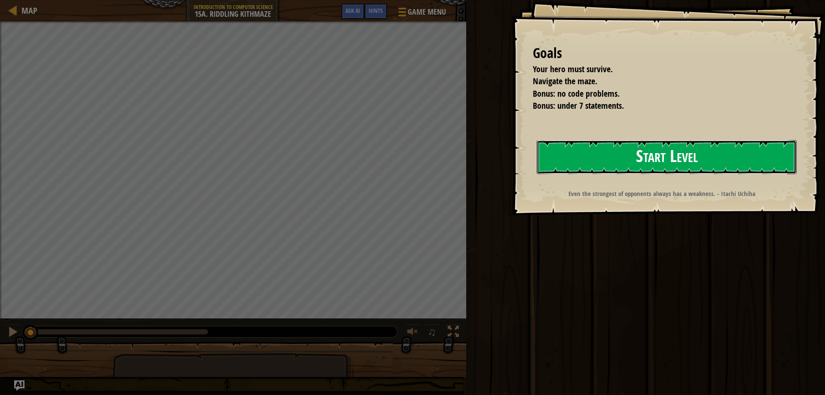
drag, startPoint x: 662, startPoint y: 143, endPoint x: 657, endPoint y: 141, distance: 5.4
click at [662, 142] on button "Start Level" at bounding box center [667, 157] width 260 height 34
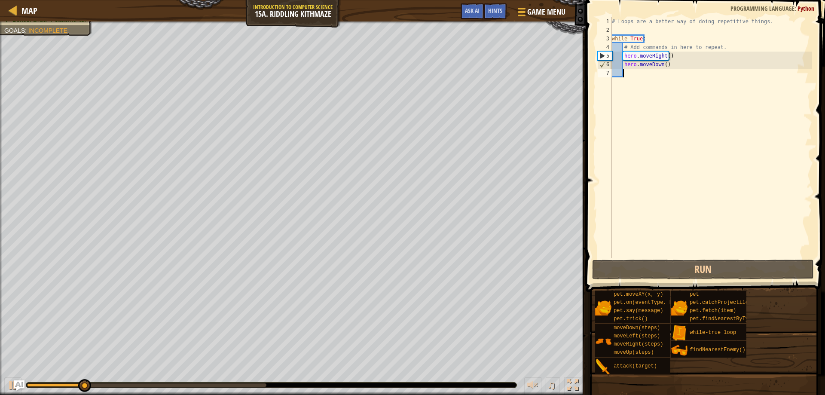
click at [655, 72] on div "# Loops are a better way of doing repetitive things. while True : # Add command…" at bounding box center [711, 146] width 202 height 258
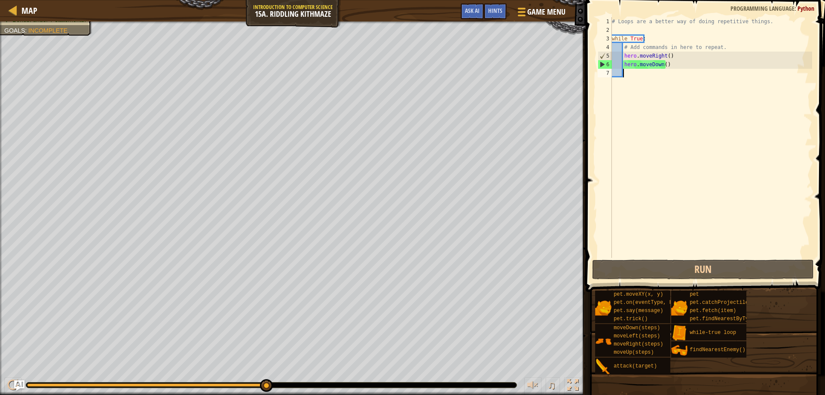
click at [626, 75] on div "# Loops are a better way of doing repetitive things. while True : # Add command…" at bounding box center [711, 146] width 202 height 258
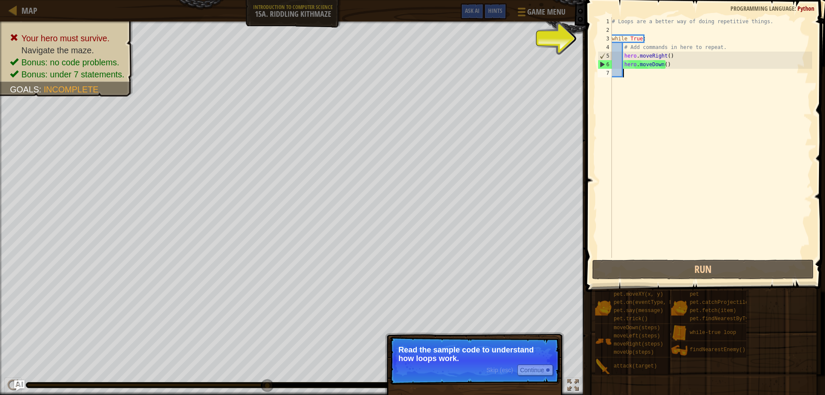
type textarea "r"
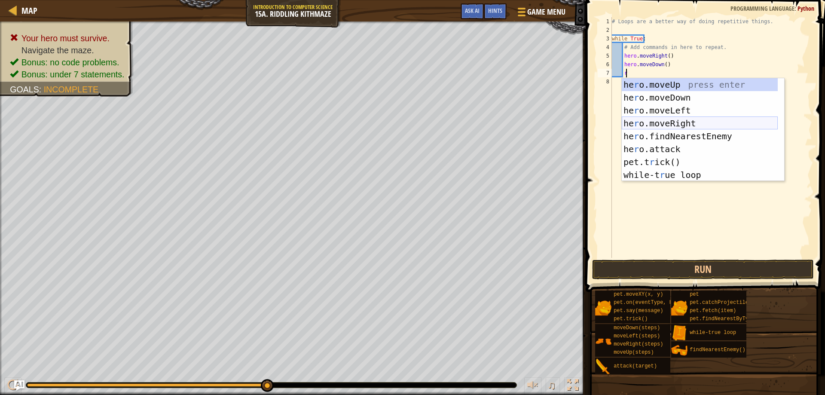
click at [640, 119] on div "he r o.moveUp press enter he r o.moveDown press enter he r o.moveLeft press ent…" at bounding box center [700, 142] width 156 height 129
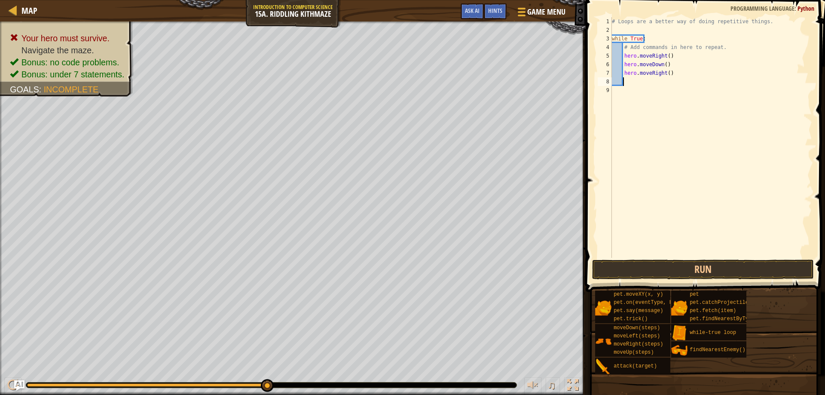
scroll to position [4, 0]
type textarea "r"
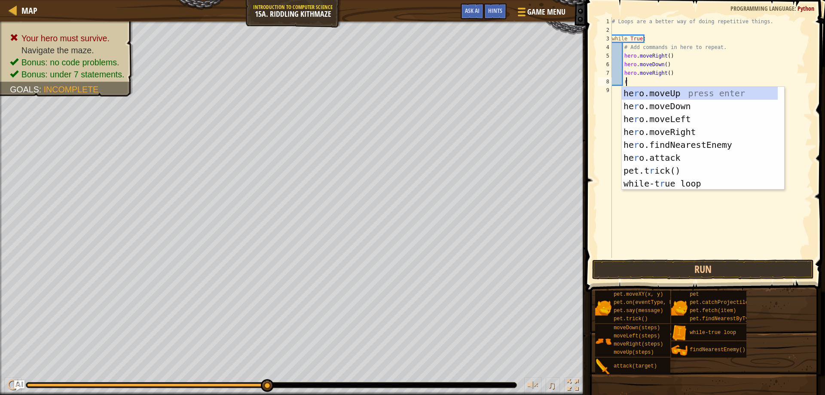
scroll to position [4, 1]
click at [669, 93] on div "he r o.moveUp press enter he r o.moveDown press enter he r o.moveLeft press ent…" at bounding box center [700, 151] width 156 height 129
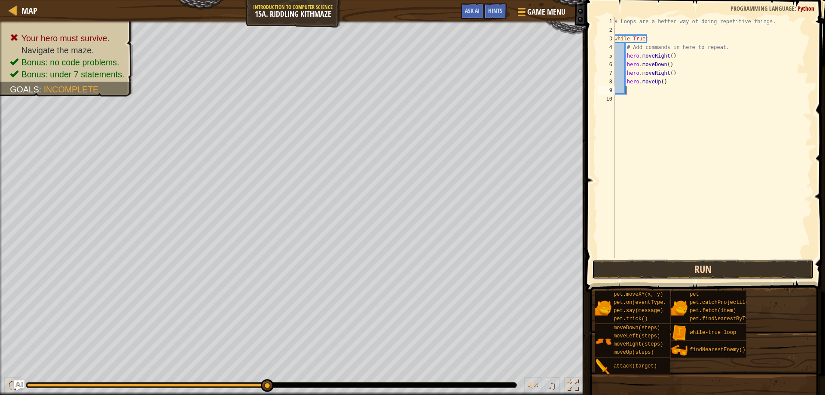
click at [675, 266] on button "Run" at bounding box center [703, 270] width 222 height 20
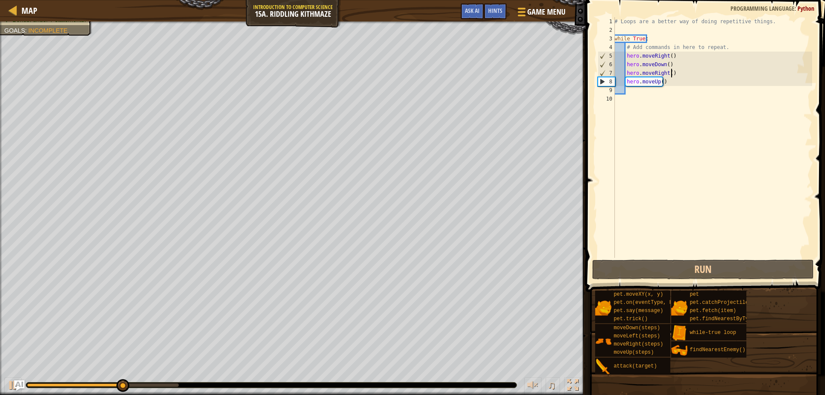
click at [681, 71] on div "# Loops are a better way of doing repetitive things. while True : # Add command…" at bounding box center [712, 146] width 199 height 258
click at [668, 74] on div "# Loops are a better way of doing repetitive things. while True : # Add command…" at bounding box center [712, 146] width 199 height 258
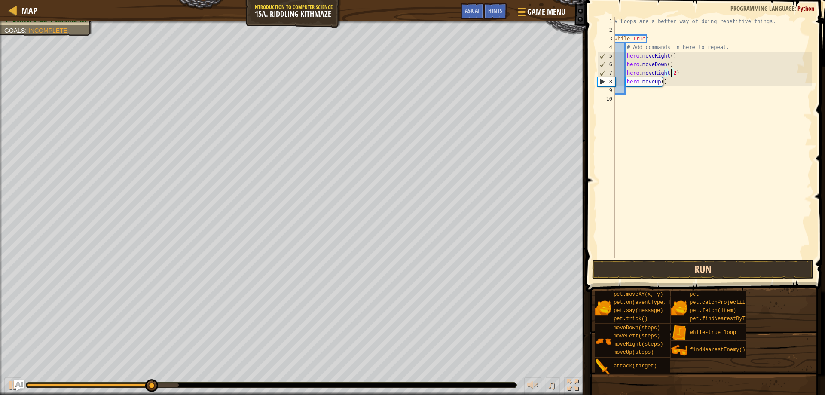
type textarea "hero.moveRight(2)"
click at [678, 261] on button "Run" at bounding box center [703, 270] width 222 height 20
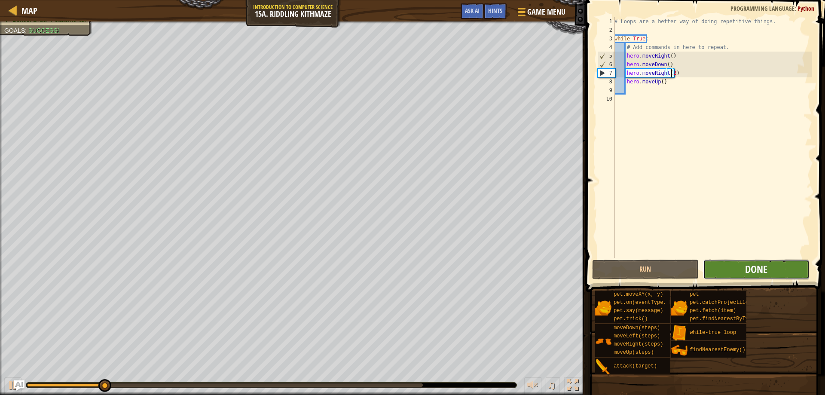
click at [766, 268] on span "Done" at bounding box center [756, 269] width 22 height 14
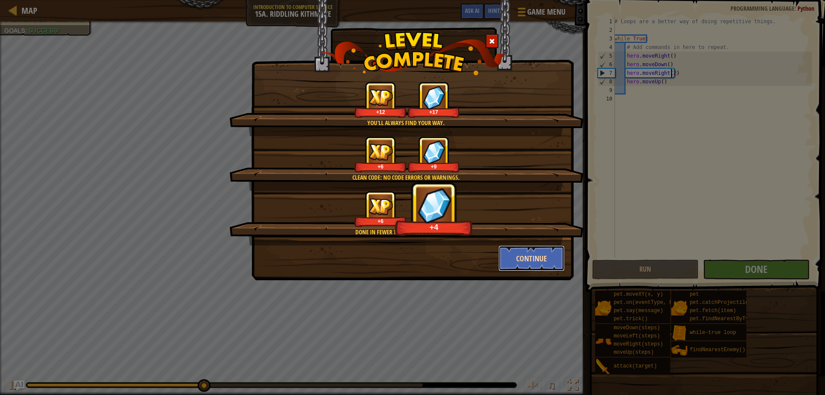
click at [511, 255] on button "Continue" at bounding box center [532, 258] width 67 height 26
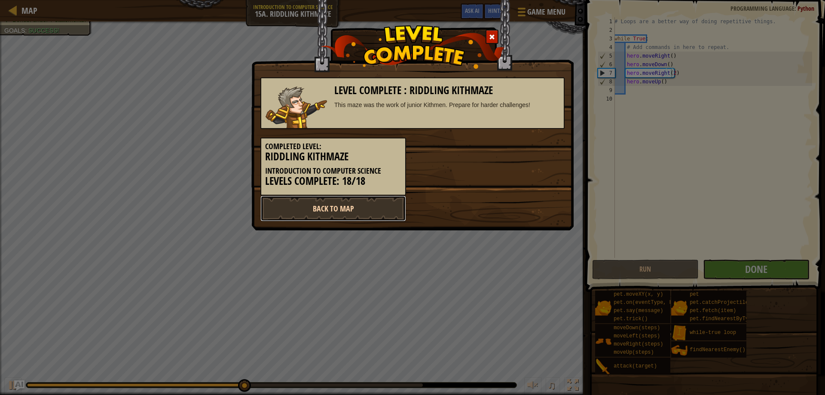
click at [393, 209] on link "Back to Map" at bounding box center [334, 209] width 146 height 26
select select "en-[GEOGRAPHIC_DATA]"
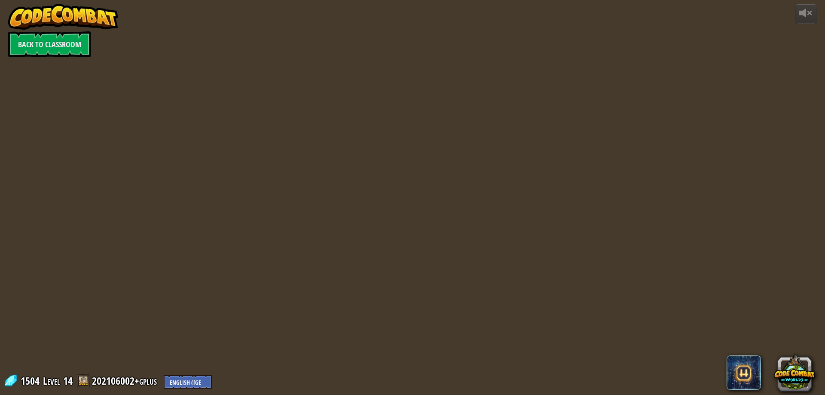
select select "en-[GEOGRAPHIC_DATA]"
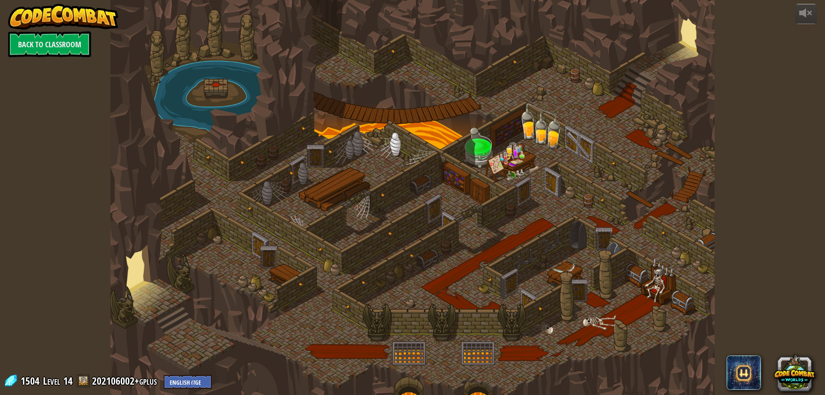
select select "en-[GEOGRAPHIC_DATA]"
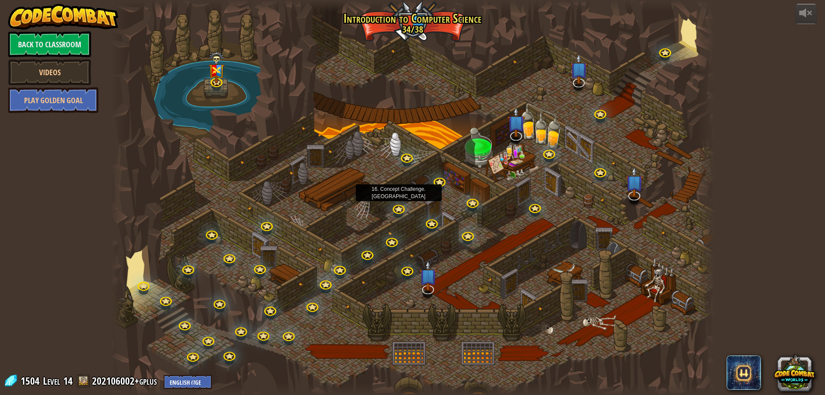
select select "en-[GEOGRAPHIC_DATA]"
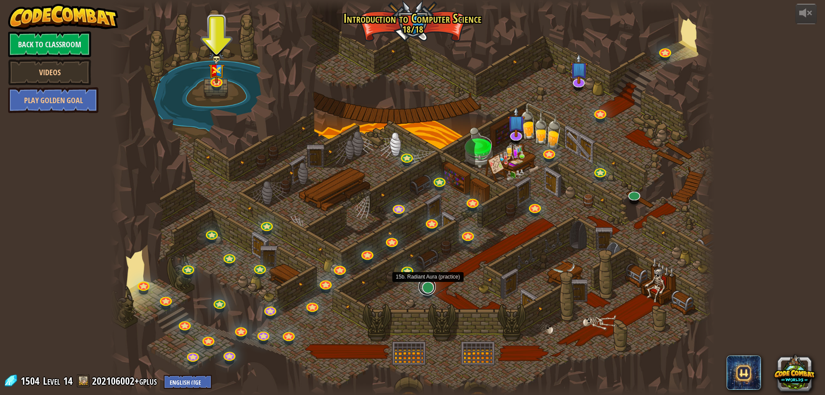
click at [422, 290] on link at bounding box center [427, 286] width 17 height 17
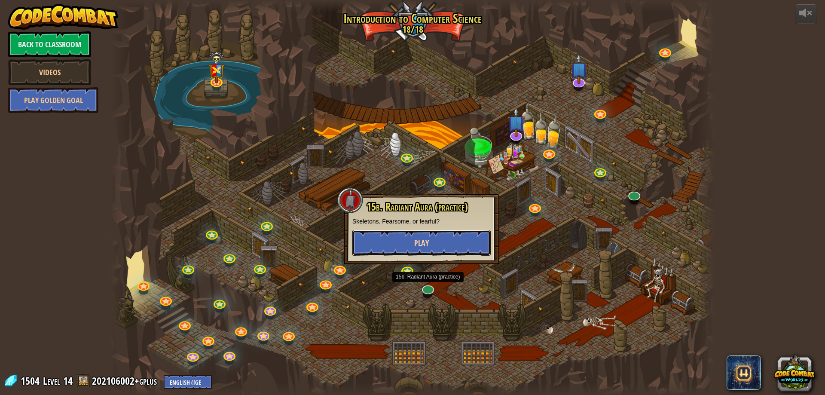
click at [427, 250] on button "Play" at bounding box center [422, 243] width 138 height 26
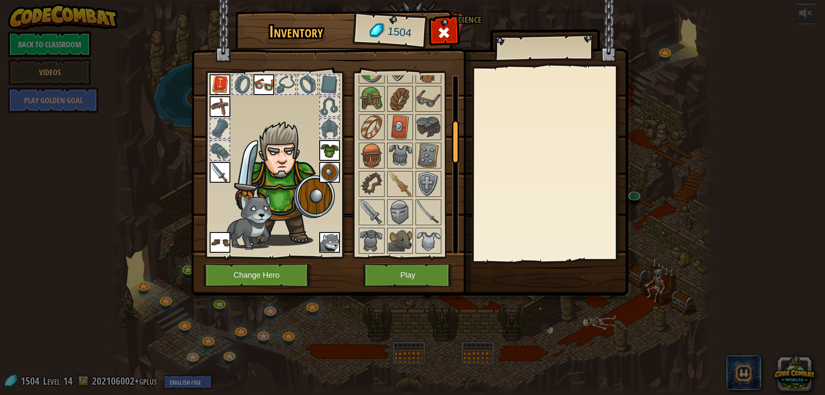
scroll to position [215, 0]
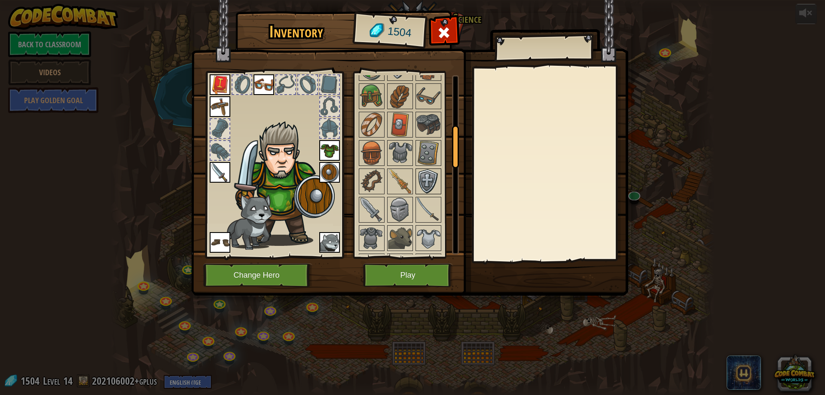
click at [423, 172] on img at bounding box center [429, 181] width 24 height 24
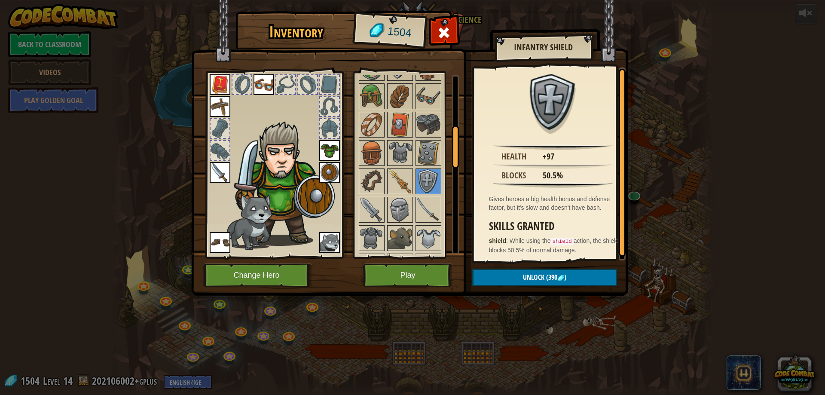
scroll to position [2, 0]
click at [429, 153] on img at bounding box center [429, 153] width 24 height 24
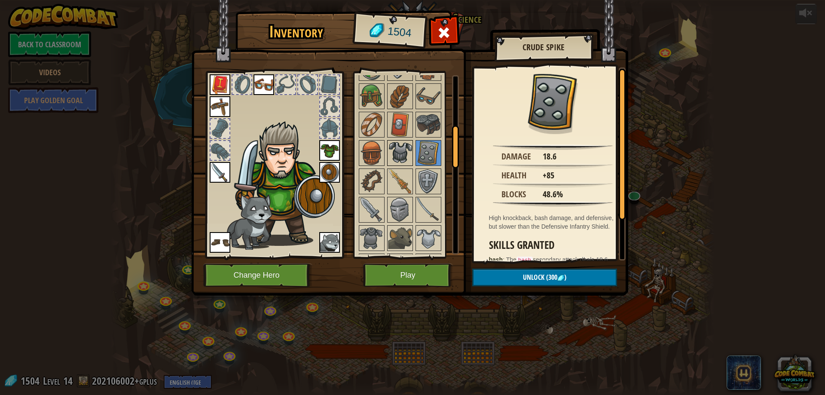
click at [406, 155] on img at bounding box center [400, 153] width 24 height 24
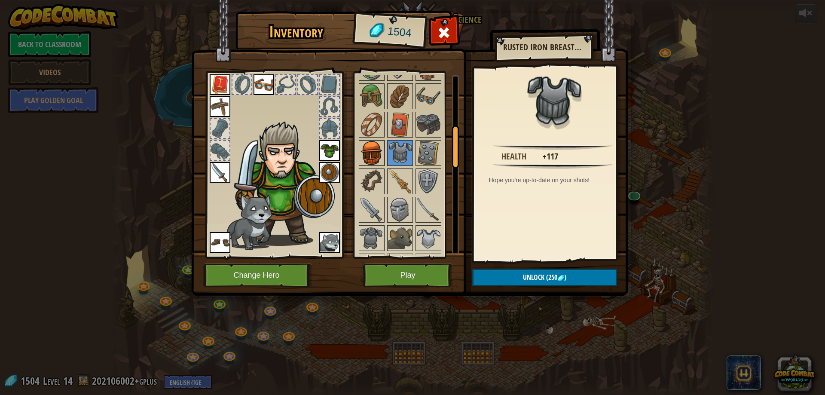
click at [378, 161] on img at bounding box center [372, 153] width 24 height 24
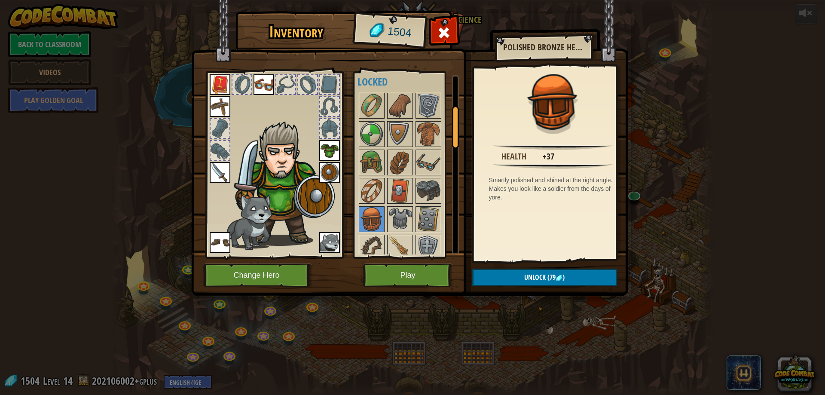
scroll to position [129, 0]
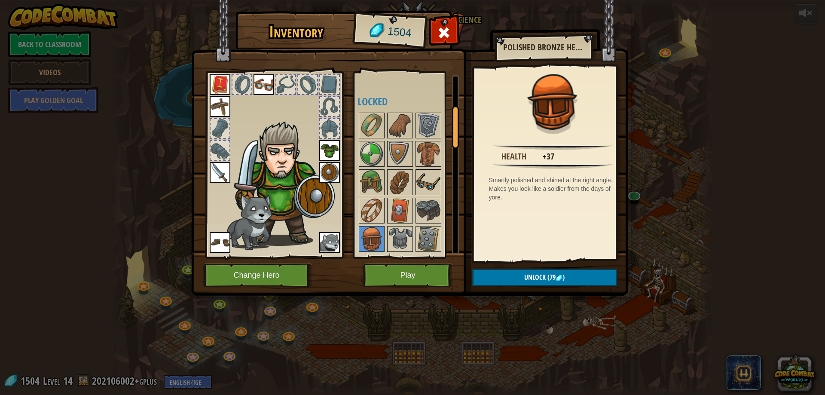
click at [422, 187] on img at bounding box center [429, 182] width 24 height 24
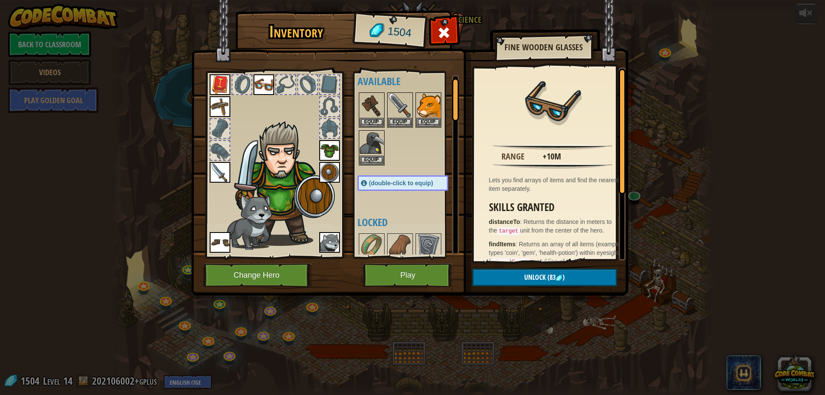
scroll to position [0, 0]
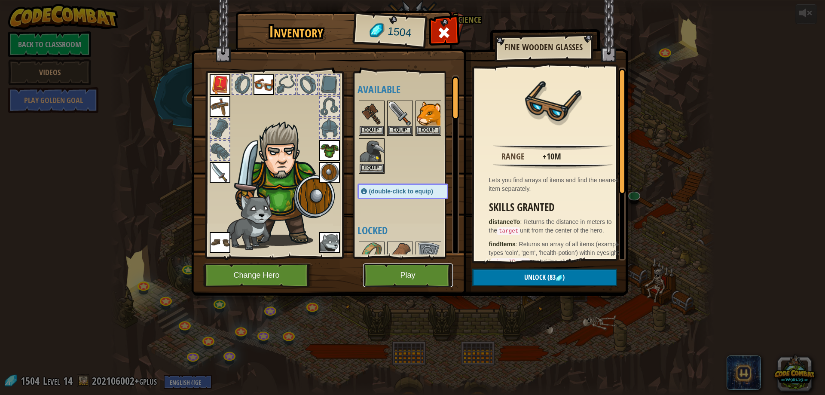
click at [420, 273] on button "Play" at bounding box center [408, 276] width 90 height 24
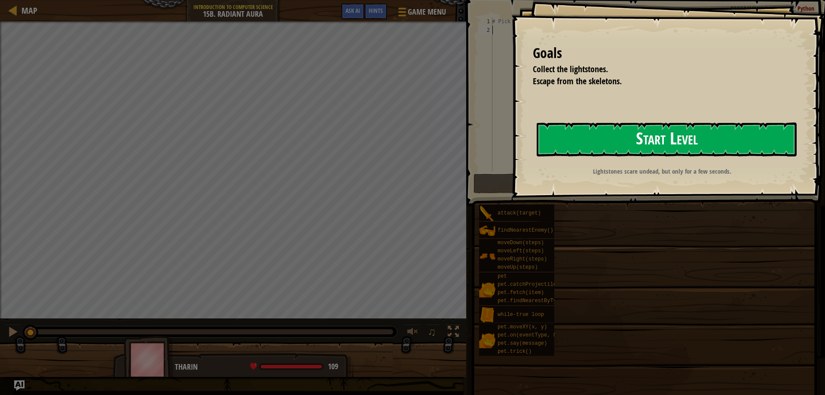
click at [609, 142] on button "Start Level" at bounding box center [667, 140] width 260 height 34
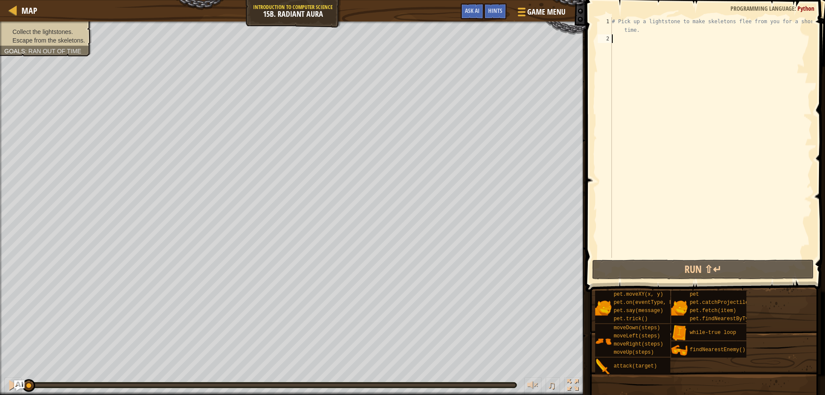
type textarea "h"
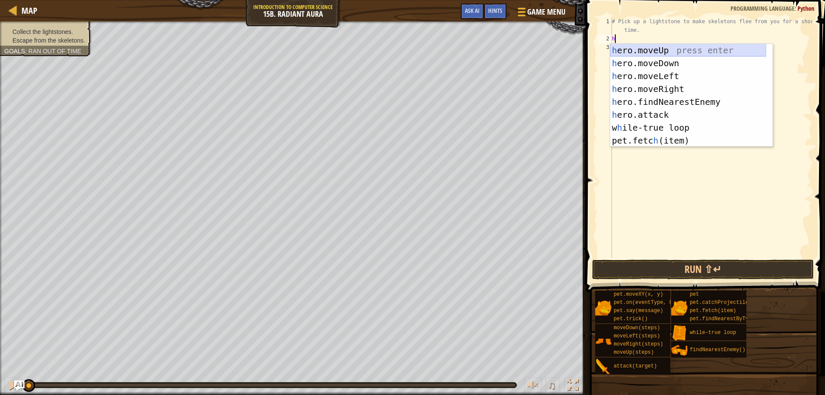
click at [659, 54] on div "h ero.moveUp press enter h ero.moveDown press enter h ero.moveLeft press enter …" at bounding box center [688, 108] width 156 height 129
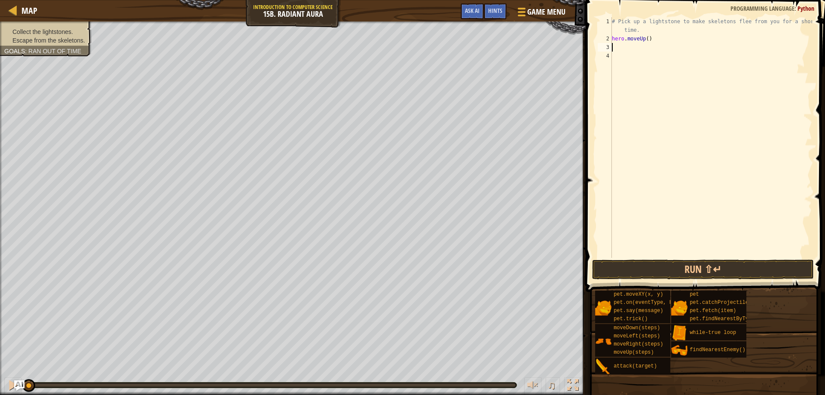
type textarea "h"
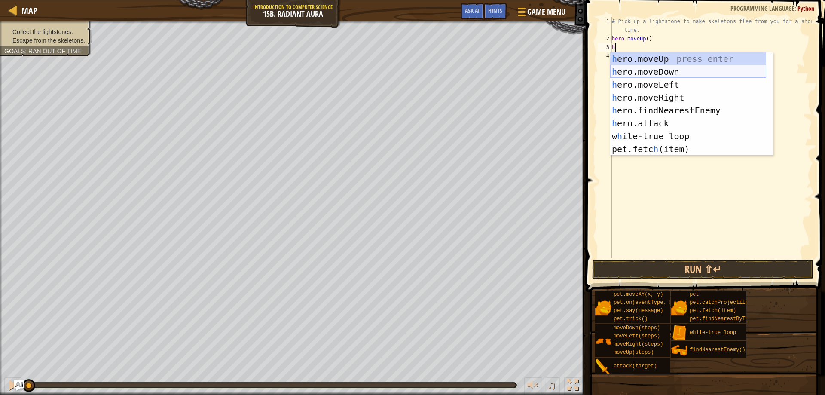
click at [662, 77] on div "h ero.moveUp press enter h ero.moveDown press enter h ero.moveLeft press enter …" at bounding box center [688, 116] width 156 height 129
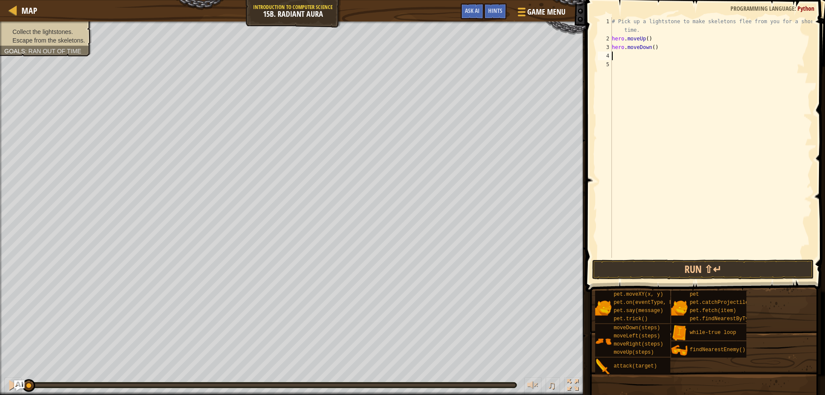
type textarea "h"
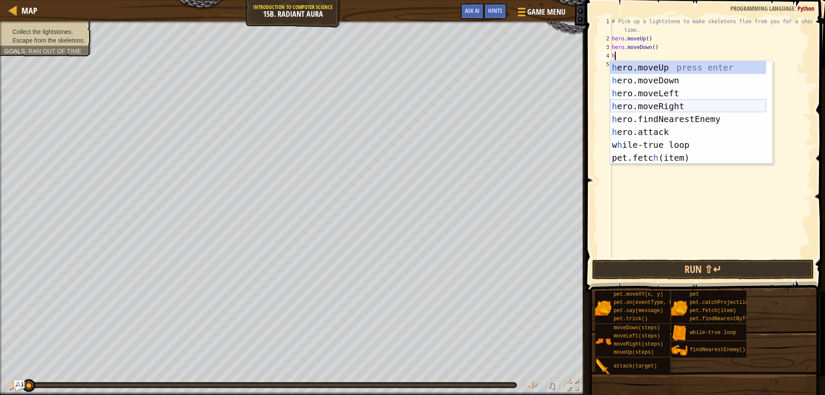
click at [668, 105] on div "h ero.moveUp press enter h ero.moveDown press enter h ero.moveLeft press enter …" at bounding box center [688, 125] width 156 height 129
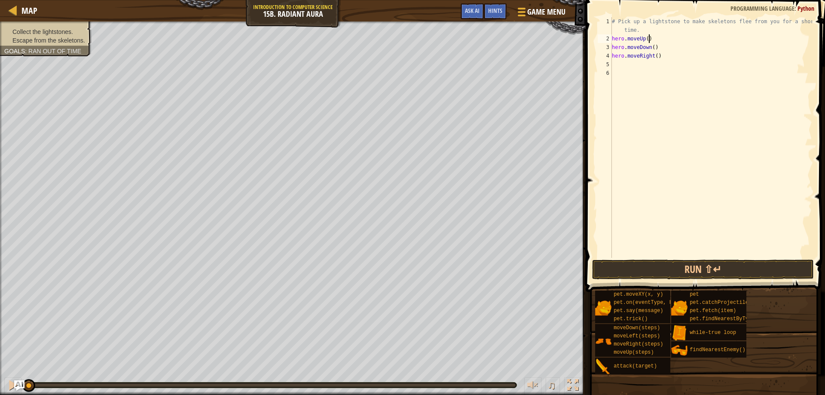
click at [665, 35] on div "# Pick up a lightstone to make skeletons flee from you for a short time. hero .…" at bounding box center [711, 150] width 202 height 267
click at [653, 56] on div "# Pick up a lightstone to make skeletons flee from you for a short time. hero .…" at bounding box center [711, 150] width 202 height 267
click at [652, 37] on div "# Pick up a lightstone to make skeletons flee from you for a short time. hero .…" at bounding box center [711, 150] width 202 height 267
click at [652, 30] on div "# Pick up a lightstone to make skeletons flee from you for a short time. hero .…" at bounding box center [711, 150] width 202 height 267
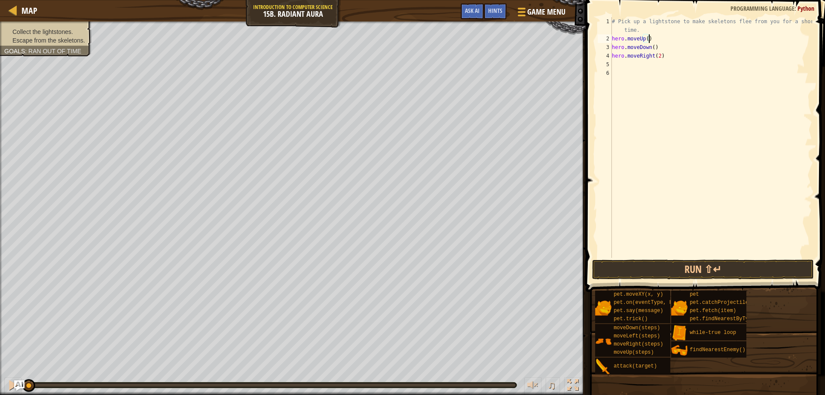
type textarea "# Pick up a lightstone to make skeletons flee from you for a short time."
type textarea "w"
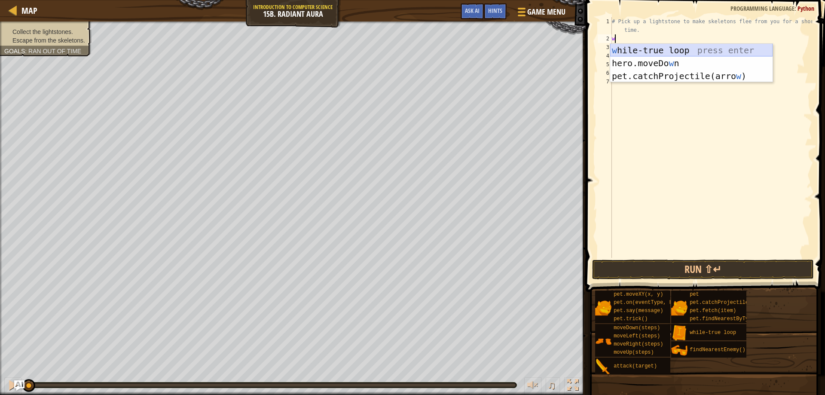
click at [657, 50] on div "w [PERSON_NAME]-true loop press enter hero.moveDo w n press enter pet.catchProj…" at bounding box center [691, 76] width 163 height 64
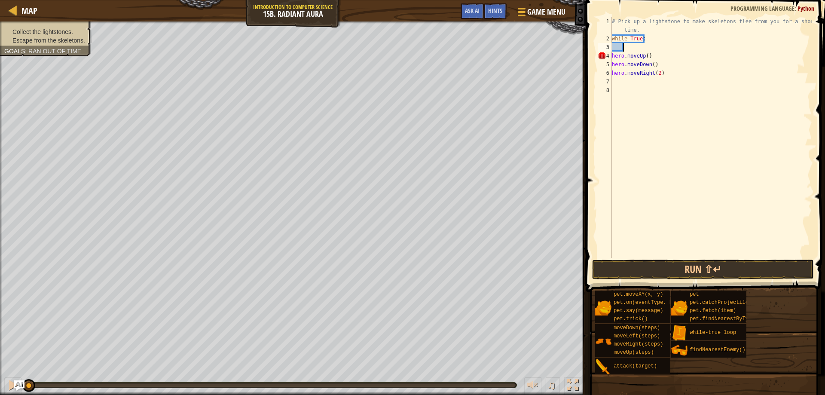
click at [613, 55] on div "# Pick up a lightstone to make skeletons flee from you for a short time. while …" at bounding box center [711, 150] width 202 height 267
click at [612, 67] on div "# Pick up a lightstone to make skeletons flee from you for a short time. while …" at bounding box center [711, 150] width 202 height 267
click at [613, 75] on div "# Pick up a lightstone to make skeletons flee from you for a short time. while …" at bounding box center [711, 150] width 202 height 267
type textarea "hero.moveRight(2)"
click at [684, 267] on button "Run ⇧↵" at bounding box center [703, 270] width 222 height 20
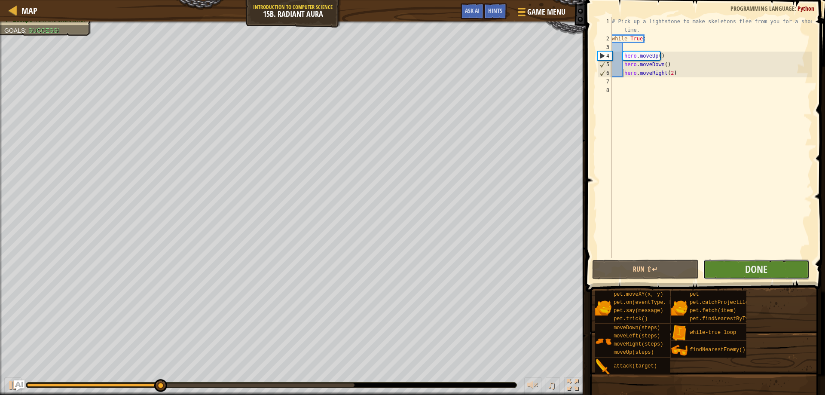
click at [730, 268] on button "Done" at bounding box center [756, 270] width 107 height 20
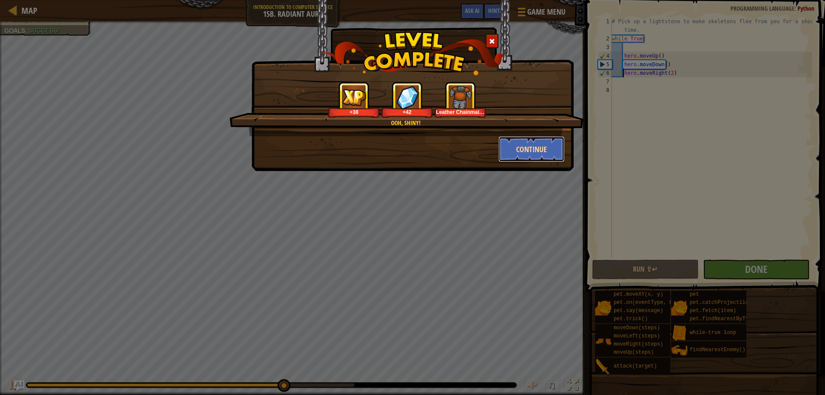
click at [512, 149] on button "Continue" at bounding box center [532, 149] width 67 height 26
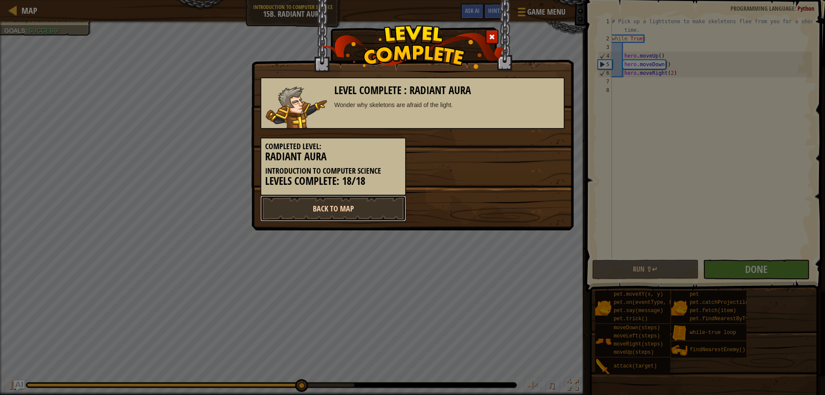
click at [383, 215] on link "Back to Map" at bounding box center [334, 209] width 146 height 26
select select "en-[GEOGRAPHIC_DATA]"
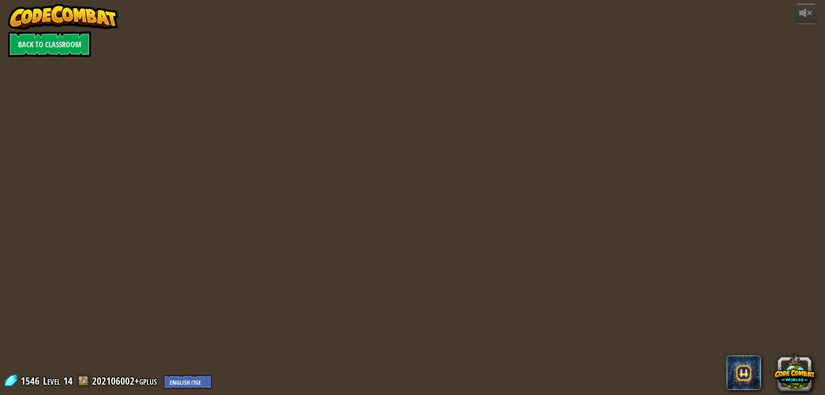
select select "en-[GEOGRAPHIC_DATA]"
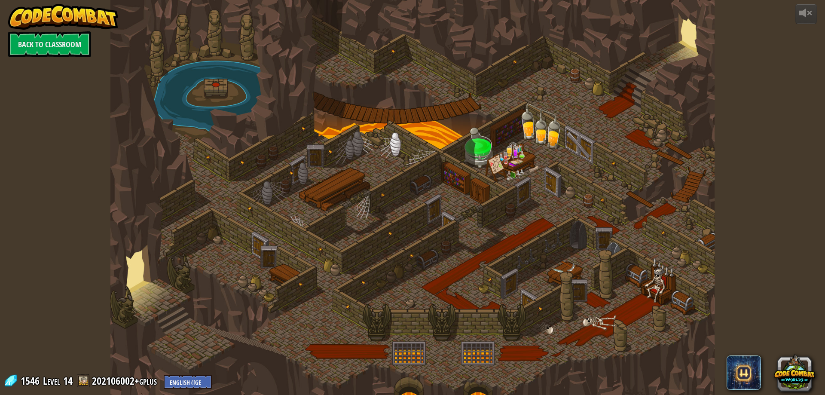
select select "en-[GEOGRAPHIC_DATA]"
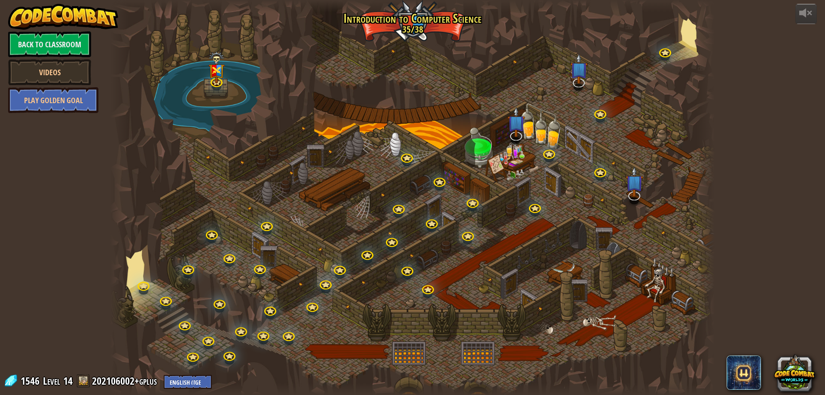
select select "en-[GEOGRAPHIC_DATA]"
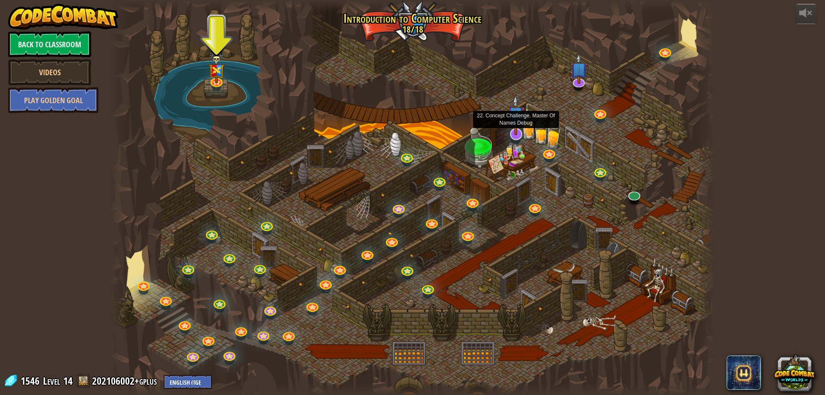
click at [521, 132] on img at bounding box center [516, 115] width 18 height 40
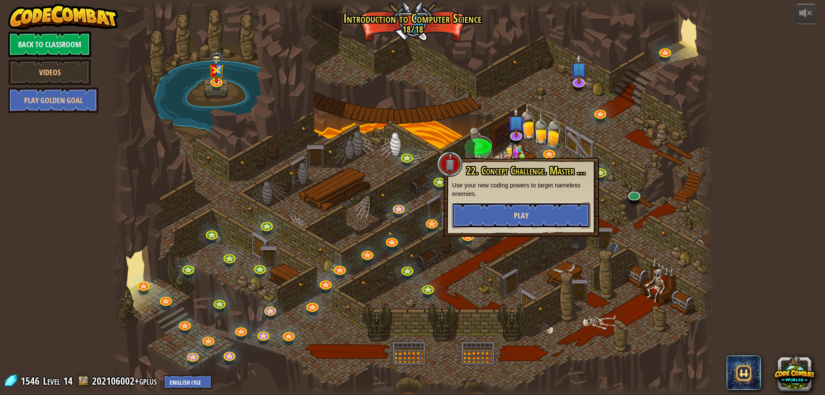
click at [518, 220] on span "Play" at bounding box center [521, 215] width 15 height 11
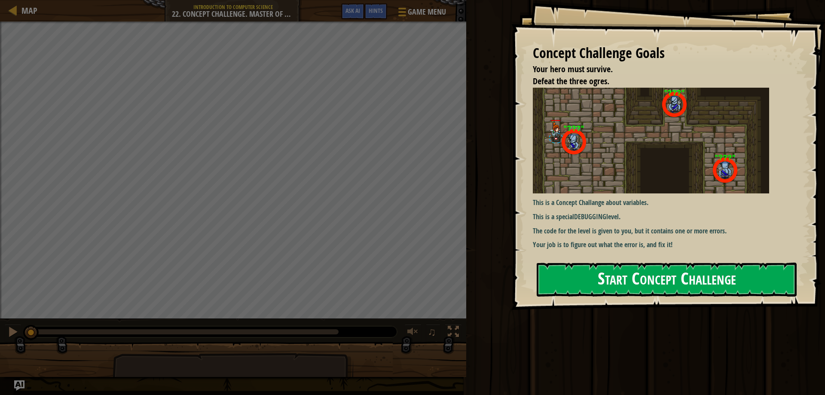
click at [564, 276] on button "Start Concept Challenge" at bounding box center [667, 280] width 260 height 34
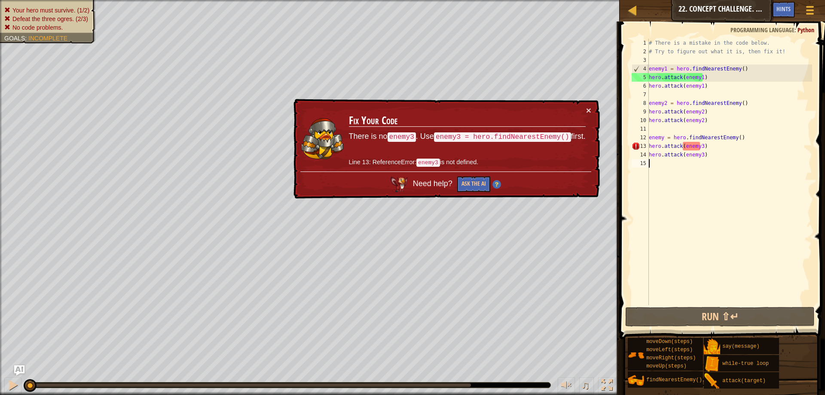
click at [663, 138] on div "# There is a mistake in the code below. # Try to figure out what it is, then fi…" at bounding box center [729, 181] width 165 height 284
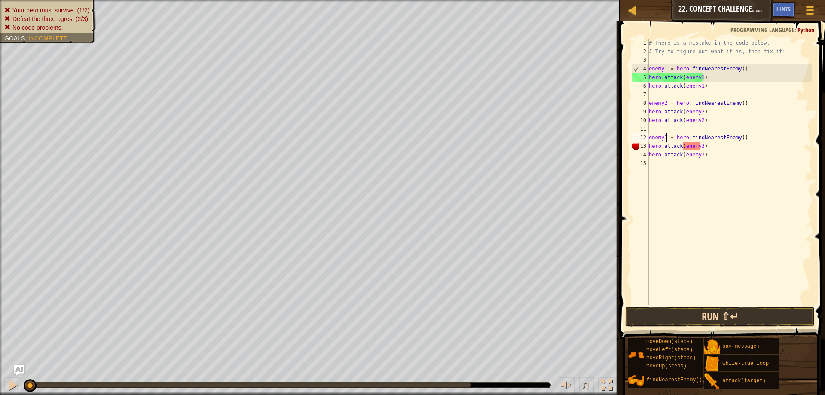
type textarea "enemy3 = hero.findNearestEnemy()"
click at [754, 321] on button "Run ⇧↵" at bounding box center [721, 317] width 190 height 20
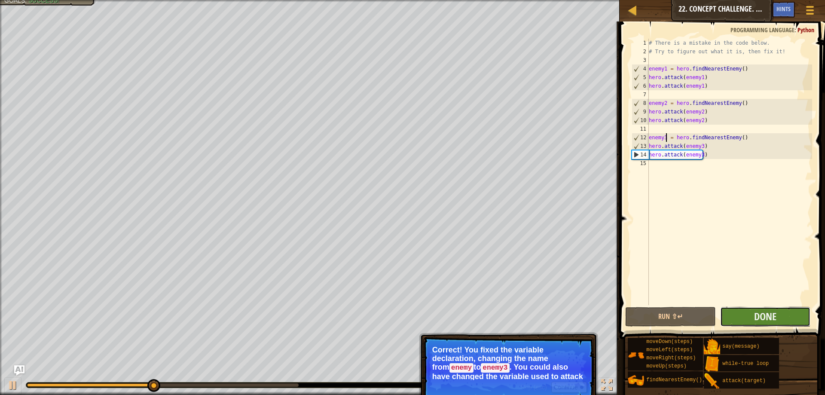
click at [730, 313] on button "Done" at bounding box center [766, 317] width 90 height 20
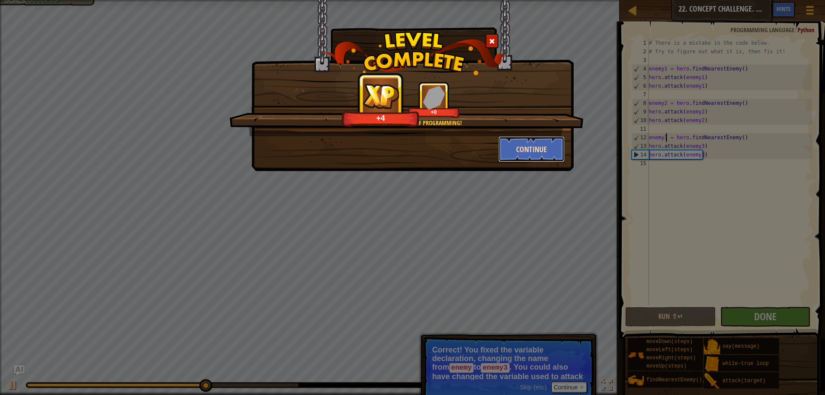
click at [504, 147] on button "Continue" at bounding box center [532, 149] width 67 height 26
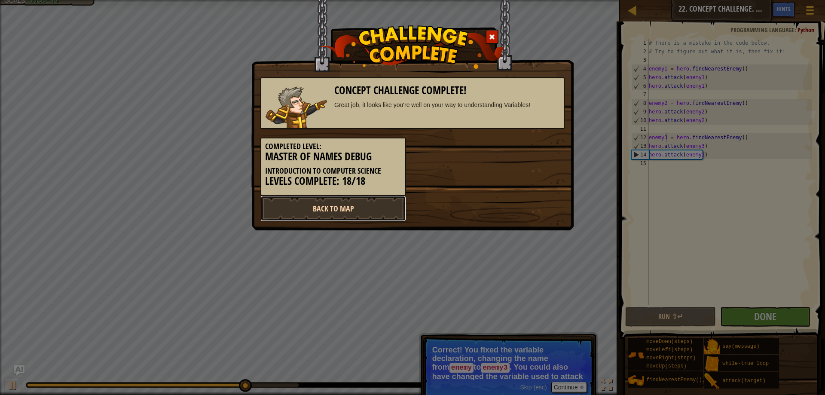
click at [400, 213] on link "Back to Map" at bounding box center [334, 209] width 146 height 26
select select "en-[GEOGRAPHIC_DATA]"
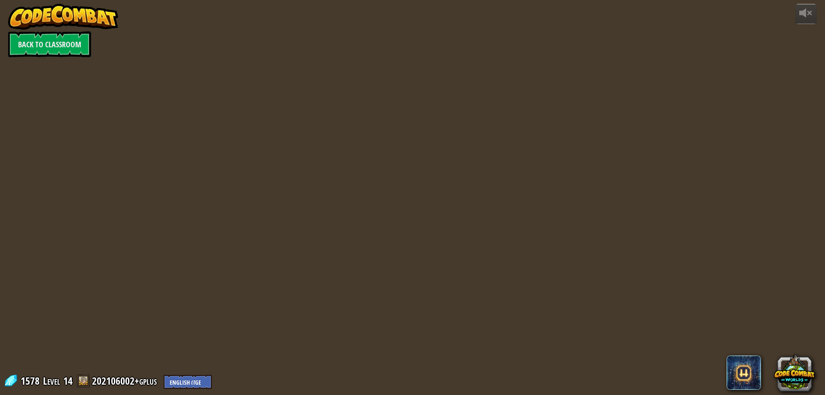
select select "en-[GEOGRAPHIC_DATA]"
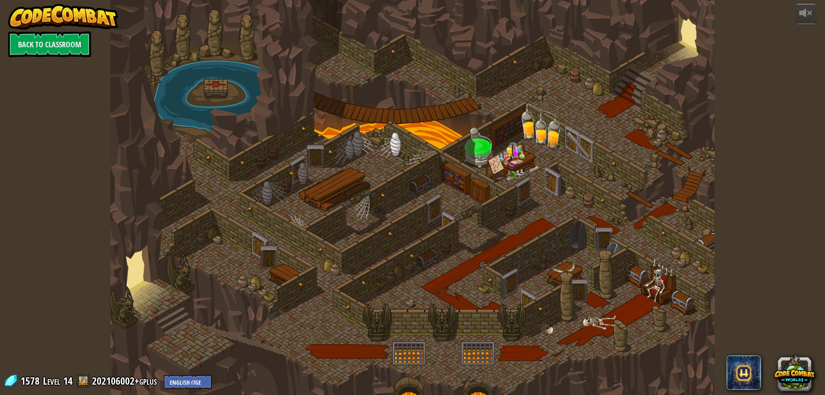
select select "en-[GEOGRAPHIC_DATA]"
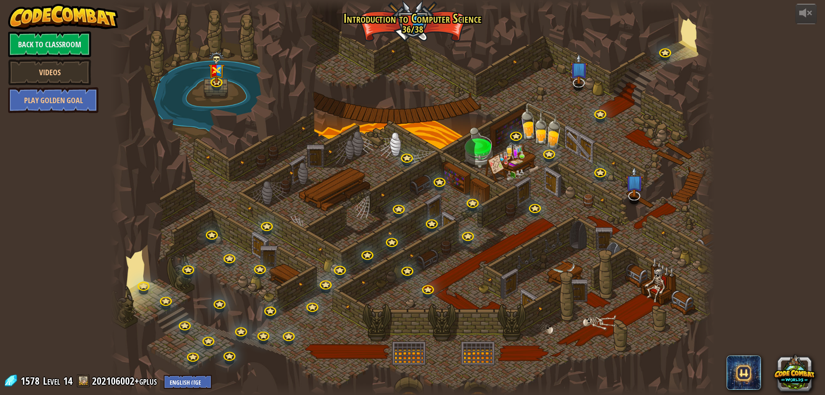
select select "en-[GEOGRAPHIC_DATA]"
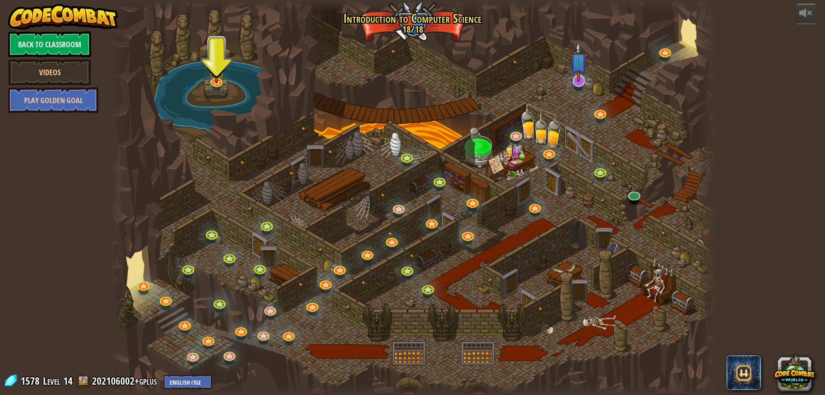
click at [583, 81] on img at bounding box center [579, 61] width 18 height 40
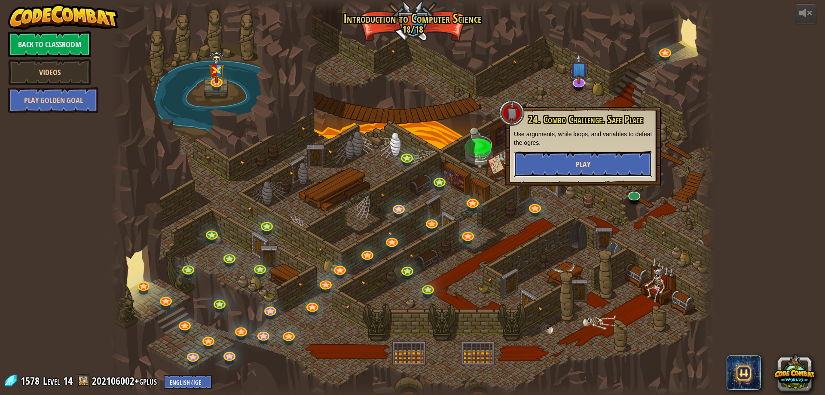
click at [584, 161] on span "Play" at bounding box center [583, 164] width 15 height 11
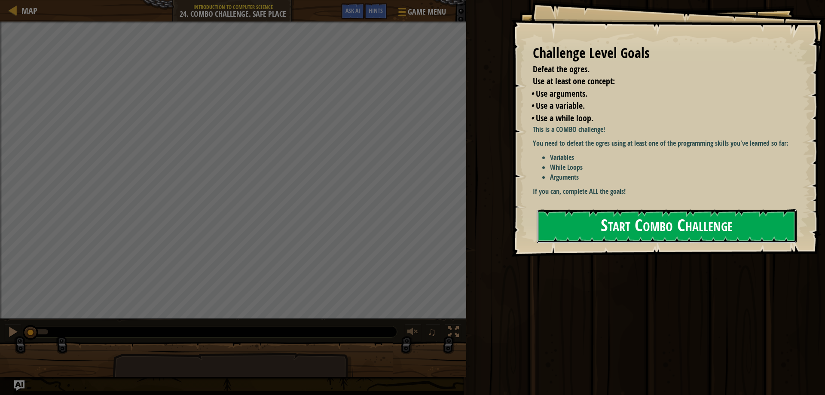
click at [610, 223] on button "Start Combo Challenge" at bounding box center [667, 226] width 260 height 34
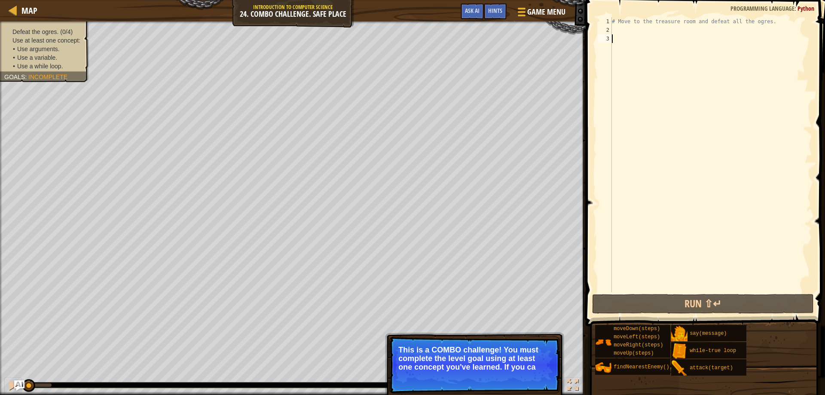
click at [675, 34] on div "# Move to the treasure room and defeat all the ogres." at bounding box center [711, 163] width 202 height 292
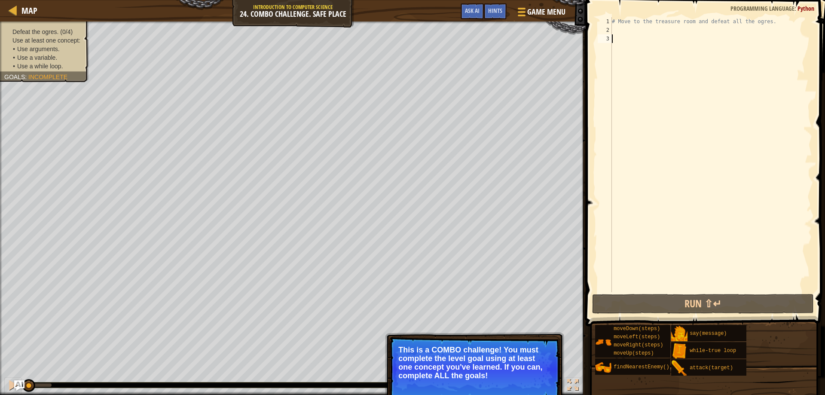
click at [670, 30] on div "# Move to the treasure room and defeat all the ogres." at bounding box center [711, 163] width 202 height 292
type textarea "h"
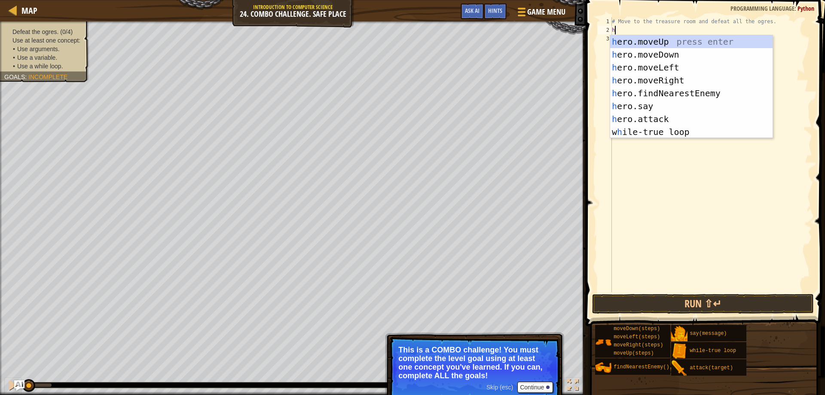
scroll to position [4, 0]
click at [666, 44] on div "h ero.moveUp press enter h ero.moveDown press enter h ero.moveLeft press enter …" at bounding box center [691, 99] width 163 height 129
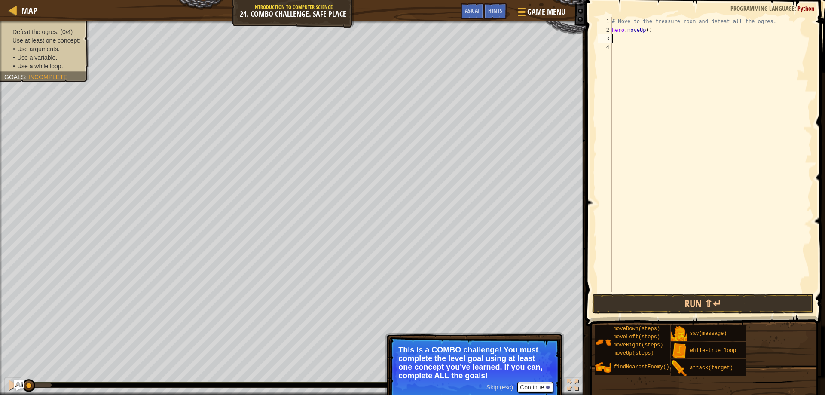
click at [645, 28] on div "# Move to the treasure room and defeat all the ogres. hero . moveUp ( )" at bounding box center [711, 163] width 202 height 292
type textarea "hero.moveUp(5)"
click at [653, 44] on div "# Move to the treasure room and defeat all the ogres. hero . moveUp ( 5 )" at bounding box center [711, 163] width 202 height 292
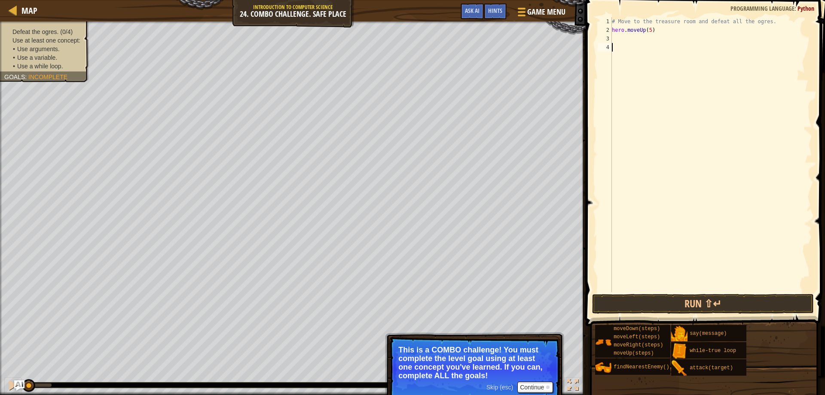
click at [652, 38] on div "# Move to the treasure room and defeat all the ogres. hero . moveUp ( 5 )" at bounding box center [711, 163] width 202 height 292
type textarea "h"
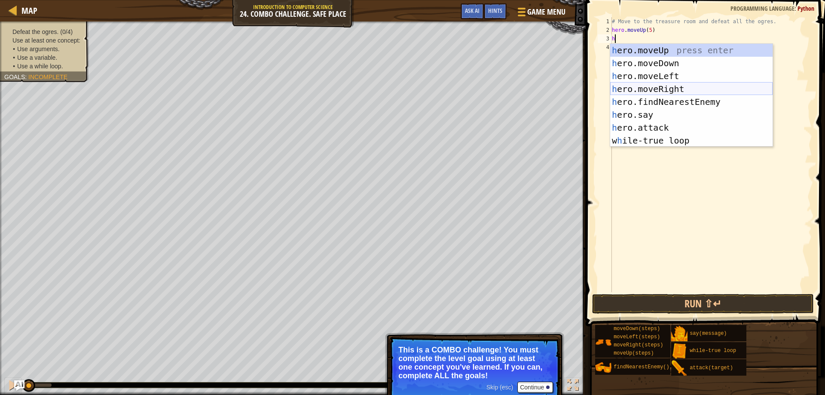
click at [653, 83] on div "h ero.moveUp press enter h ero.moveDown press enter h ero.moveLeft press enter …" at bounding box center [691, 108] width 163 height 129
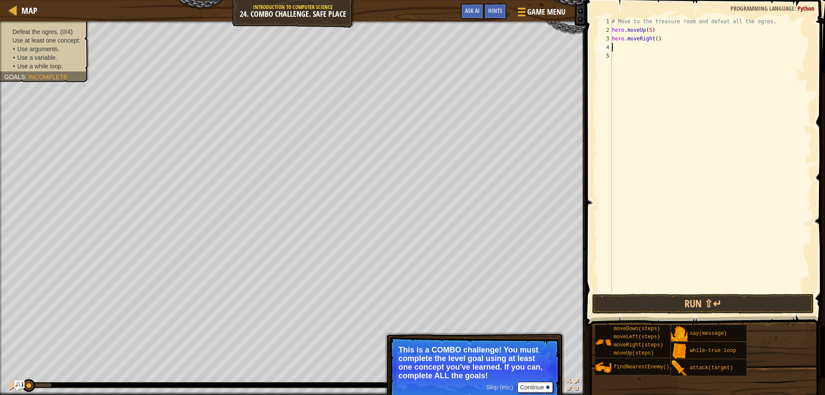
click at [655, 39] on div "# Move to the treasure room and defeat all the ogres. hero . moveUp ( 5 ) hero …" at bounding box center [711, 163] width 202 height 292
click at [647, 30] on div "# Move to the treasure room and defeat all the ogres. hero . moveUp ( 5 ) hero …" at bounding box center [711, 163] width 202 height 292
type textarea "hero.moveUp(4)"
click at [642, 46] on div "# Move to the treasure room and defeat all the ogres. hero . moveUp ( 4 ) hero …" at bounding box center [711, 163] width 202 height 292
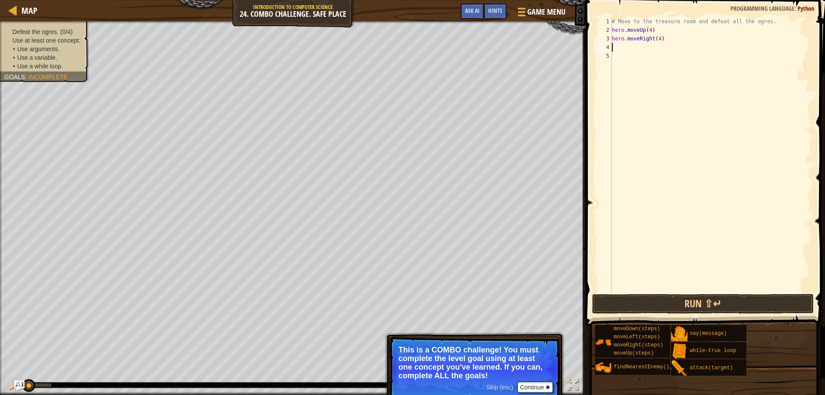
scroll to position [4, 0]
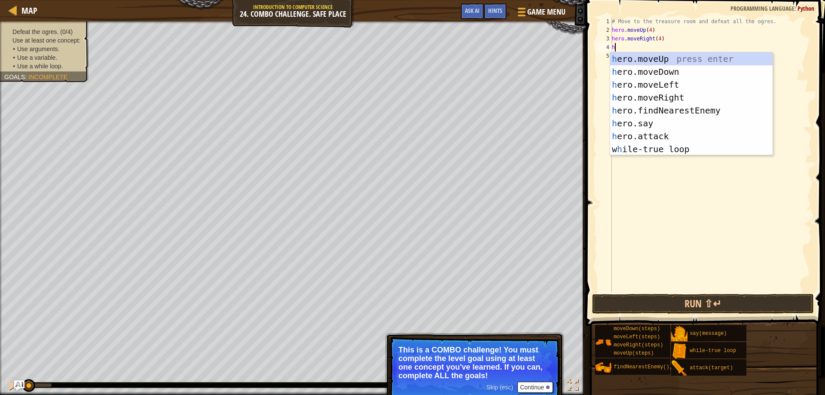
type textarea "h"
click at [542, 382] on button "Continue" at bounding box center [536, 387] width 36 height 11
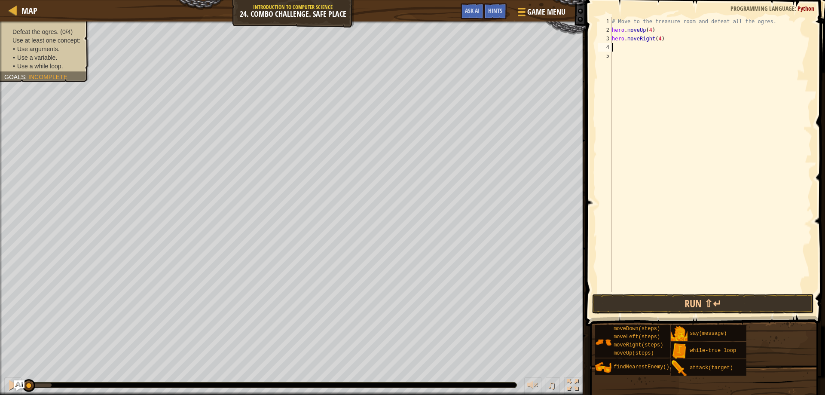
type textarea "e"
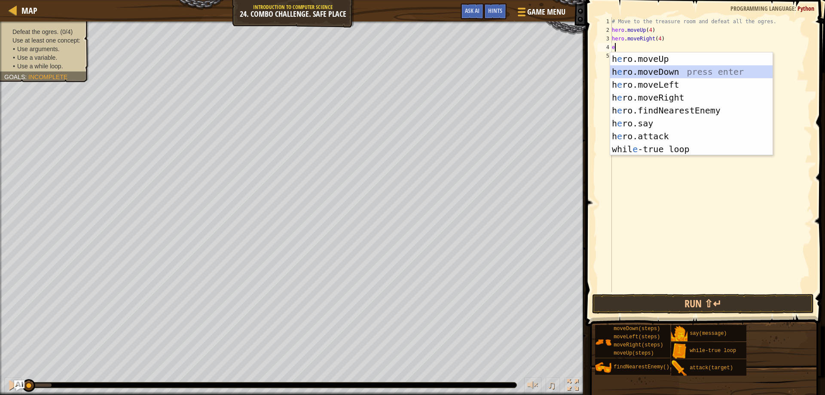
click at [645, 75] on div "h e ro.moveUp press enter h e ro.moveDown press enter h e ro.moveLeft press ent…" at bounding box center [691, 116] width 163 height 129
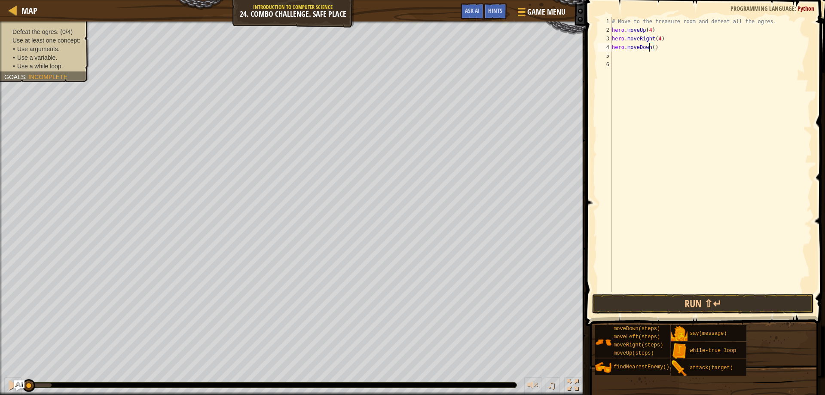
click at [650, 49] on div "# Move to the treasure room and defeat all the ogres. hero . moveUp ( 4 ) hero …" at bounding box center [711, 163] width 202 height 292
click at [652, 46] on div "# Move to the treasure room and defeat all the ogres. hero . moveUp ( 4 ) hero …" at bounding box center [711, 163] width 202 height 292
type textarea "hero.moveDown(3)"
click at [648, 54] on div "# Move to the treasure room and defeat all the ogres. hero . moveUp ( 4 ) hero …" at bounding box center [711, 163] width 202 height 292
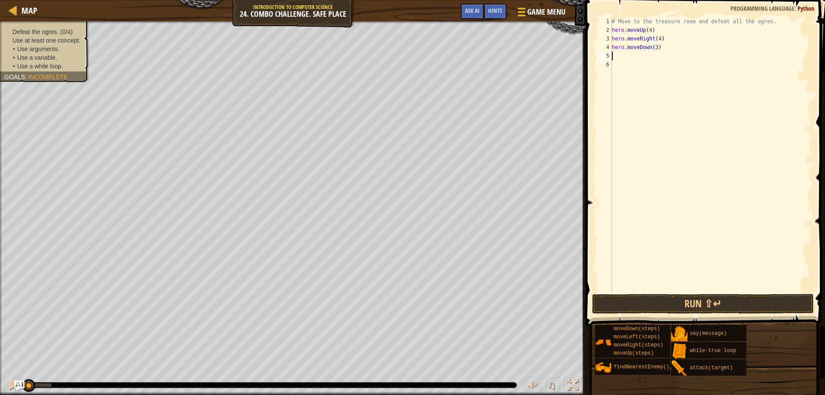
scroll to position [4, 0]
type textarea "h"
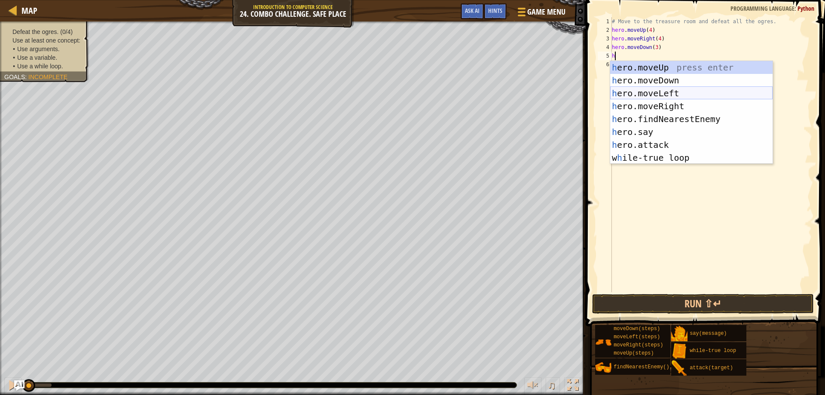
click at [661, 93] on div "h ero.moveUp press enter h ero.moveDown press enter h ero.moveLeft press enter …" at bounding box center [691, 125] width 163 height 129
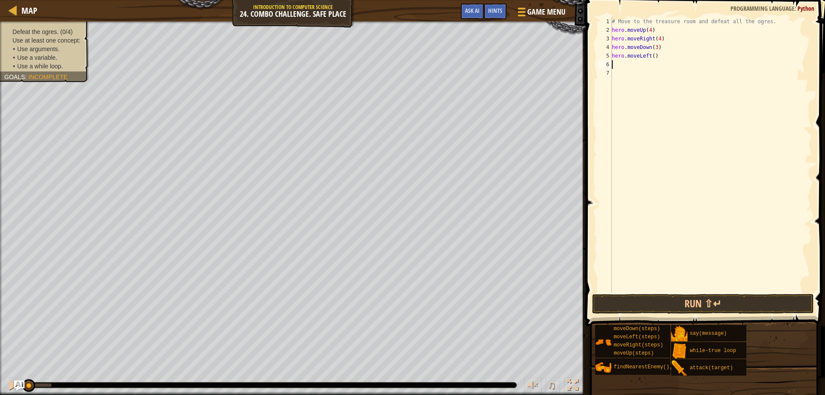
click at [652, 58] on div "# Move to the treasure room and defeat all the ogres. hero . moveUp ( 4 ) hero …" at bounding box center [711, 163] width 202 height 292
type textarea "hero.moveLeft(2)"
click at [653, 67] on div "# Move to the treasure room and defeat all the ogres. hero . moveUp ( 4 ) hero …" at bounding box center [711, 163] width 202 height 292
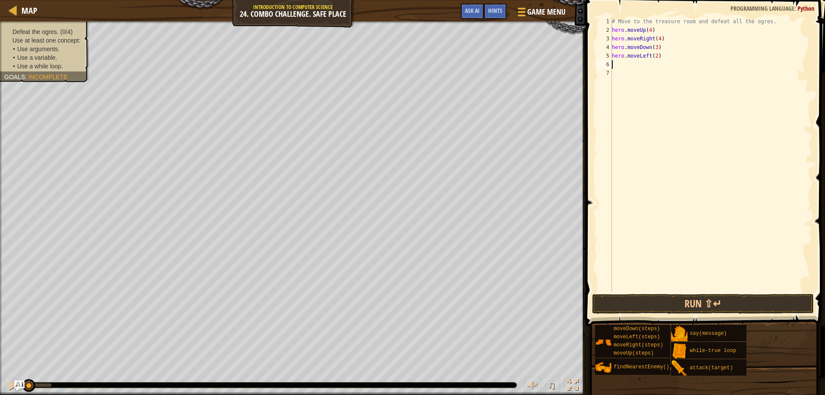
type textarea "w"
click at [647, 76] on div "w [PERSON_NAME]-true loop press enter hero.moveDo w n press enter" at bounding box center [691, 96] width 163 height 52
type textarea "h"
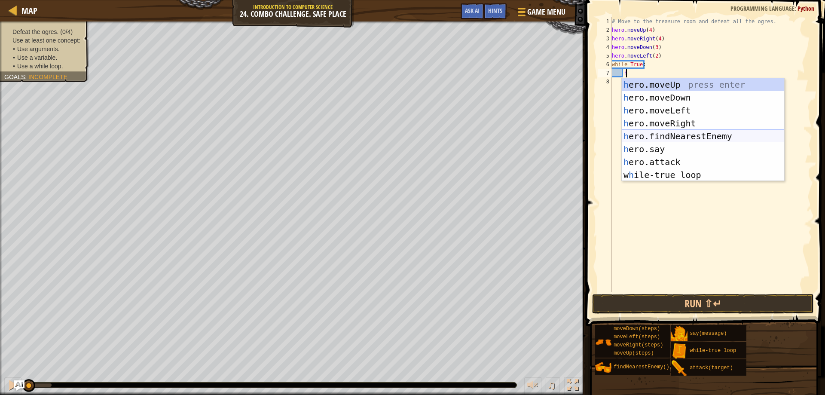
click at [671, 133] on div "h ero.moveUp press enter h ero.moveDown press enter h ero.moveLeft press enter …" at bounding box center [703, 142] width 163 height 129
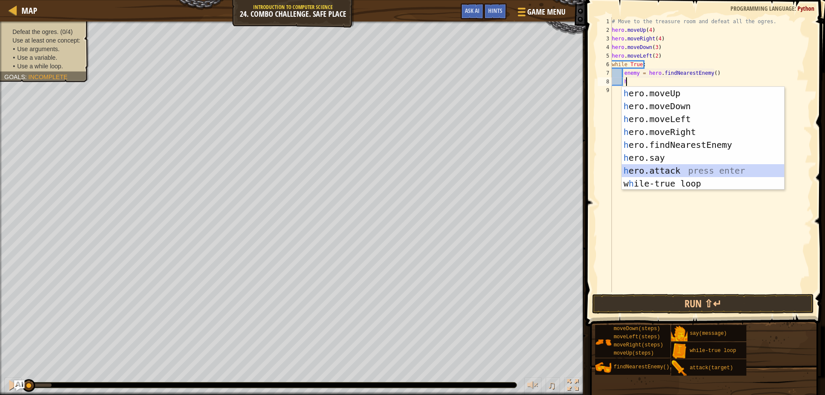
click at [669, 166] on div "h ero.moveUp press enter h ero.moveDown press enter h ero.moveLeft press enter …" at bounding box center [703, 151] width 163 height 129
type textarea "hero.attack(enemy)"
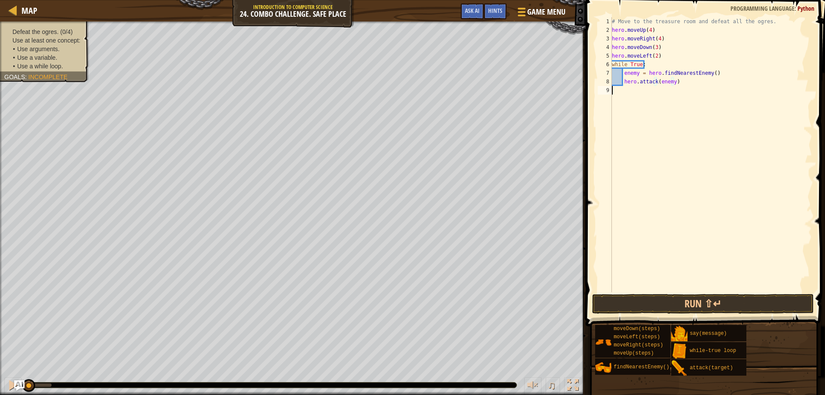
click at [664, 95] on div "# Move to the treasure room and defeat all the ogres. hero . moveUp ( 4 ) hero …" at bounding box center [711, 163] width 202 height 292
click at [678, 305] on button "Run ⇧↵" at bounding box center [703, 304] width 222 height 20
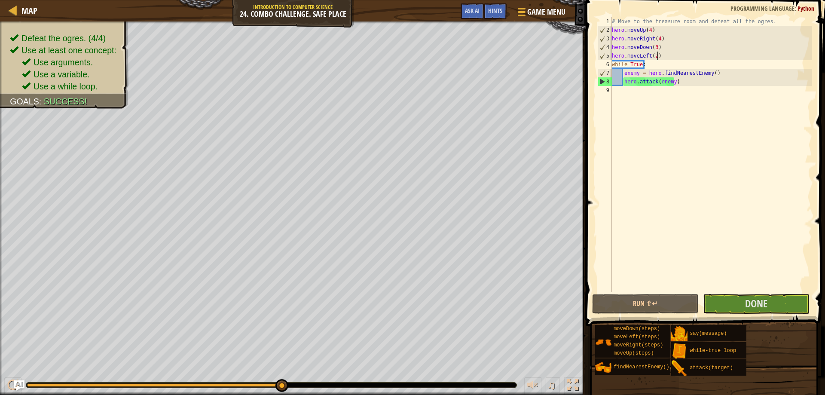
click at [681, 58] on div "# Move to the treasure room and defeat all the ogres. hero . moveUp ( 4 ) hero …" at bounding box center [711, 163] width 202 height 292
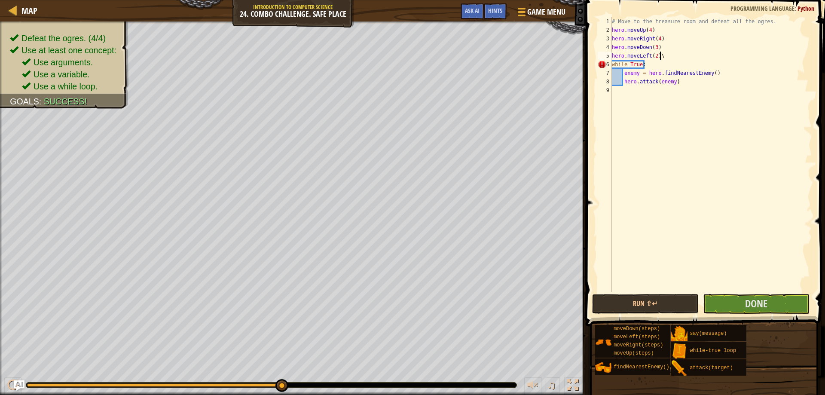
type textarea "hero.moveLeft(2)"
type textarea "h"
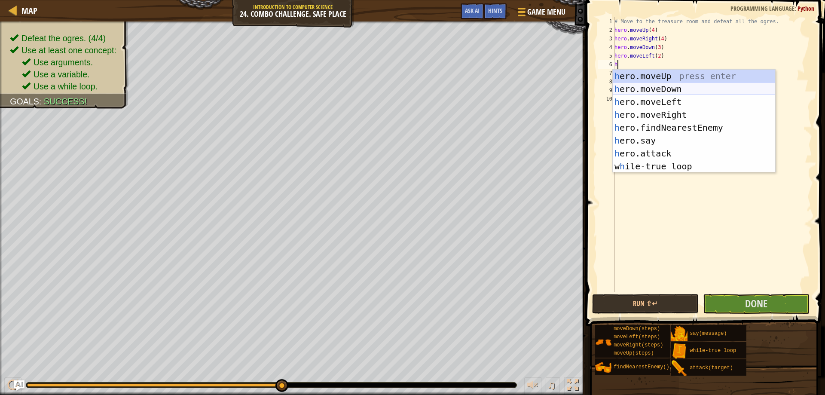
click at [657, 85] on div "h ero.moveUp press enter h ero.moveDown press enter h ero.moveLeft press enter …" at bounding box center [694, 134] width 163 height 129
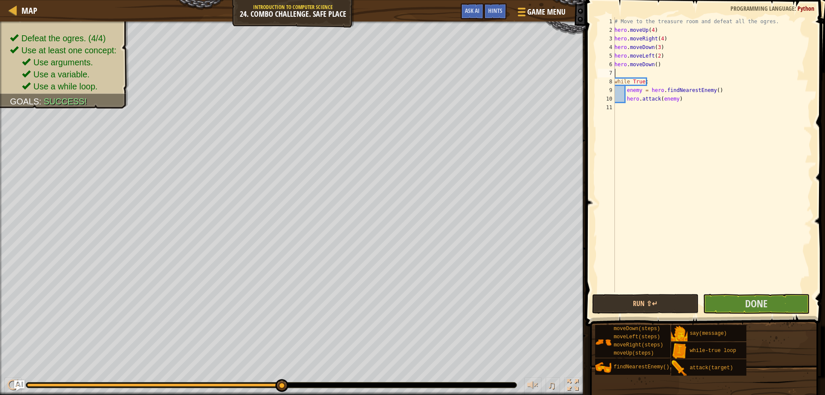
type textarea "h"
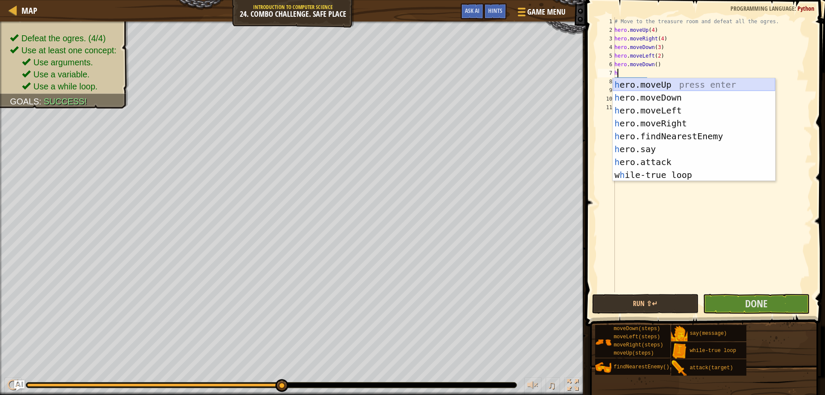
click at [663, 86] on div "h ero.moveUp press enter h ero.moveDown press enter h ero.moveLeft press enter …" at bounding box center [694, 142] width 163 height 129
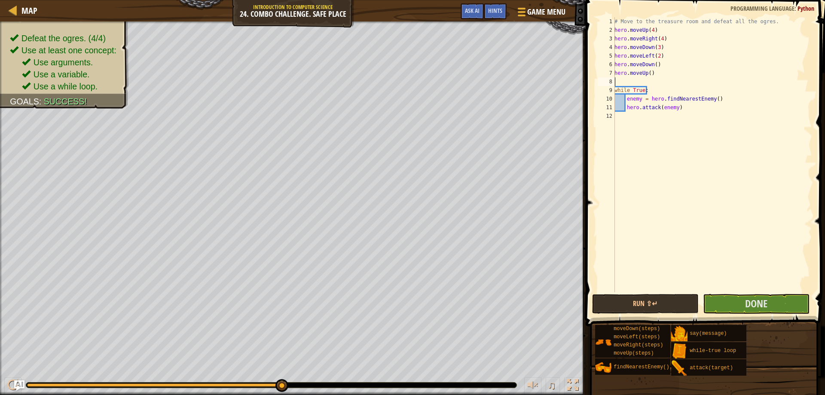
click at [648, 75] on div "# Move to the treasure room and defeat all the ogres. hero . moveUp ( 4 ) hero …" at bounding box center [712, 163] width 199 height 292
click at [684, 296] on button "Run ⇧↵" at bounding box center [645, 304] width 107 height 20
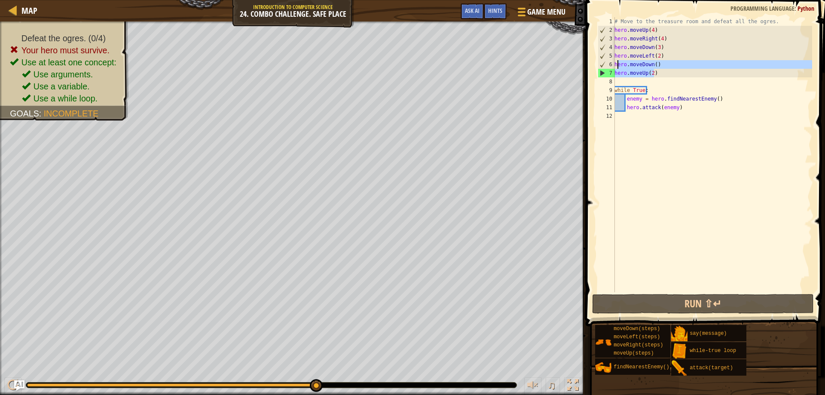
drag, startPoint x: 657, startPoint y: 73, endPoint x: 617, endPoint y: 64, distance: 41.0
click at [617, 64] on div "# Move to the treasure room and defeat all the ogres. hero . moveUp ( 4 ) hero …" at bounding box center [712, 163] width 199 height 292
type textarea "h"
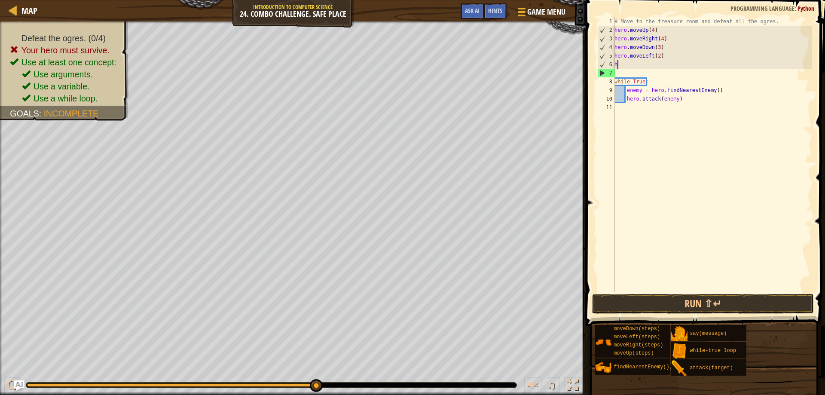
scroll to position [4, 0]
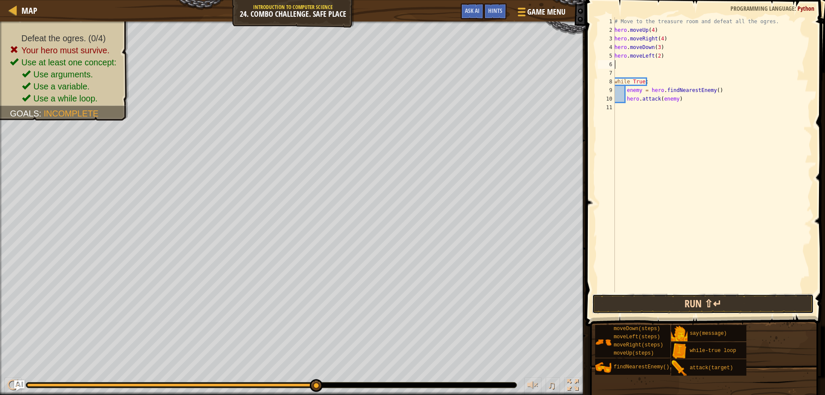
click at [691, 297] on button "Run ⇧↵" at bounding box center [703, 304] width 222 height 20
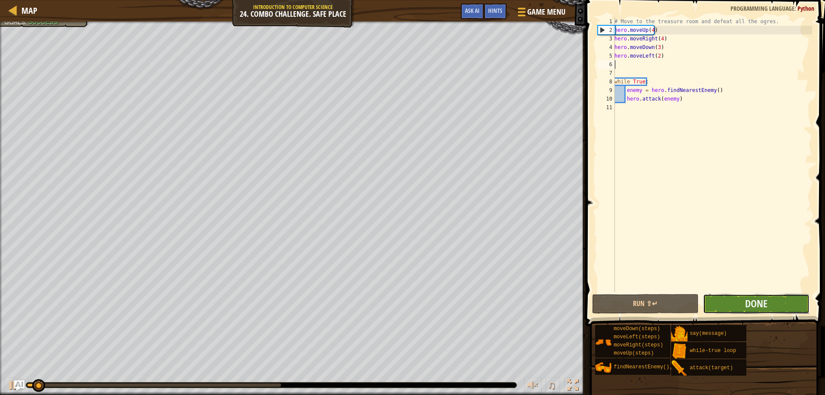
click at [755, 296] on button "Done" at bounding box center [756, 304] width 107 height 20
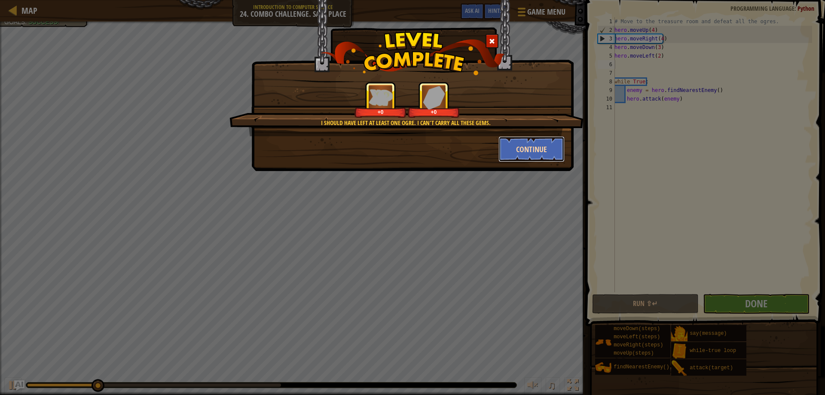
click at [514, 148] on button "Continue" at bounding box center [532, 149] width 67 height 26
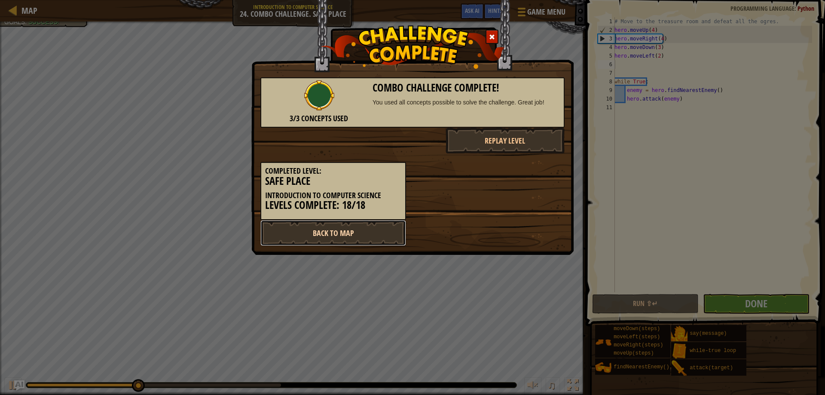
click at [390, 236] on link "Back to Map" at bounding box center [334, 233] width 146 height 26
select select "en-[GEOGRAPHIC_DATA]"
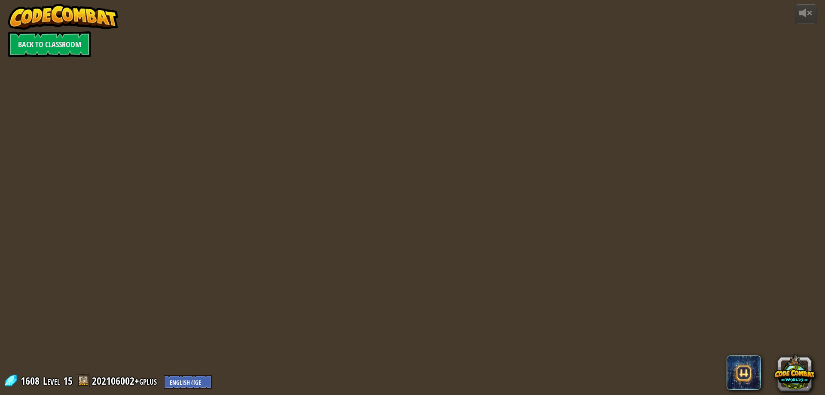
select select "en-[GEOGRAPHIC_DATA]"
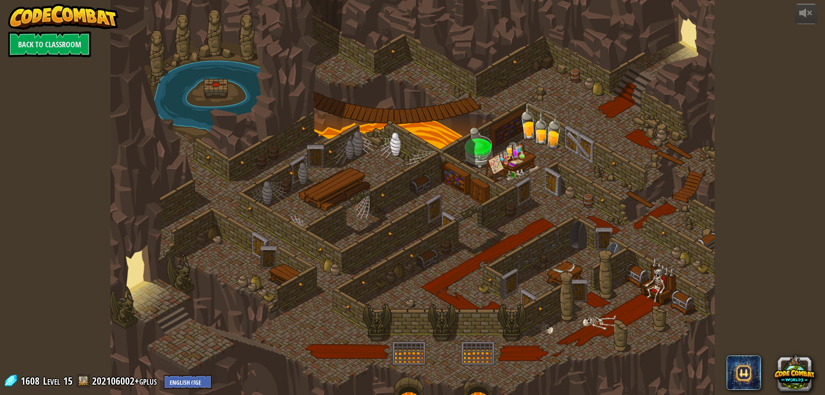
select select "en-[GEOGRAPHIC_DATA]"
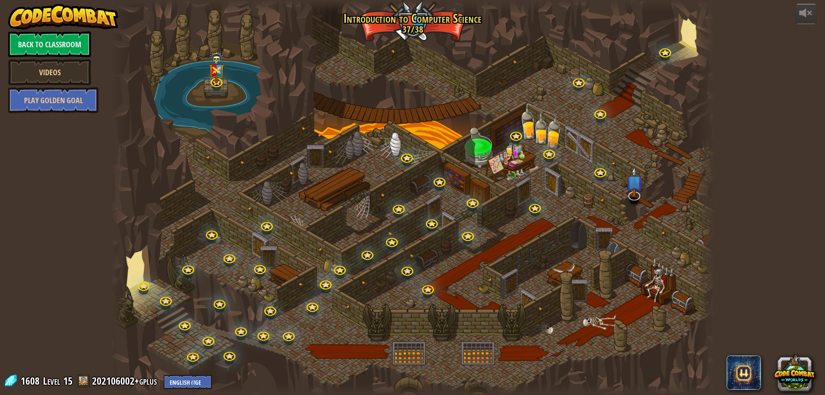
select select "en-[GEOGRAPHIC_DATA]"
